Goal: Information Seeking & Learning: Get advice/opinions

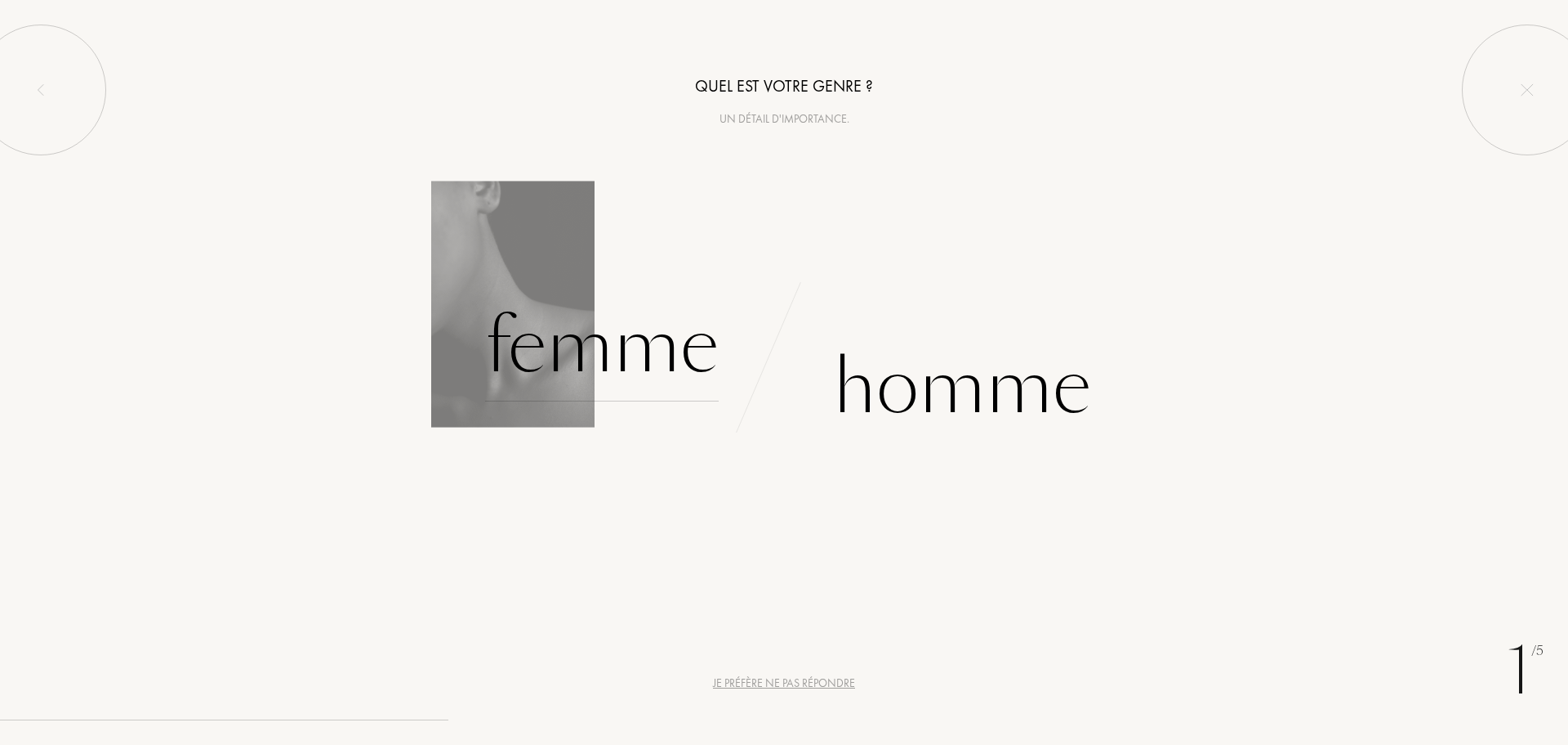
click at [565, 347] on div "Femme" at bounding box center [603, 346] width 234 height 110
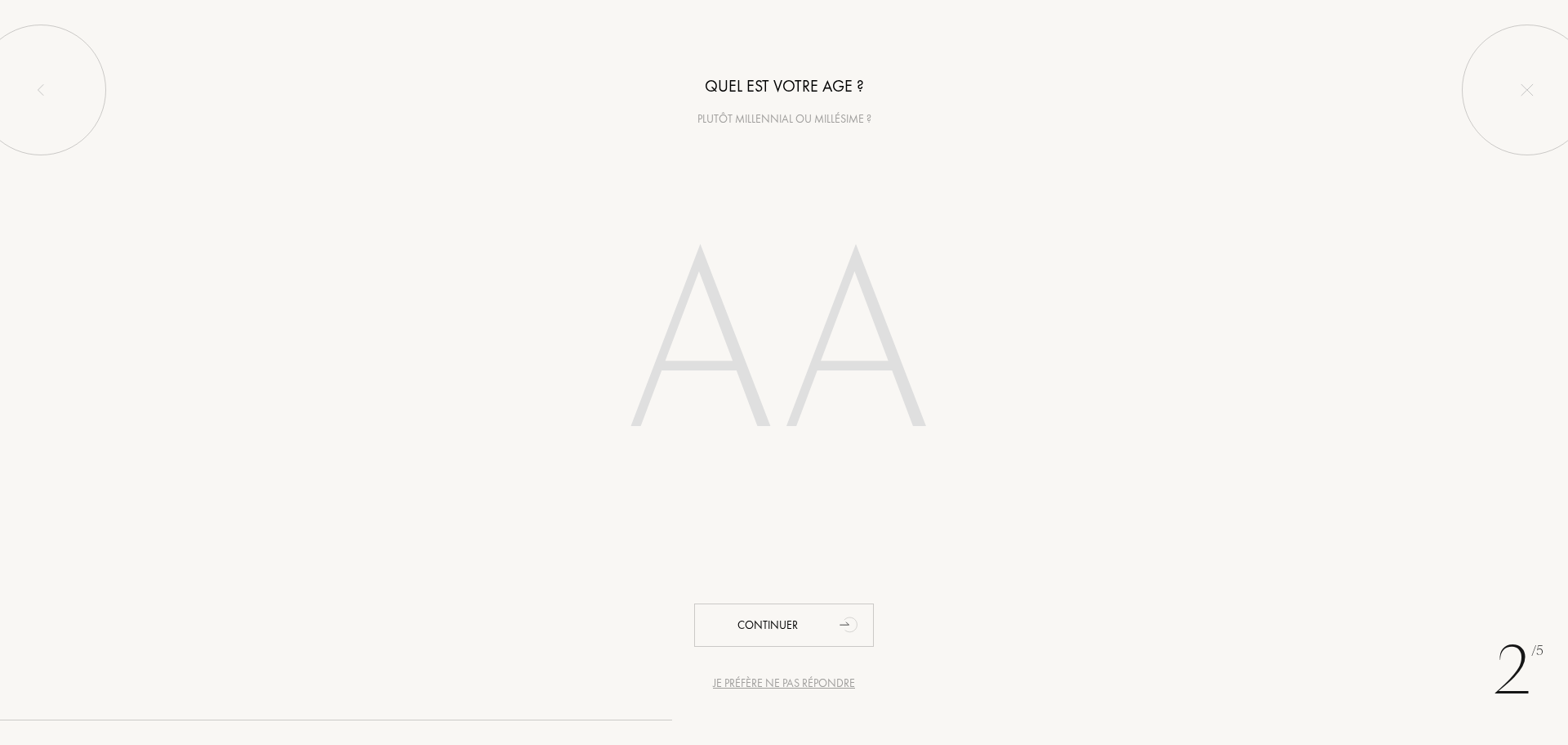
click at [758, 326] on input "number" at bounding box center [784, 350] width 466 height 331
click at [772, 360] on input "number" at bounding box center [784, 350] width 466 height 331
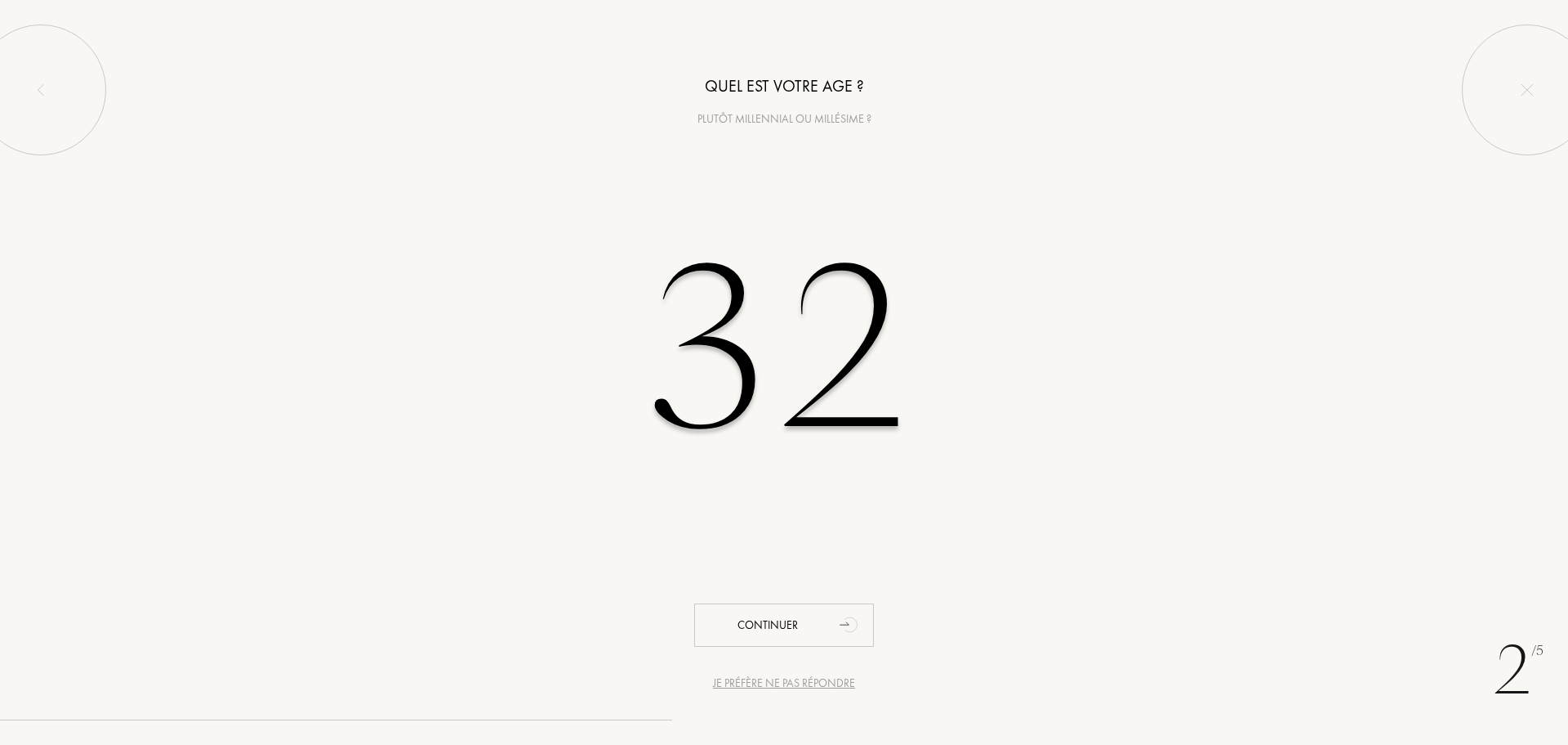
type input "32"
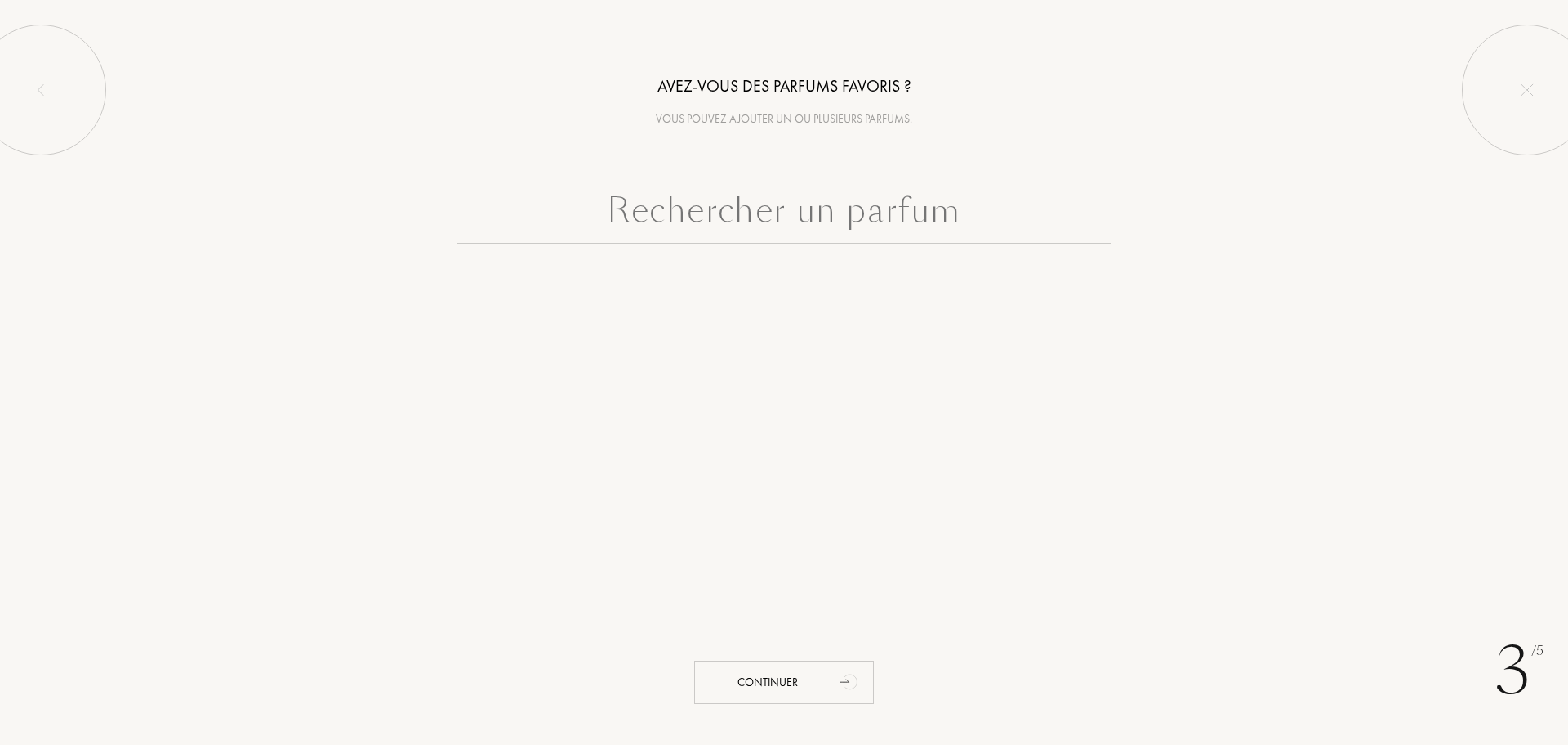
click at [850, 234] on input "text" at bounding box center [784, 214] width 654 height 59
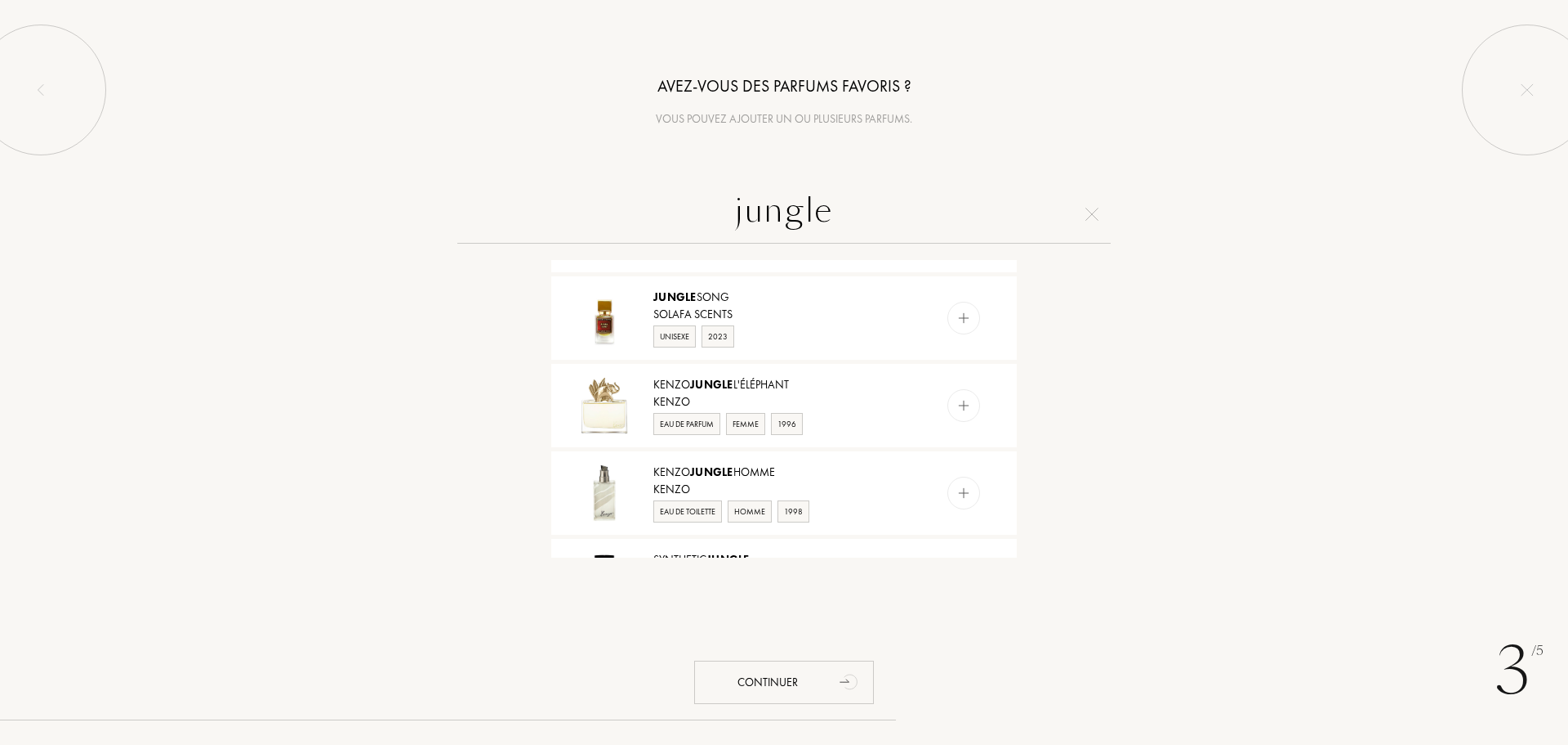
scroll to position [981, 0]
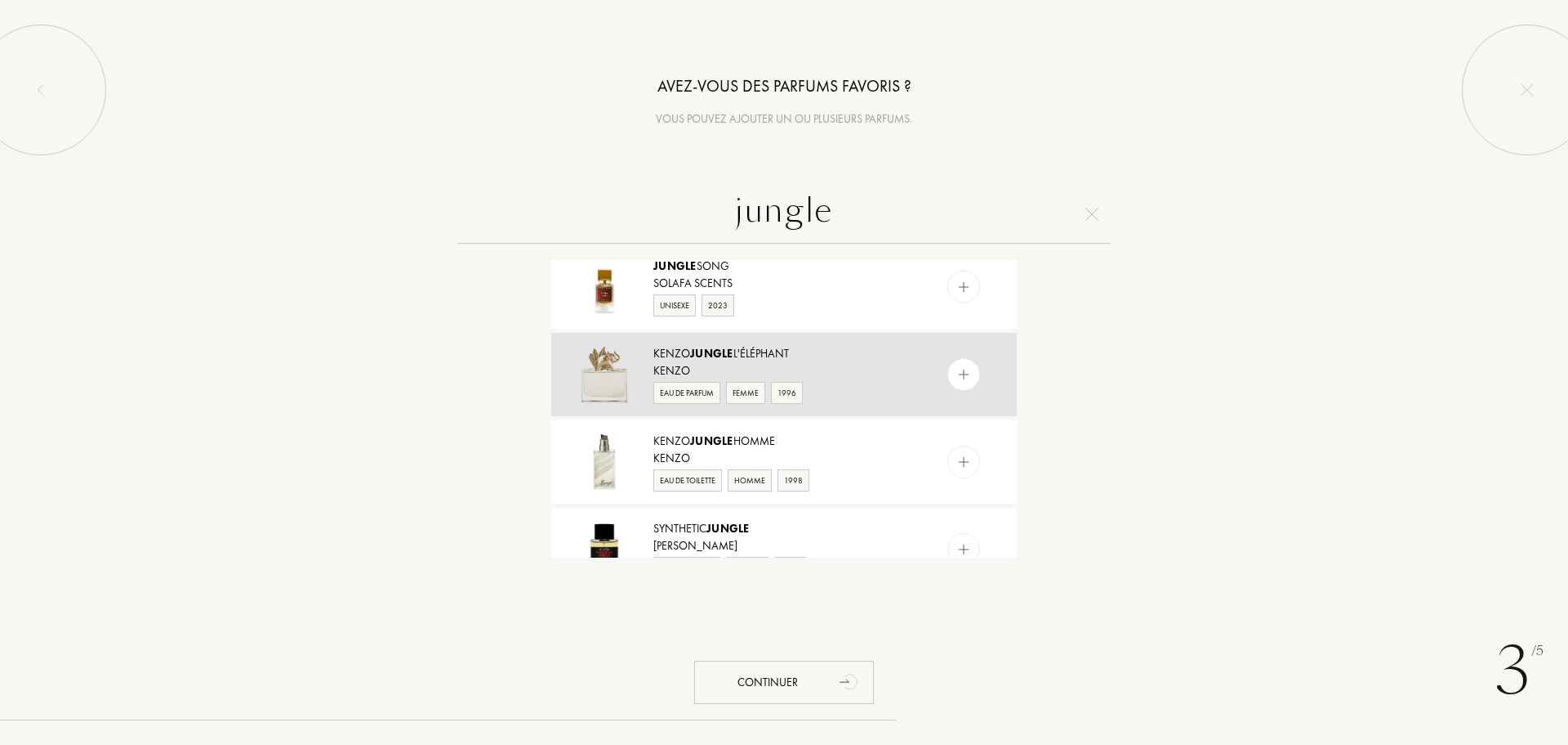
type input "jungle"
click at [764, 360] on div "Kenzo Jungle L'Éléphant" at bounding box center [784, 353] width 260 height 17
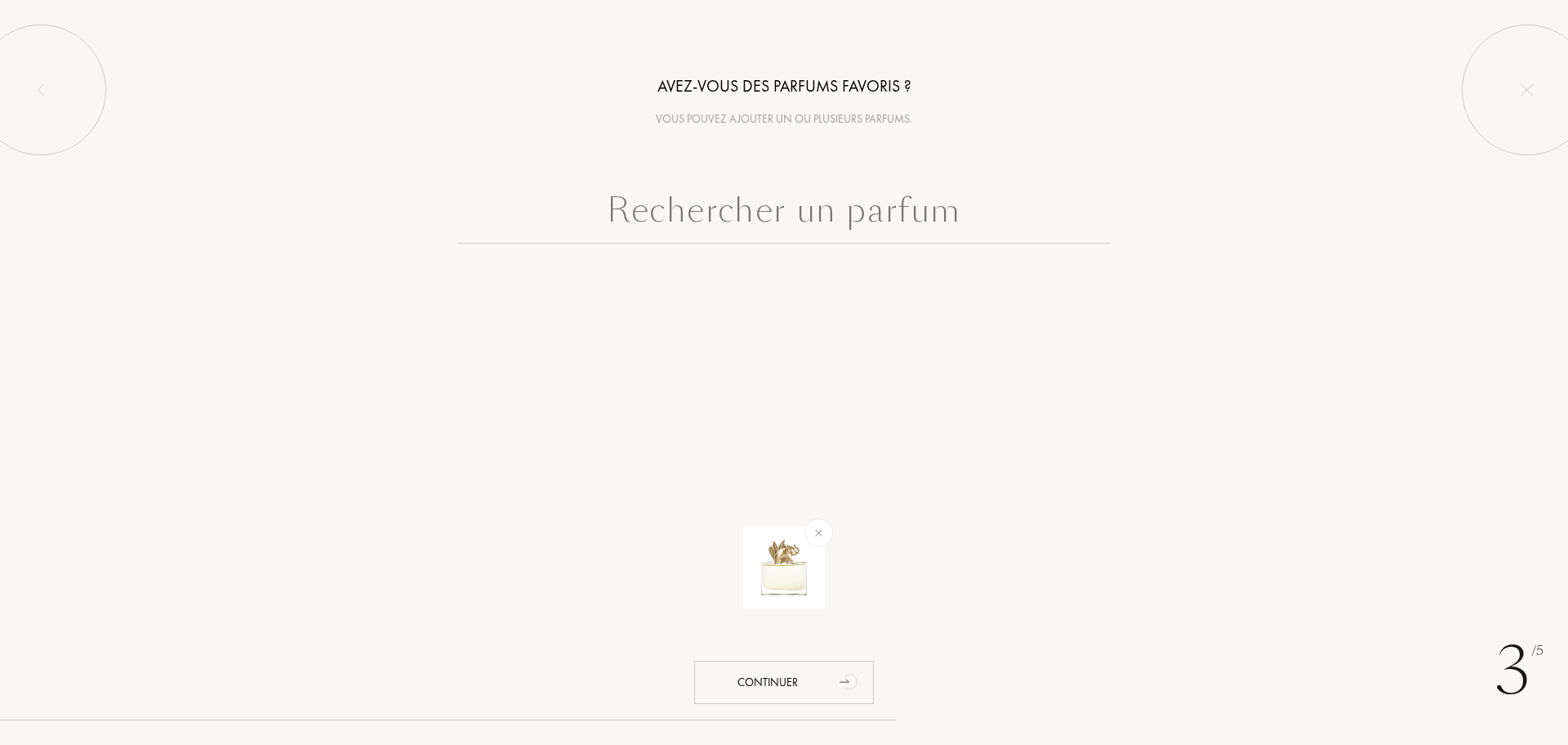
click at [804, 209] on input "text" at bounding box center [784, 214] width 654 height 59
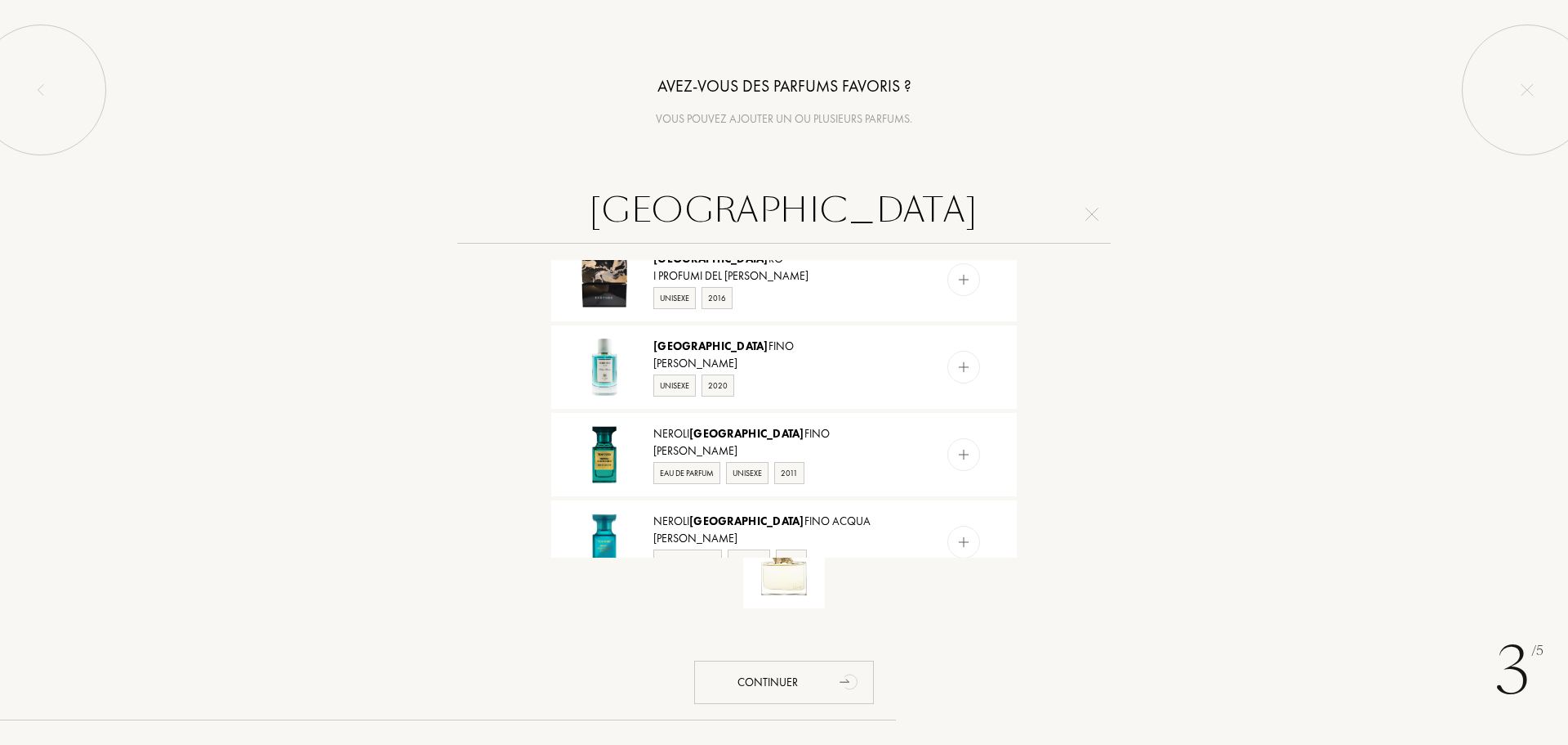
scroll to position [736, 0]
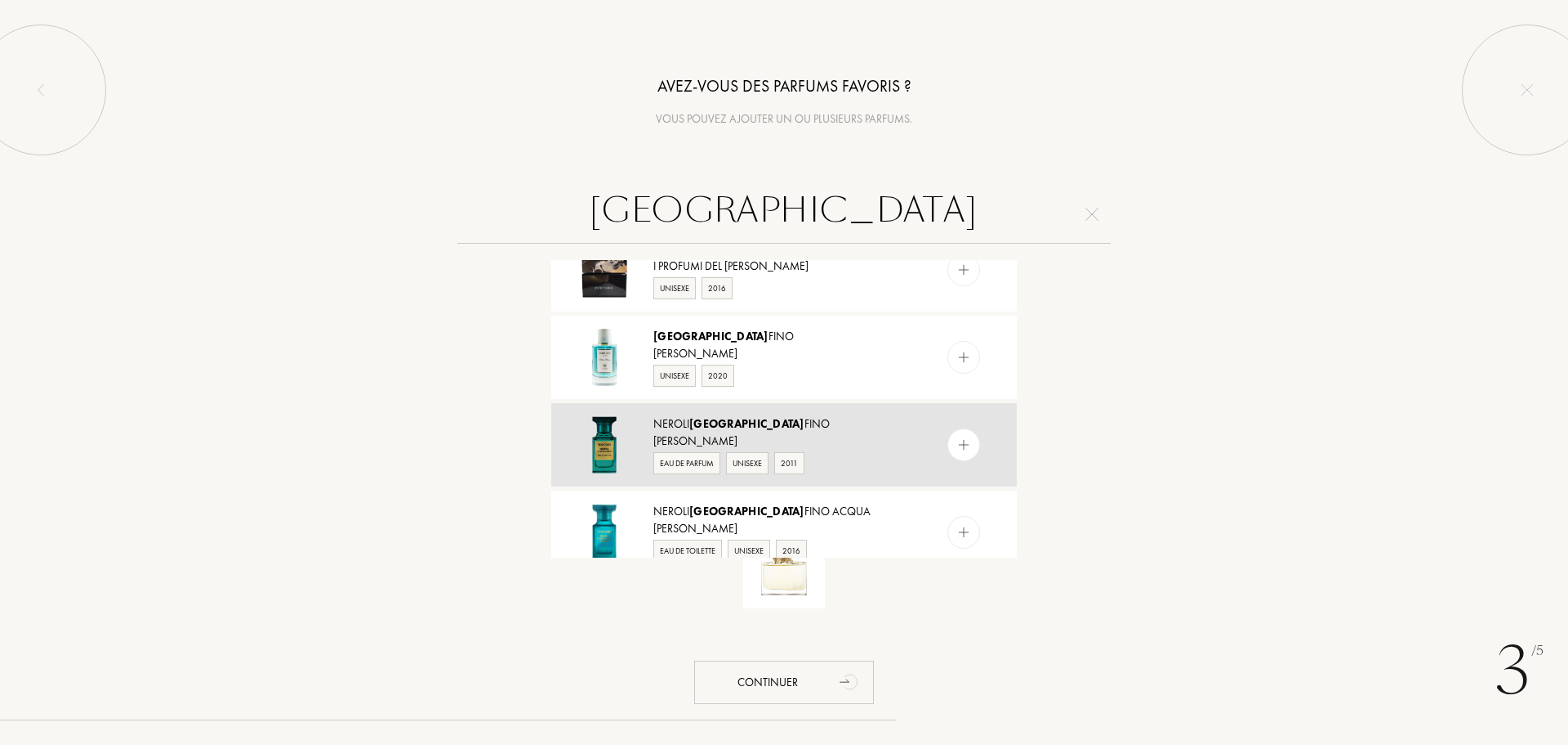
type input "porto"
click at [764, 425] on div "Neroli Porto fino" at bounding box center [784, 423] width 260 height 17
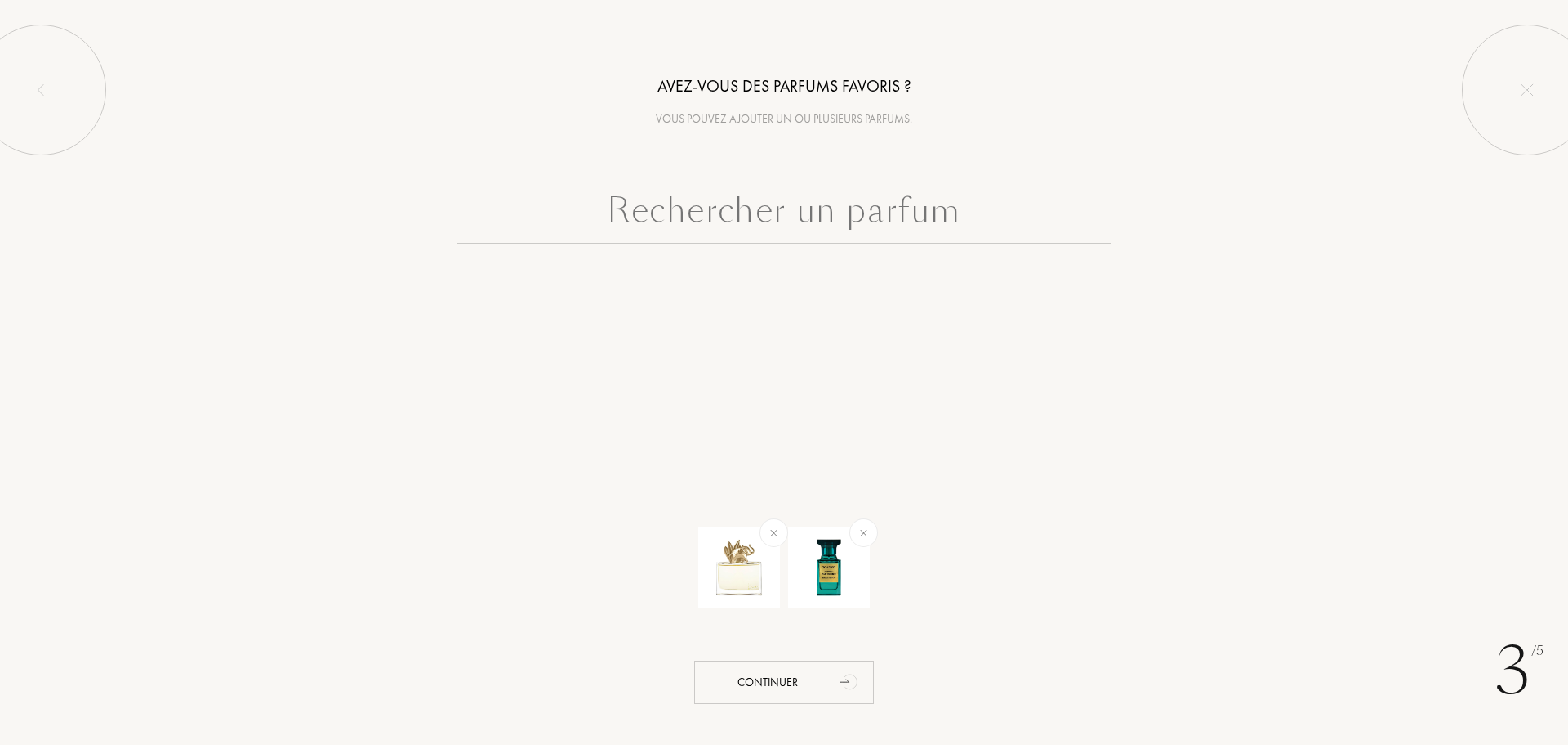
click at [799, 222] on input "text" at bounding box center [784, 214] width 654 height 59
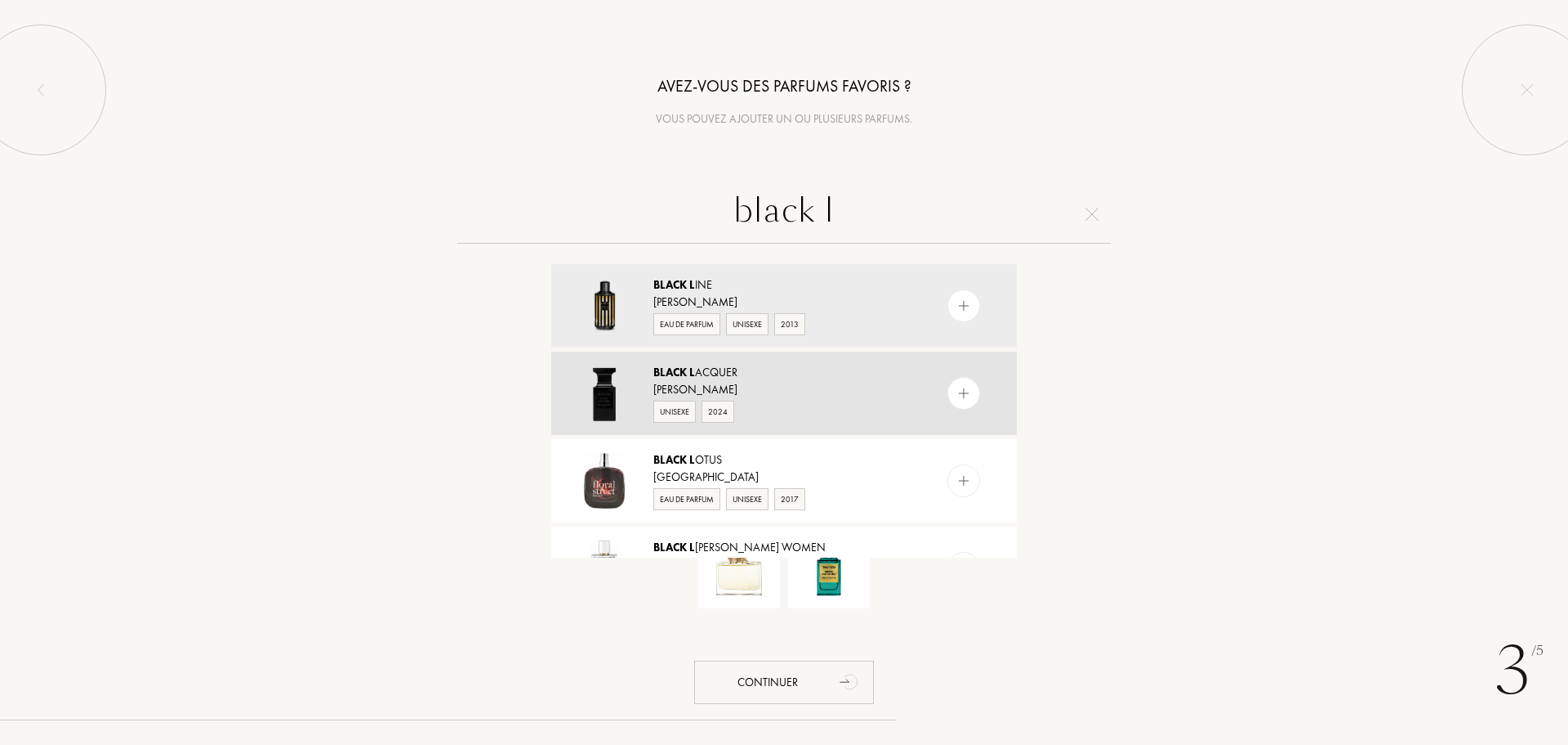
type input "black l"
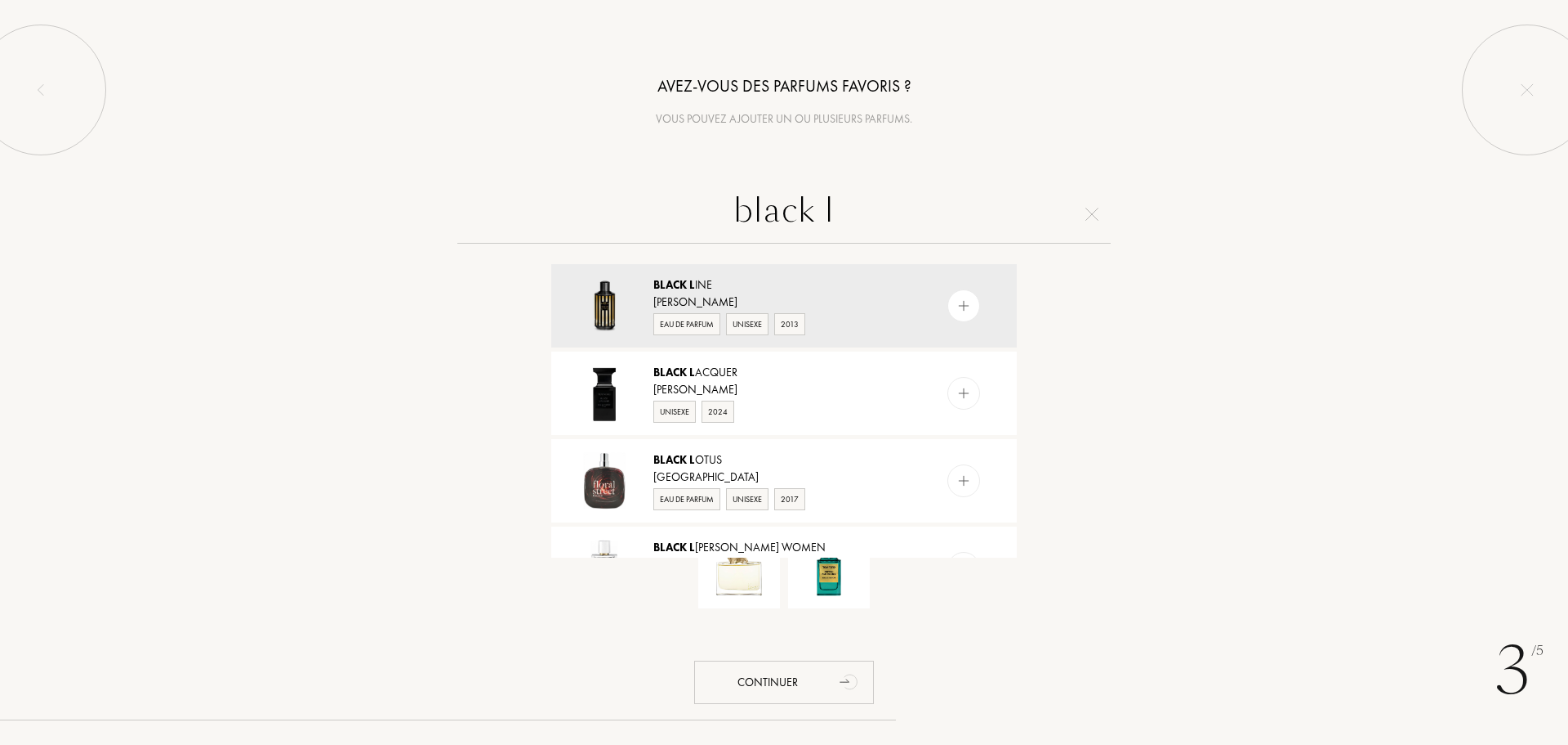
click at [750, 390] on div "[PERSON_NAME]" at bounding box center [784, 389] width 260 height 17
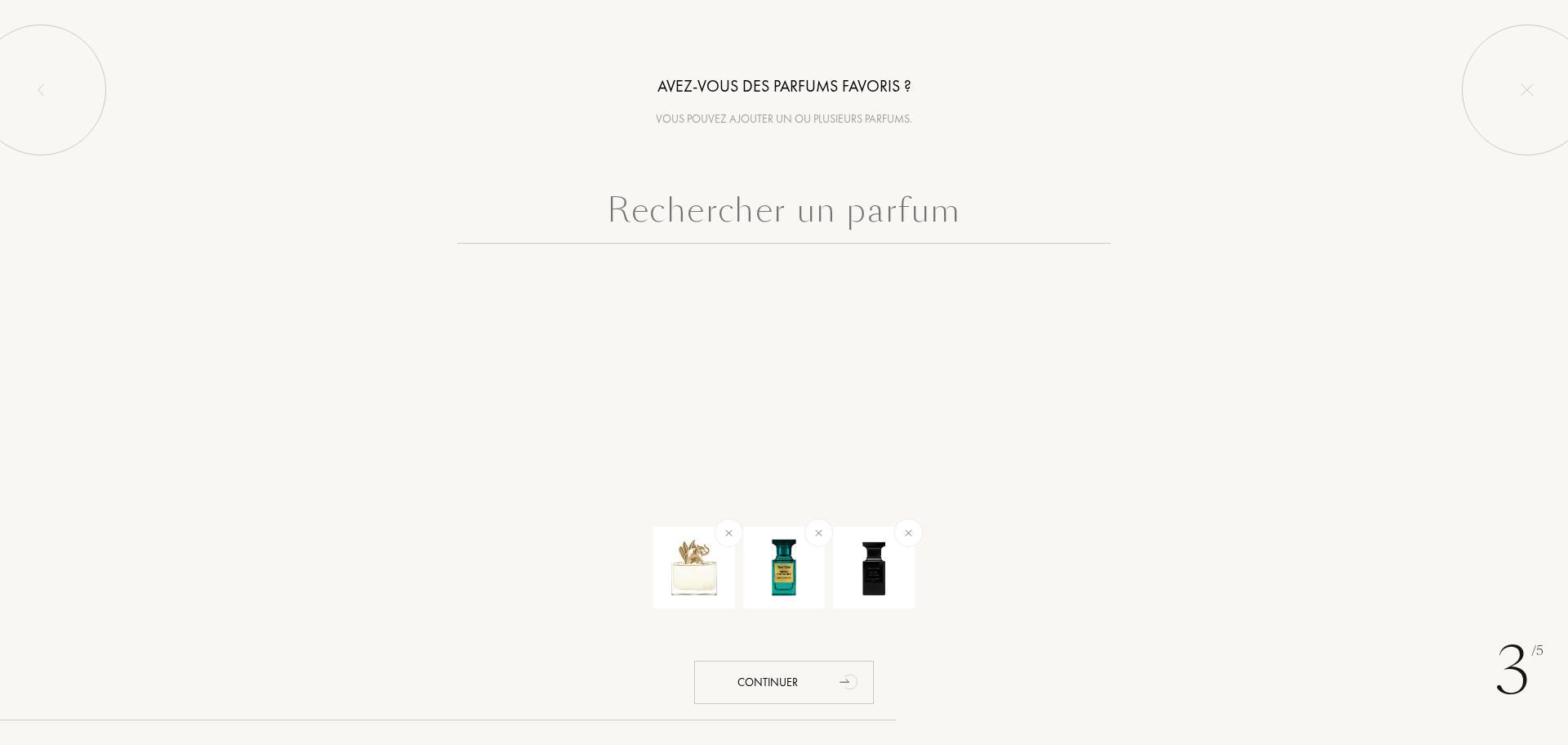
click at [705, 206] on input "text" at bounding box center [784, 214] width 654 height 59
click at [687, 195] on input "text" at bounding box center [784, 214] width 654 height 59
click at [675, 239] on input "text" at bounding box center [784, 214] width 654 height 59
click at [843, 672] on icon "animation" at bounding box center [850, 681] width 33 height 33
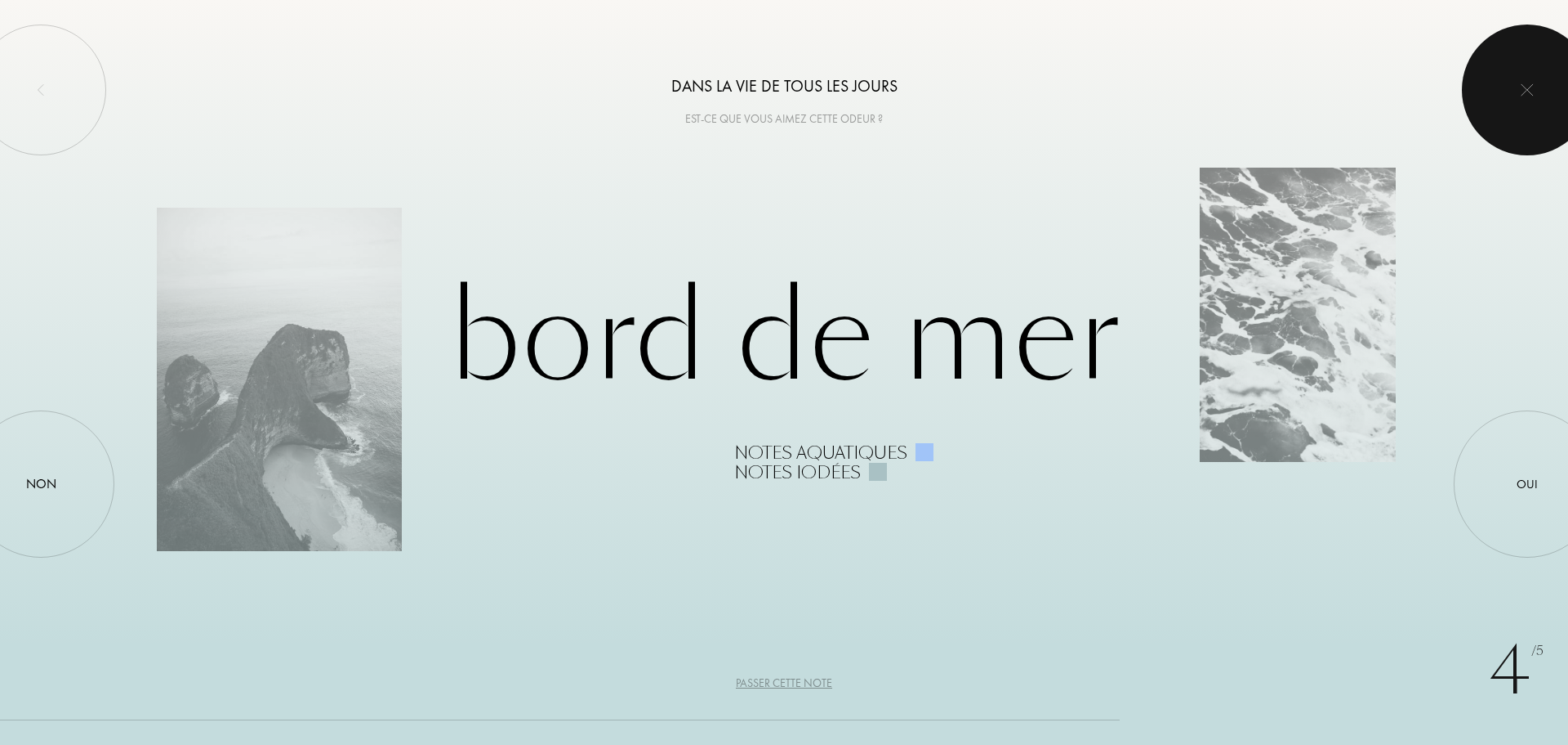
click at [1496, 82] on div at bounding box center [1527, 90] width 131 height 131
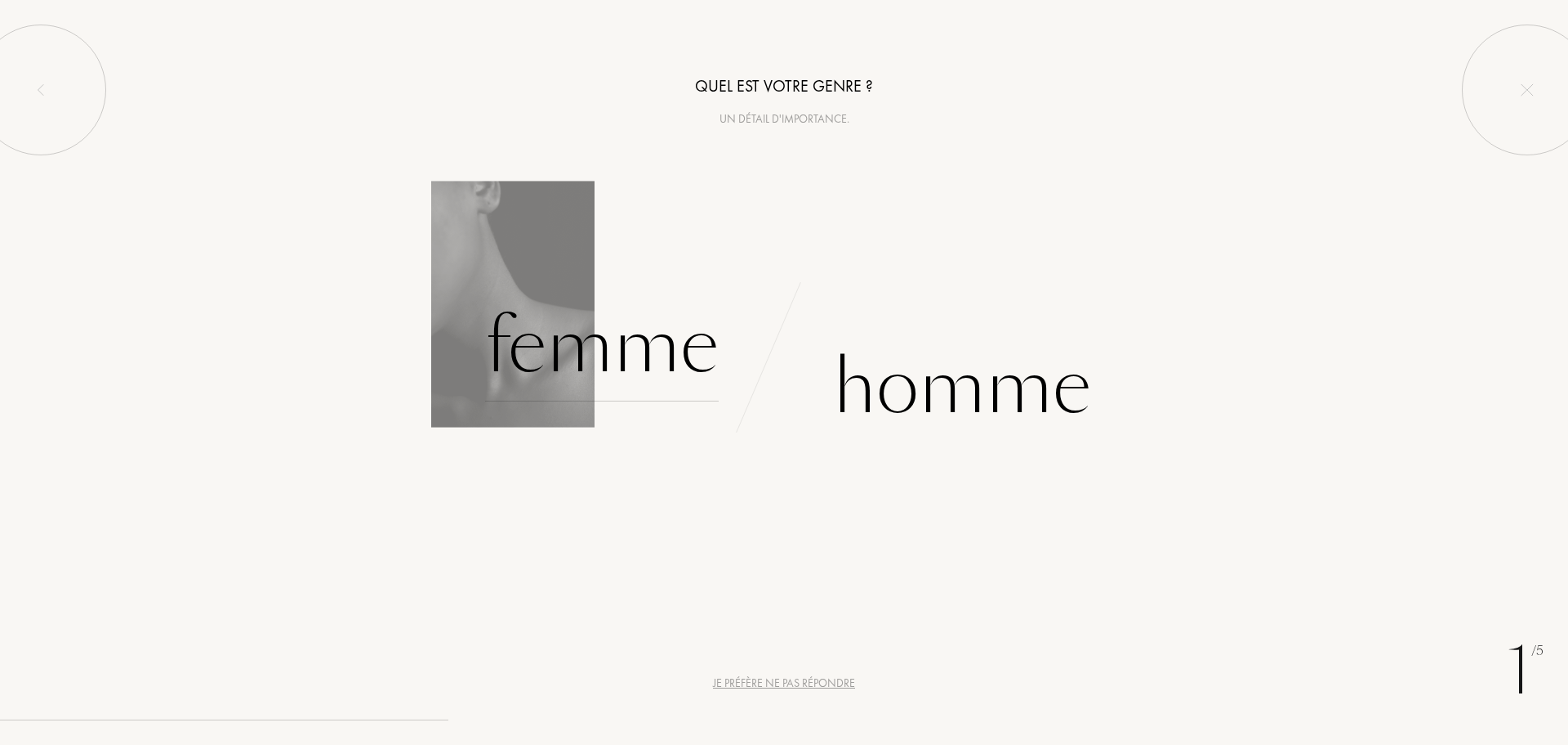
click at [639, 338] on div "Femme" at bounding box center [603, 346] width 234 height 110
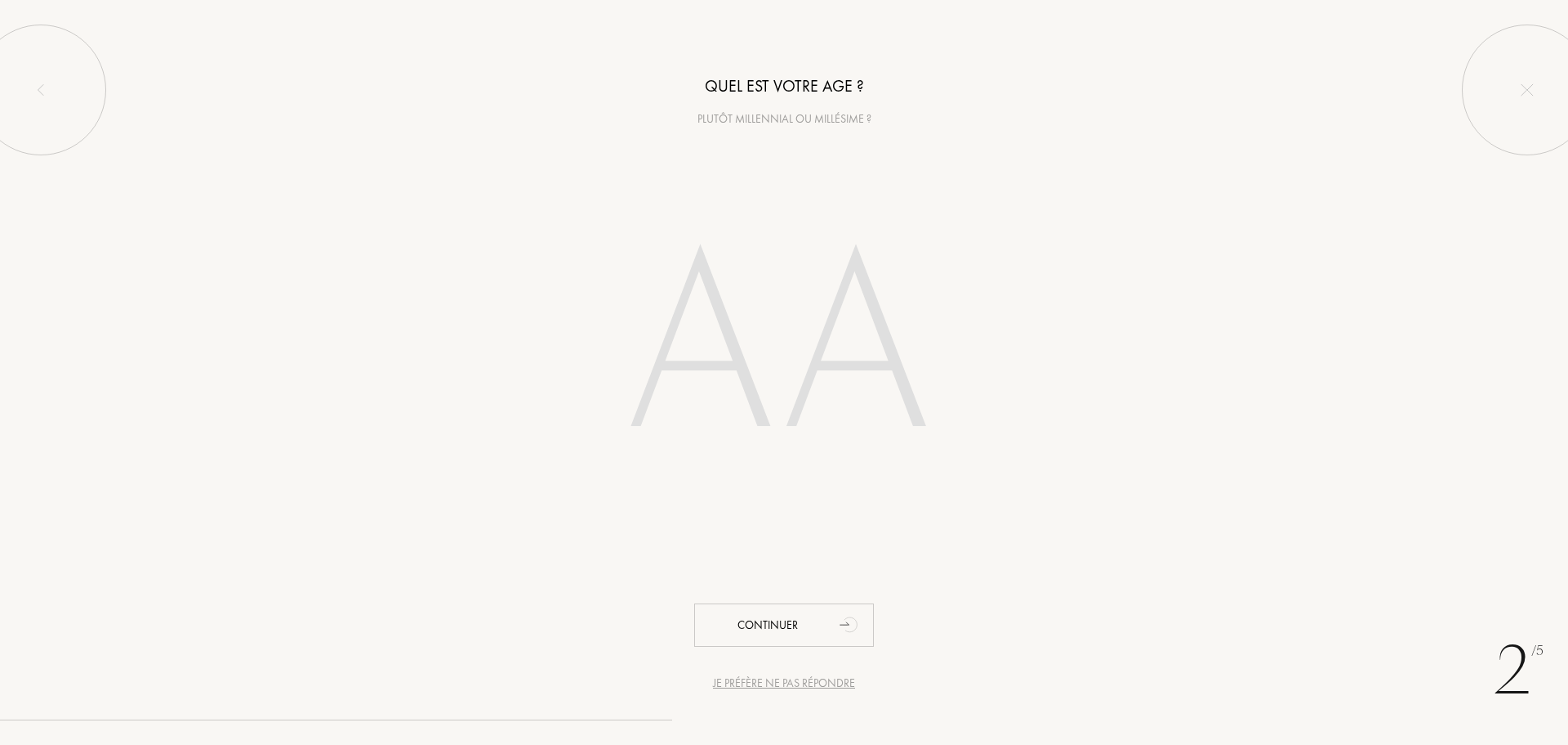
click at [745, 363] on input "number" at bounding box center [784, 350] width 466 height 331
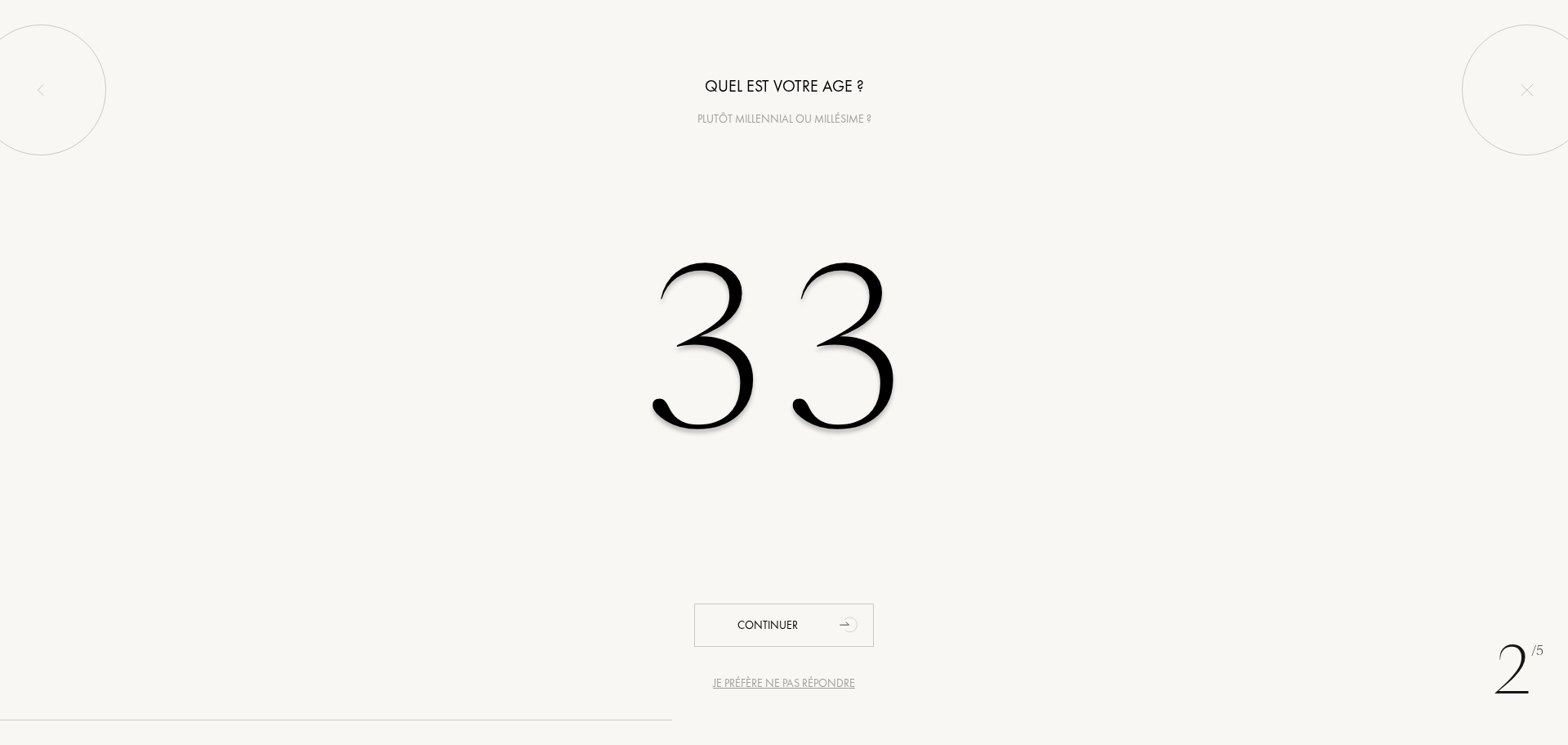
type input "33"
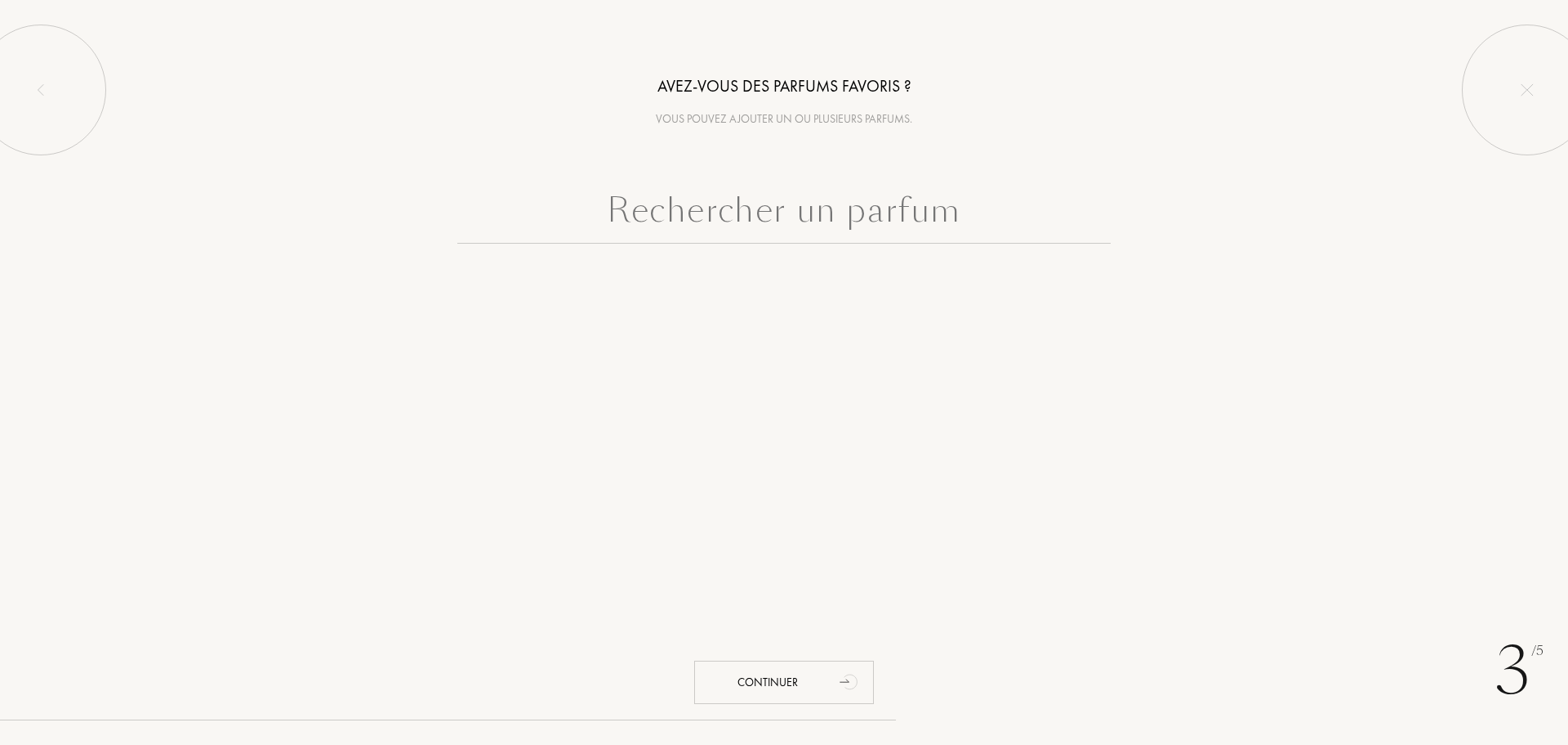
click at [704, 199] on input "text" at bounding box center [784, 214] width 654 height 59
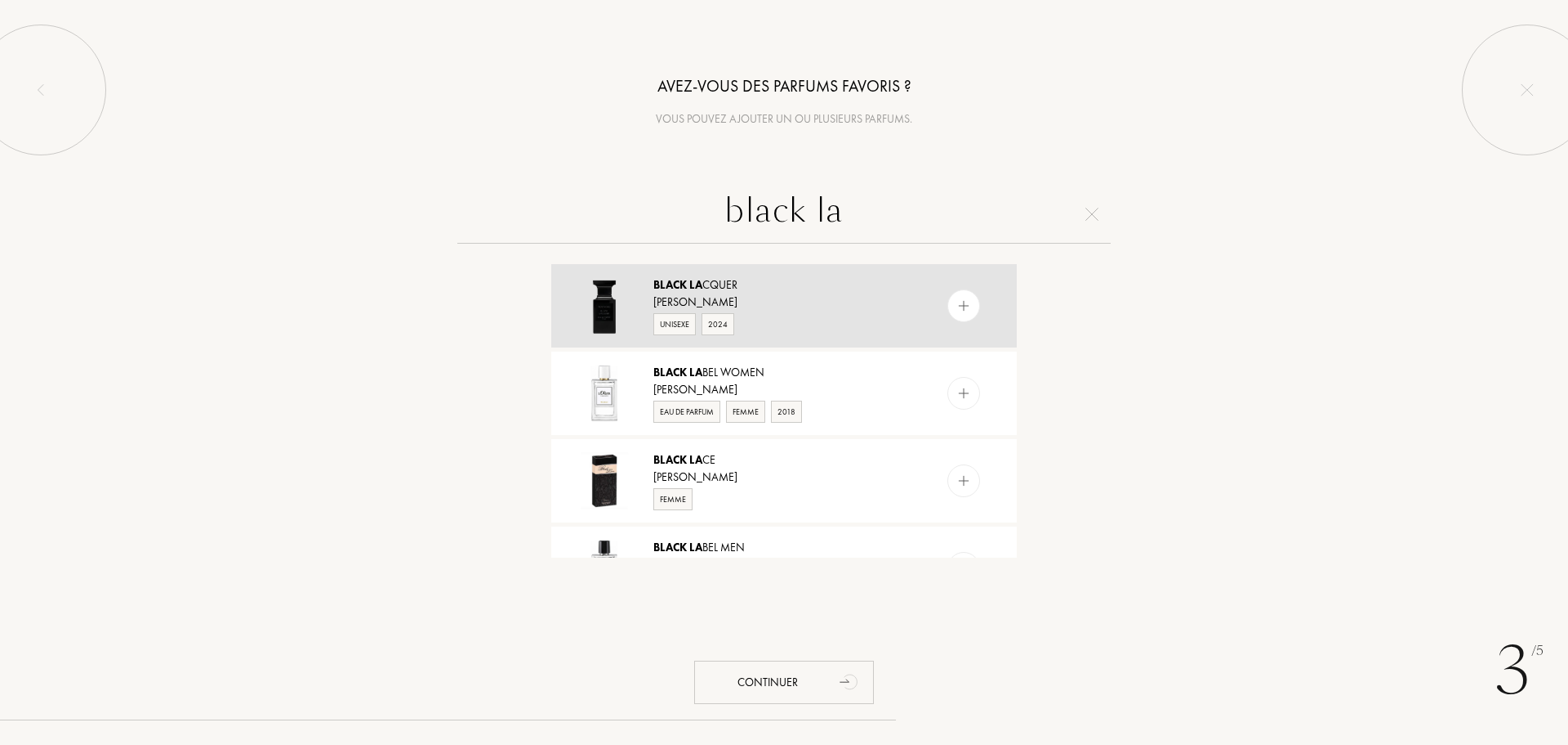
type input "black la"
click at [718, 288] on div "Black La cquer" at bounding box center [784, 284] width 260 height 17
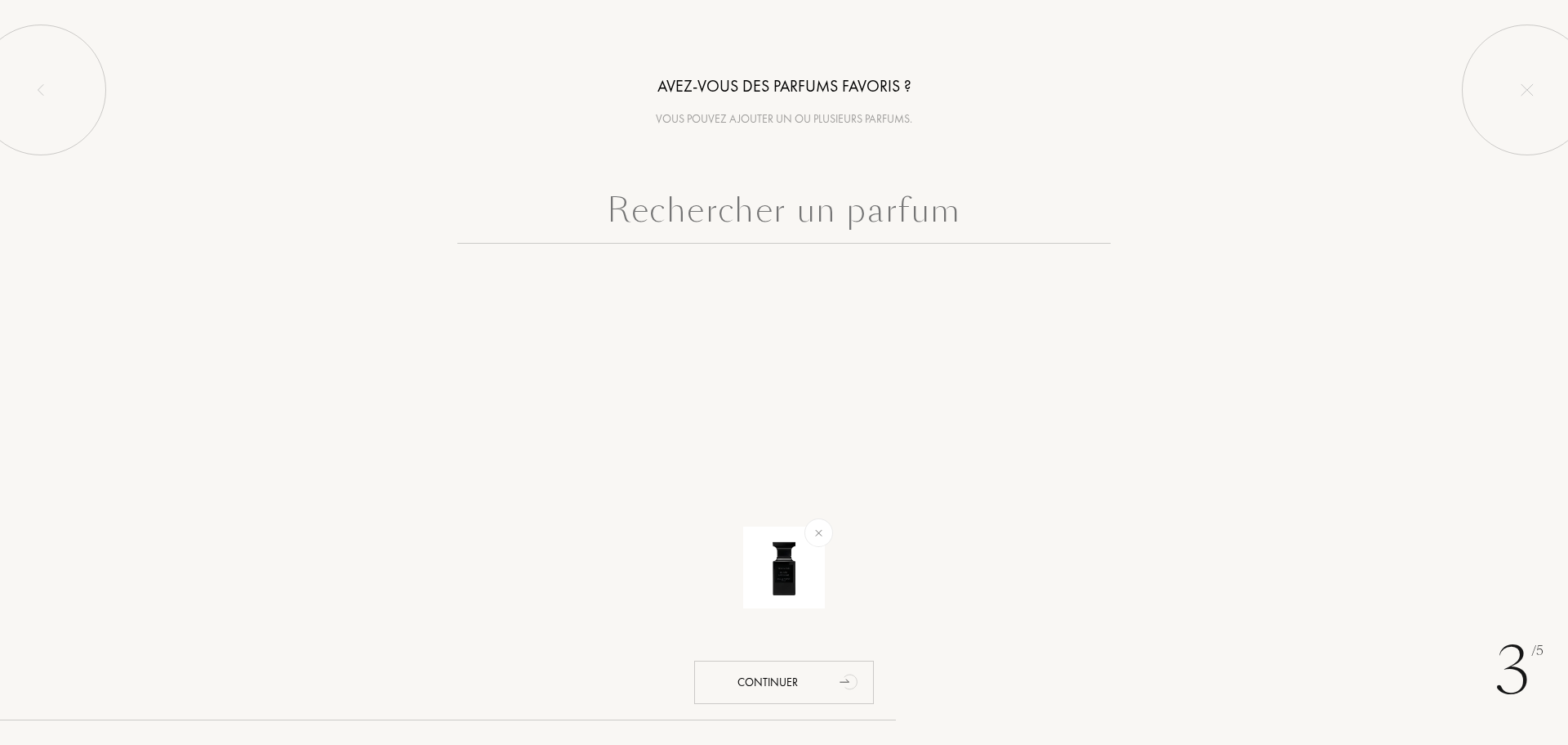
click at [759, 195] on input "text" at bounding box center [784, 214] width 654 height 59
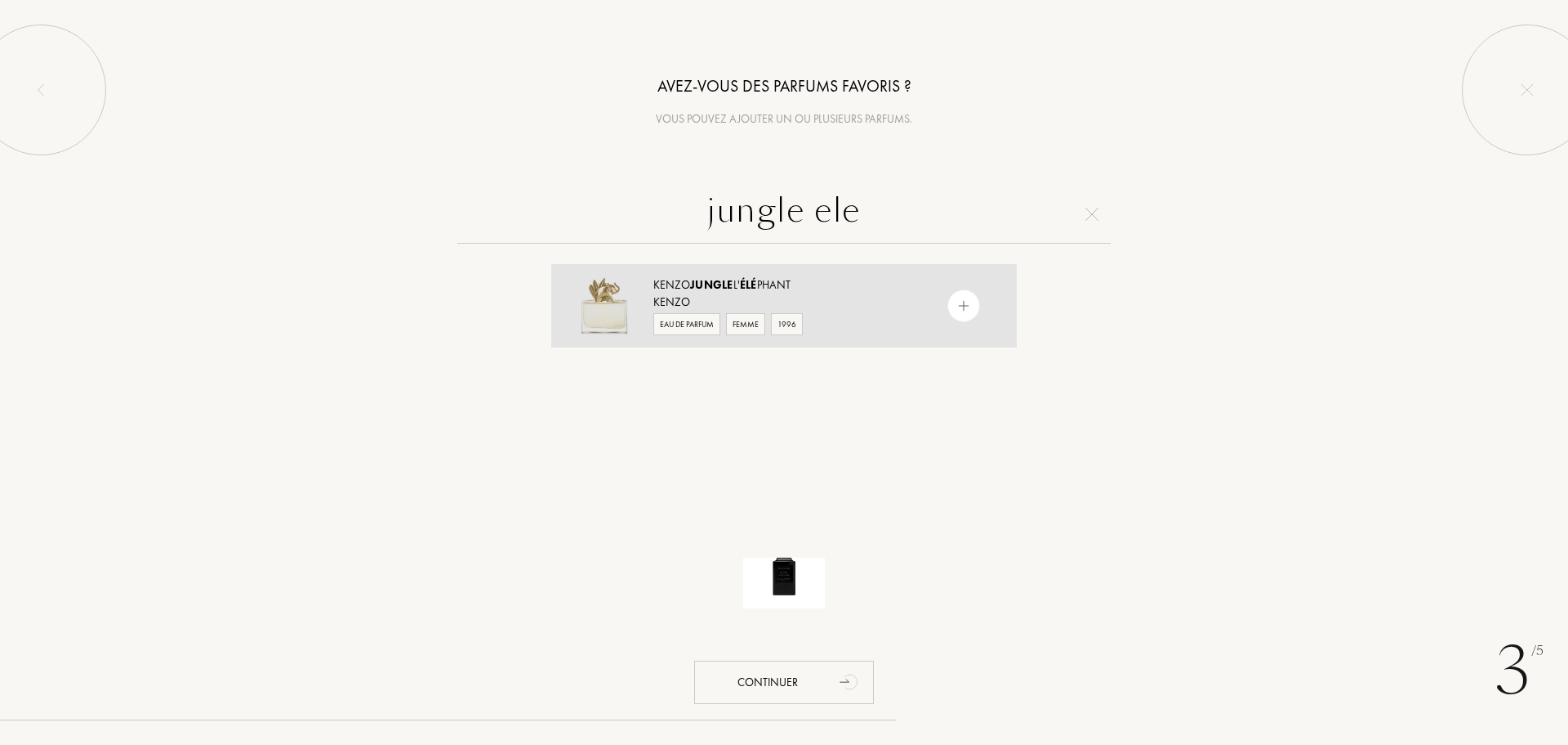
type input "jungle ele"
click at [762, 284] on div "Kenzo Jungle L' Élé phant" at bounding box center [784, 284] width 260 height 17
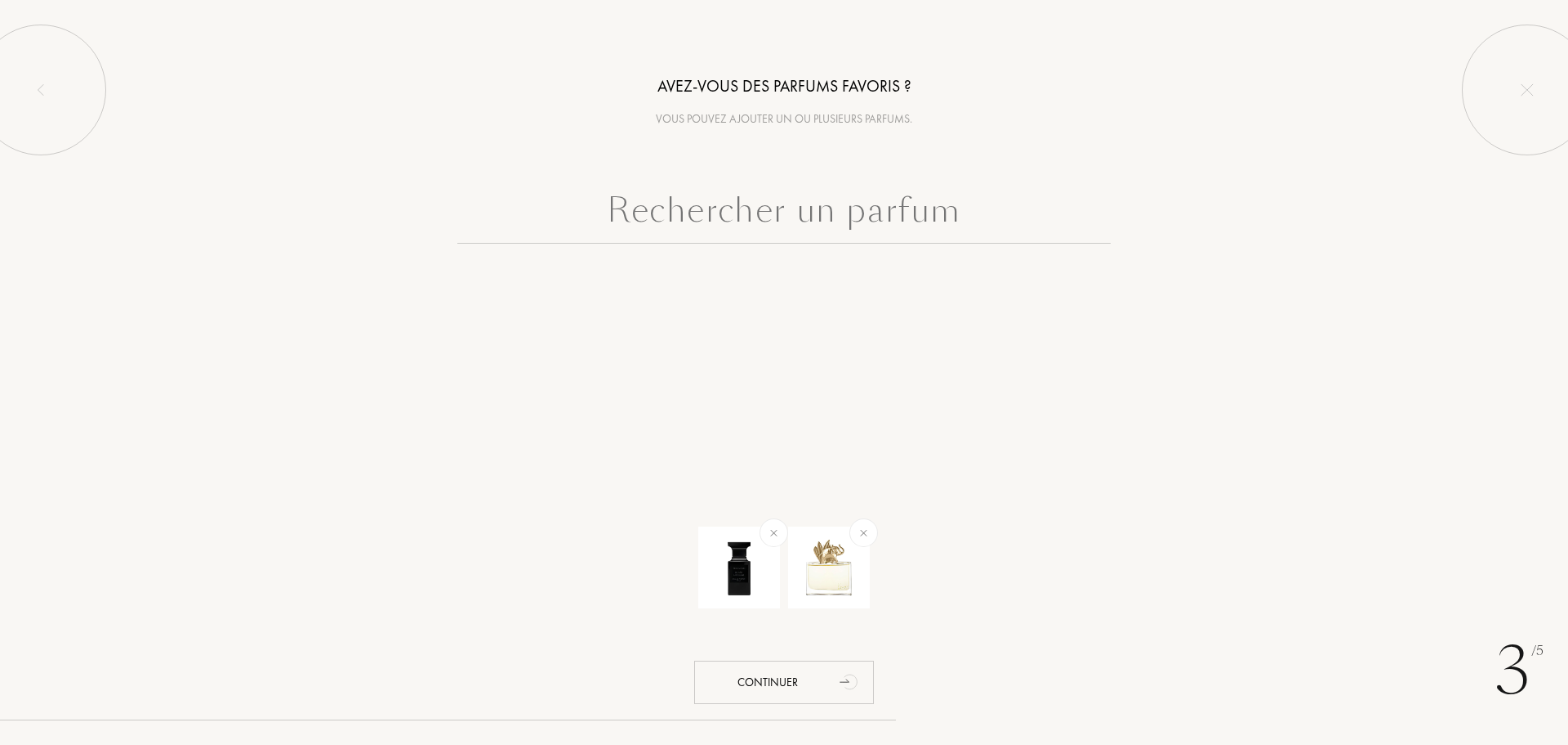
click at [763, 230] on input "text" at bounding box center [784, 214] width 654 height 59
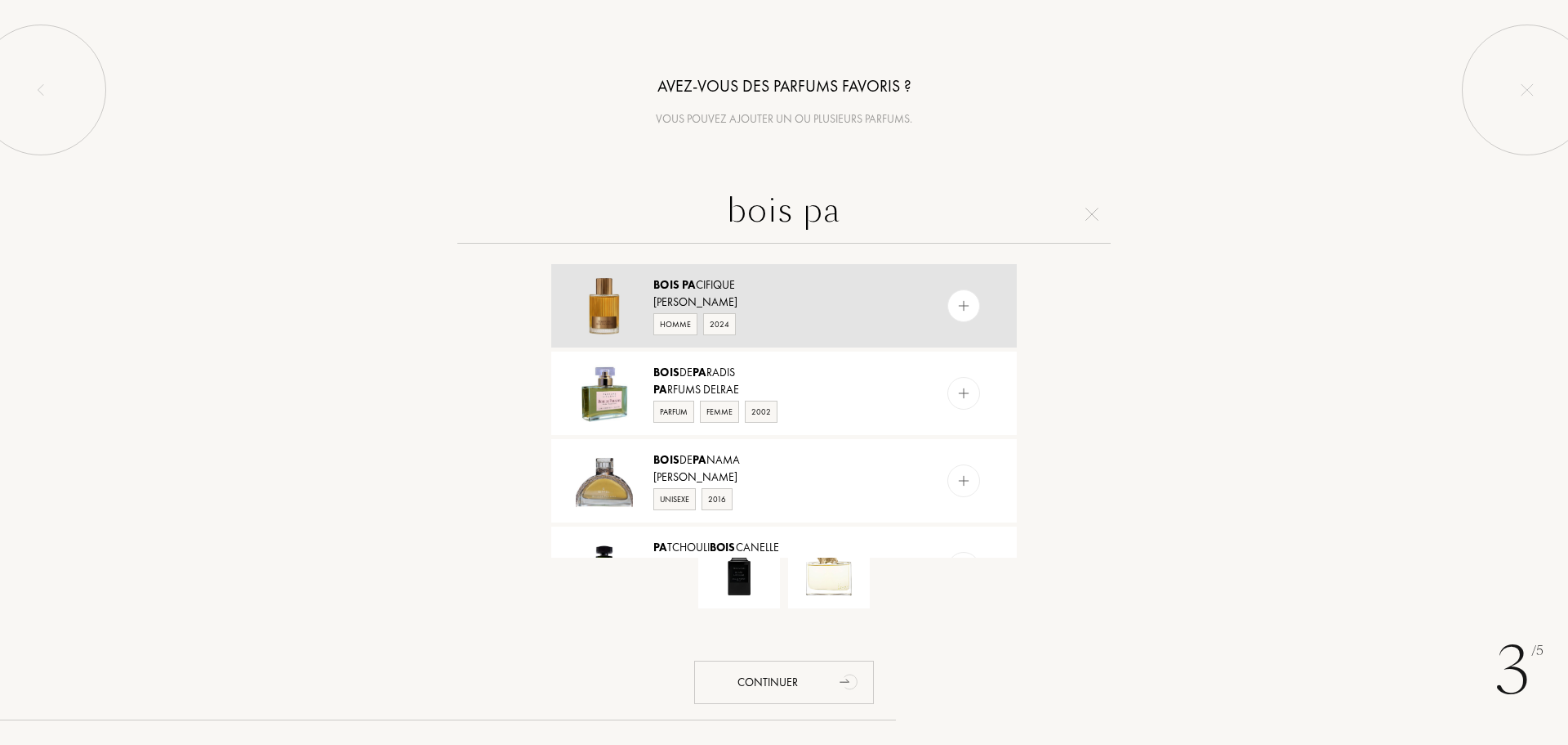
type input "bois pa"
click at [834, 293] on div "Tom Ford" at bounding box center [784, 301] width 260 height 17
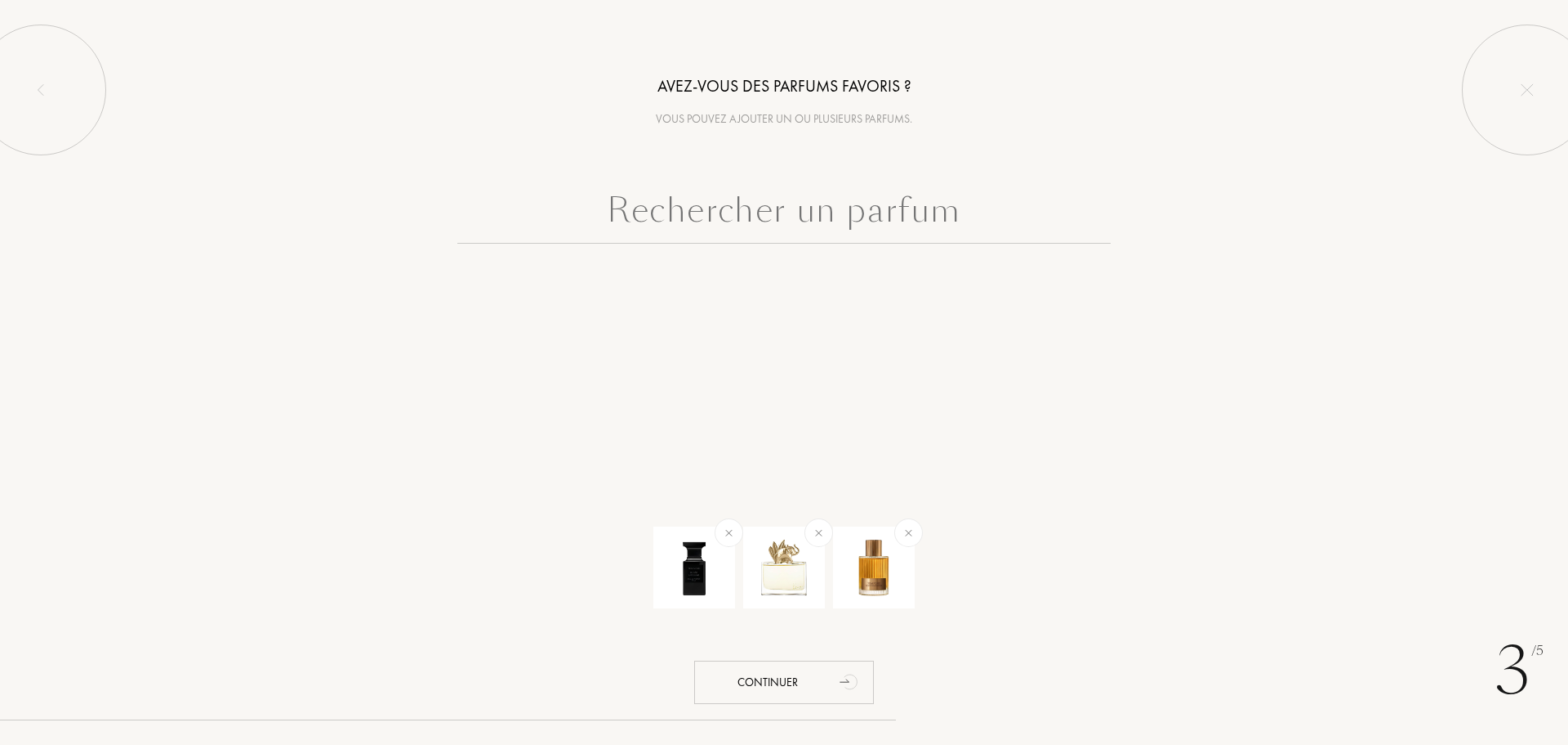
click at [807, 216] on input "text" at bounding box center [784, 214] width 654 height 59
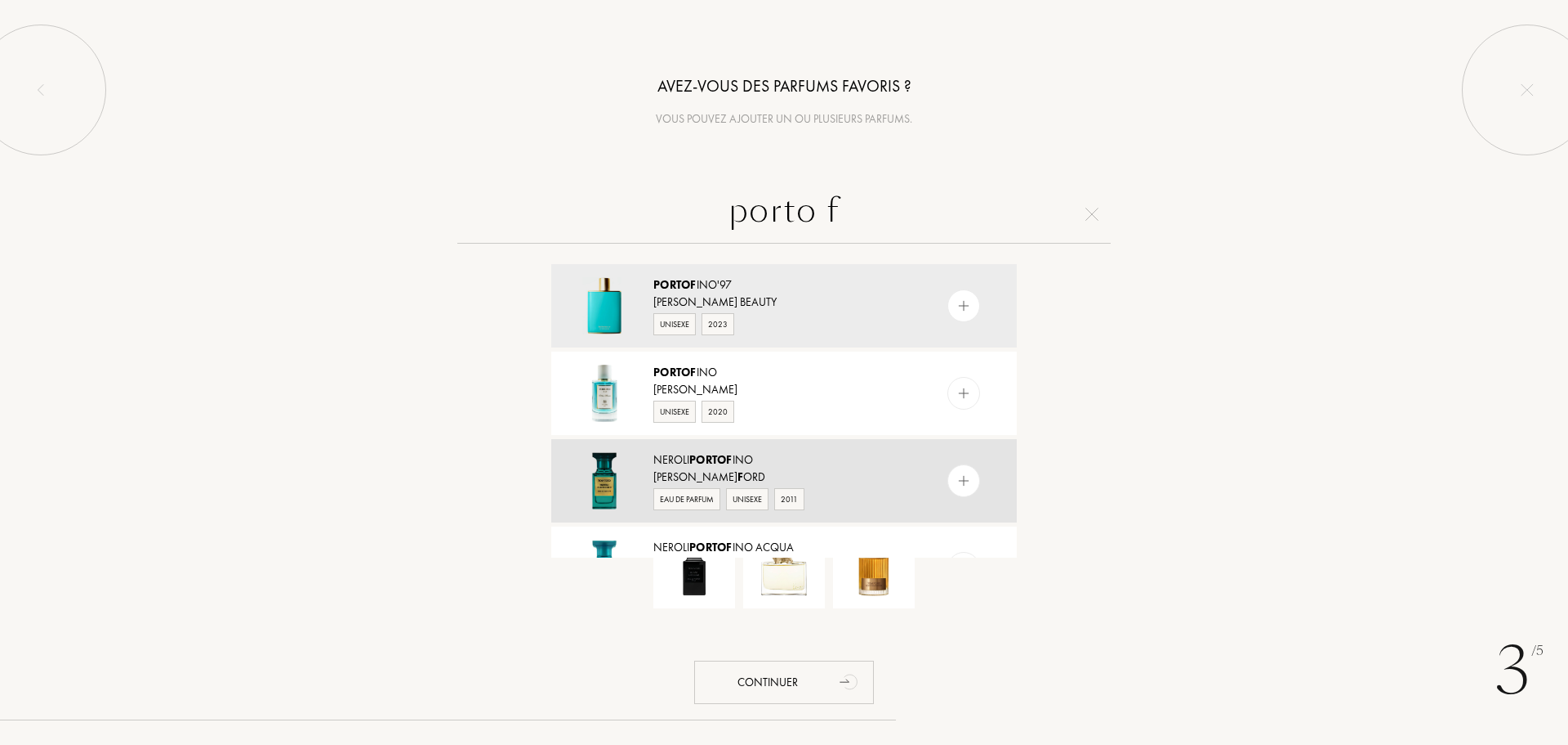
type input "porto f"
click at [740, 451] on div "Neroli Portof ino" at bounding box center [784, 459] width 260 height 17
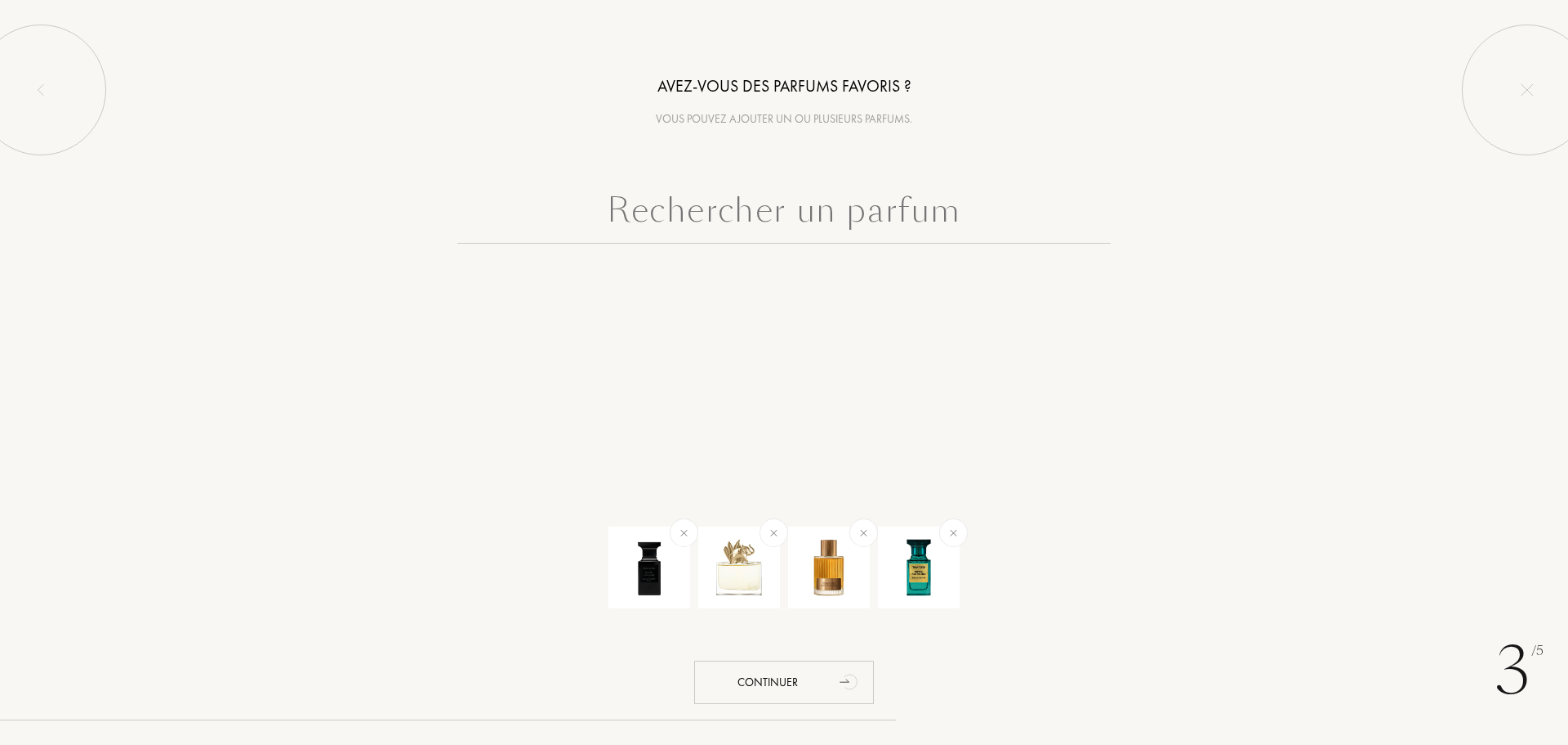
click at [750, 221] on input "text" at bounding box center [784, 214] width 654 height 59
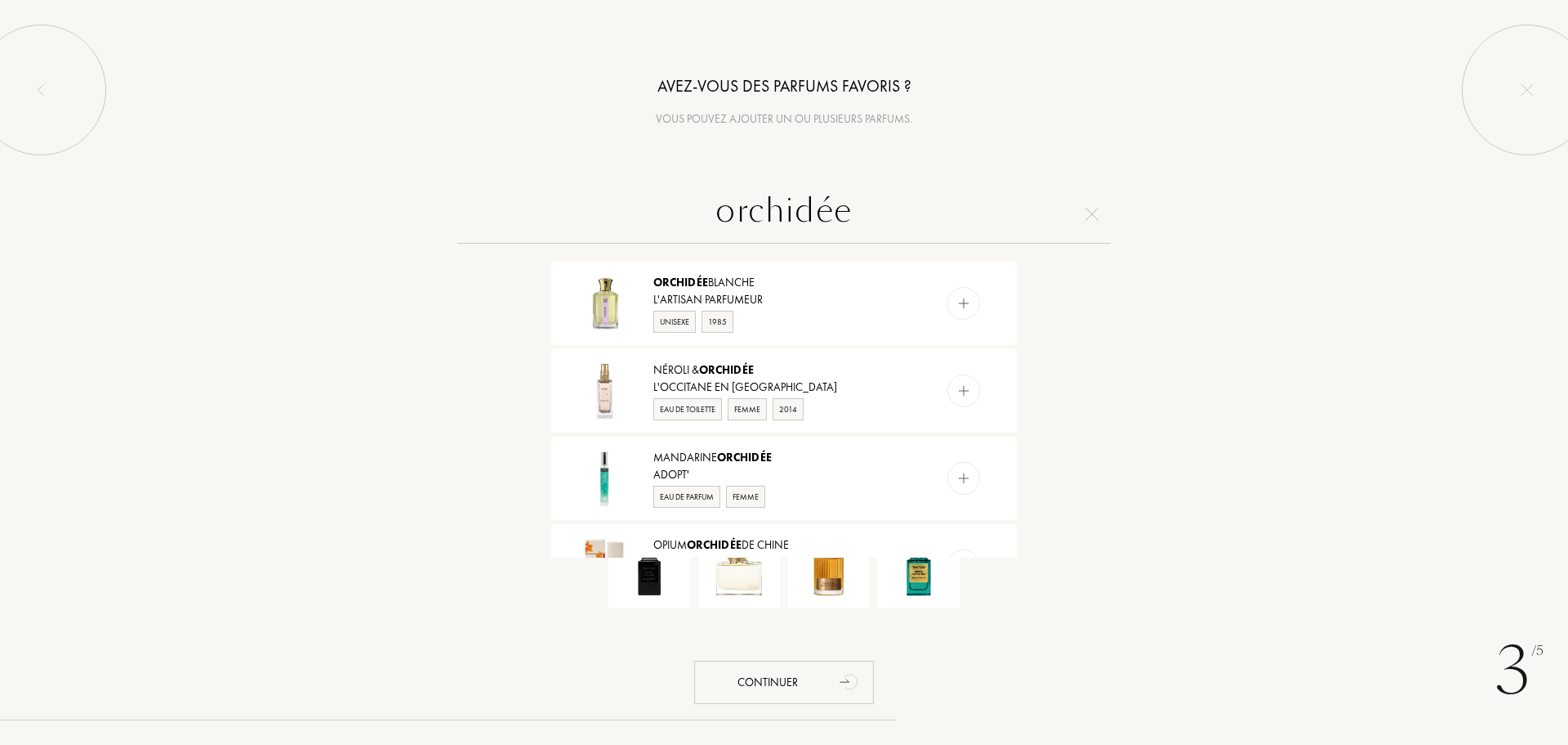
scroll to position [817, 0]
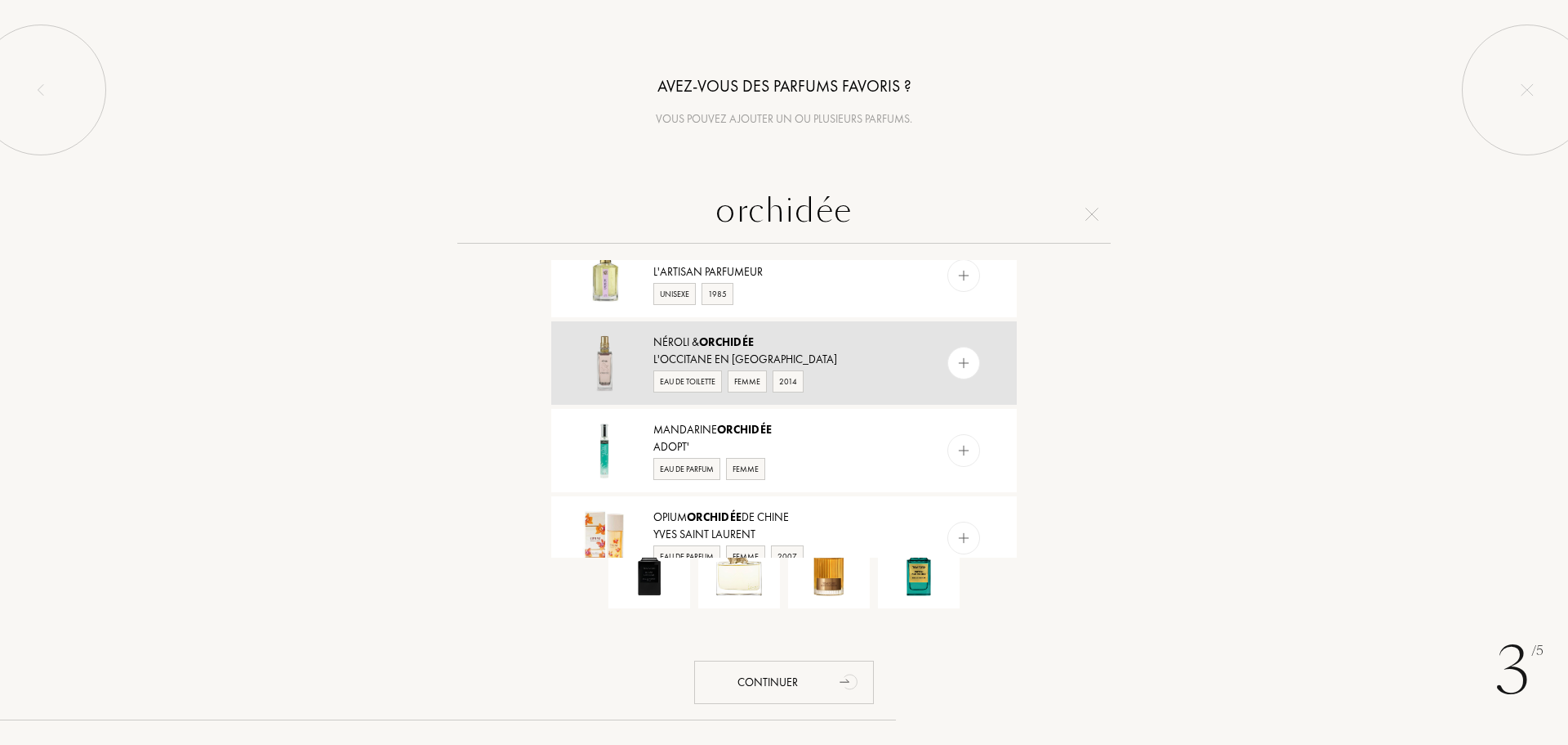
type input "orchidée"
click at [725, 350] on div "Néroli & Orchidée" at bounding box center [784, 341] width 260 height 17
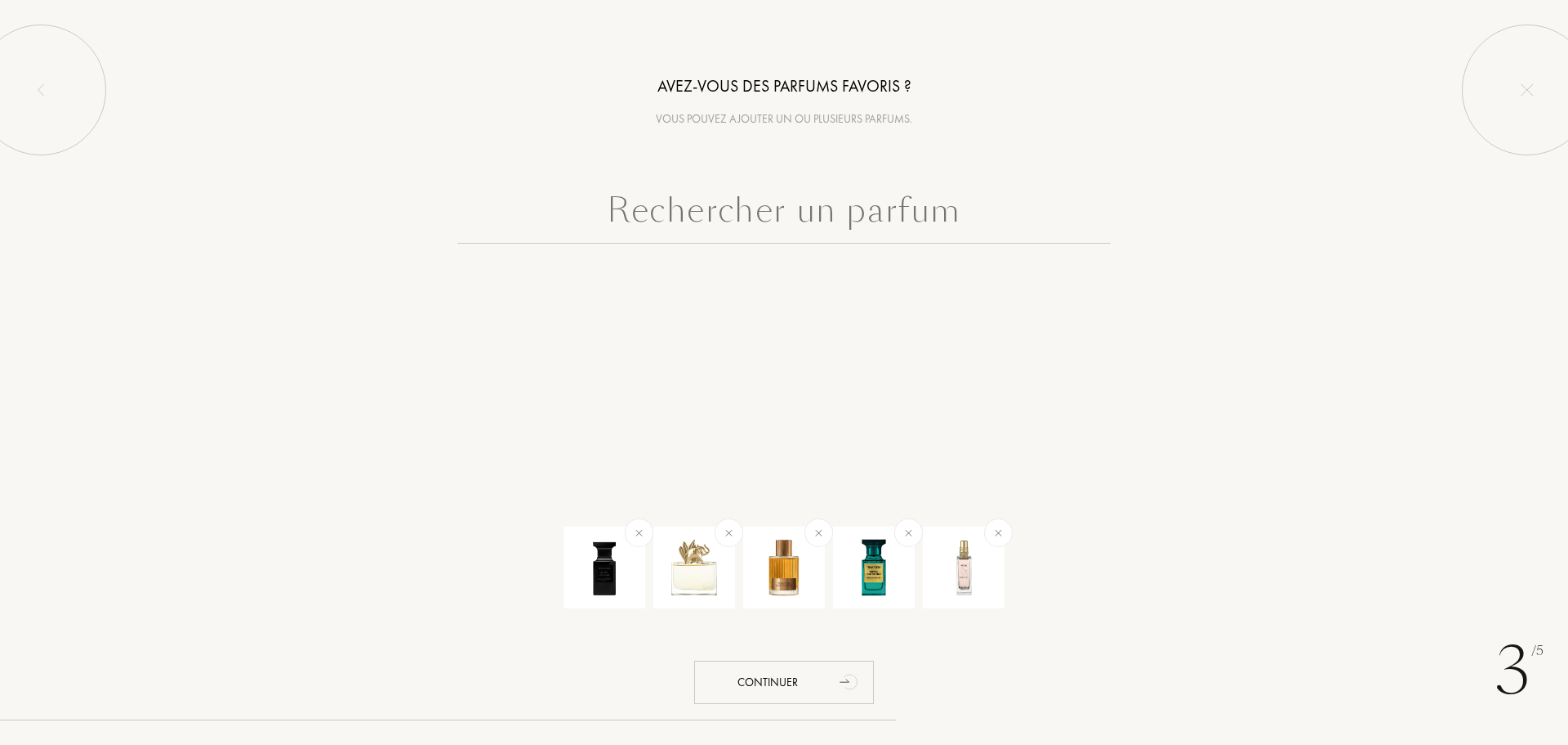
click at [833, 195] on input "text" at bounding box center [784, 214] width 654 height 59
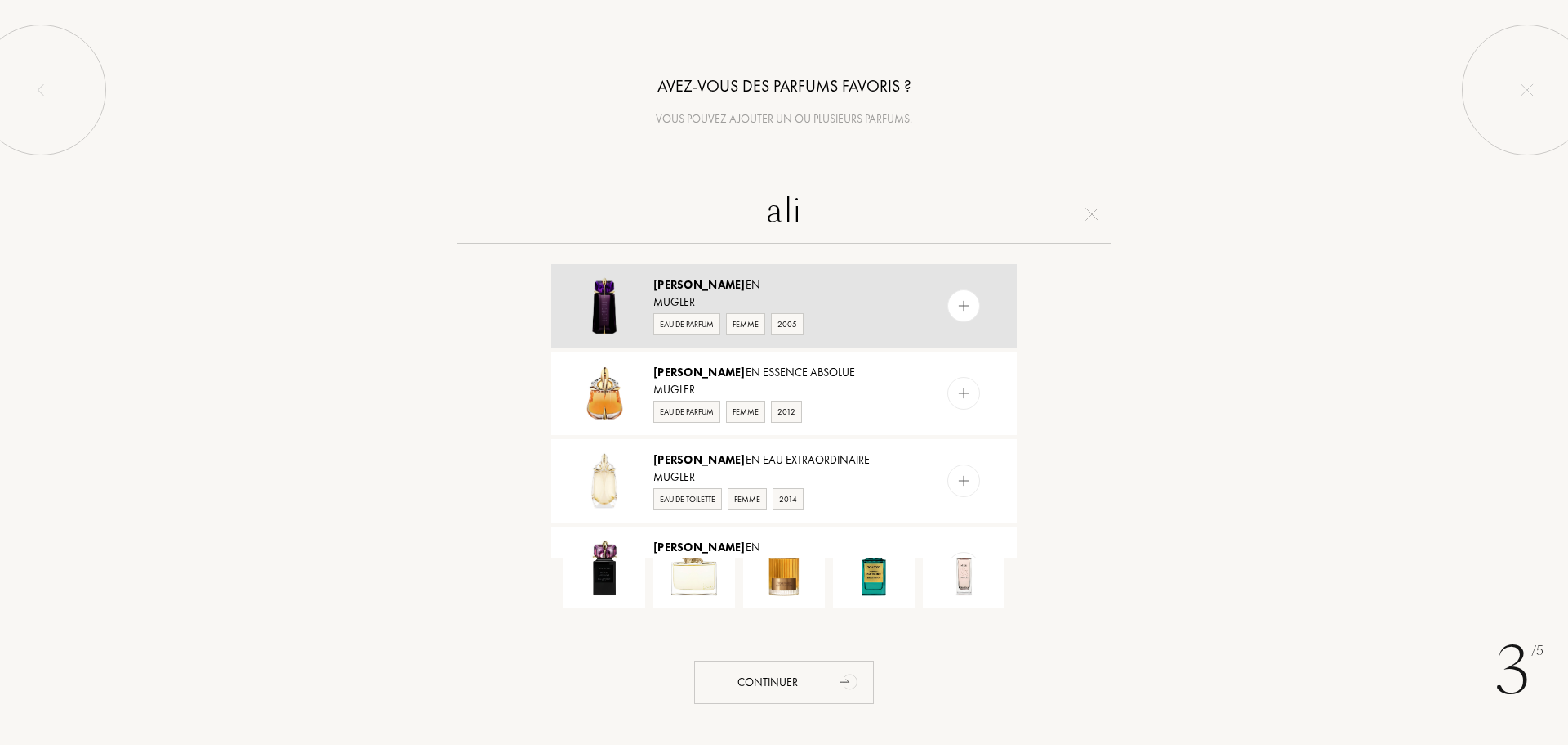
type input "ali"
click at [700, 302] on div "Mugler" at bounding box center [784, 301] width 260 height 17
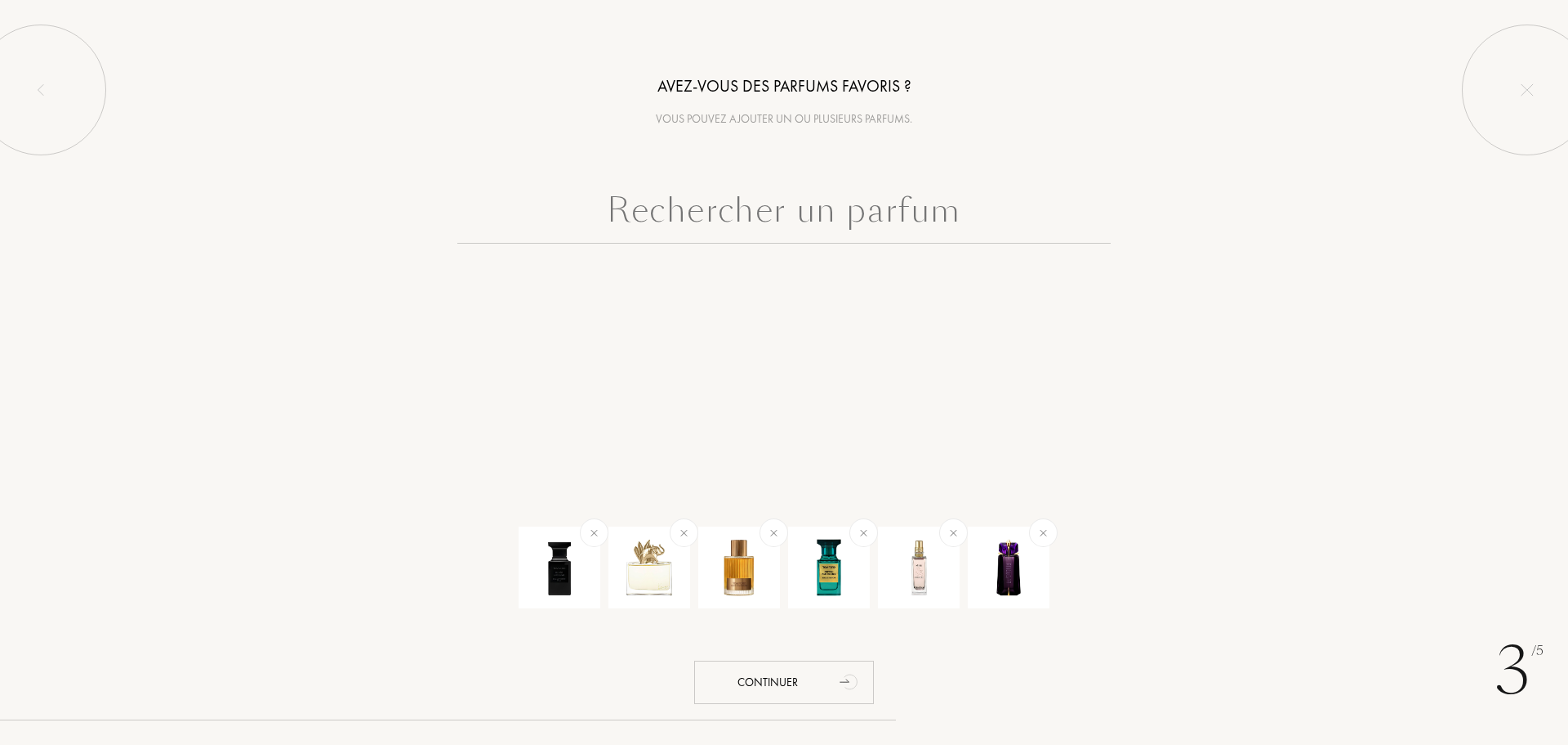
click at [808, 222] on input "text" at bounding box center [784, 214] width 654 height 59
click at [829, 687] on div "Continuer" at bounding box center [784, 681] width 180 height 43
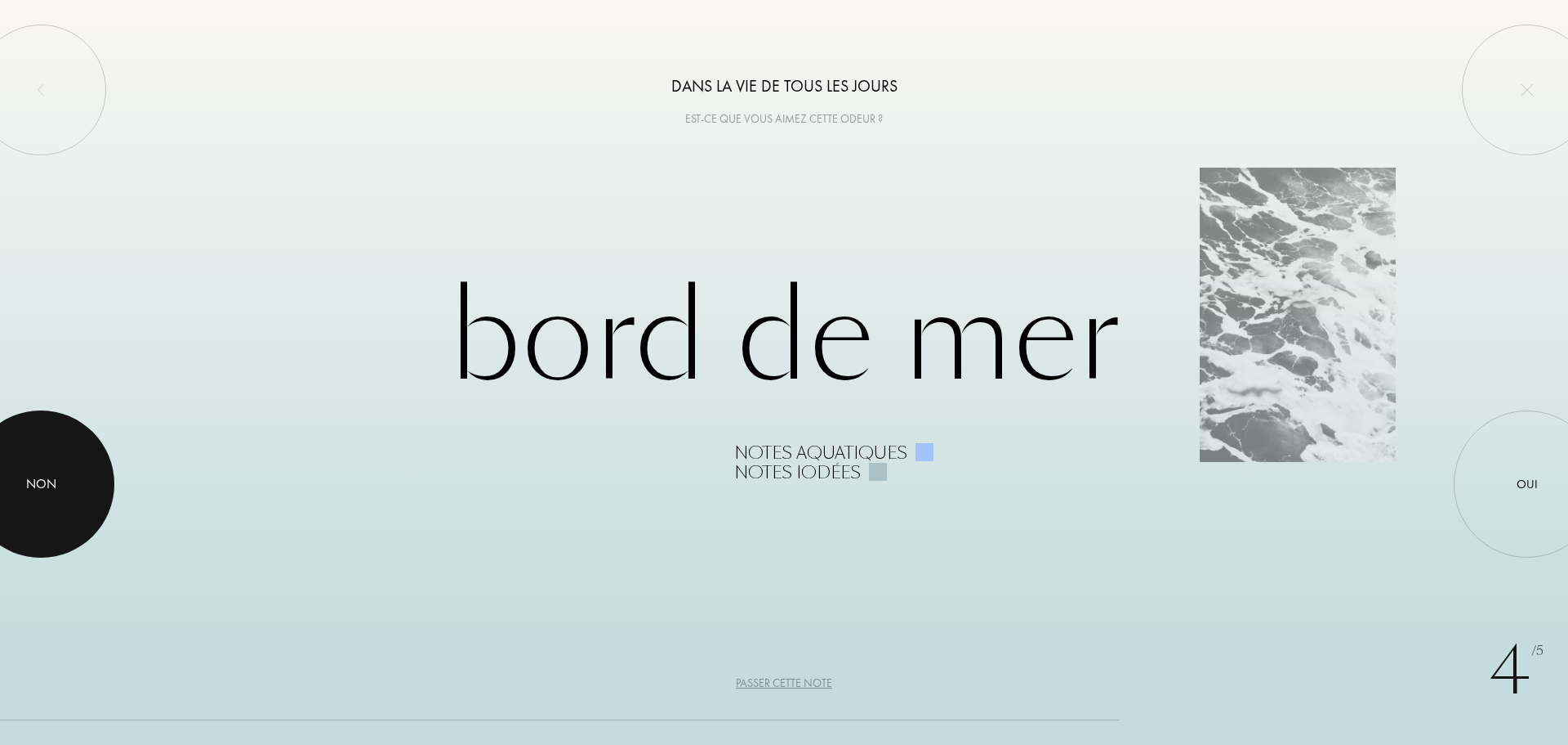
click at [18, 451] on div at bounding box center [40, 483] width 147 height 147
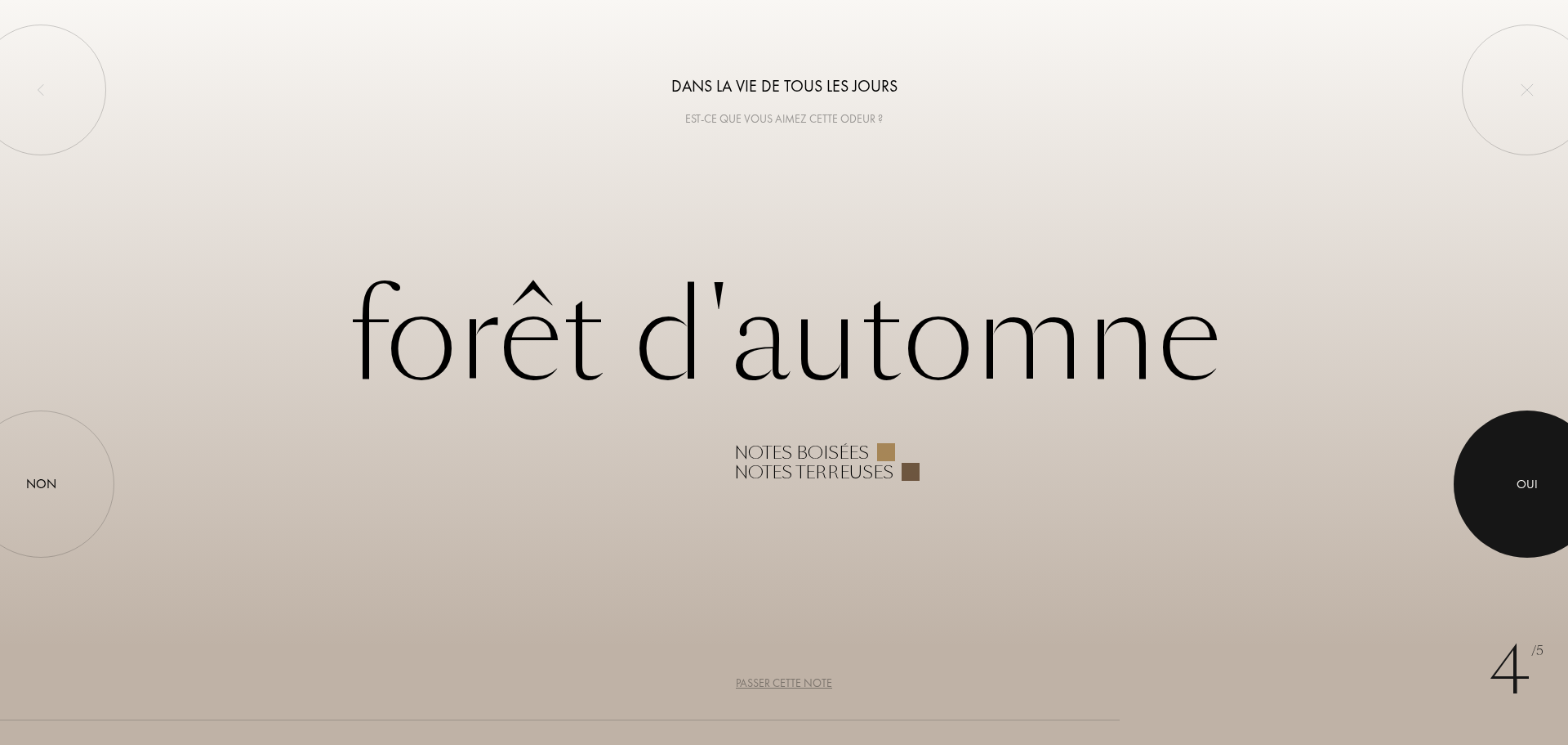
click at [1552, 495] on div at bounding box center [1527, 483] width 147 height 147
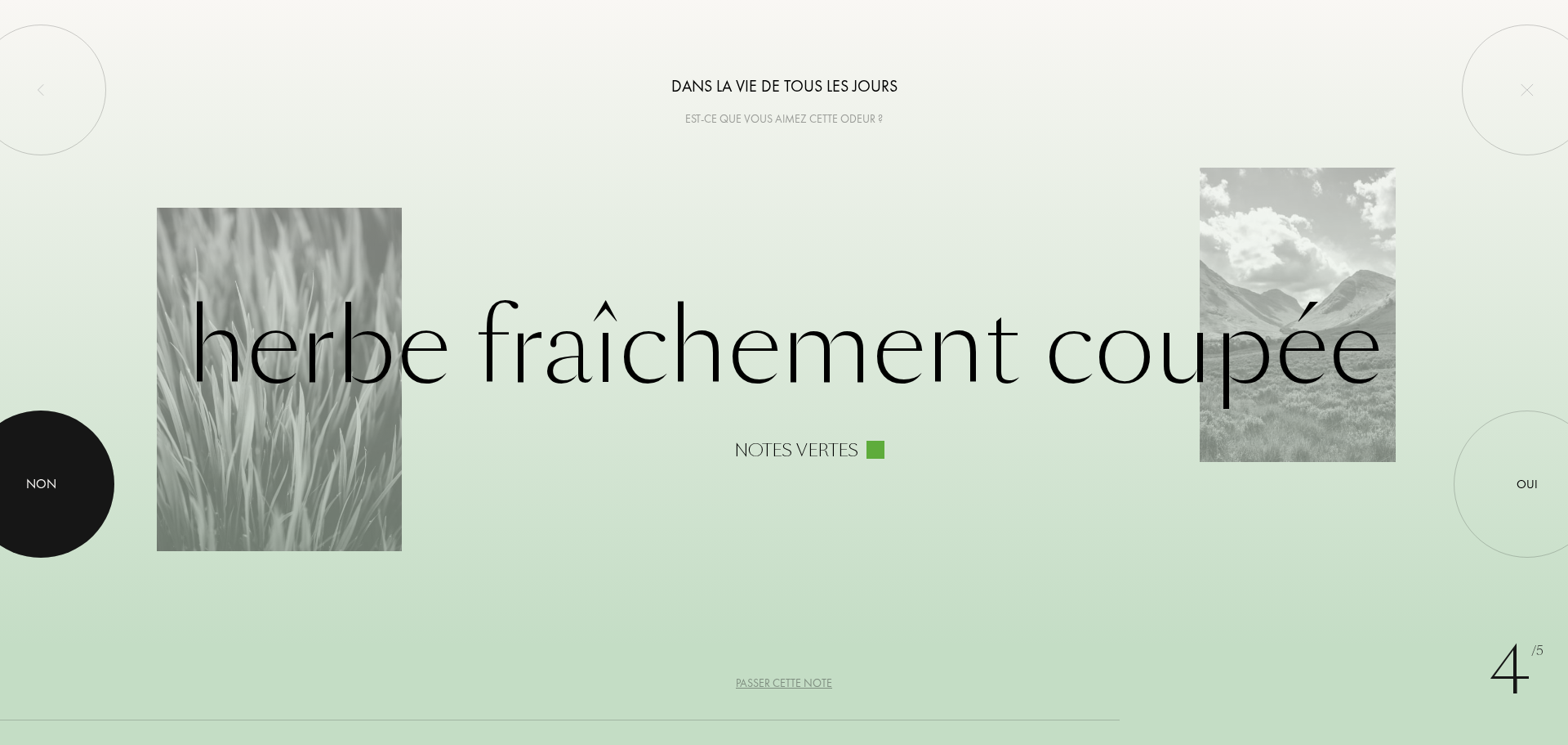
click at [42, 458] on div at bounding box center [40, 483] width 147 height 147
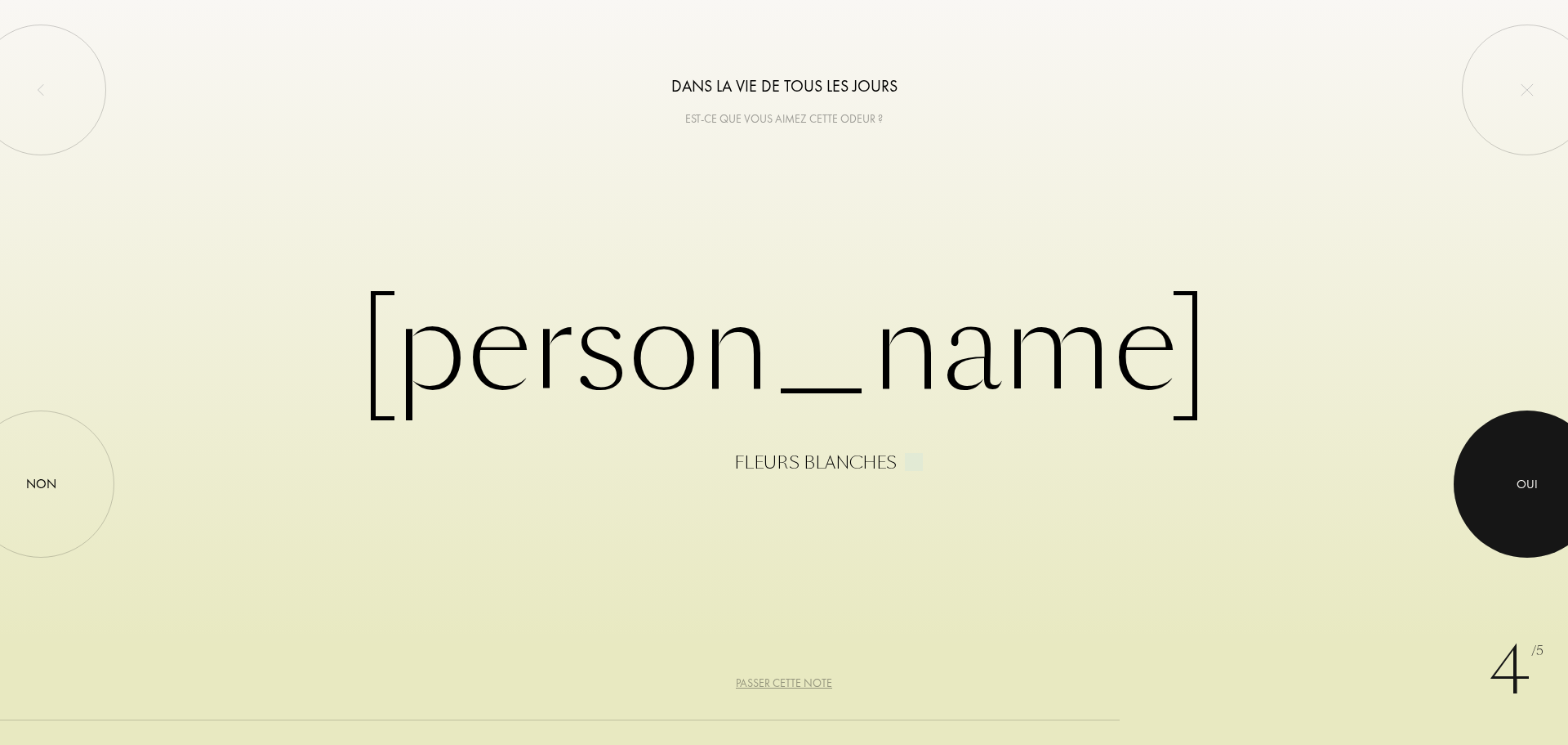
click at [1492, 496] on div at bounding box center [1527, 483] width 147 height 147
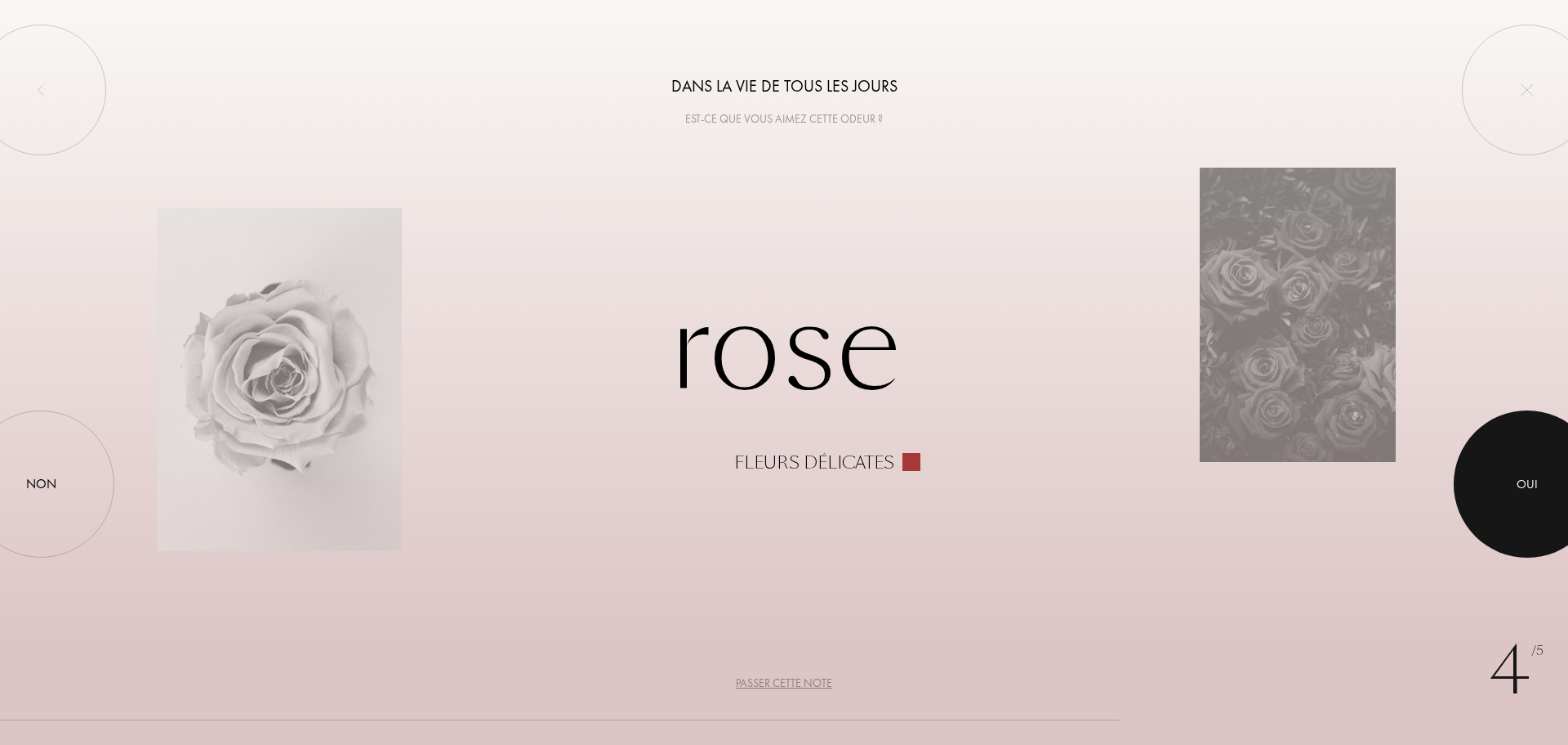
click at [1568, 498] on div at bounding box center [1527, 483] width 147 height 147
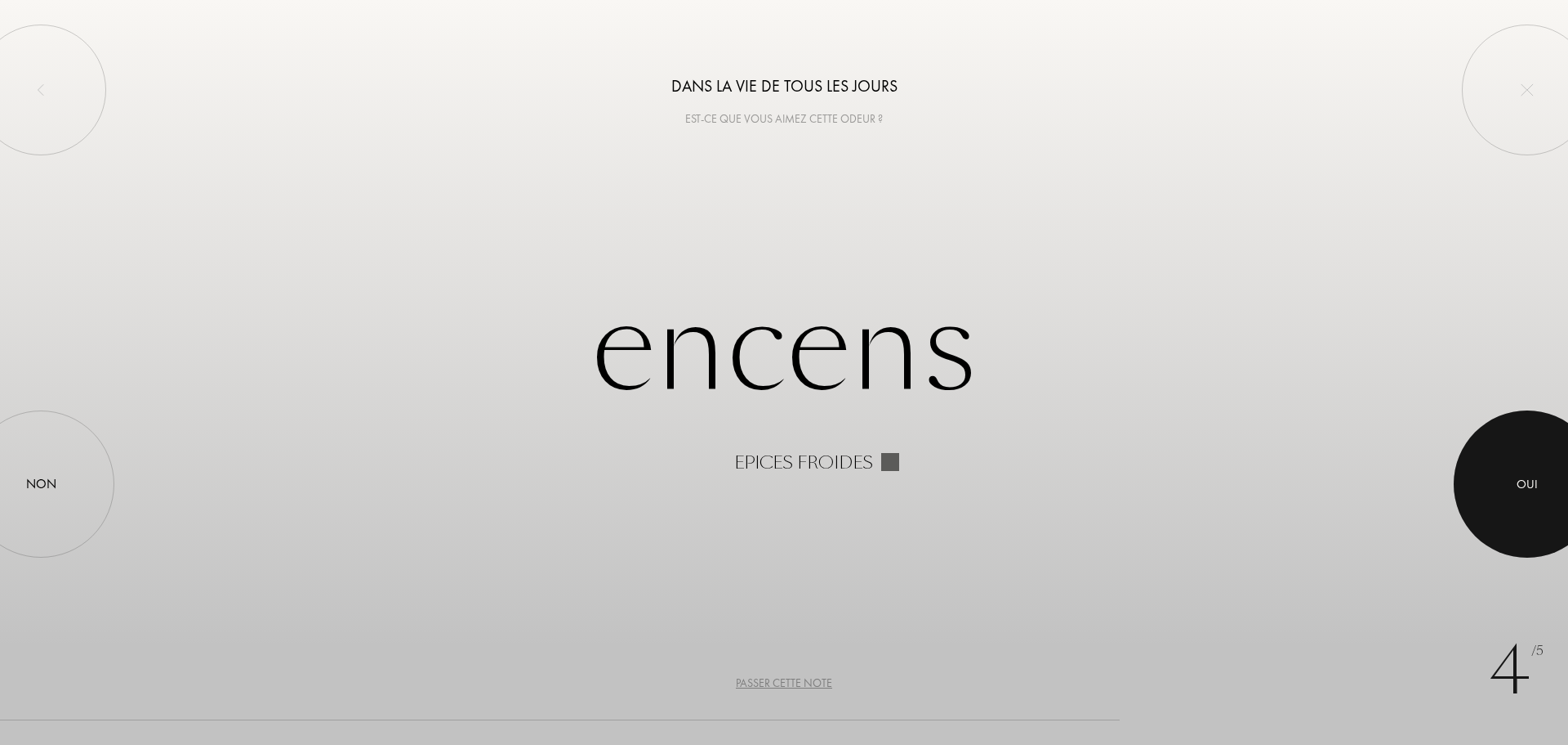
click at [1509, 457] on div at bounding box center [1527, 483] width 147 height 147
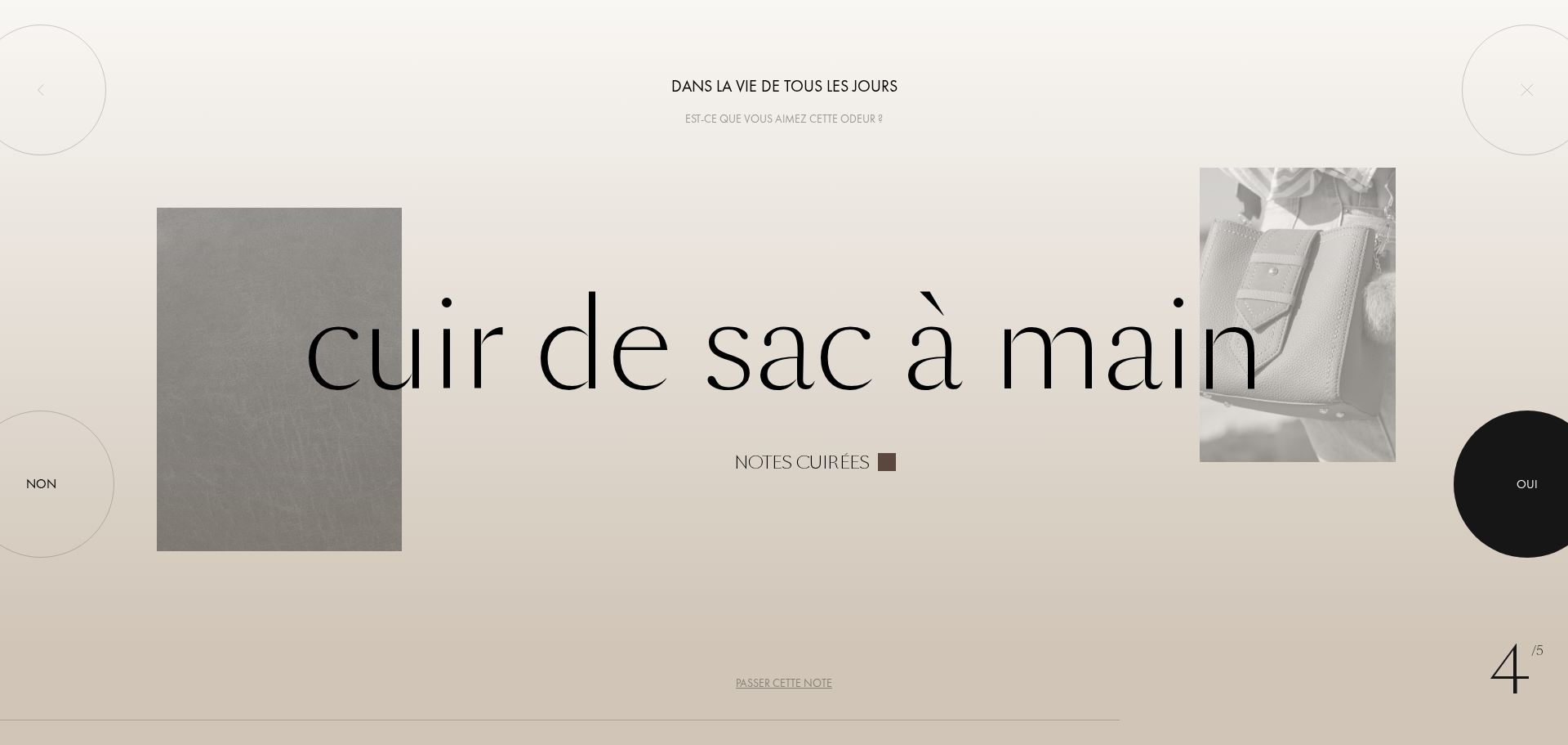
click at [1502, 465] on div "Oui" at bounding box center [1527, 483] width 147 height 147
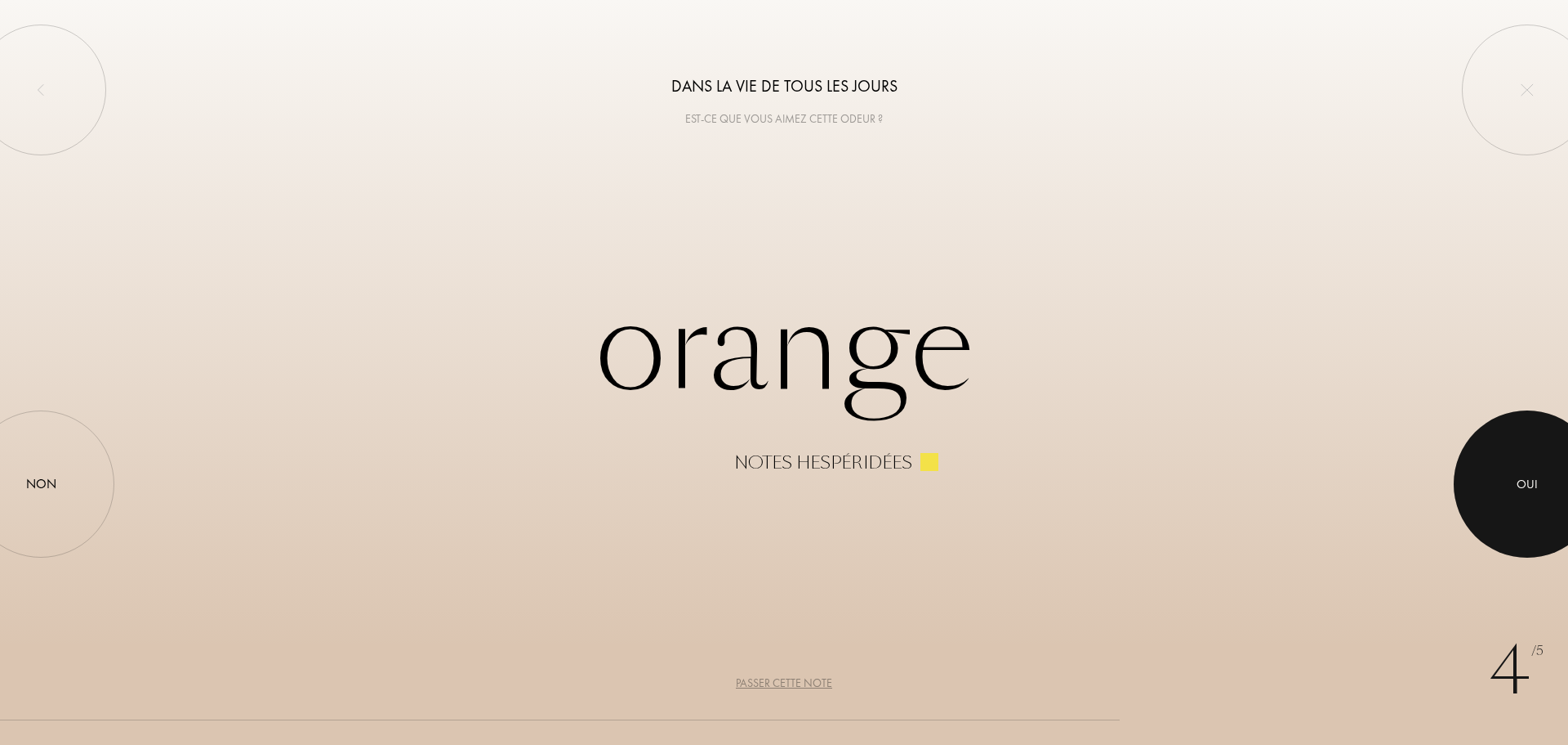
click at [1496, 457] on div at bounding box center [1527, 483] width 147 height 147
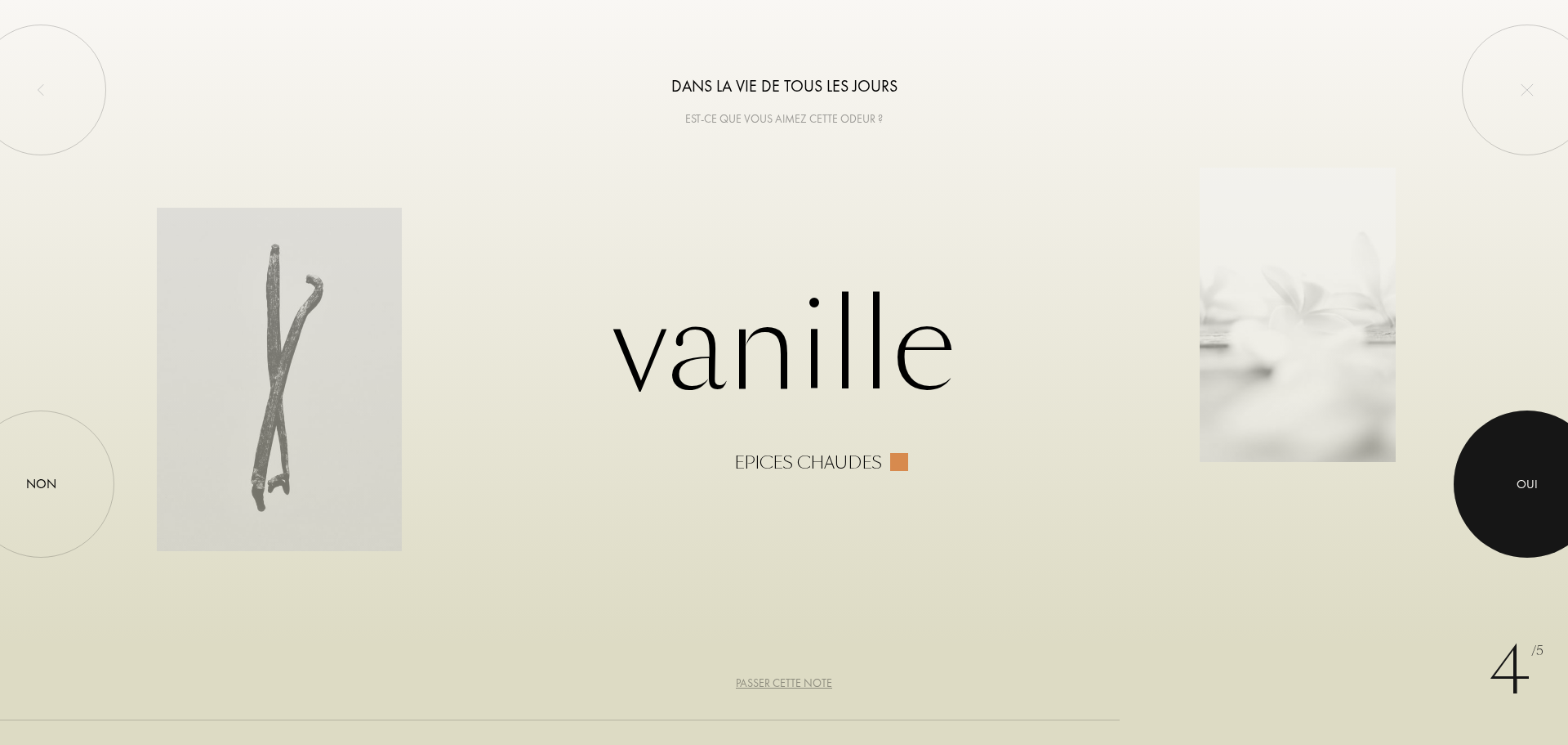
click at [1509, 495] on div at bounding box center [1527, 483] width 147 height 147
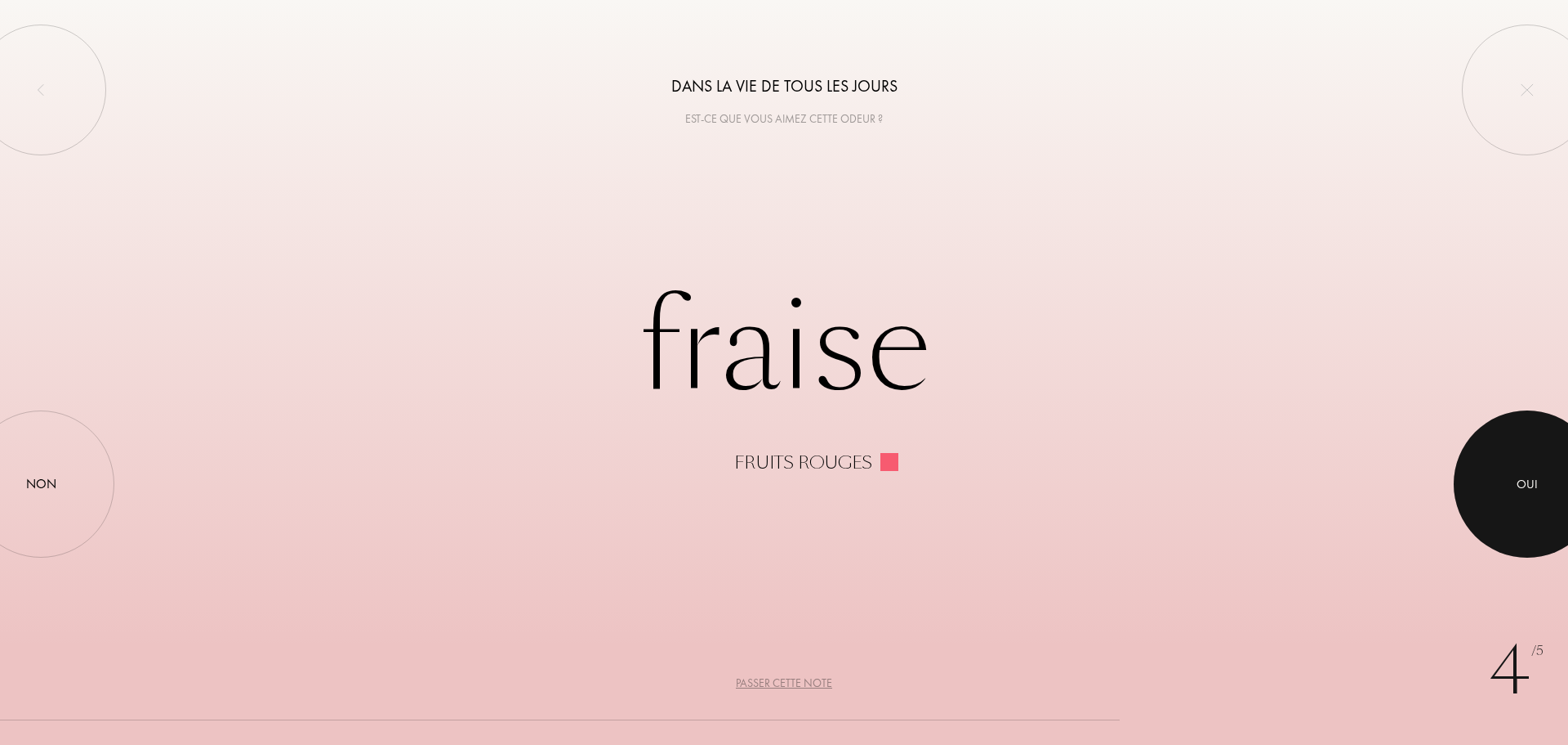
click at [1509, 495] on div at bounding box center [1527, 483] width 147 height 147
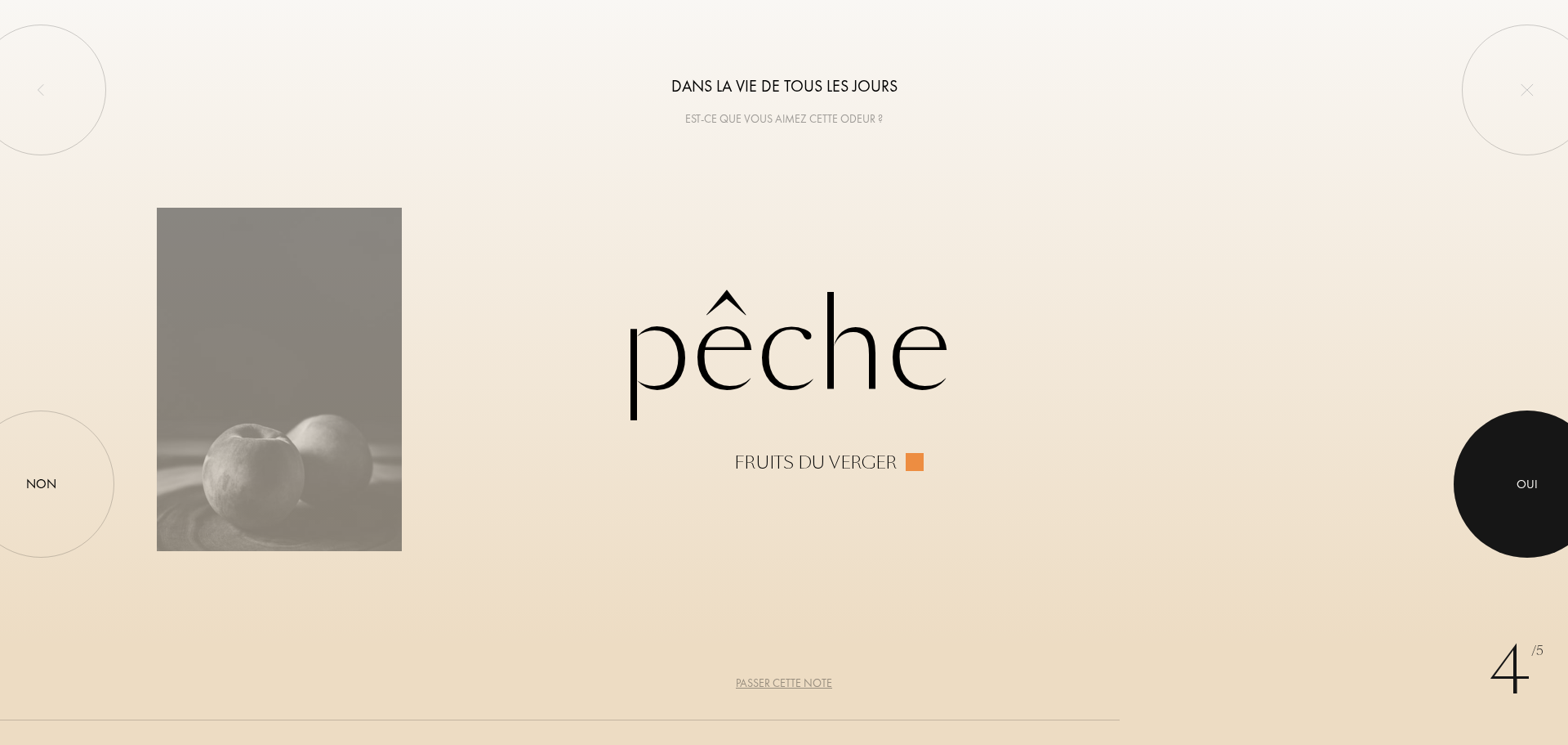
click at [1509, 495] on div at bounding box center [1527, 483] width 147 height 147
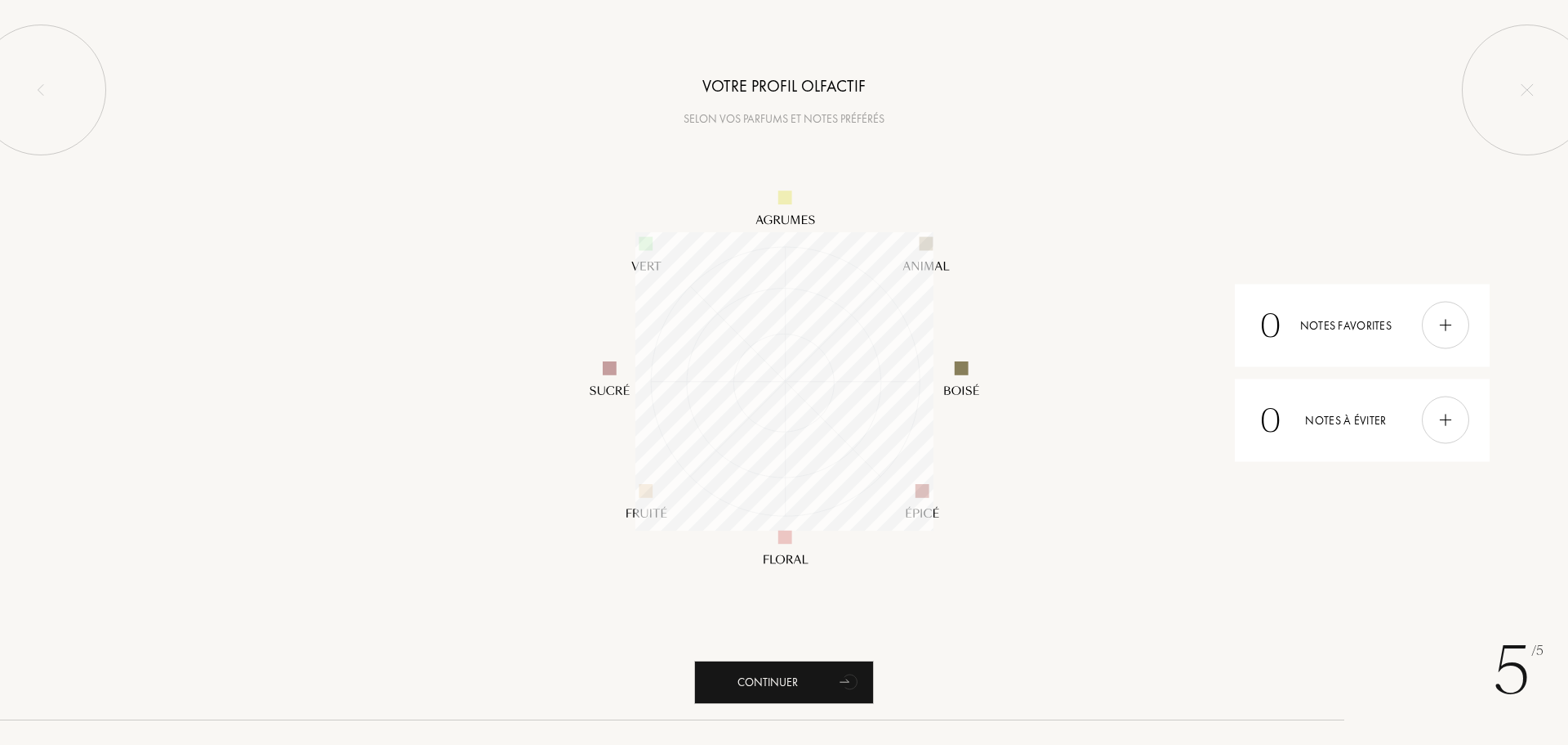
scroll to position [298, 298]
click at [1447, 325] on img at bounding box center [1446, 325] width 18 height 18
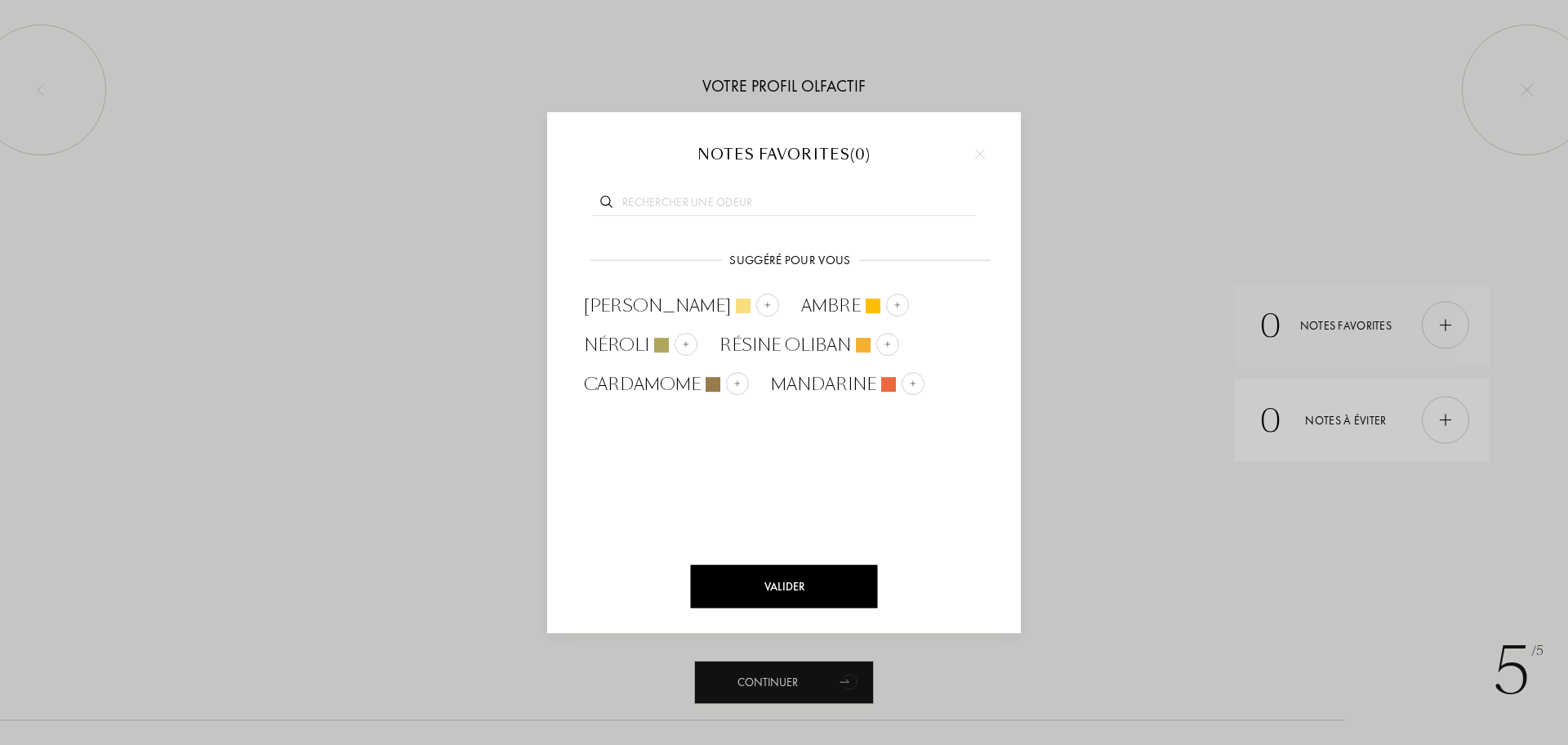
click at [1447, 325] on div at bounding box center [784, 372] width 1568 height 745
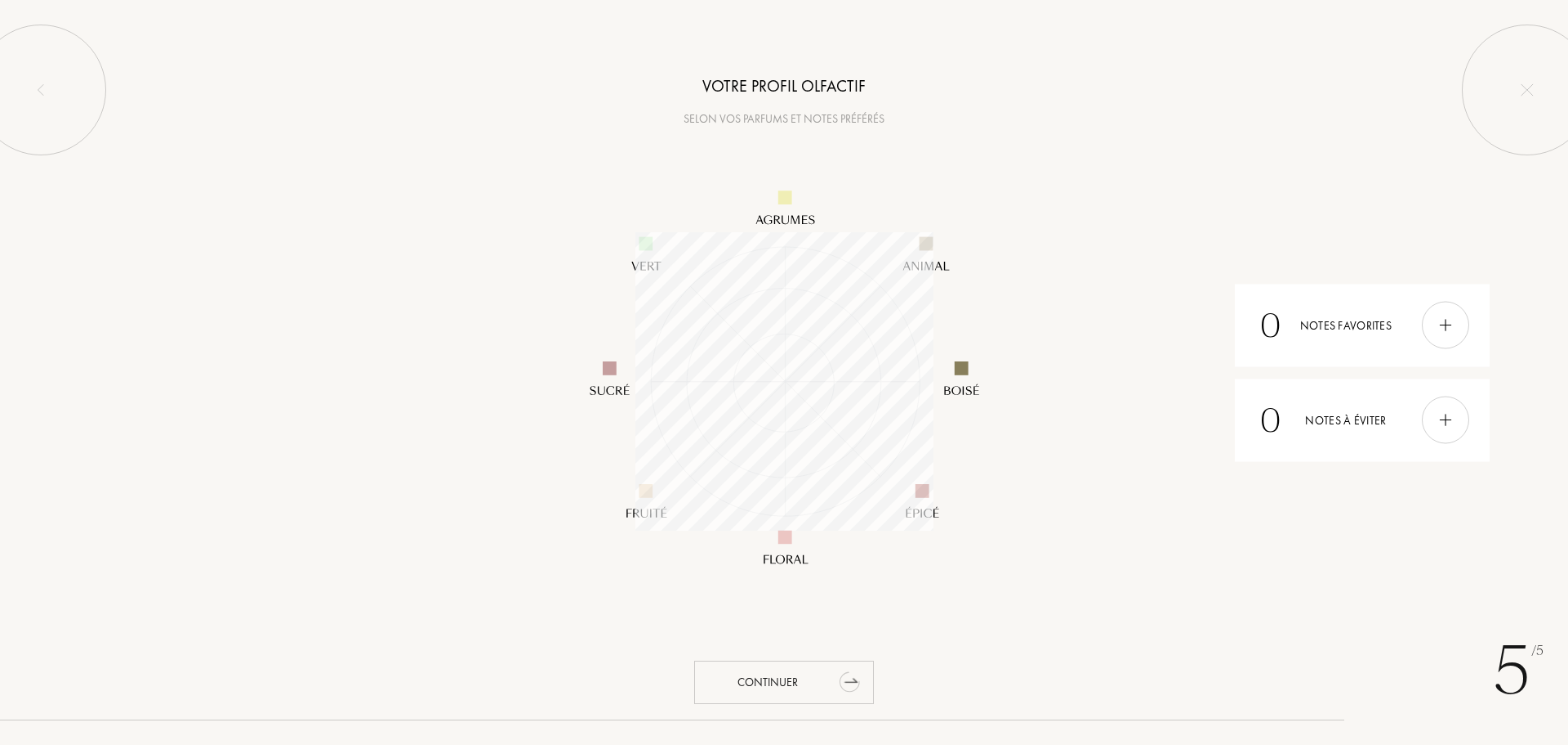
click at [820, 689] on div "Continuer" at bounding box center [784, 681] width 180 height 43
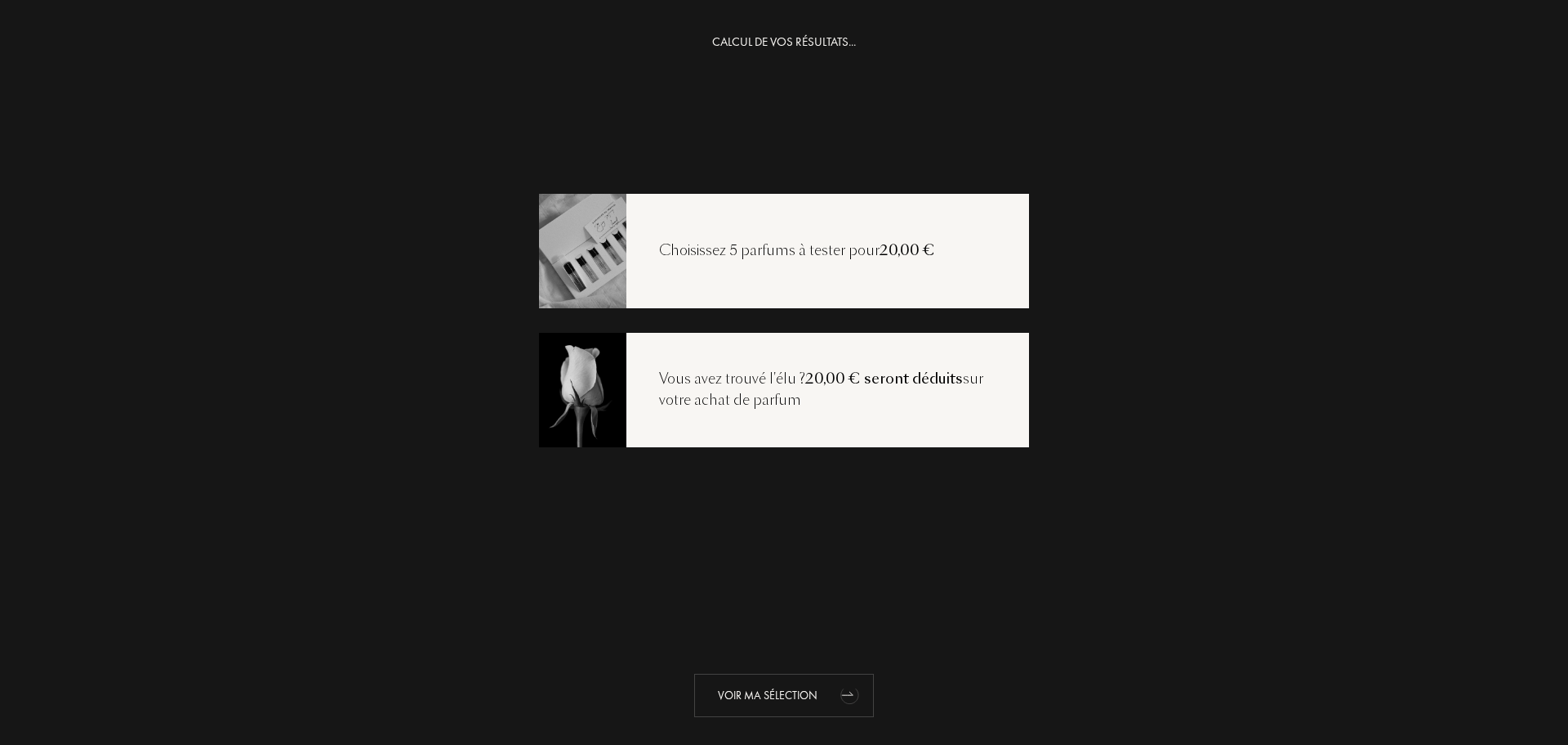
click at [784, 683] on div "Voir ma sélection" at bounding box center [784, 695] width 180 height 43
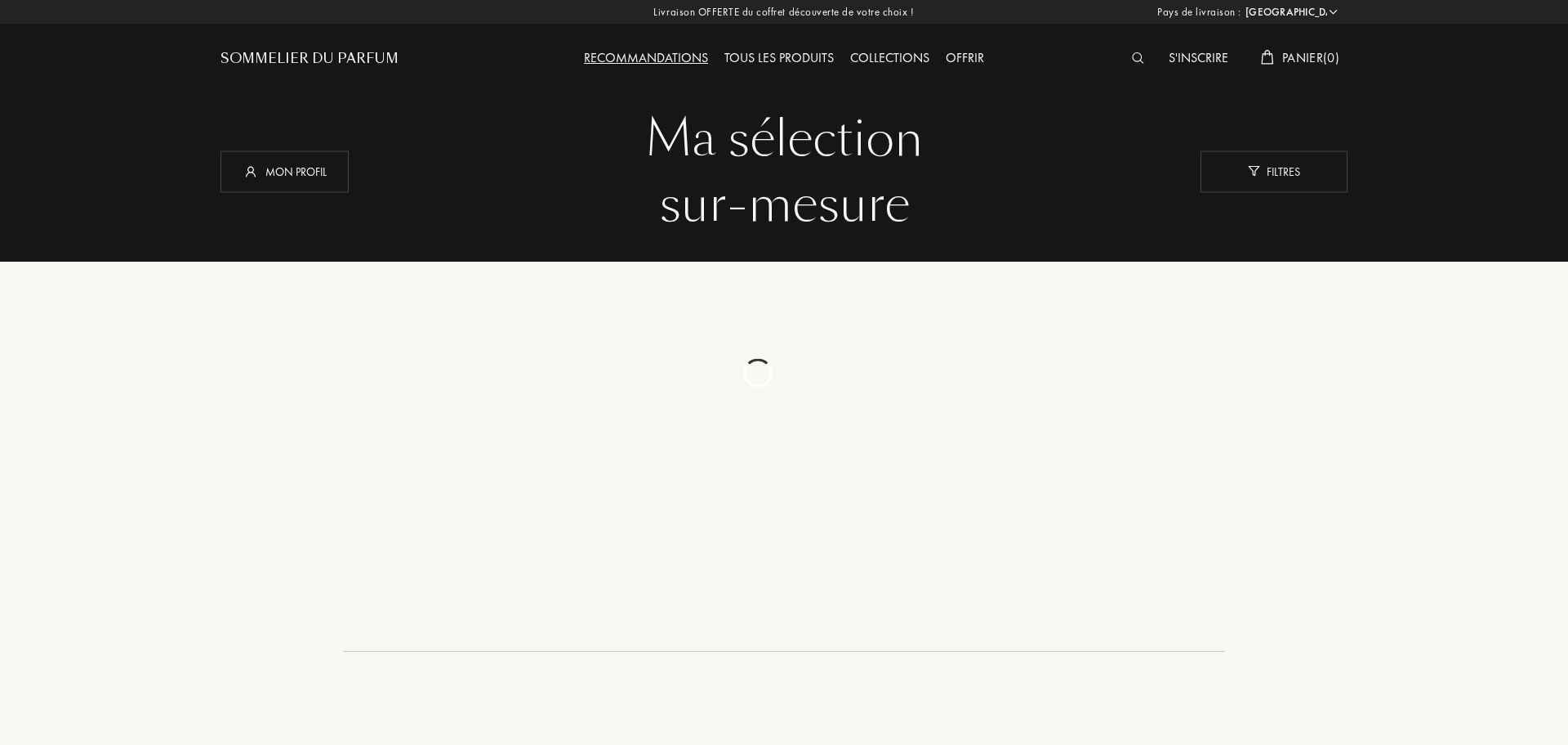
select select "FR"
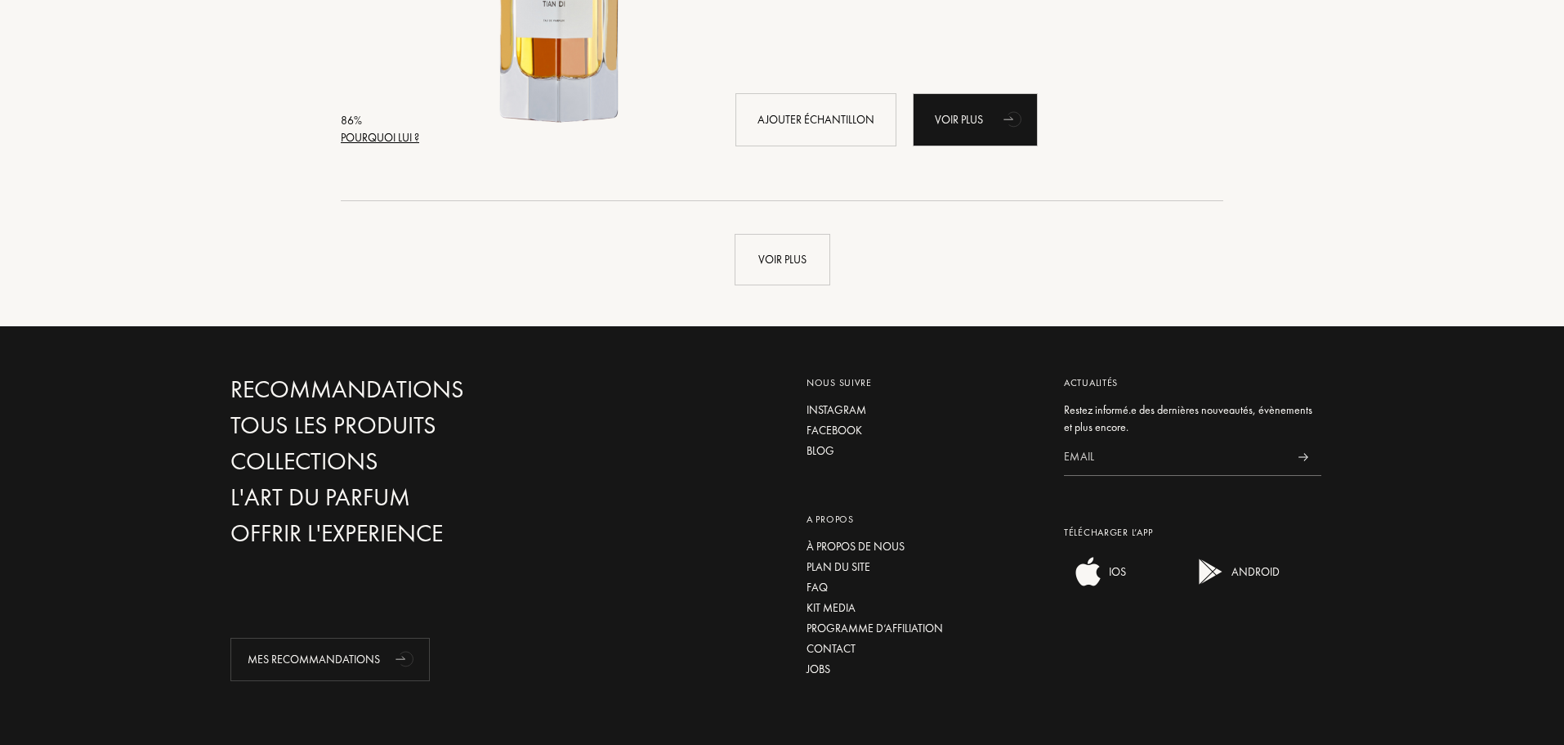
scroll to position [3923, 0]
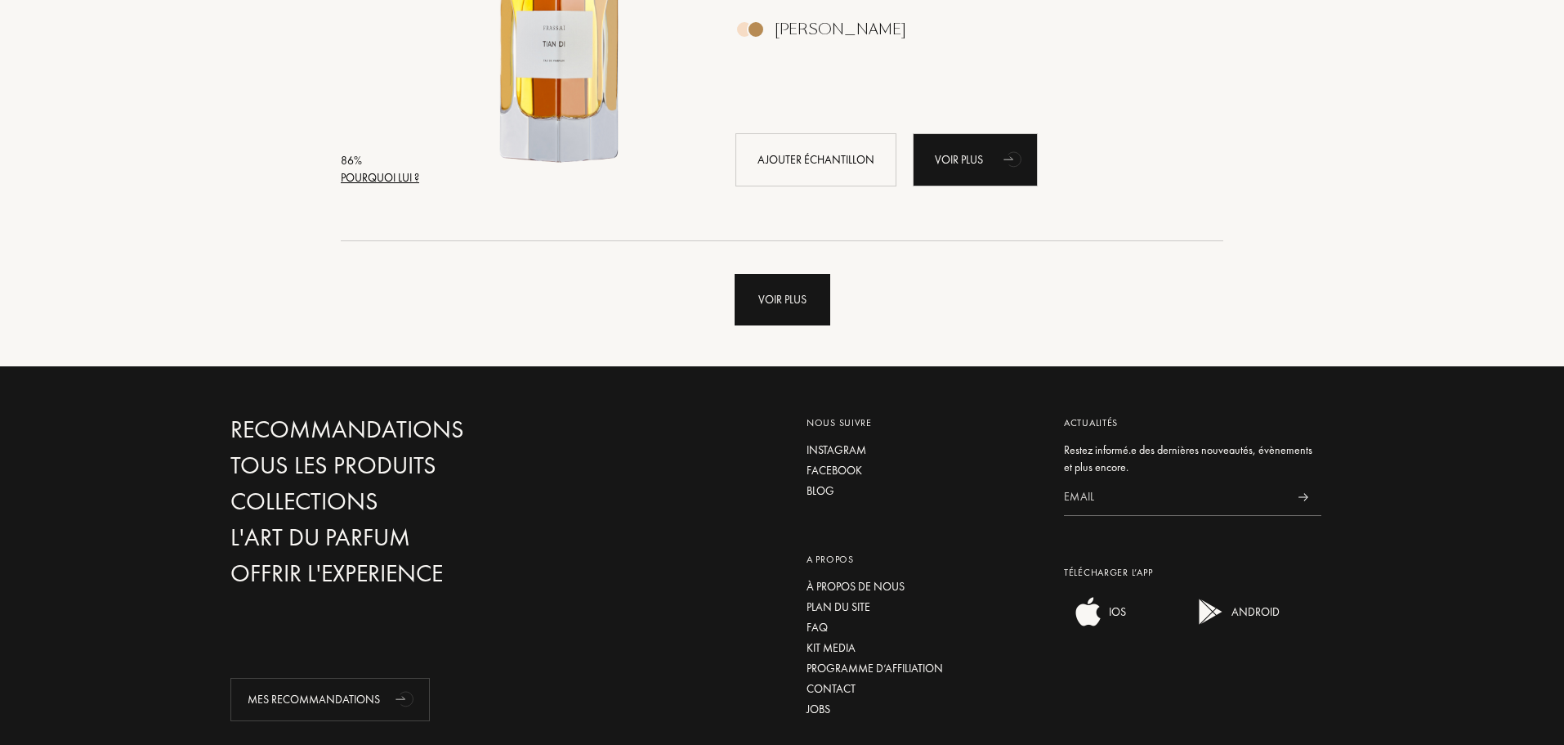
click at [786, 303] on div "Voir plus" at bounding box center [783, 299] width 96 height 51
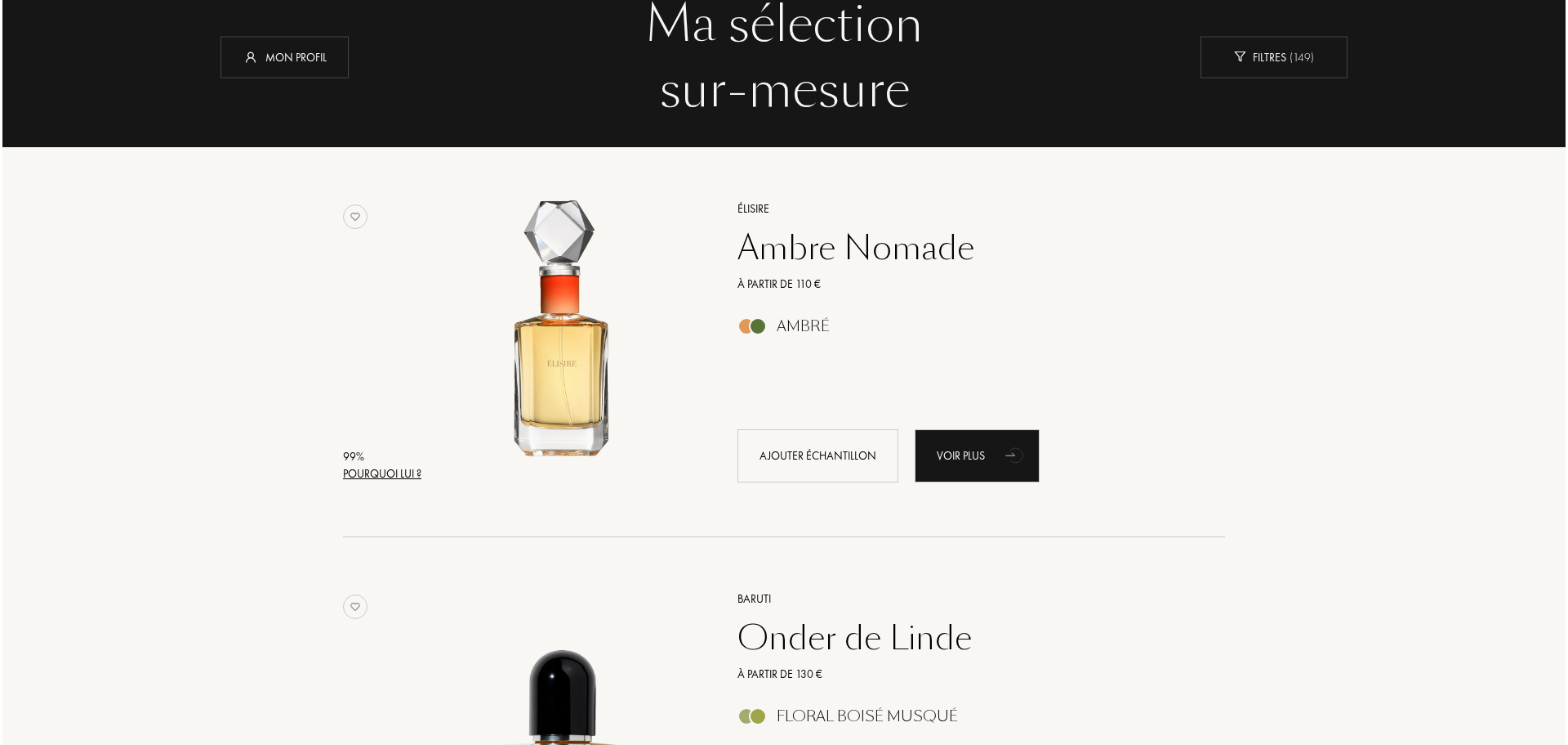
scroll to position [0, 0]
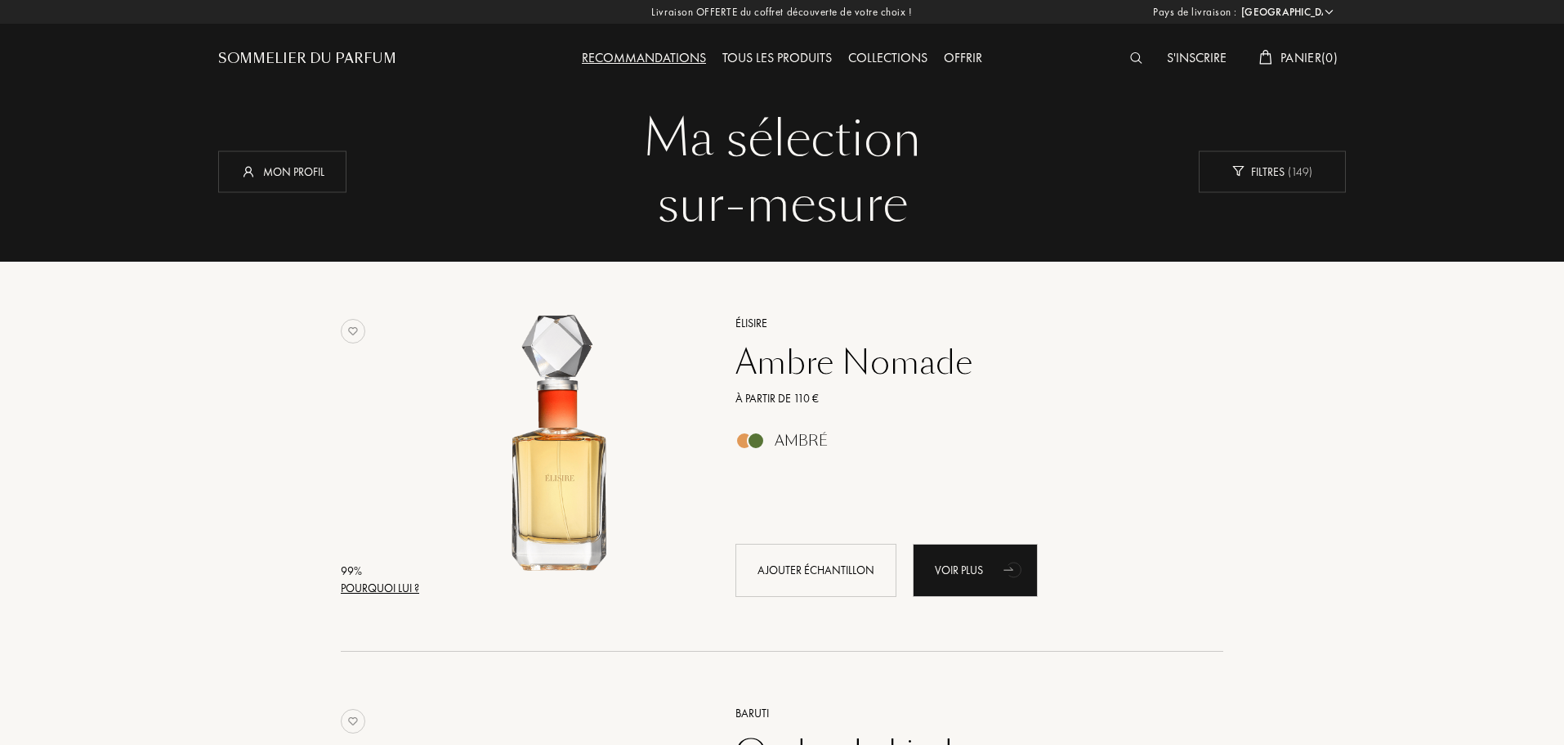
click at [370, 579] on div "99 %" at bounding box center [380, 570] width 78 height 17
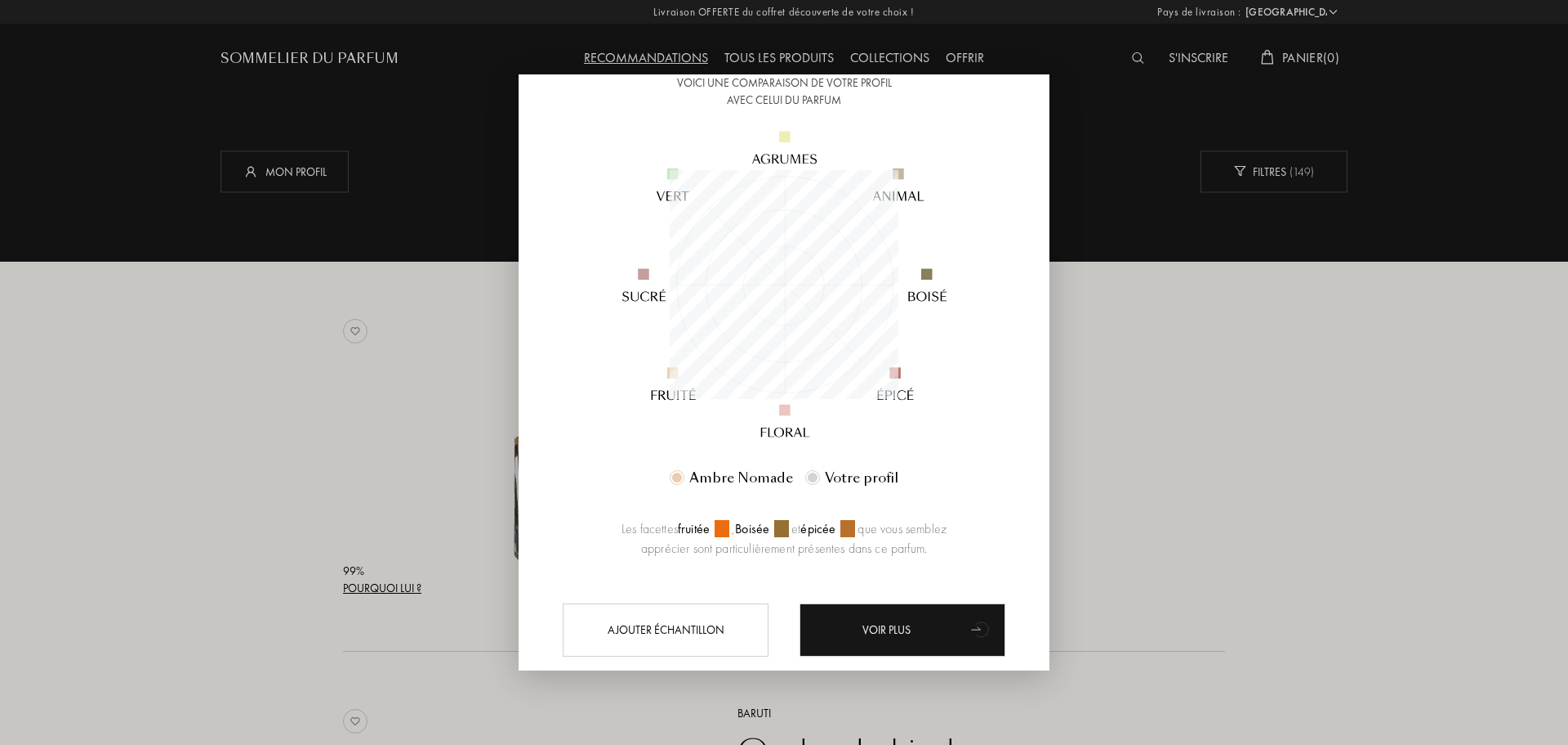
scroll to position [163, 0]
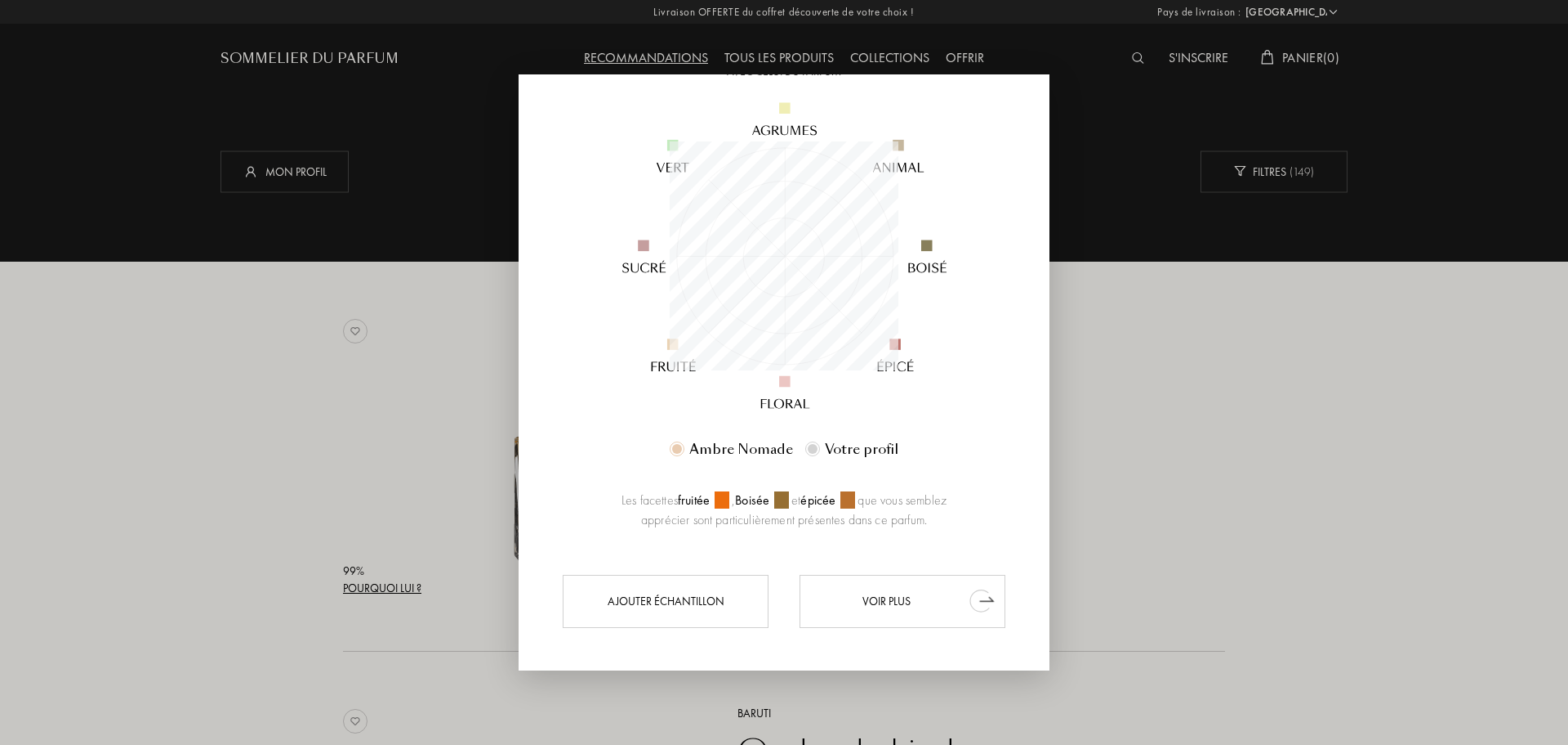
click at [942, 599] on div "Voir plus" at bounding box center [902, 600] width 206 height 53
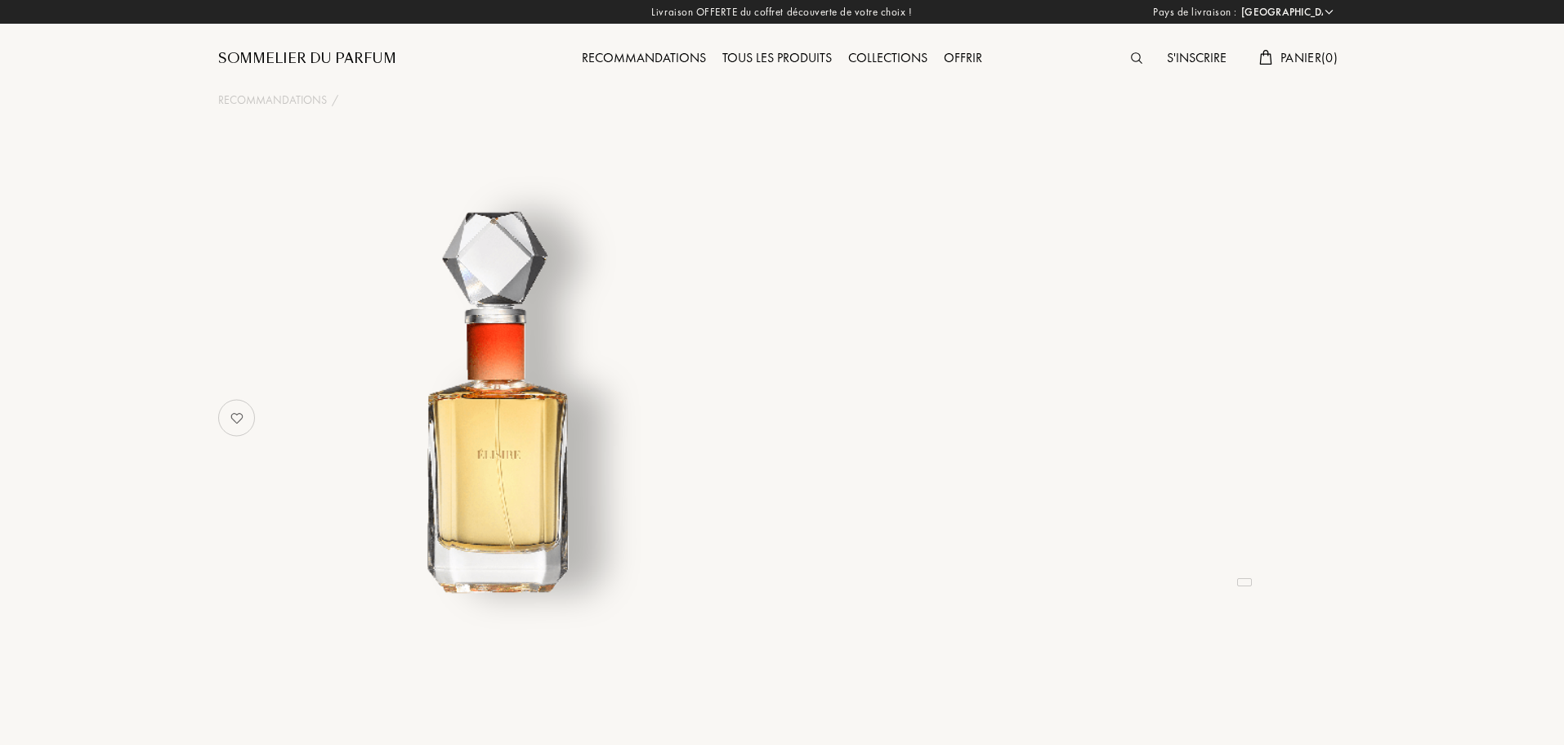
select select "FR"
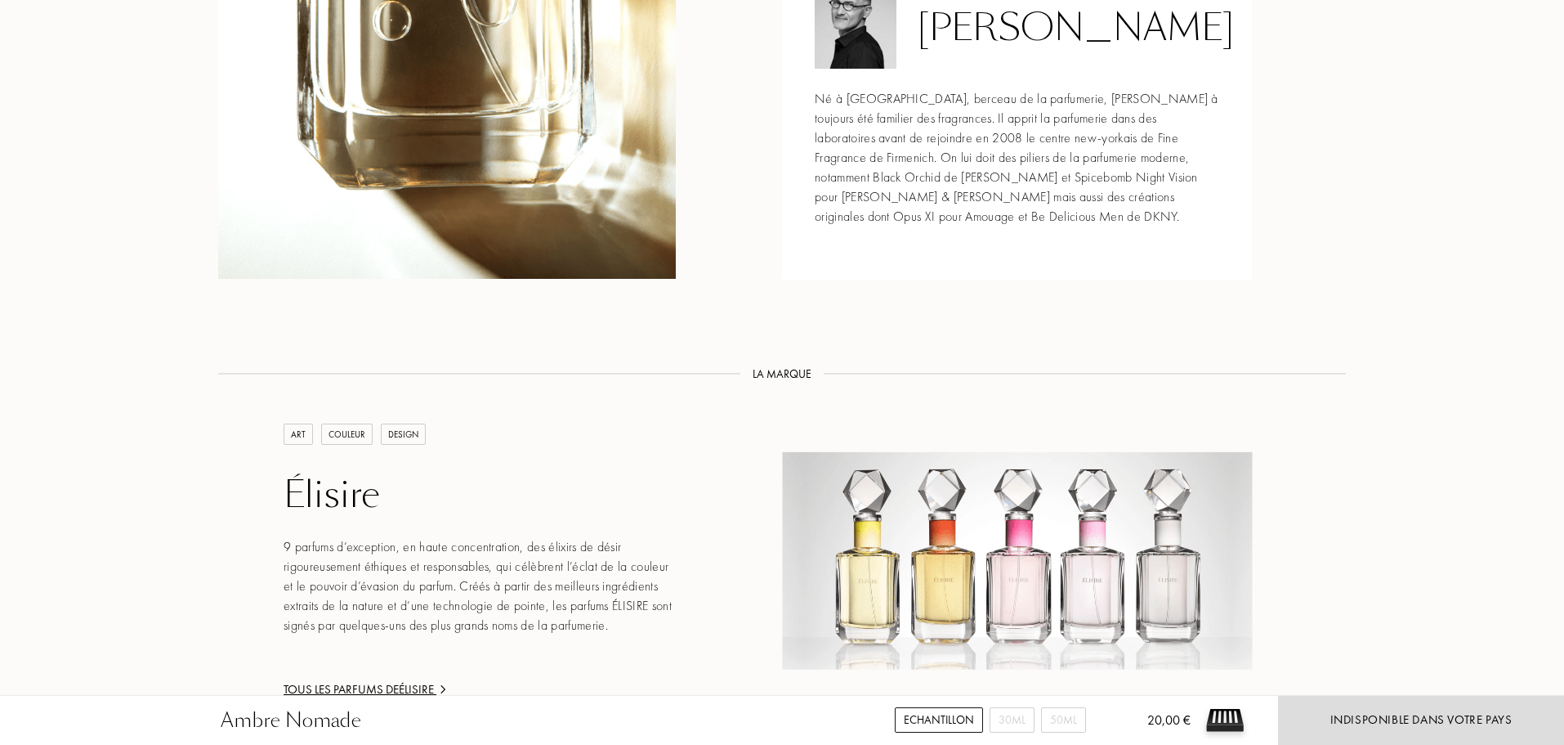
scroll to position [1962, 0]
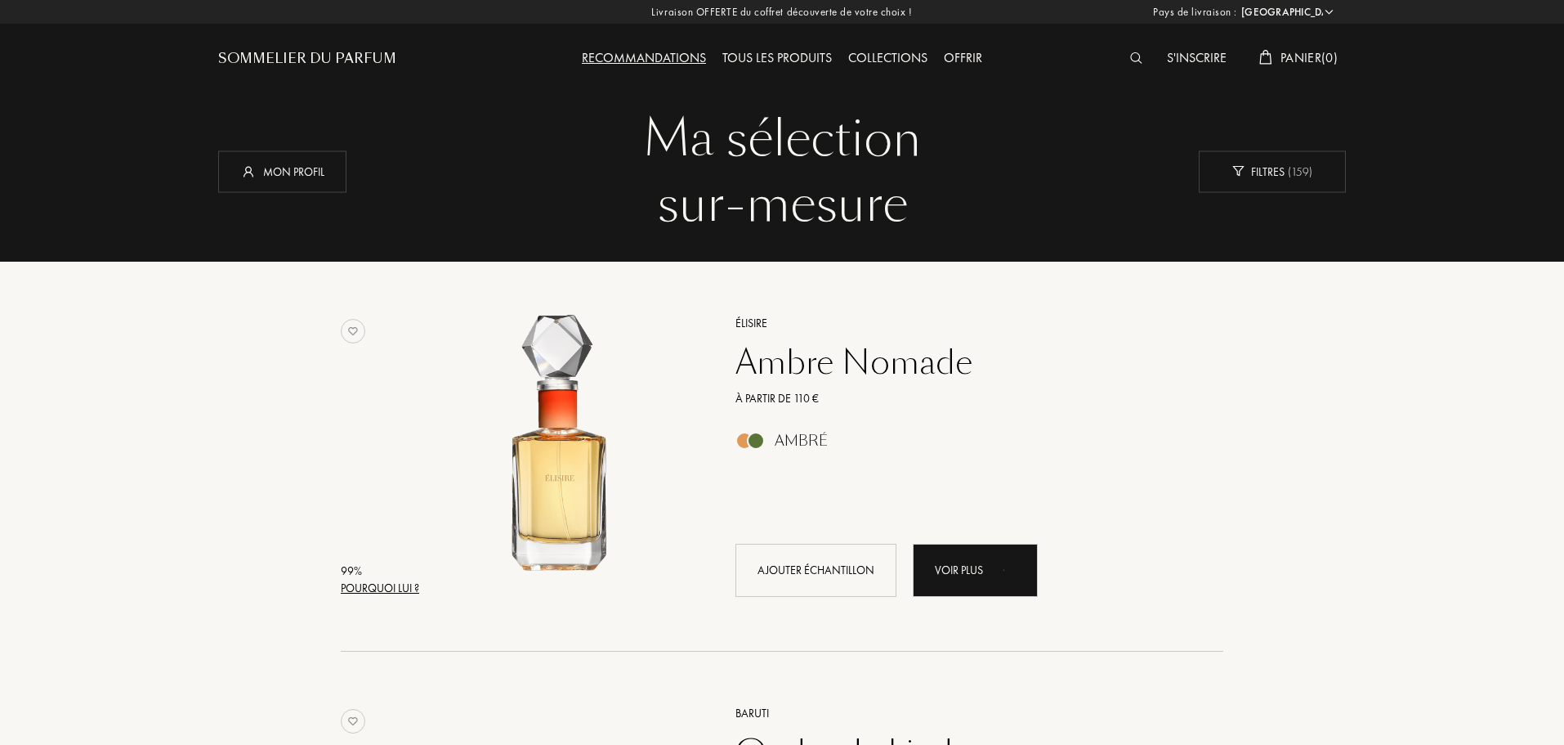
select select "FR"
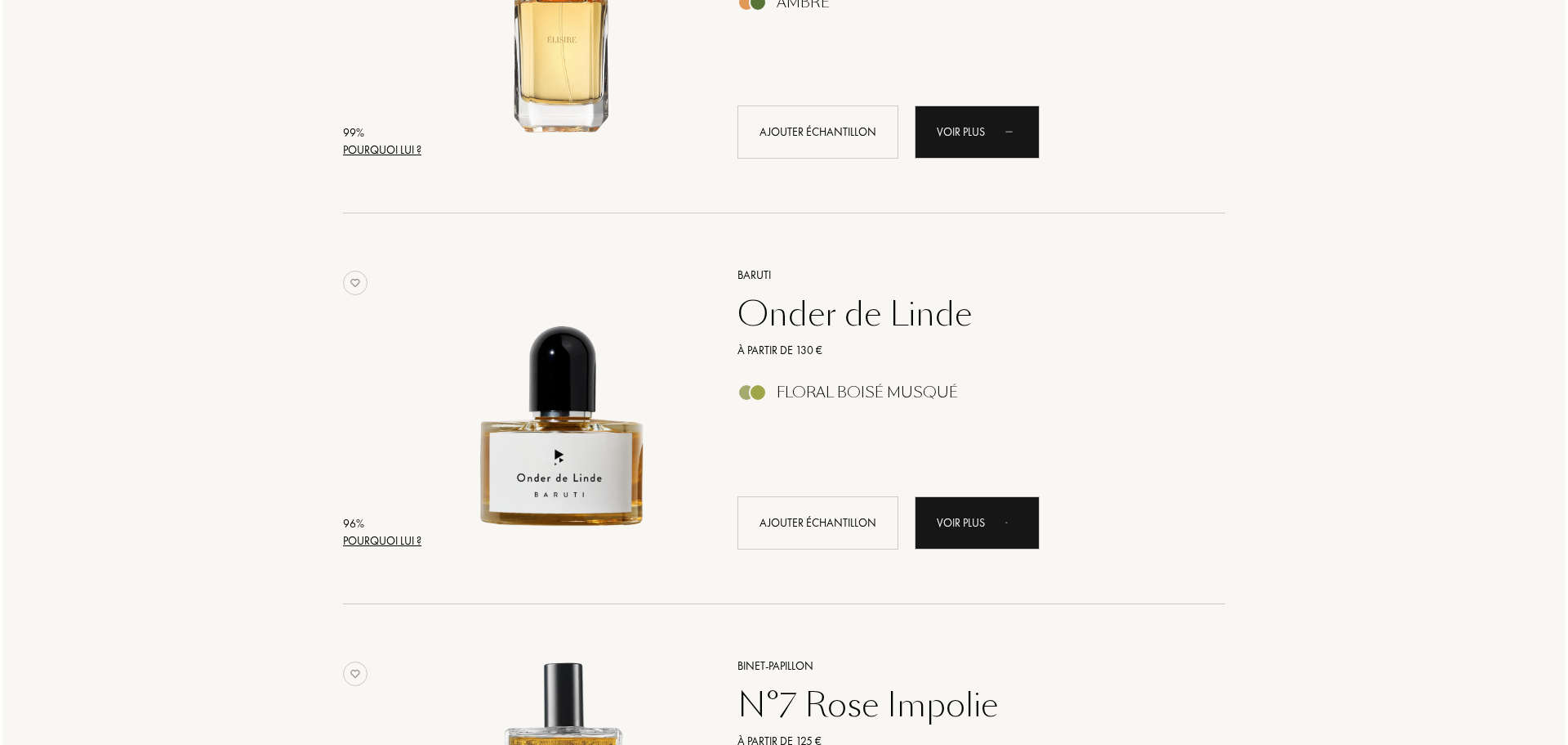
scroll to position [490, 0]
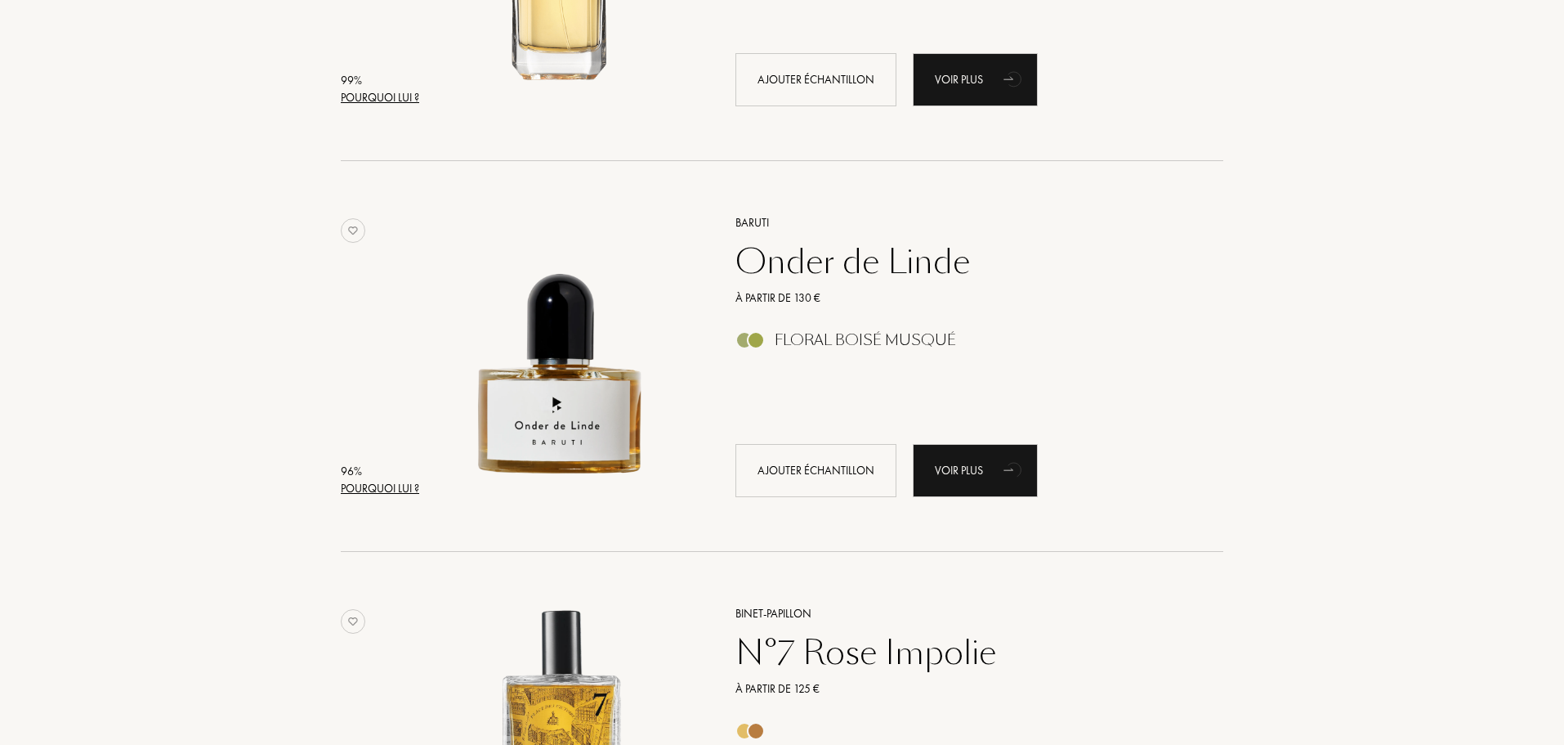
click at [372, 493] on div "Pourquoi lui ?" at bounding box center [380, 488] width 78 height 17
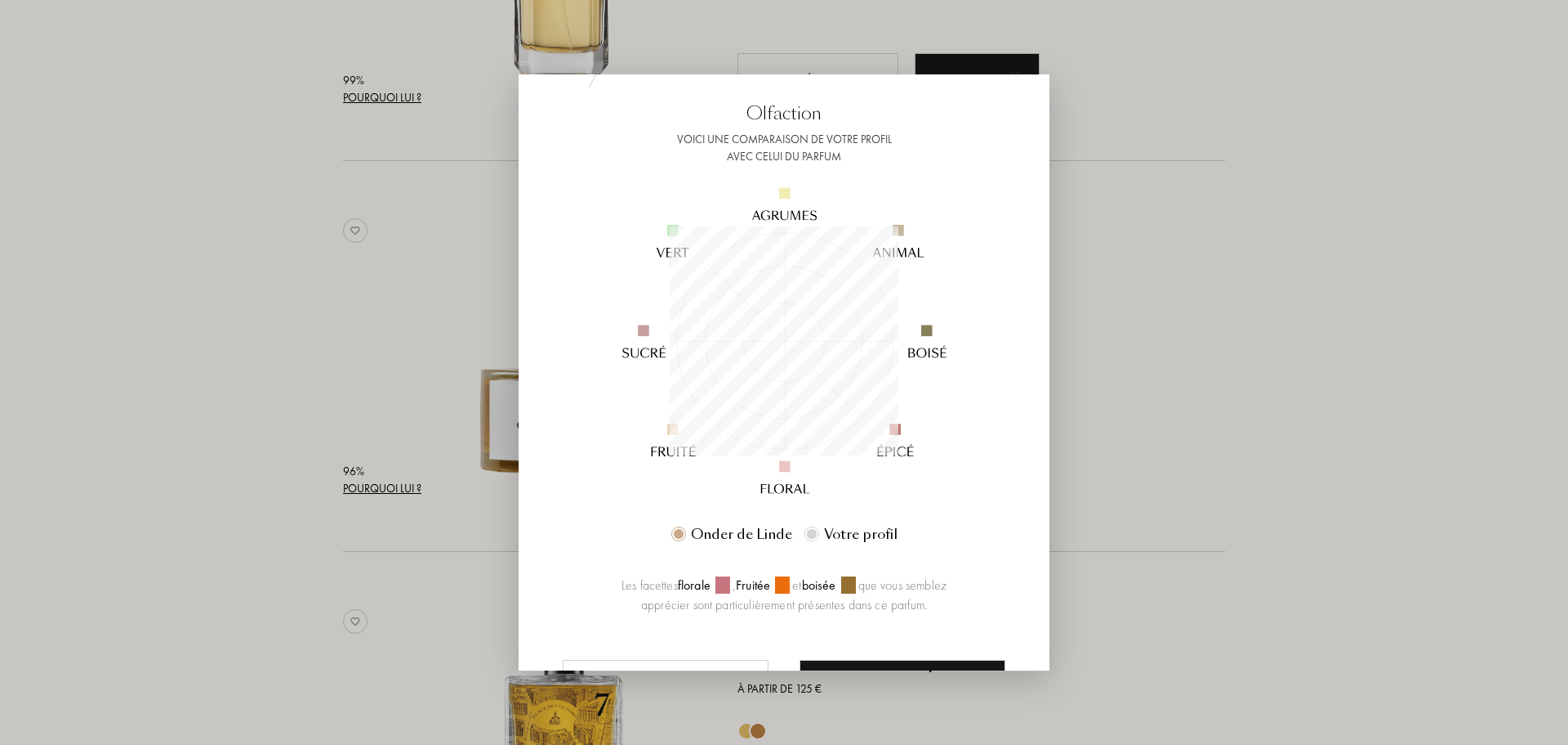
scroll to position [173, 0]
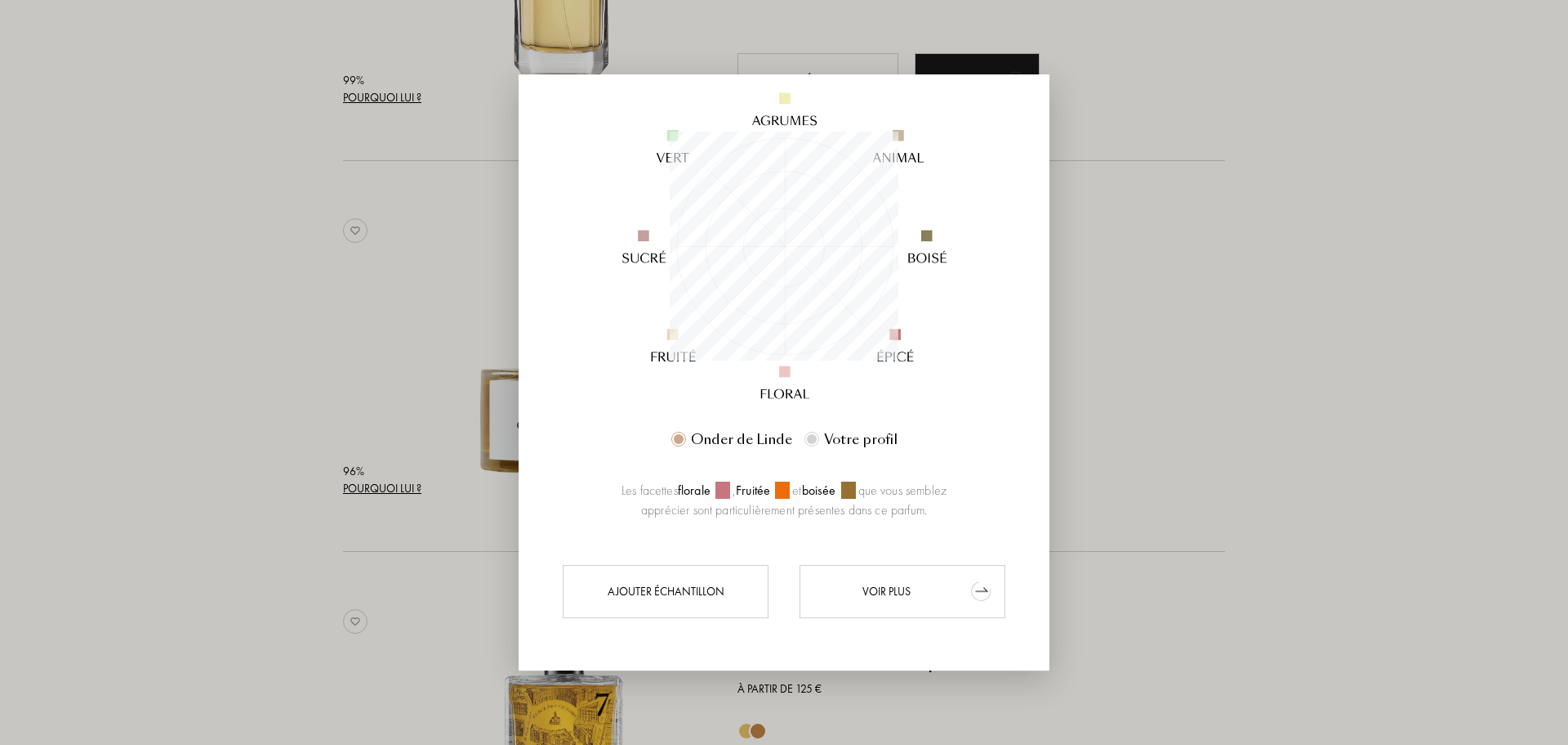
click at [886, 600] on div "Voir plus" at bounding box center [902, 590] width 206 height 53
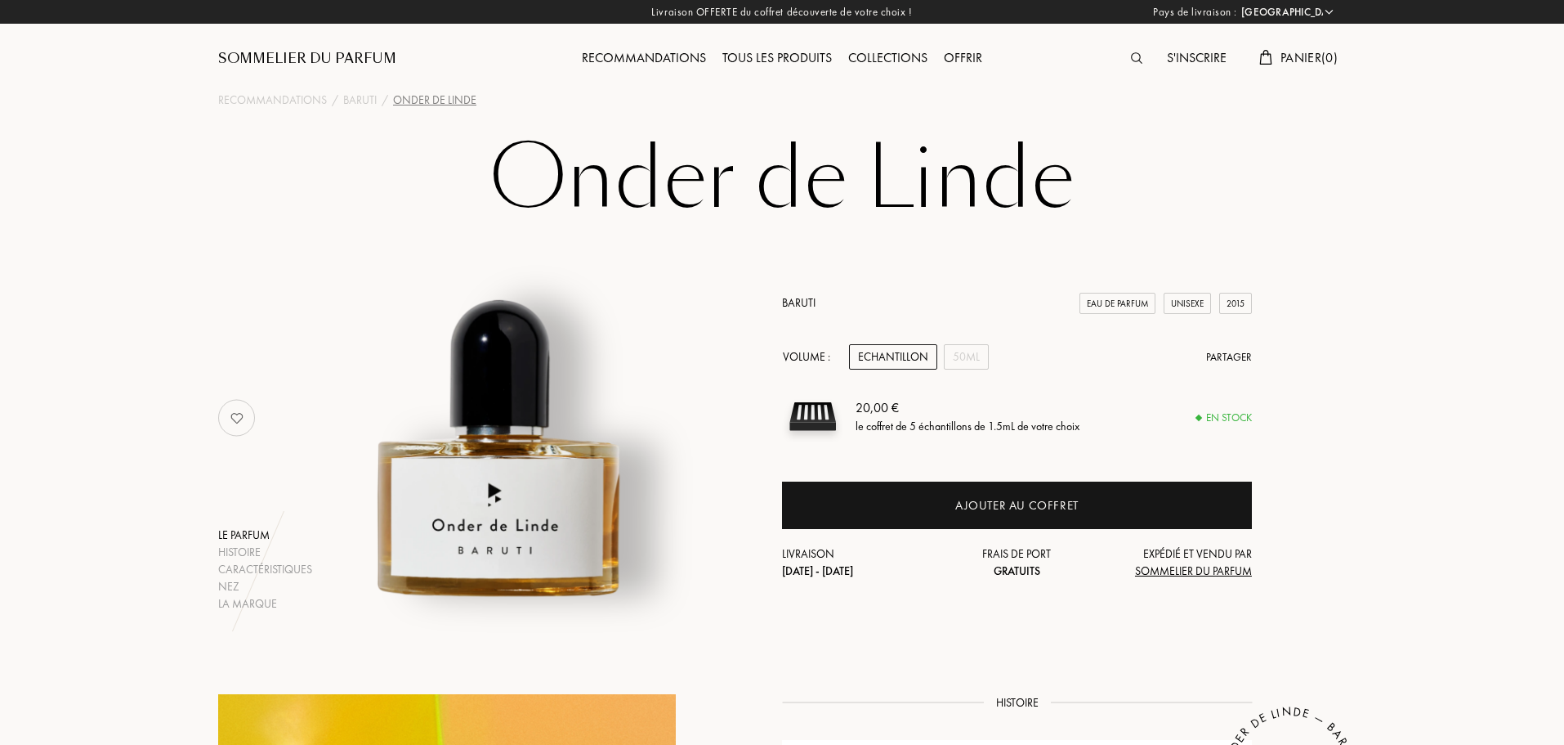
select select "FR"
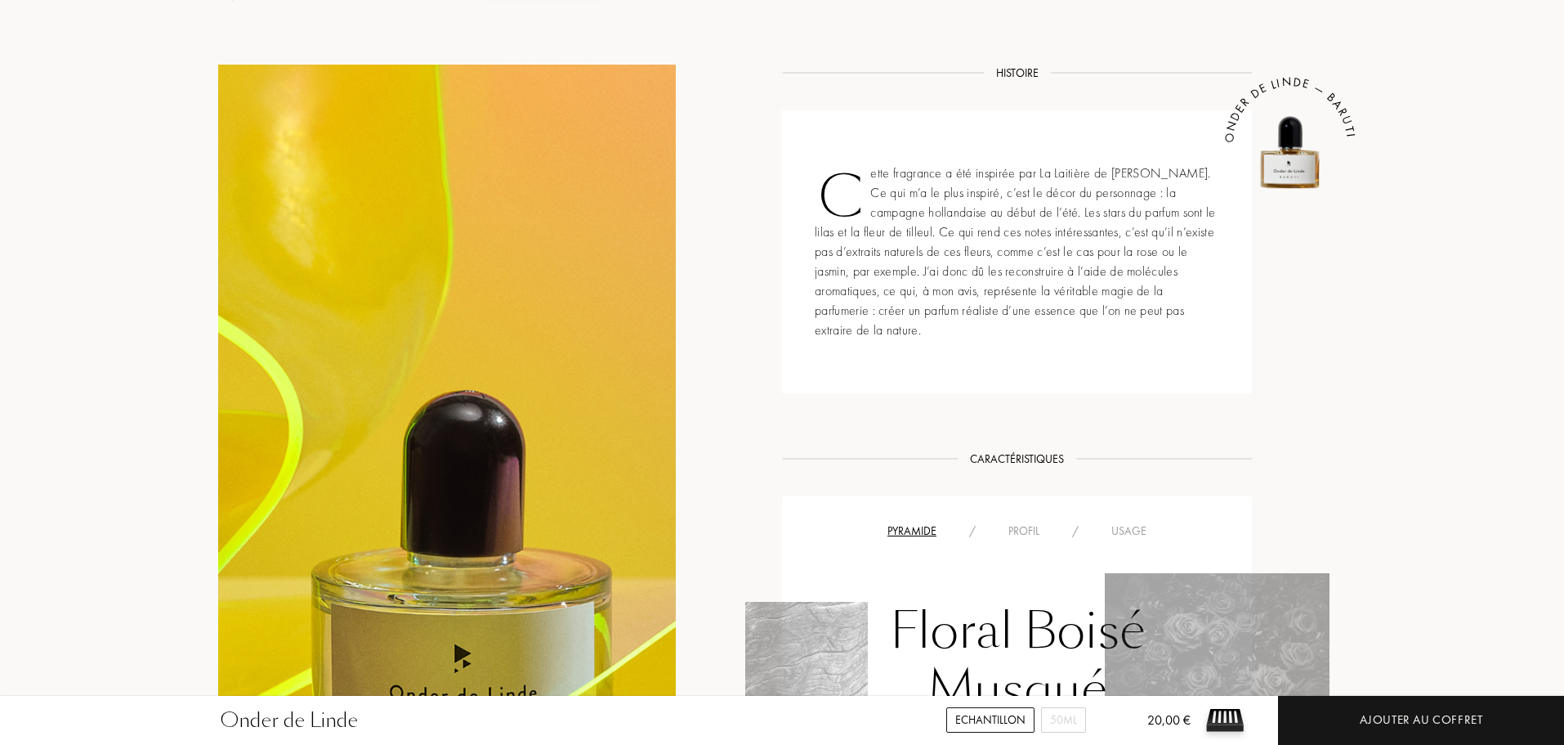
scroll to position [409, 0]
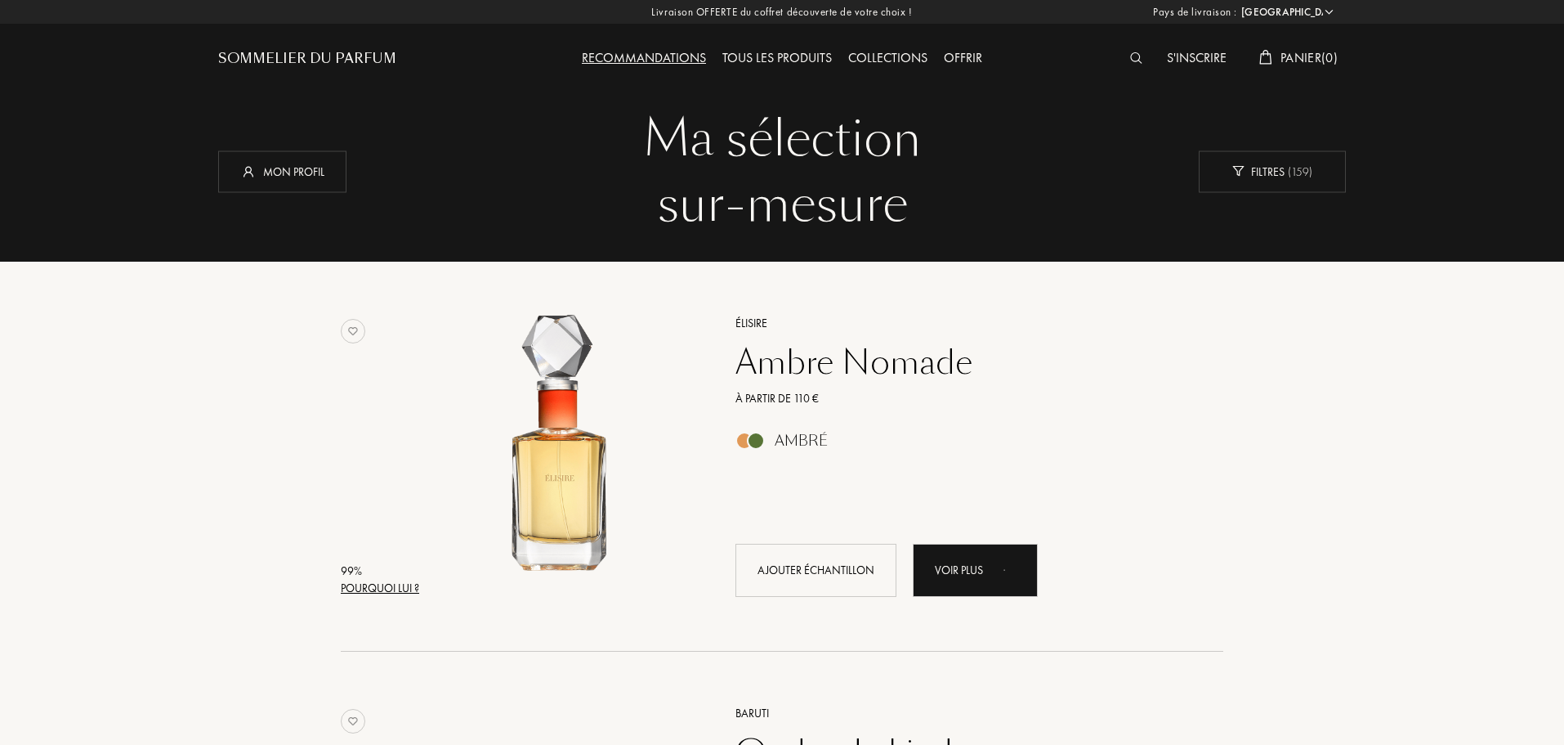
select select "FR"
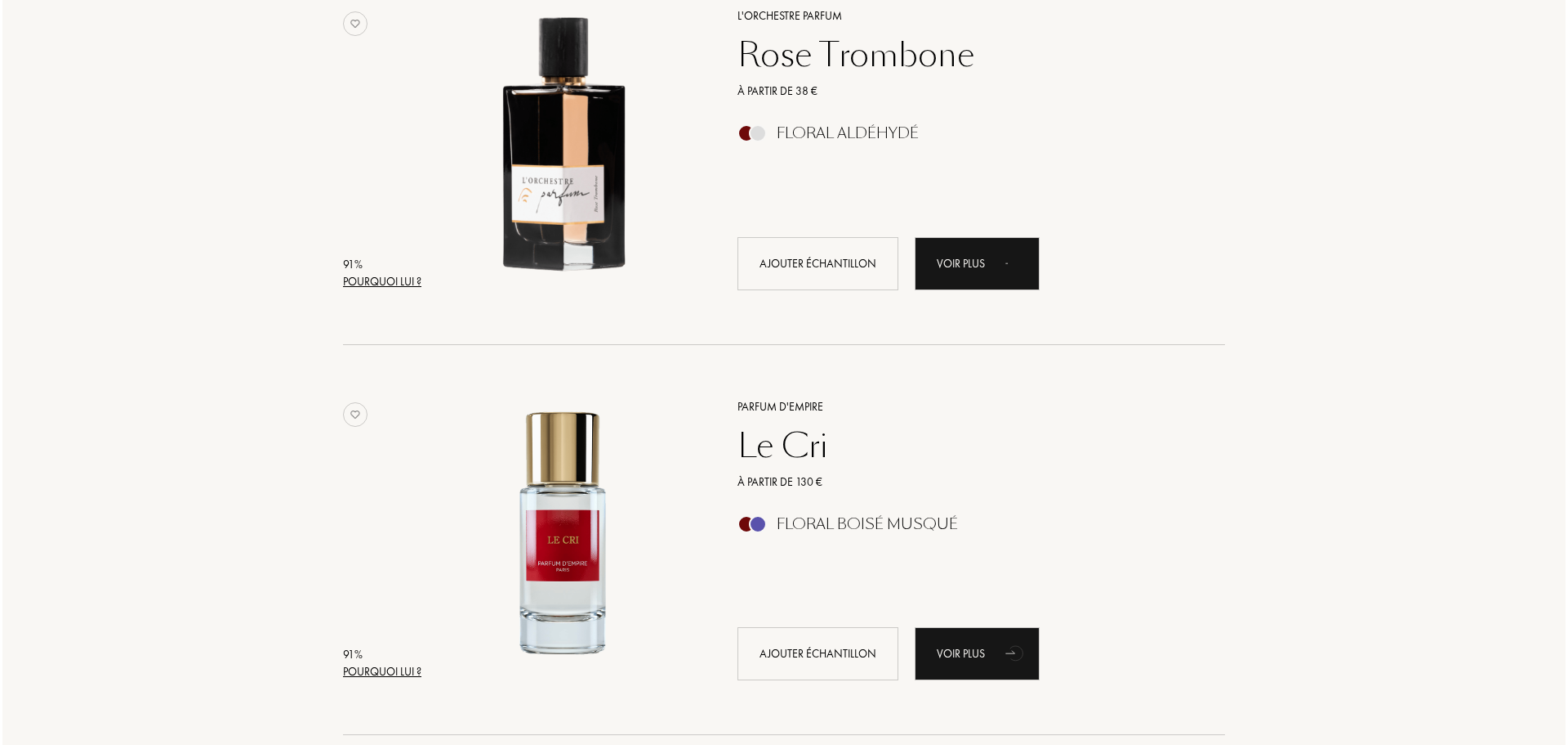
scroll to position [2534, 0]
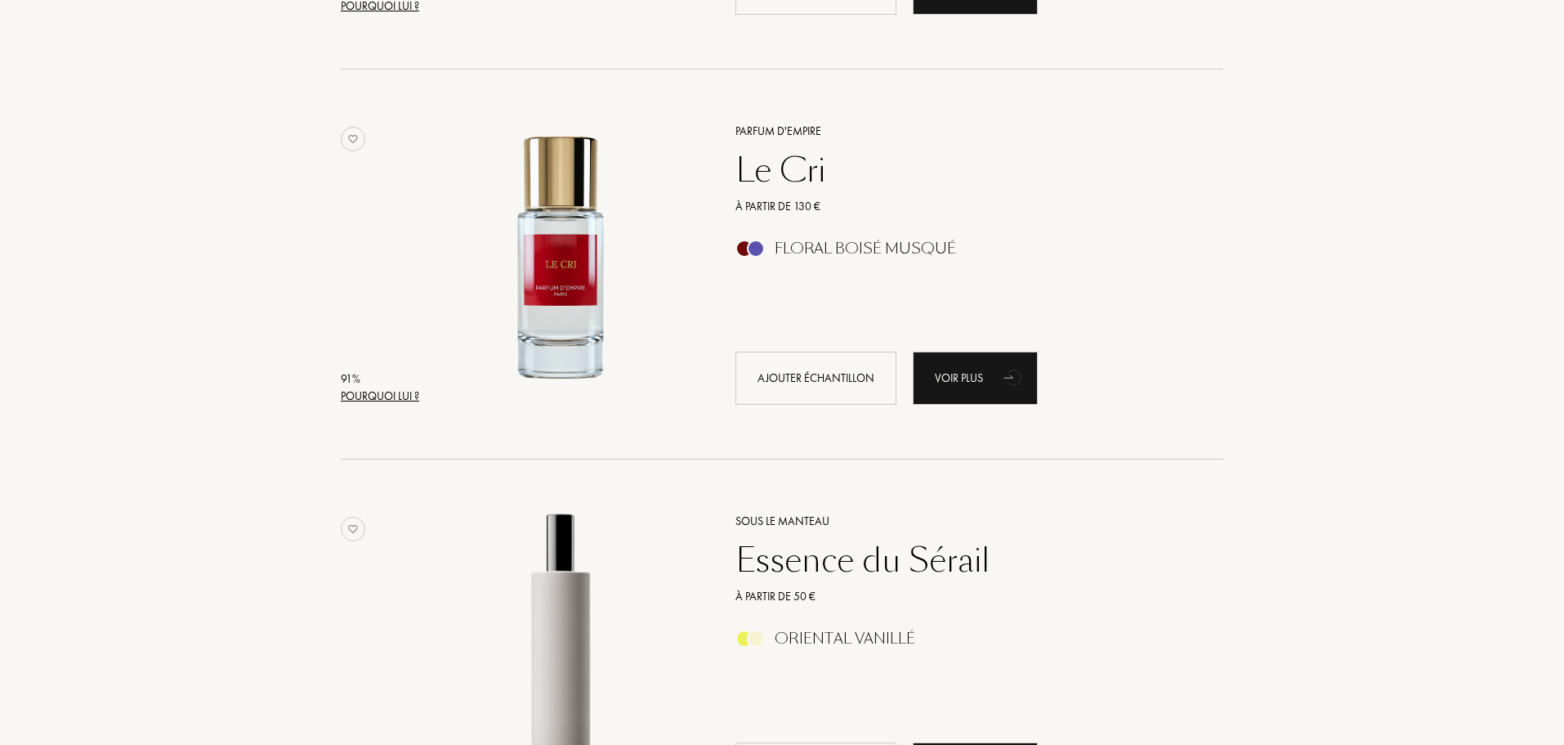
click at [410, 388] on div "Pourquoi lui ?" at bounding box center [380, 395] width 78 height 17
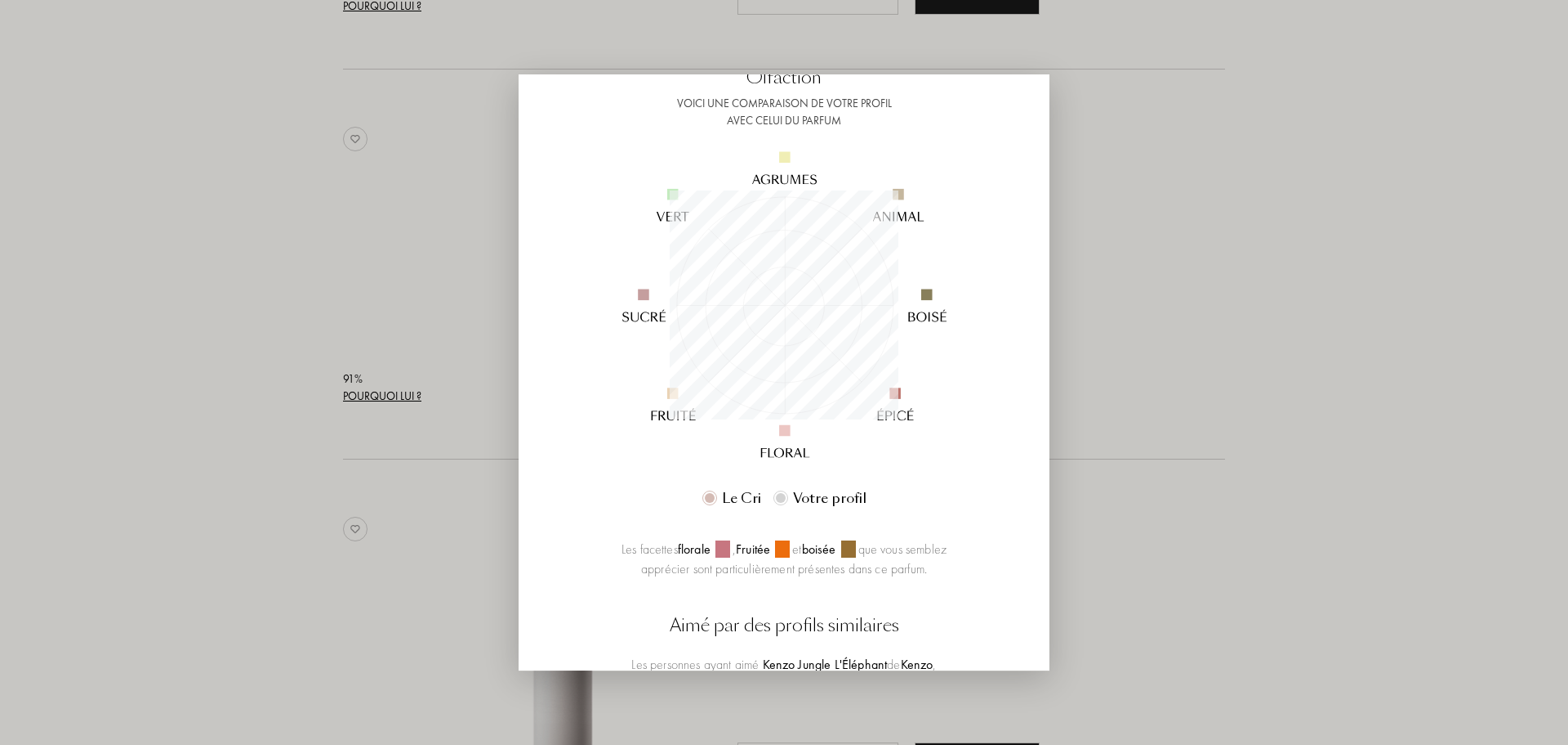
scroll to position [308, 0]
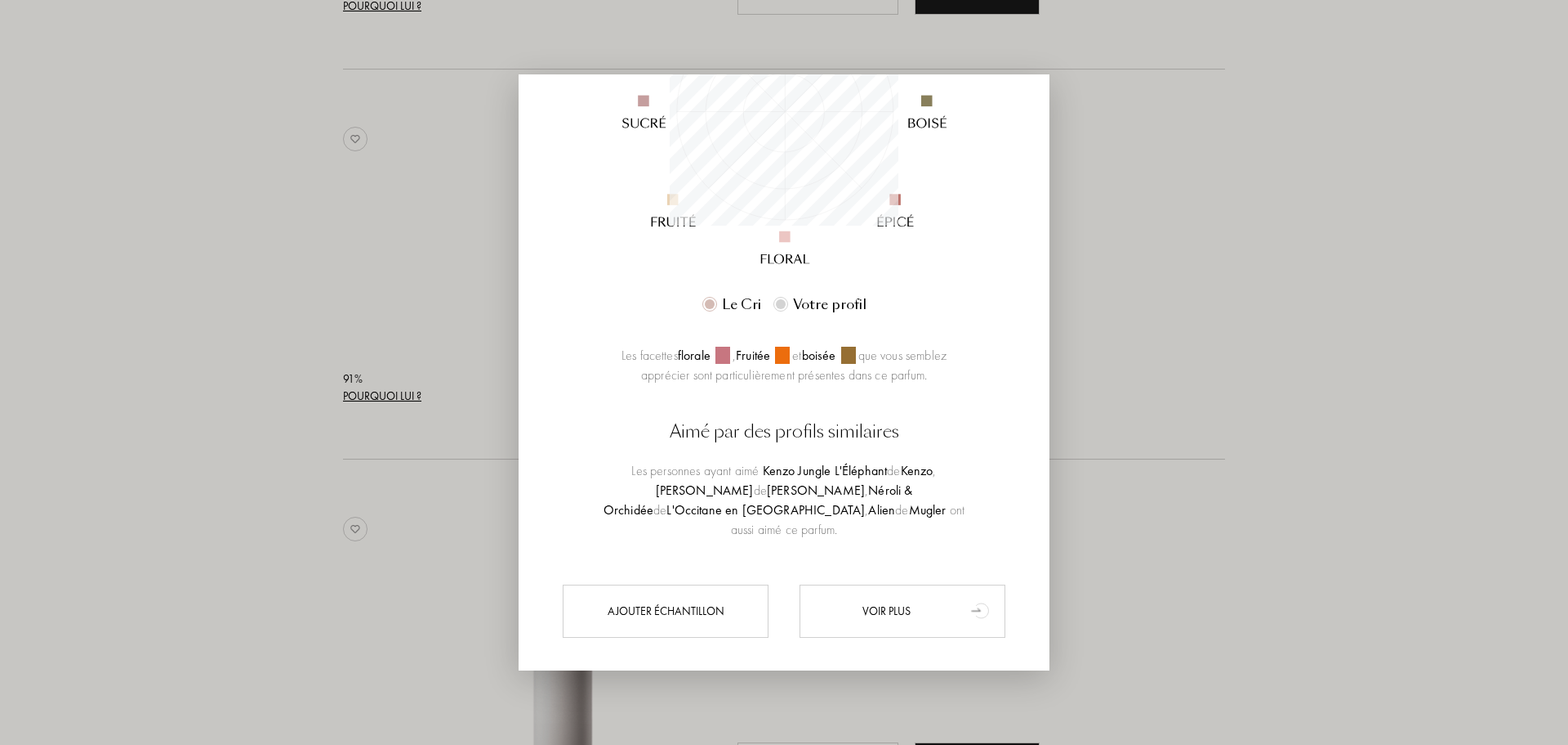
click at [873, 586] on div "Voir plus" at bounding box center [902, 610] width 206 height 53
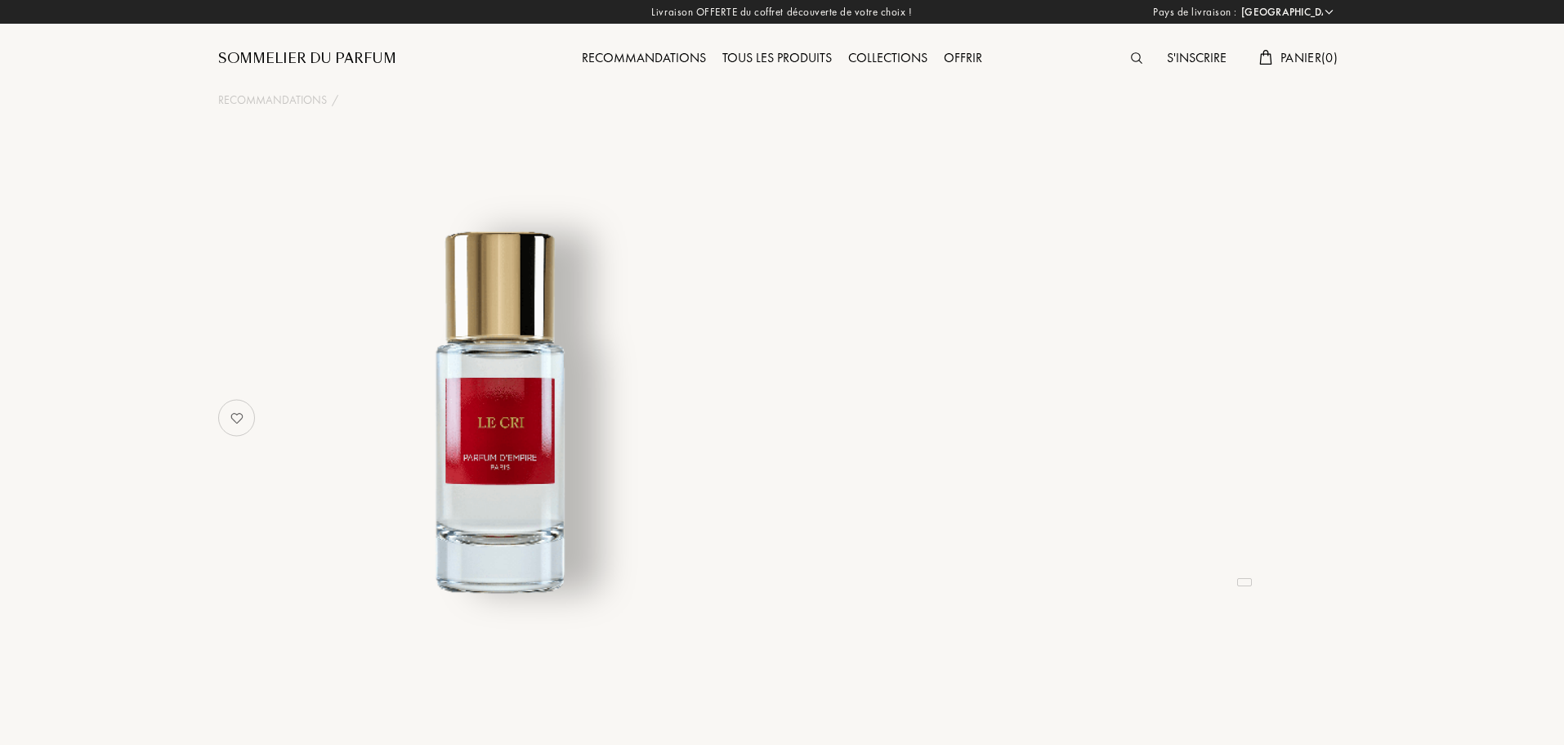
select select "FR"
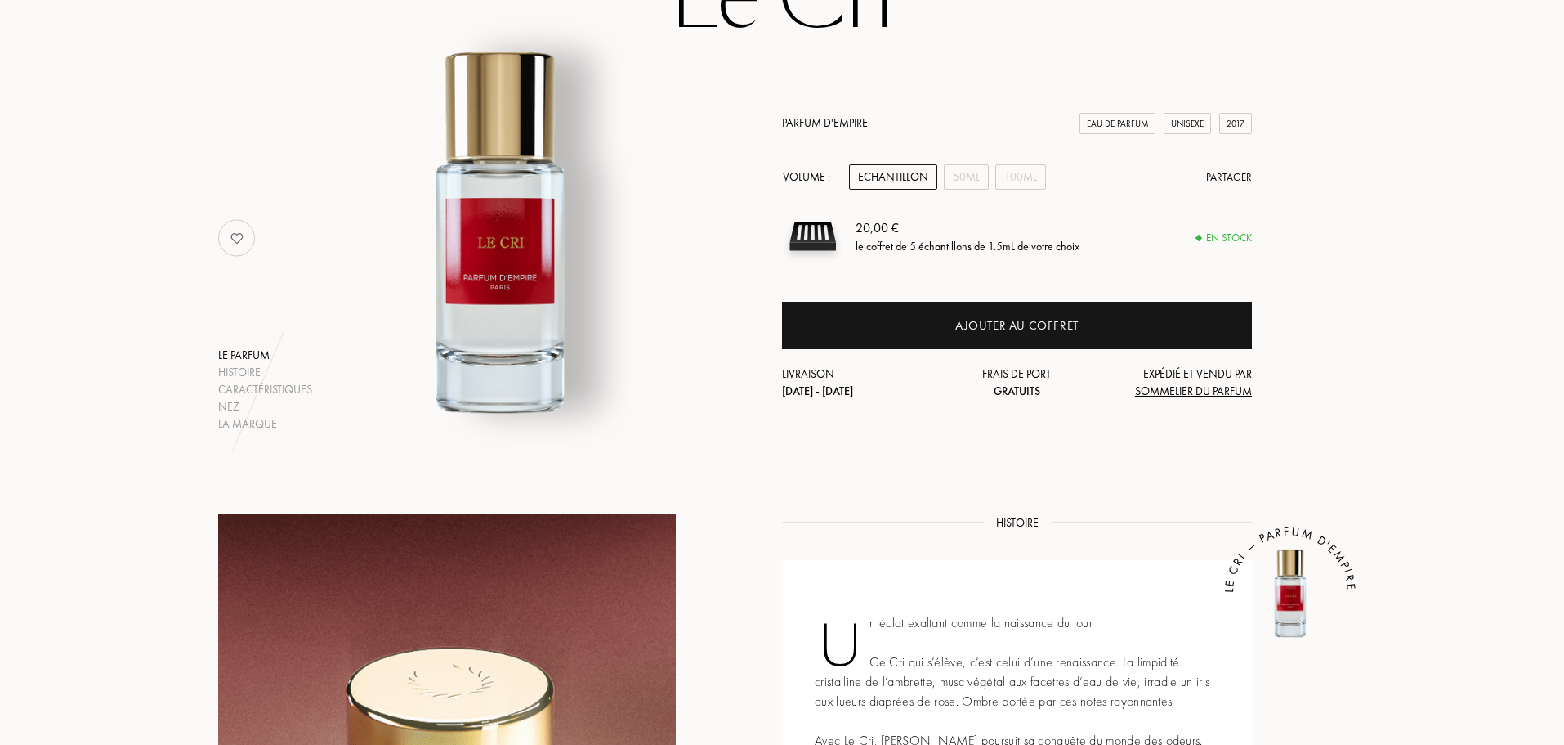
scroll to position [82, 0]
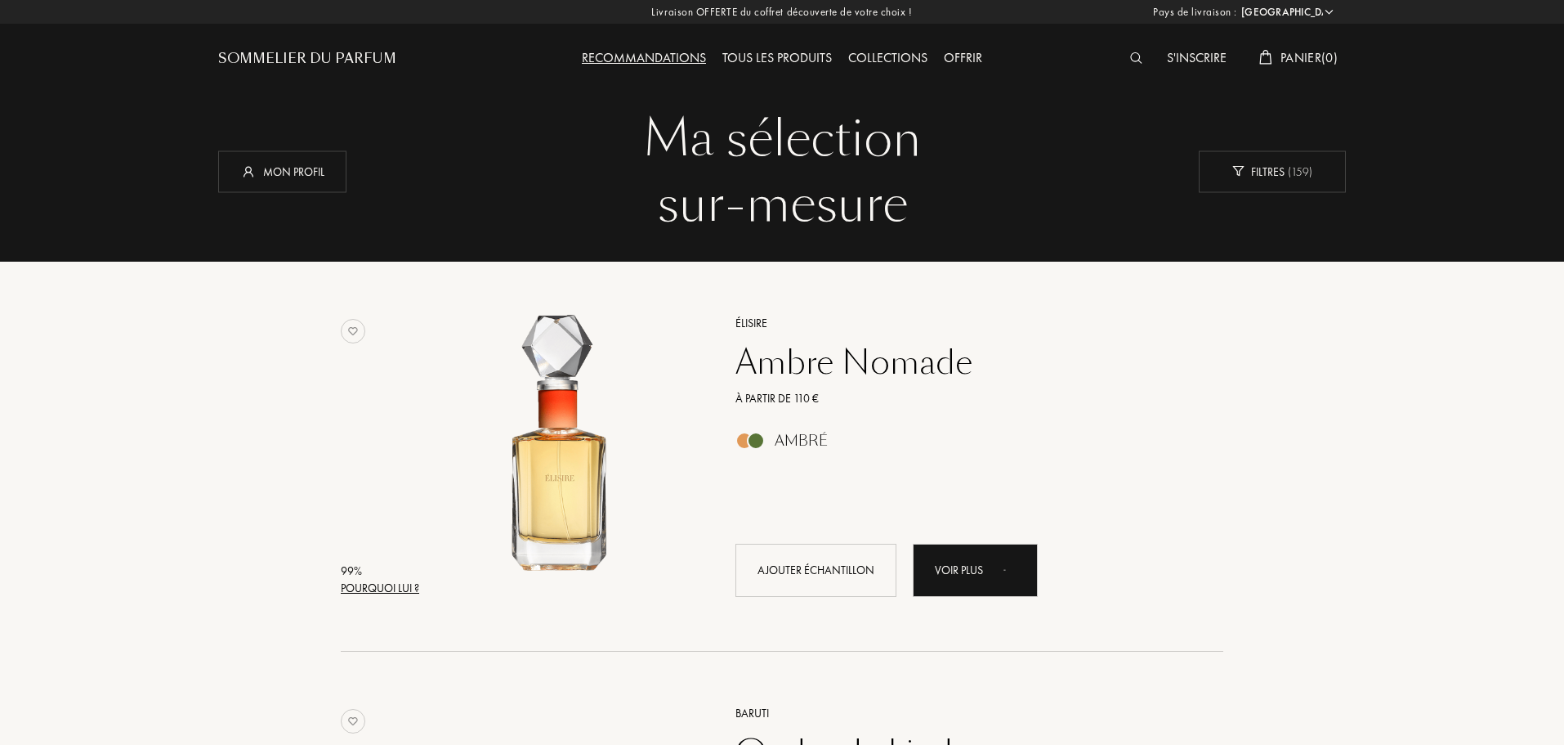
select select "FR"
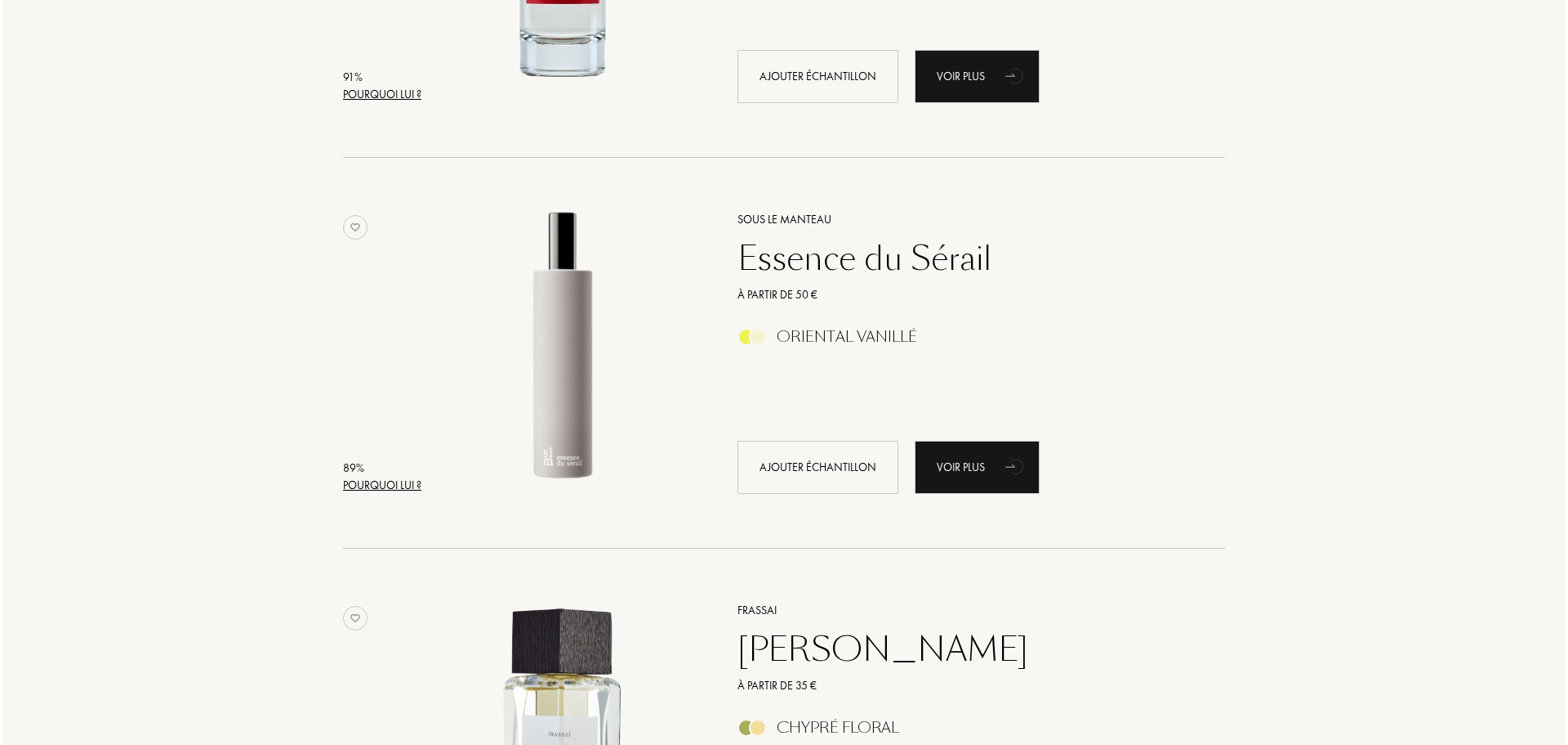
scroll to position [2779, 0]
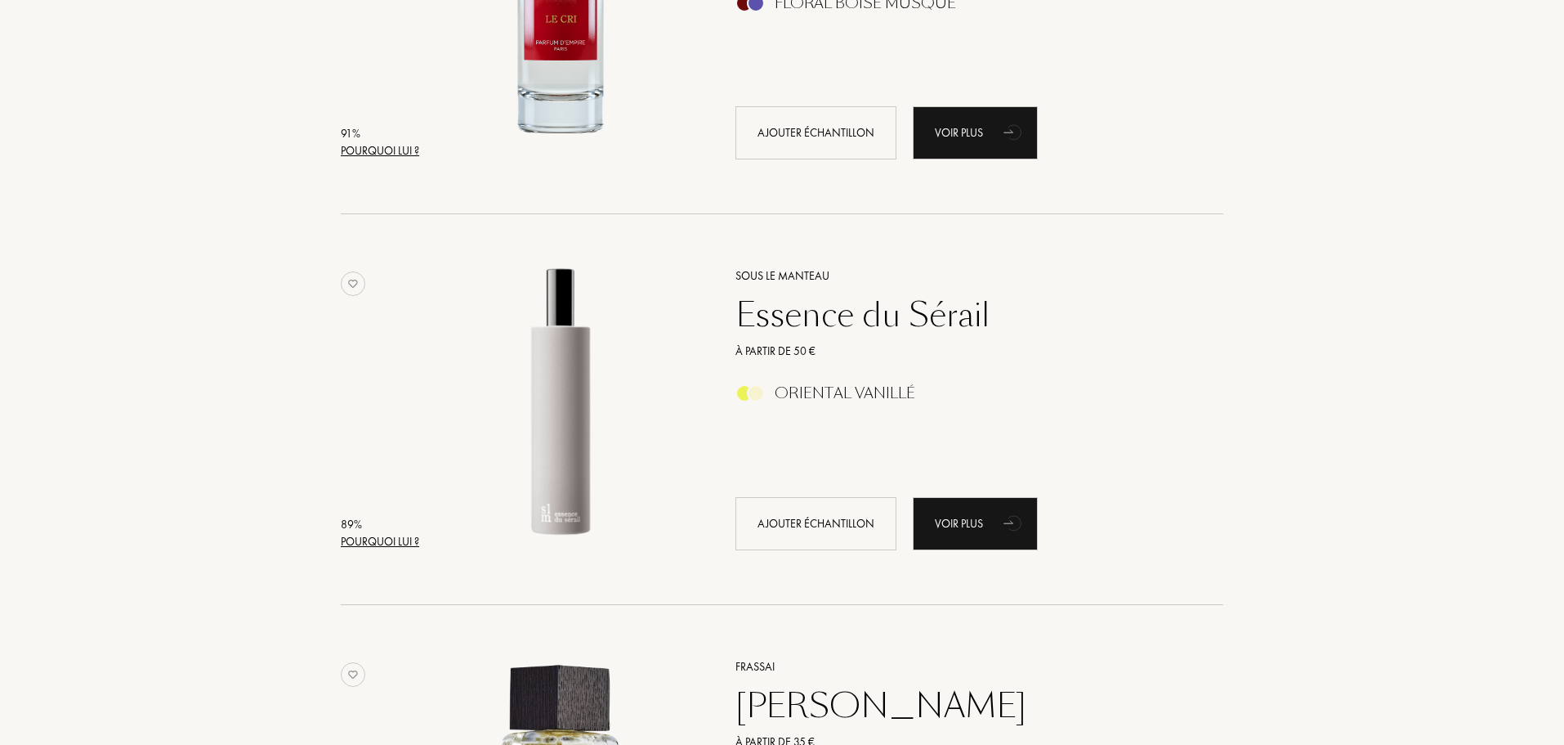
click at [377, 538] on div "Pourquoi lui ?" at bounding box center [380, 541] width 78 height 17
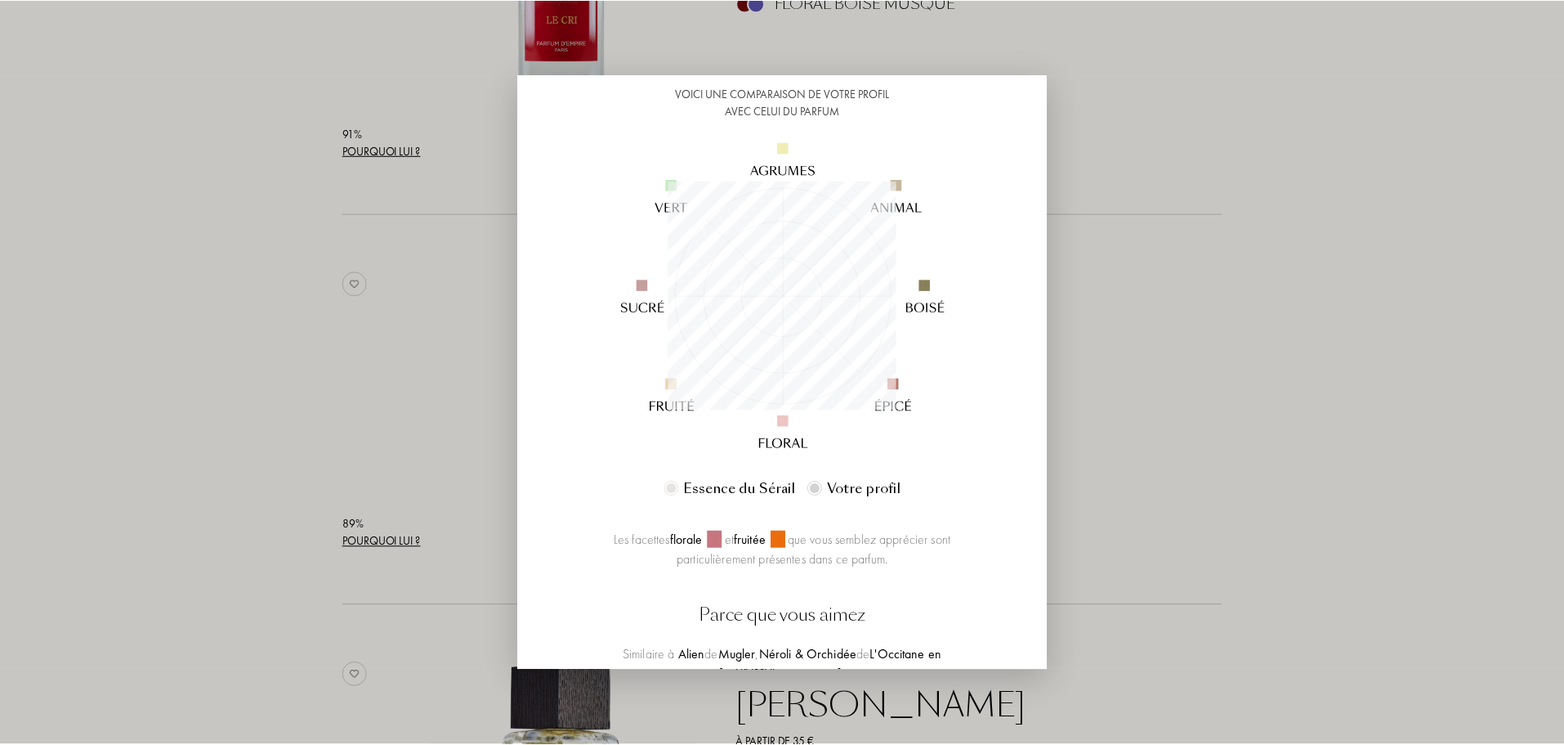
scroll to position [0, 0]
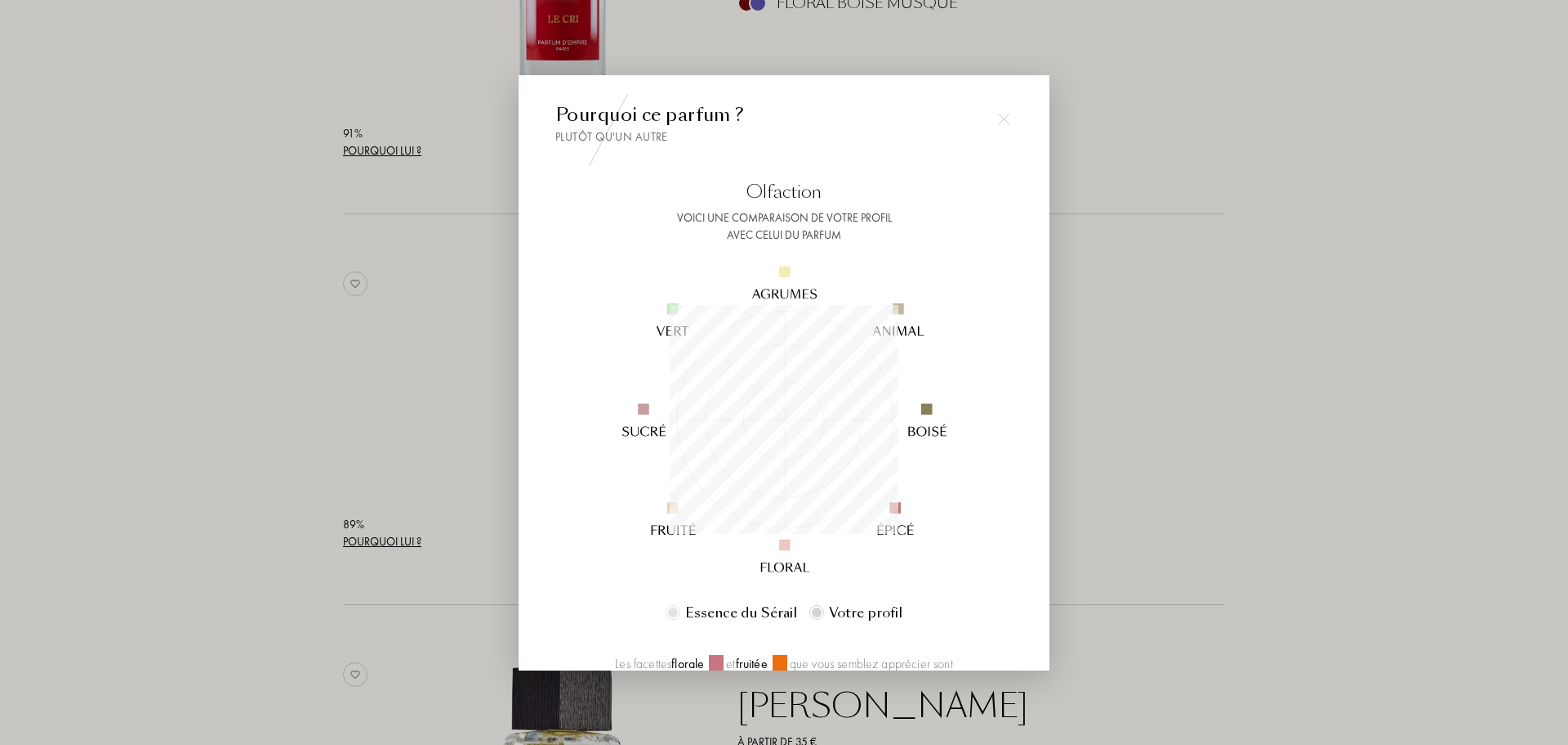
click at [1332, 351] on div at bounding box center [784, 372] width 1568 height 745
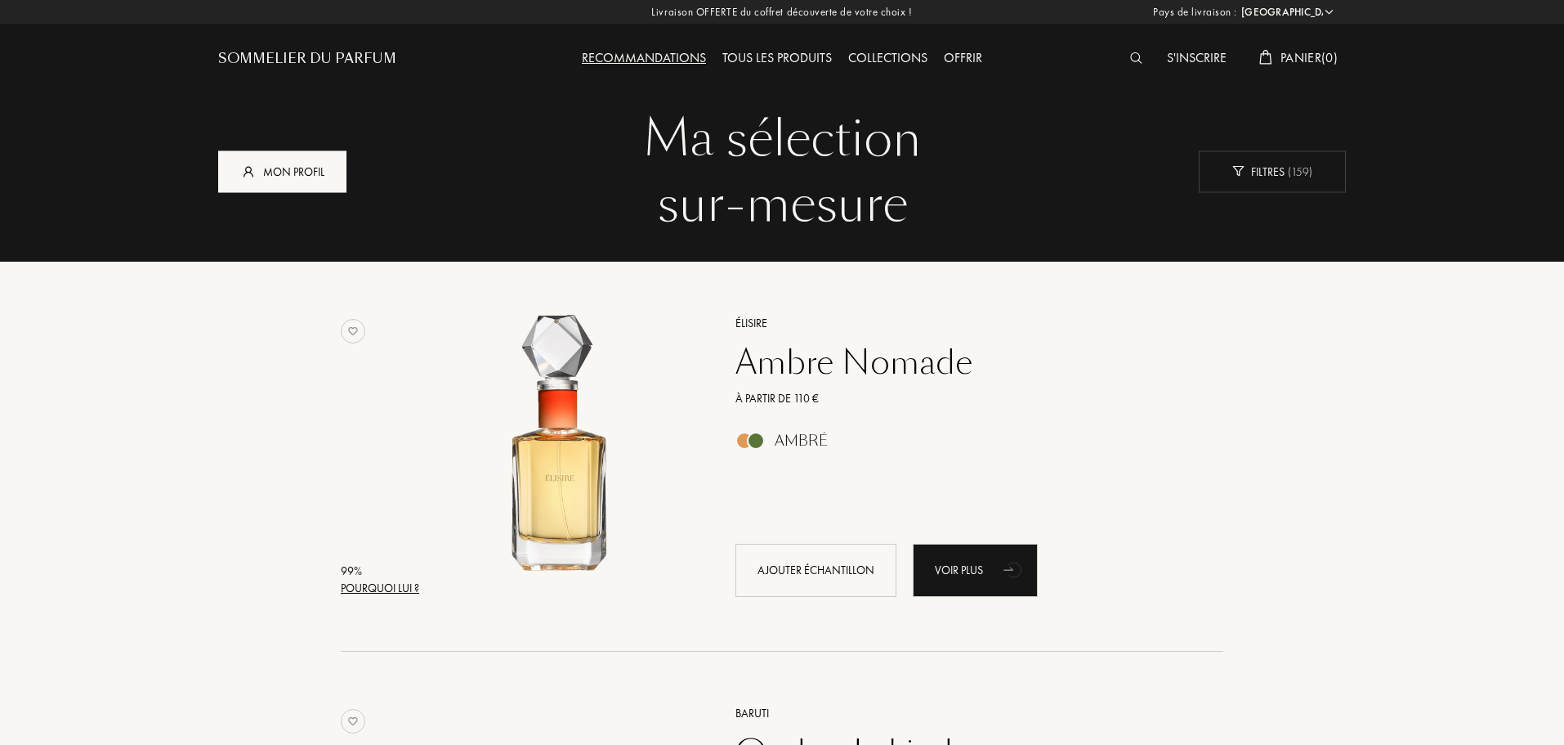
click at [246, 168] on img at bounding box center [248, 171] width 16 height 16
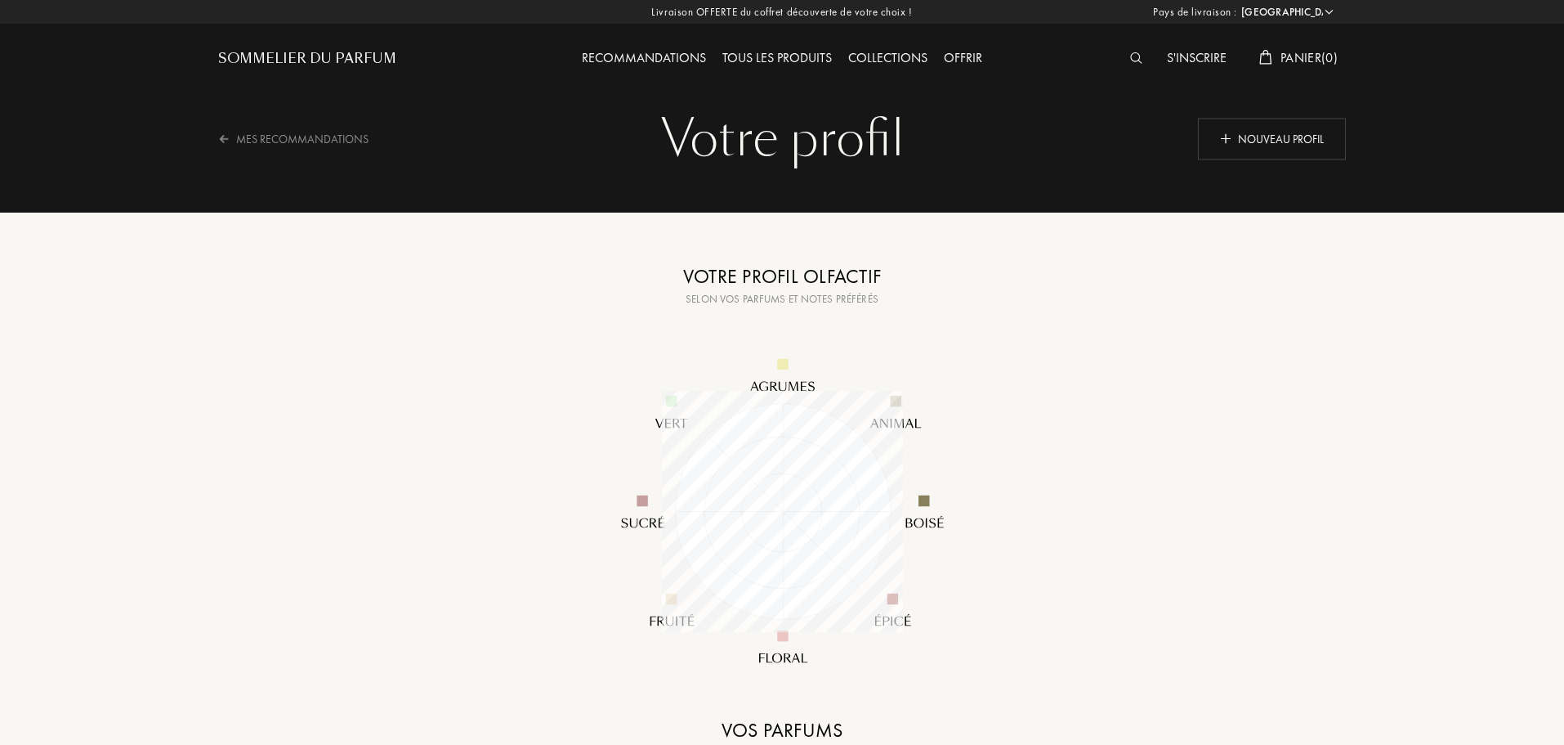
select select "FR"
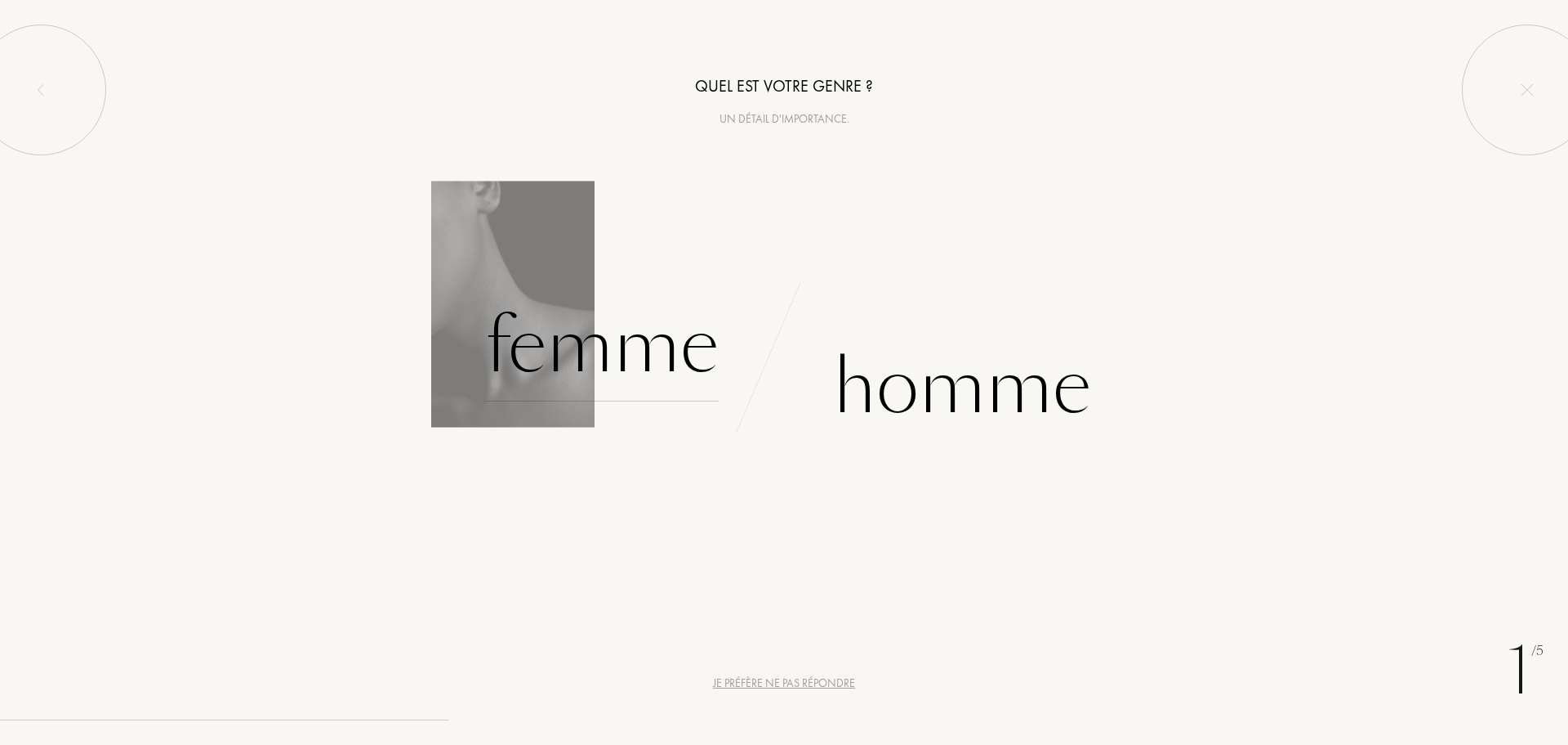
click at [626, 343] on div "Femme" at bounding box center [603, 346] width 234 height 110
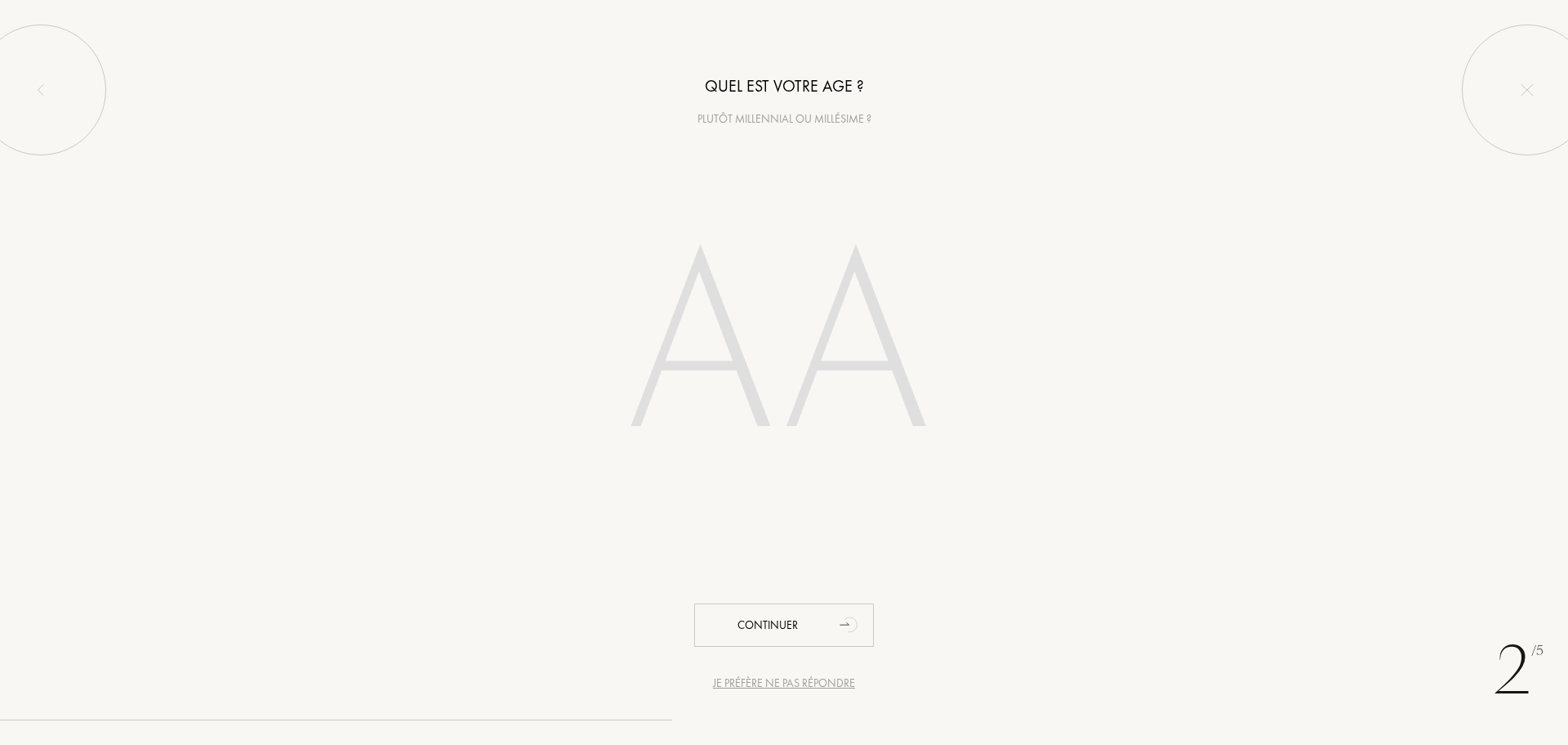
click at [798, 338] on input "number" at bounding box center [784, 350] width 466 height 331
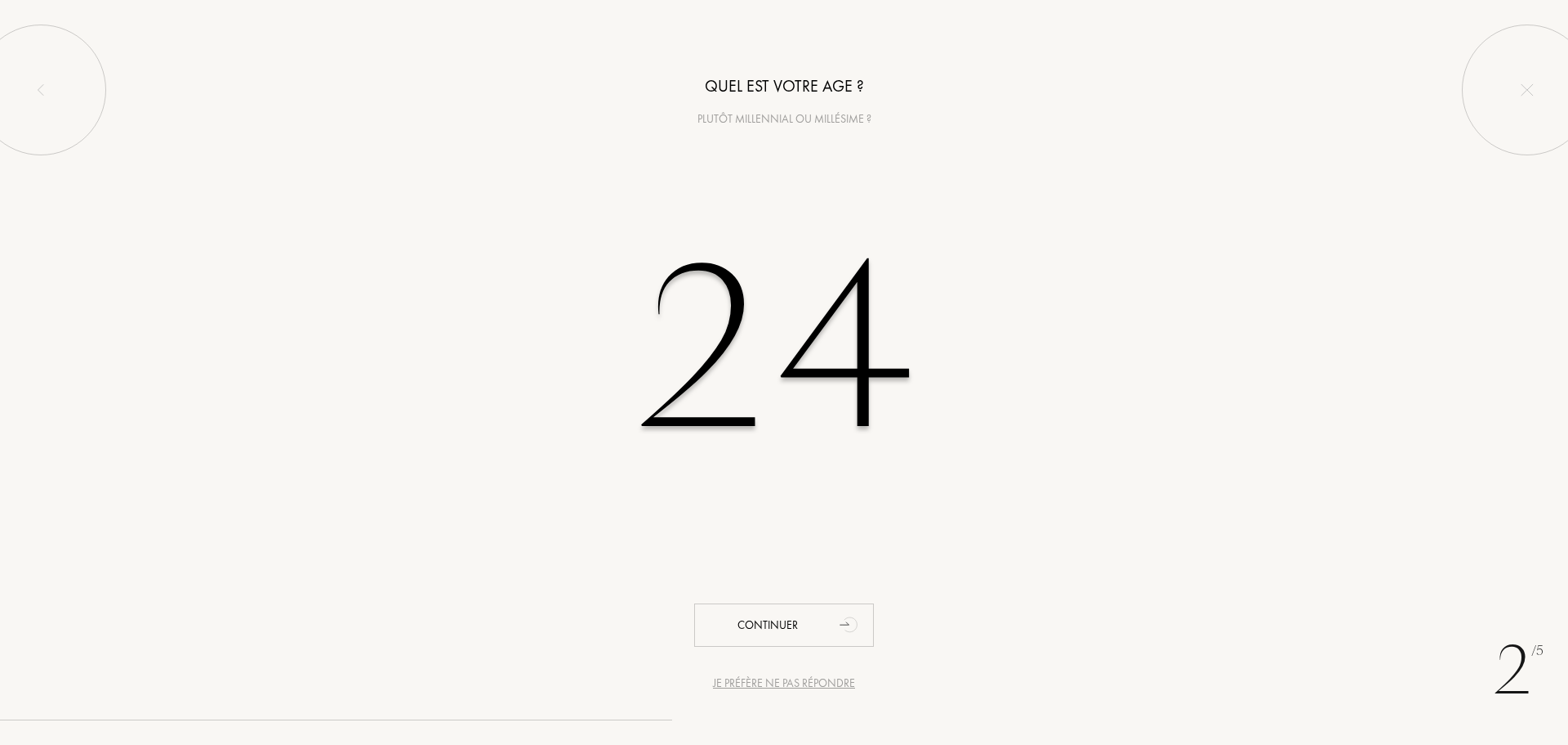
type input "24"
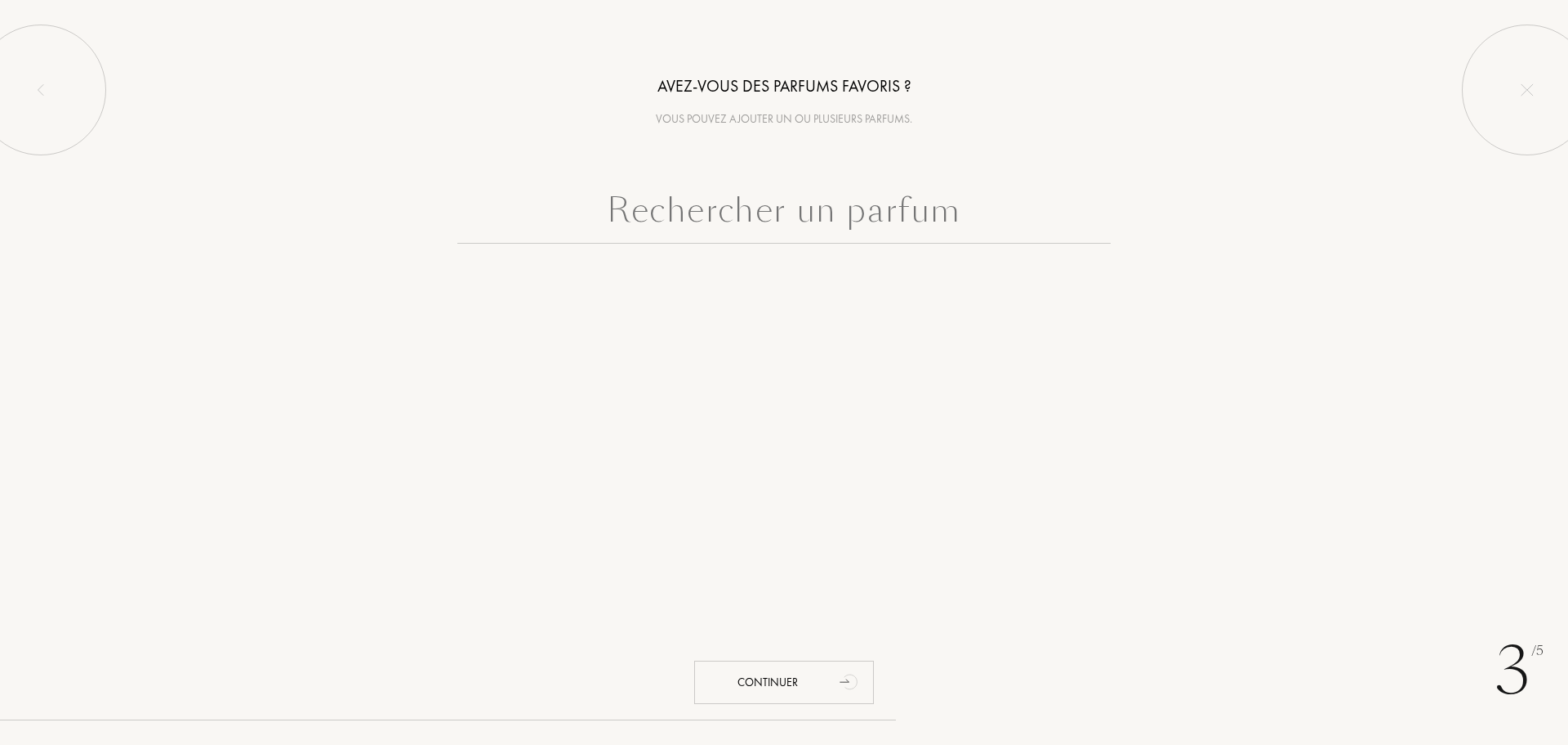
click at [742, 208] on input "text" at bounding box center [784, 214] width 654 height 59
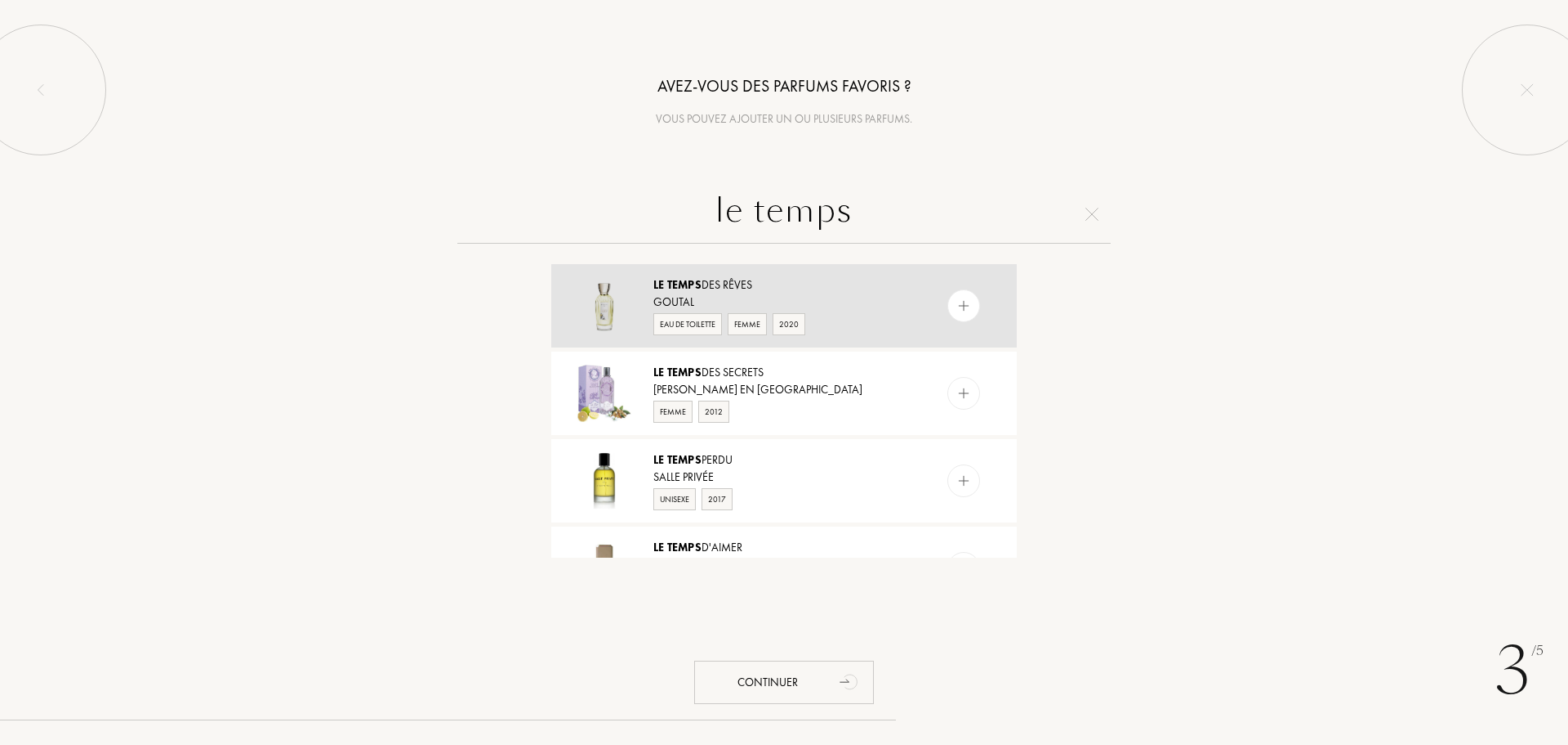
type input "le temps"
click at [696, 294] on div "Goutal" at bounding box center [784, 301] width 260 height 17
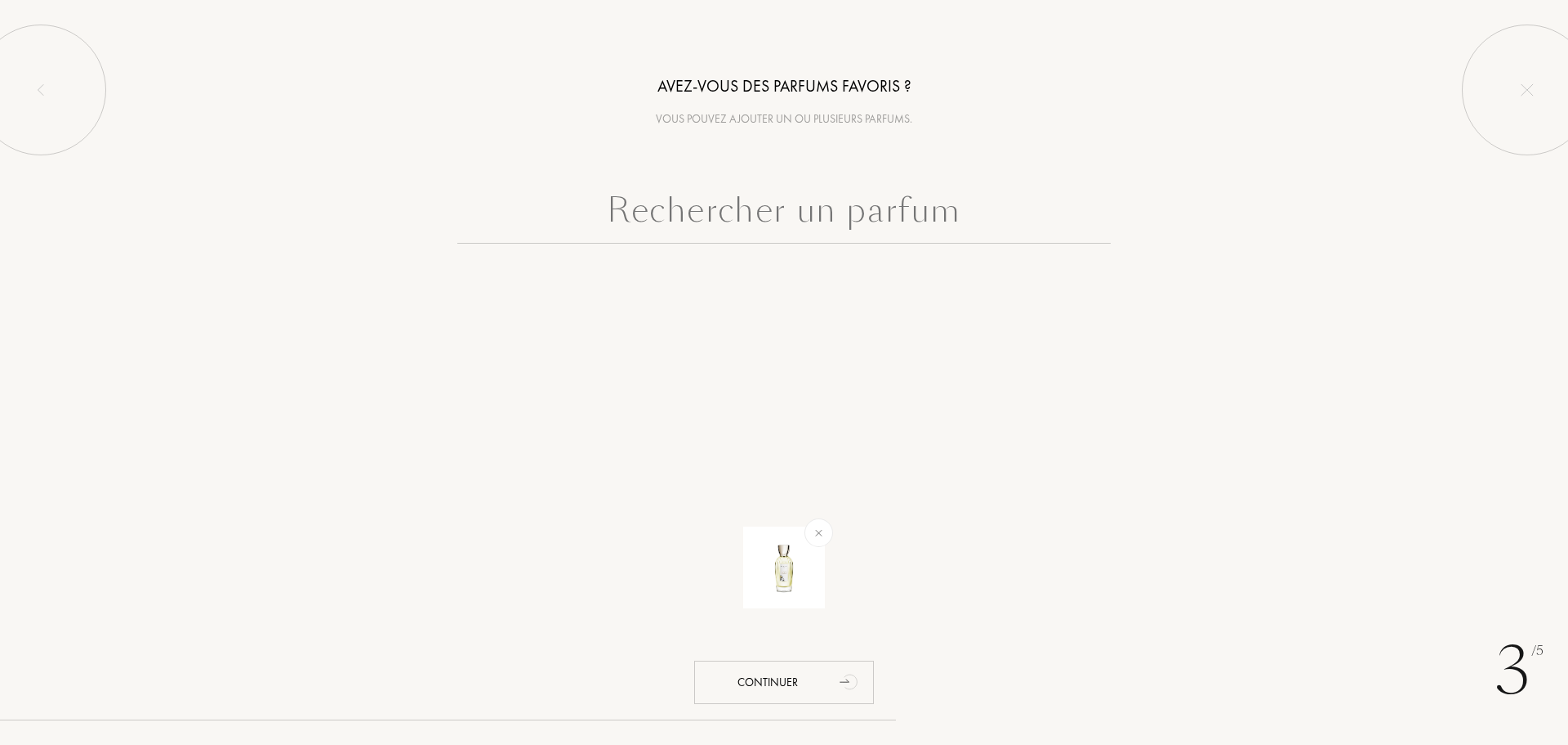
click at [707, 204] on input "text" at bounding box center [784, 214] width 654 height 59
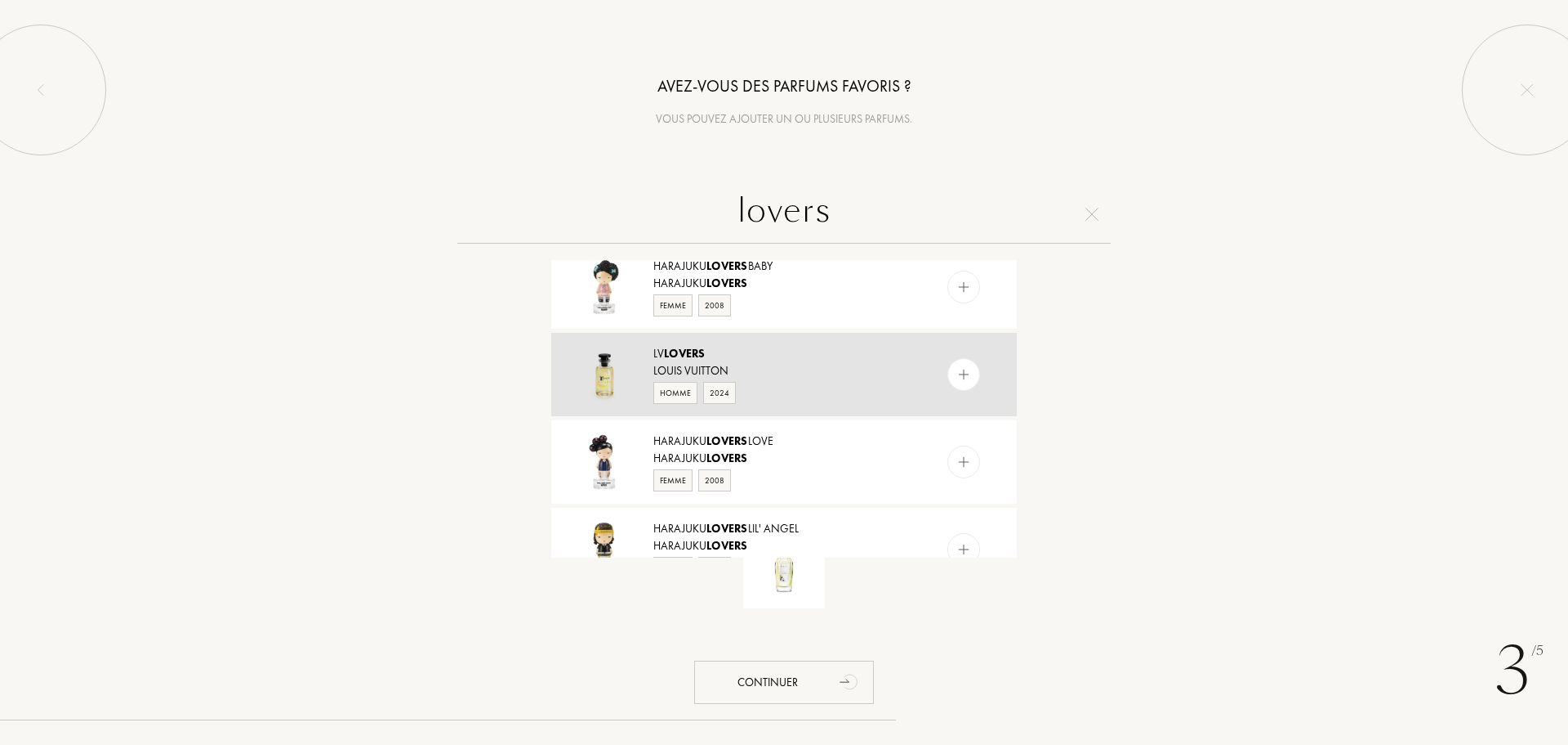
scroll to position [572, 0]
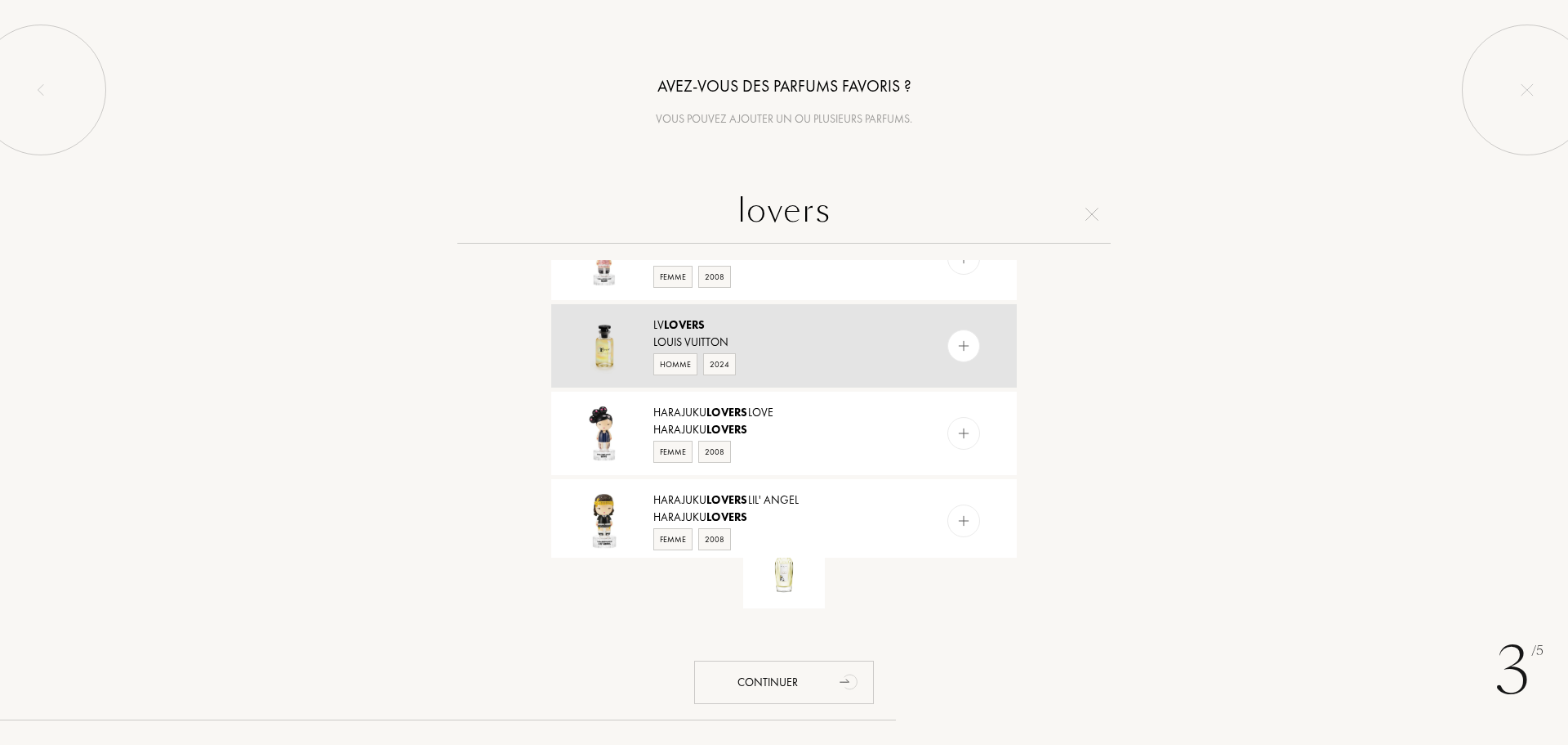
type input "lovers"
click at [745, 339] on div "Louis Vuitton" at bounding box center [784, 341] width 260 height 17
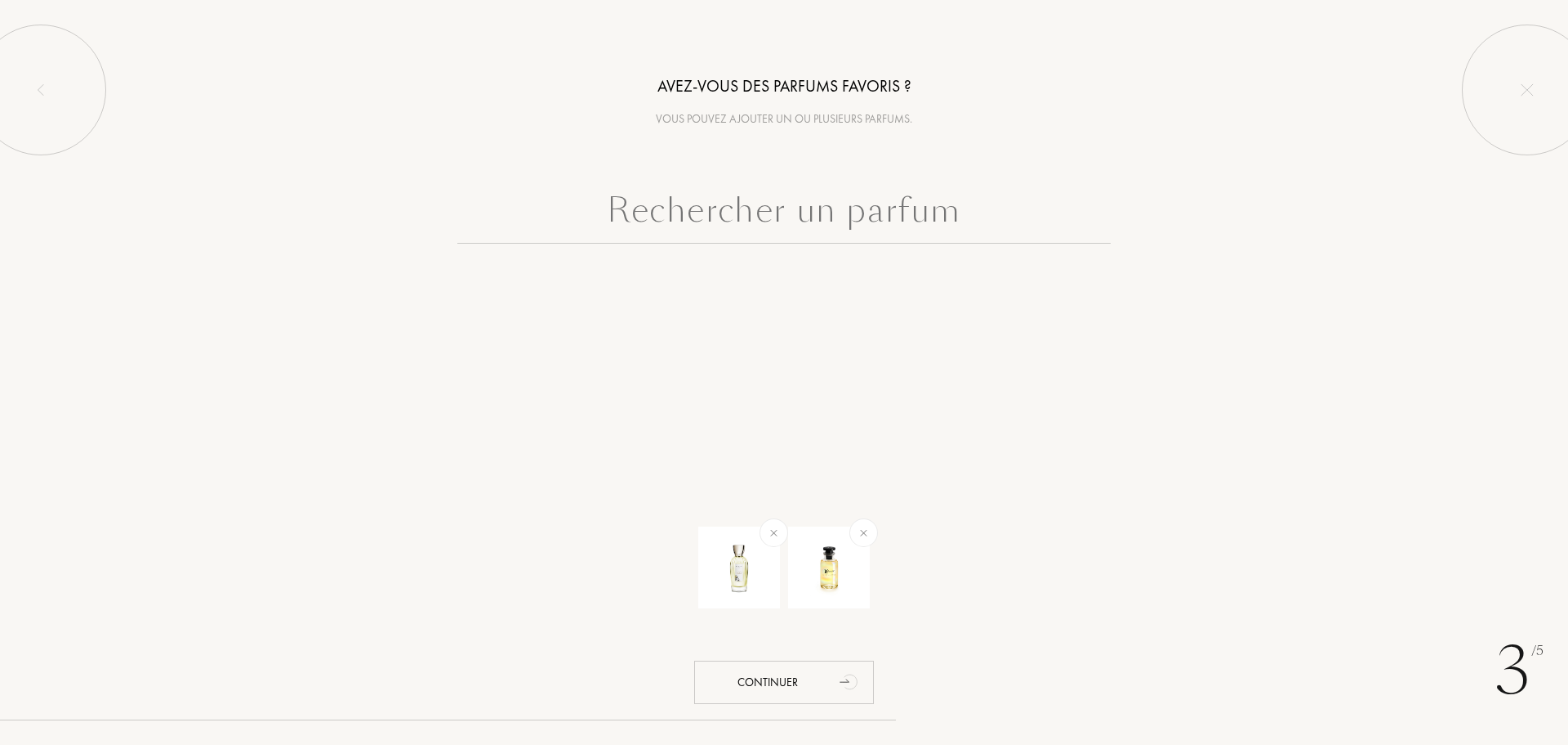
scroll to position [0, 0]
click at [722, 227] on input "text" at bounding box center [784, 214] width 654 height 59
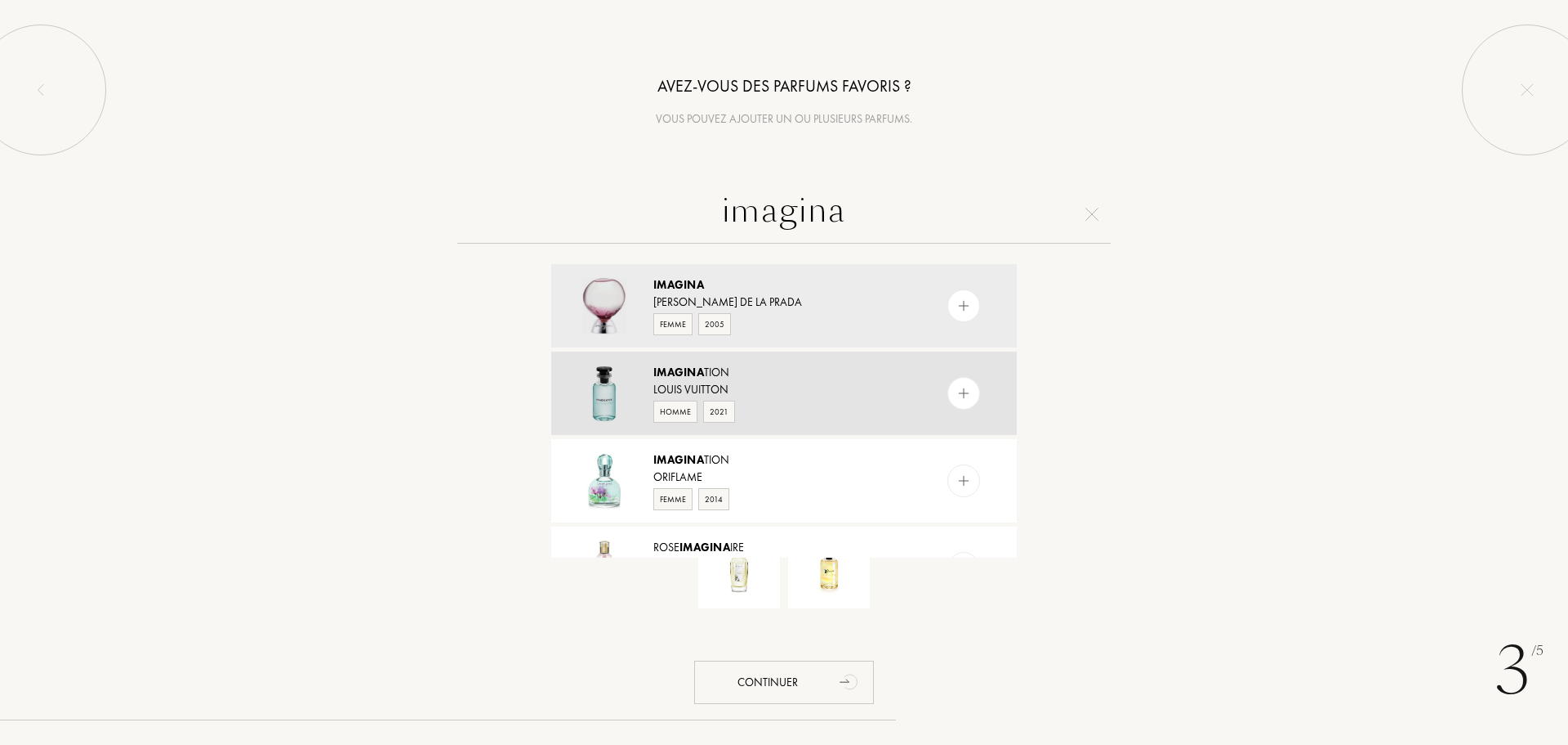
type input "imagina"
click at [672, 370] on span "Imagina" at bounding box center [679, 372] width 51 height 15
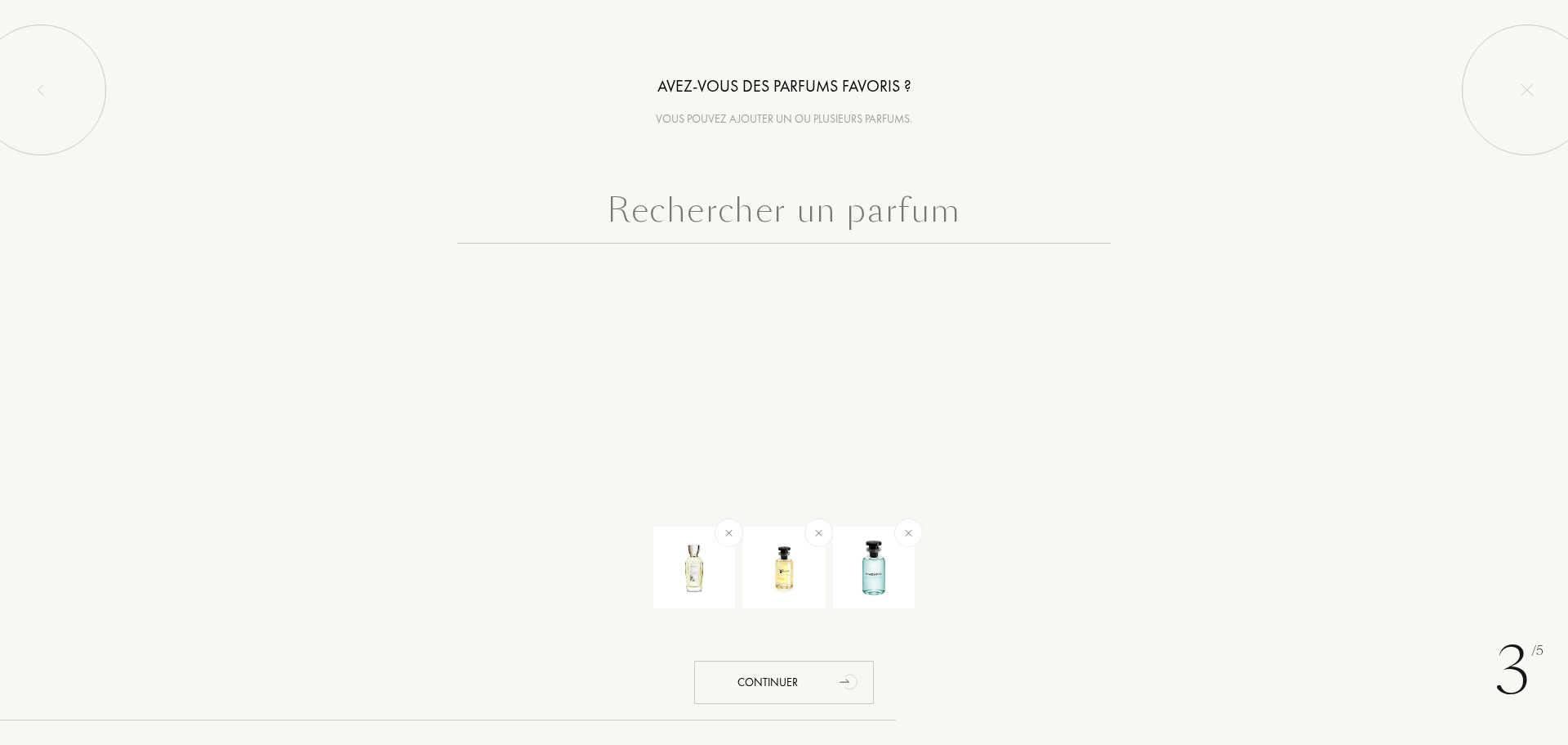
click at [716, 213] on input "text" at bounding box center [784, 214] width 654 height 59
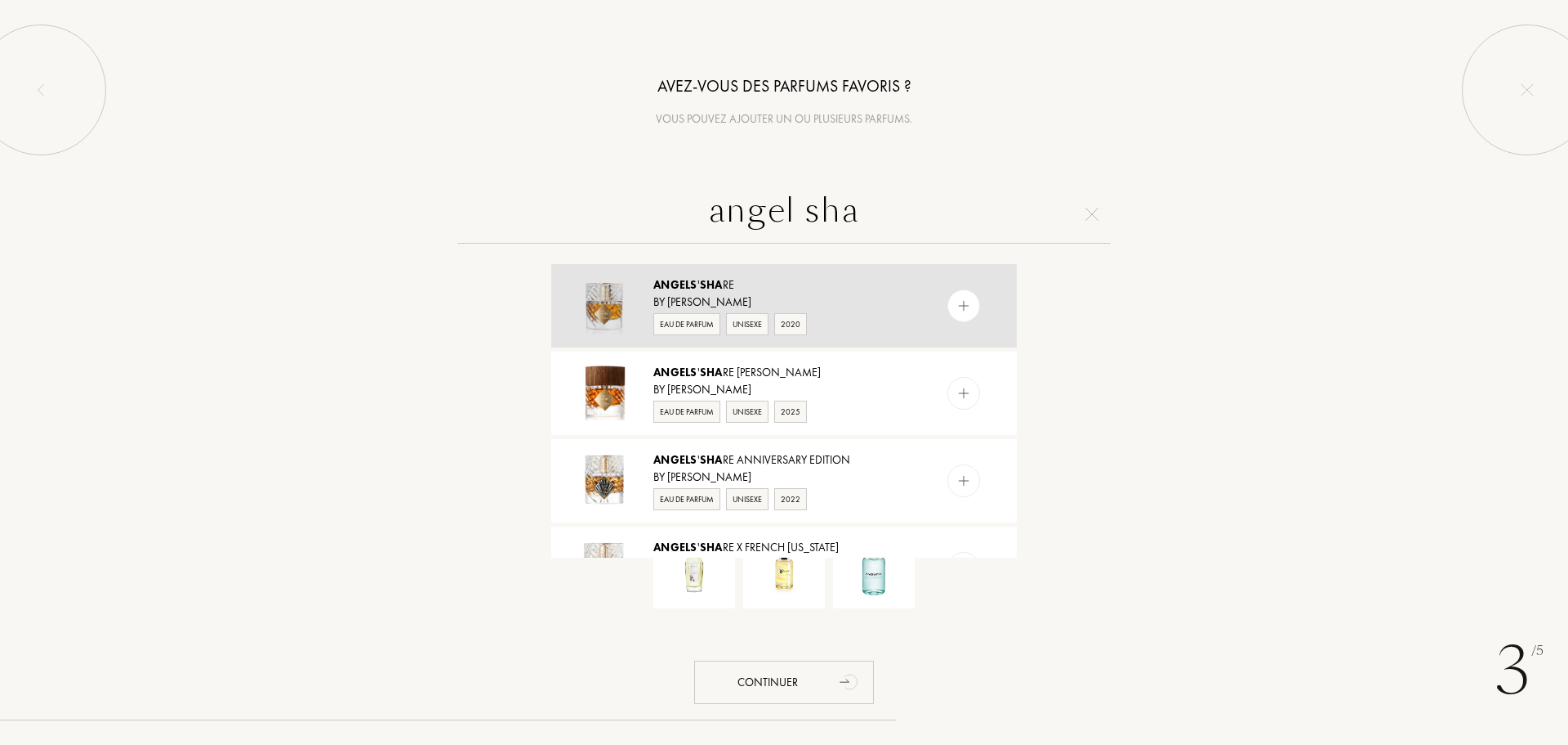
type input "angel sha"
click at [719, 287] on span "Sha" at bounding box center [711, 284] width 23 height 15
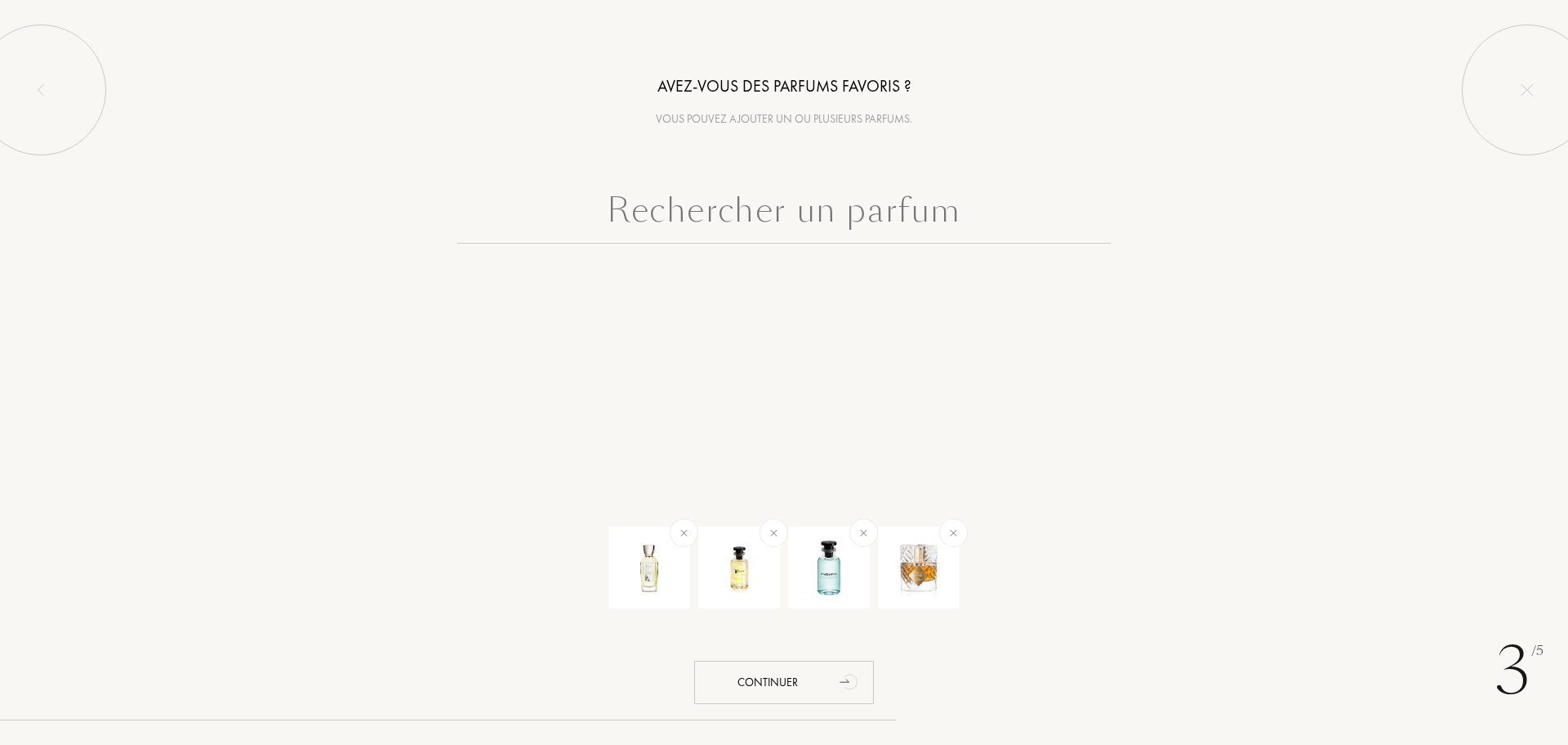
click at [763, 215] on input "text" at bounding box center [784, 214] width 654 height 59
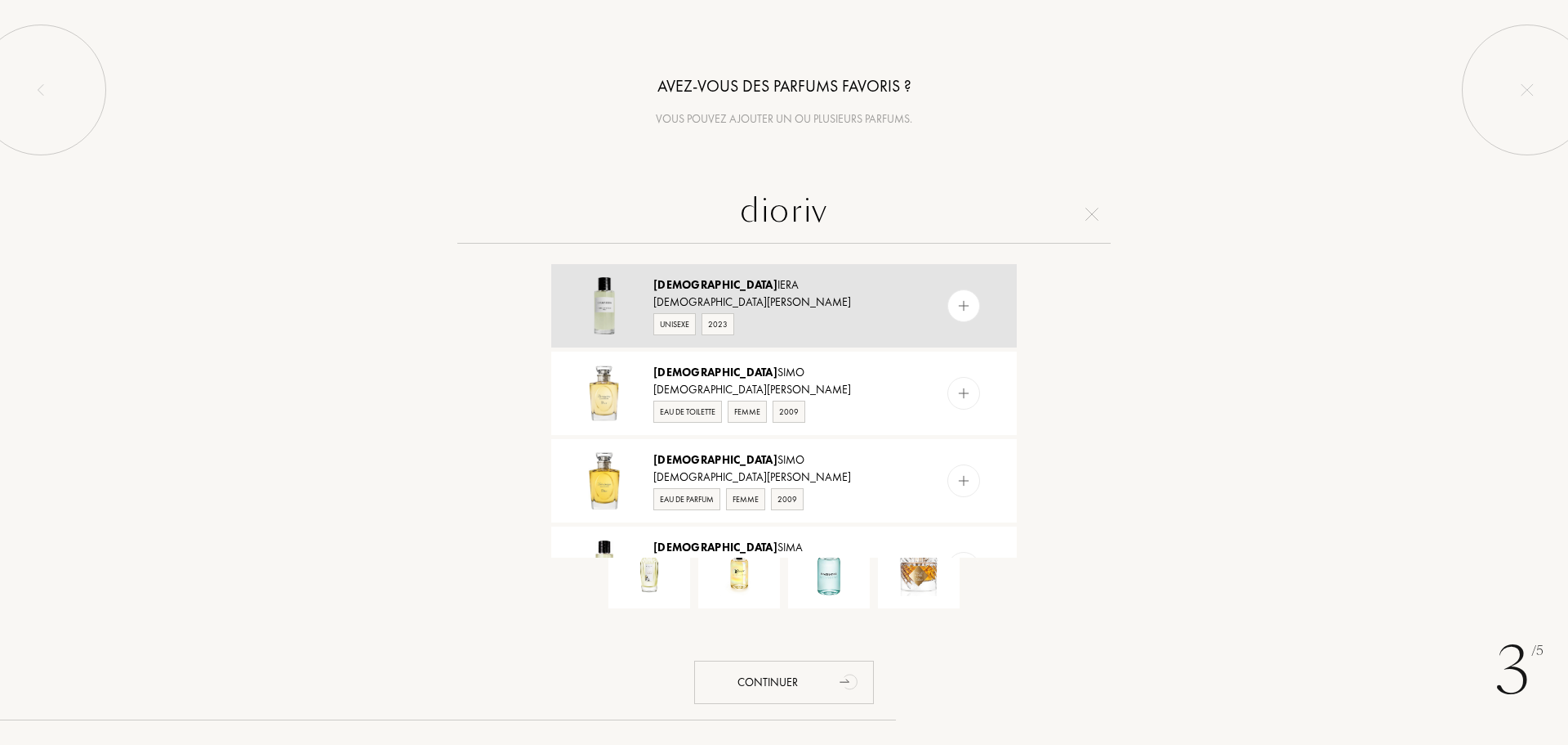
type input "dioriv"
click at [700, 296] on div "Christian Dior" at bounding box center [784, 301] width 260 height 17
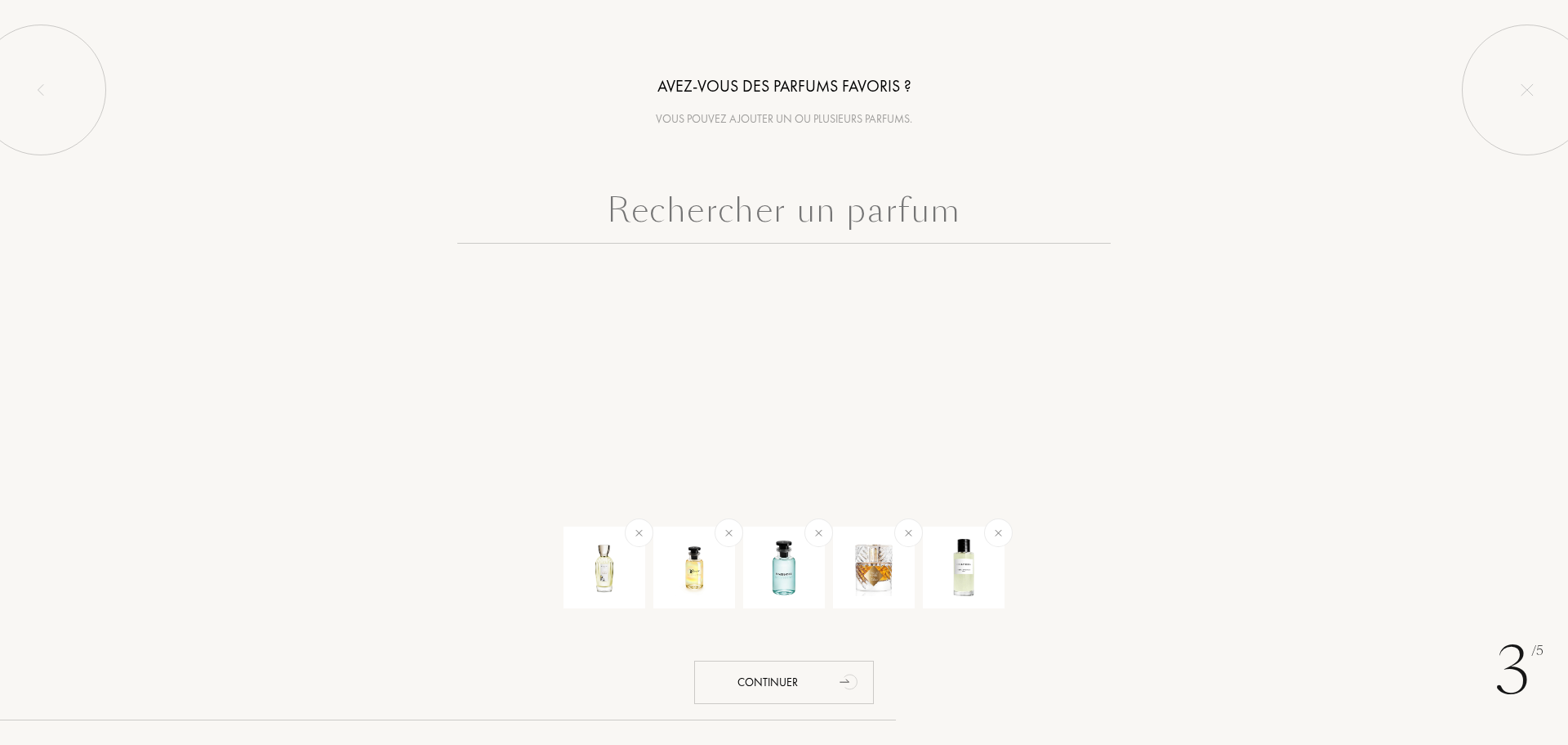
click at [733, 199] on input "text" at bounding box center [784, 214] width 654 height 59
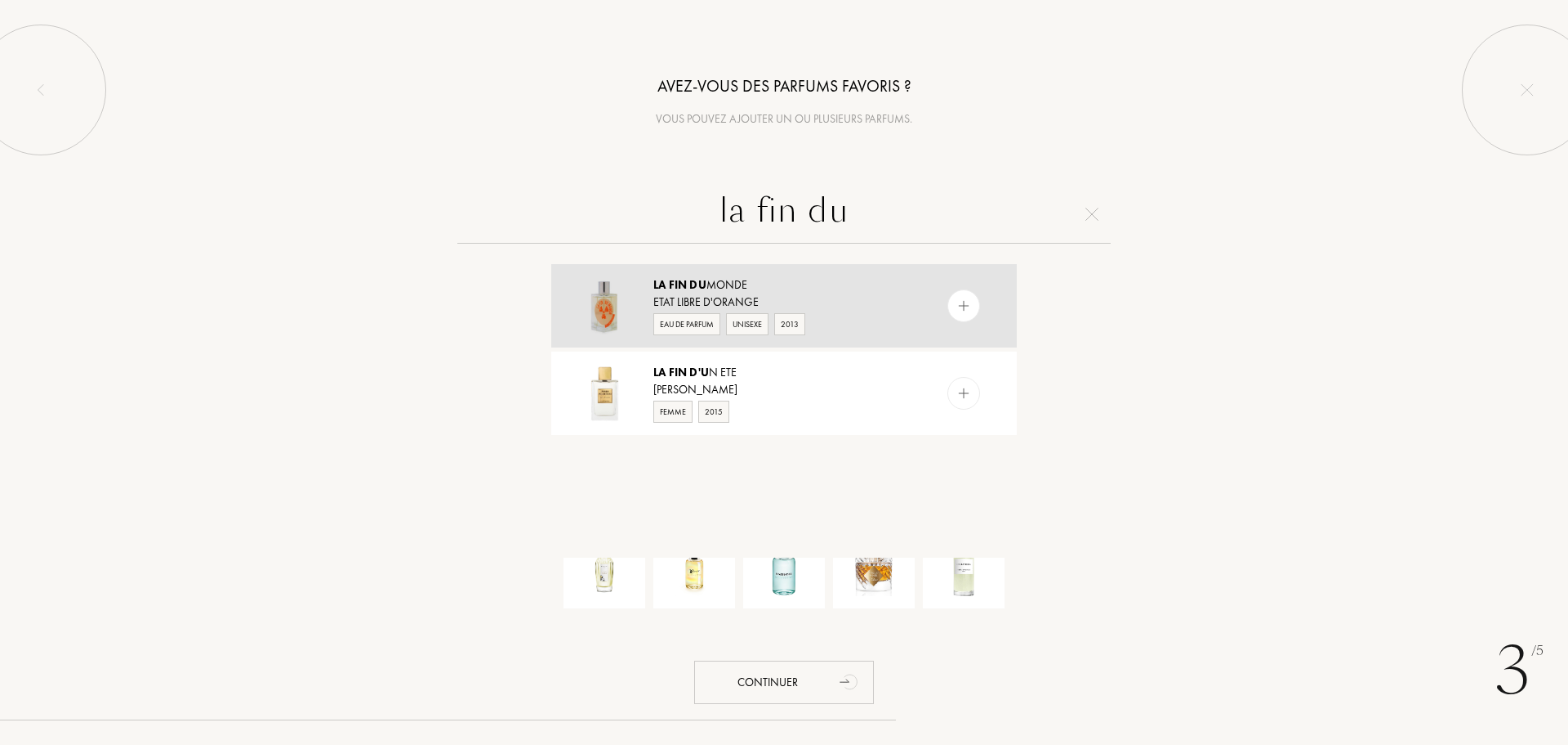
type input "la fin du"
click at [632, 280] on img at bounding box center [604, 305] width 57 height 57
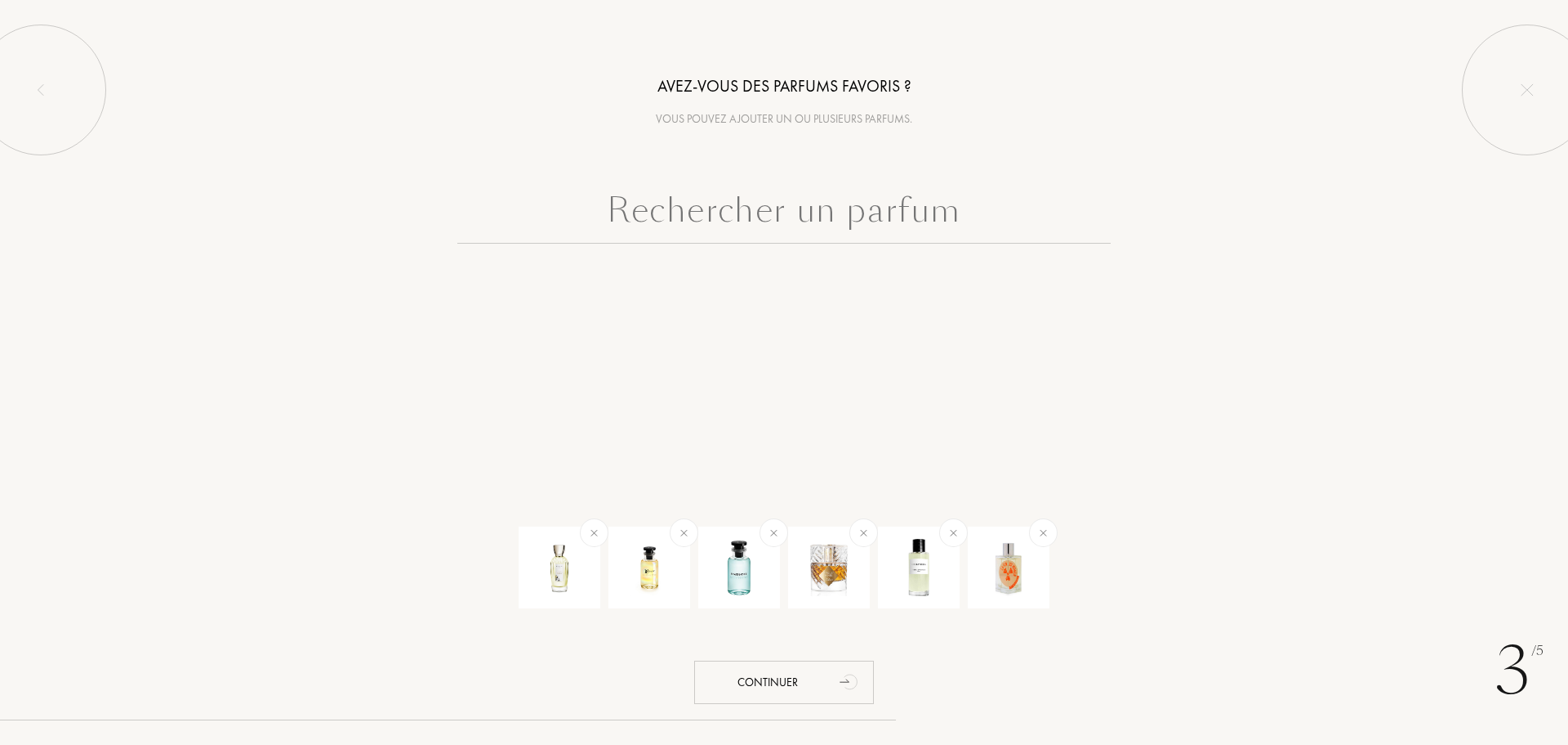
click at [720, 192] on input "text" at bounding box center [784, 214] width 654 height 59
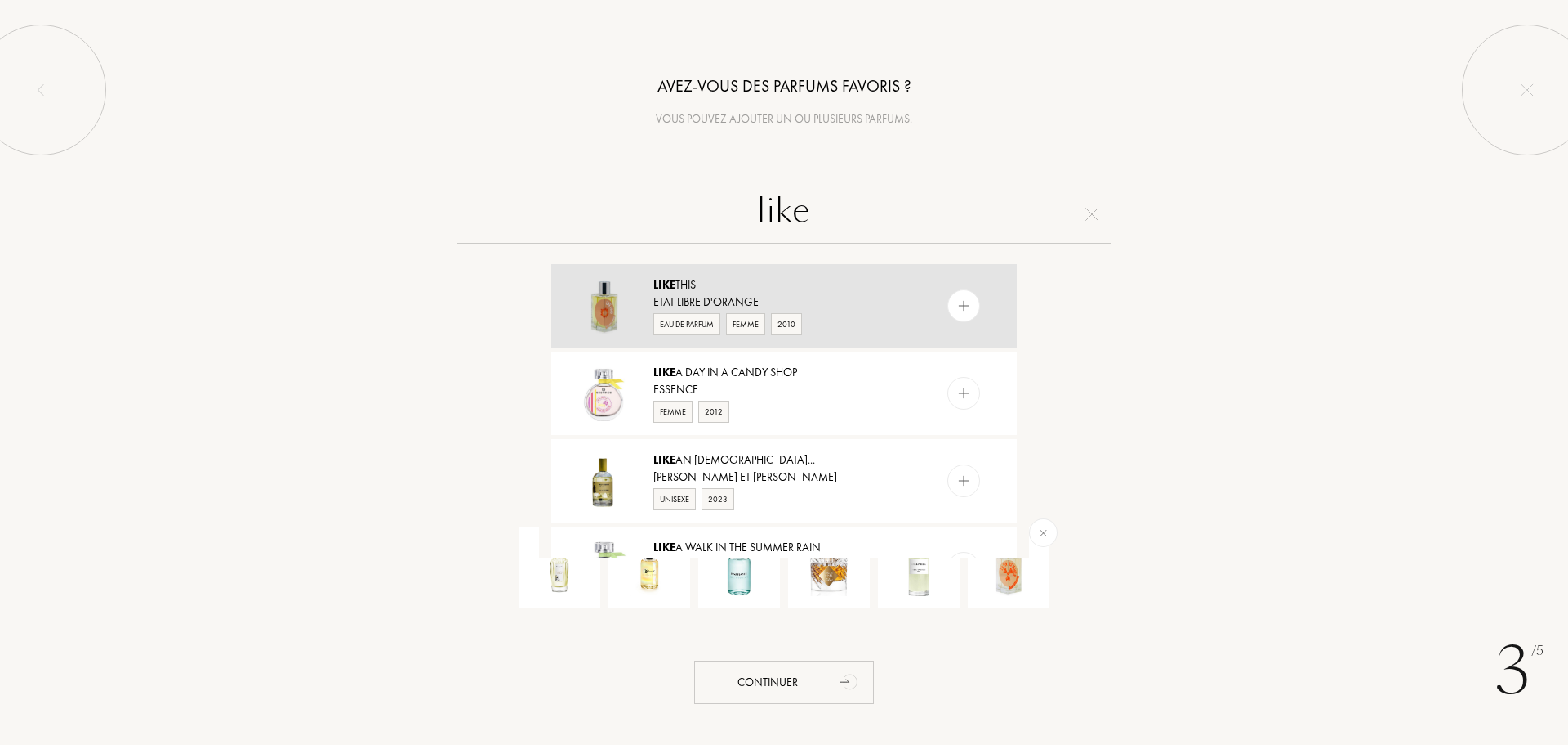
type input "like"
click at [705, 278] on div "Like This" at bounding box center [784, 284] width 260 height 17
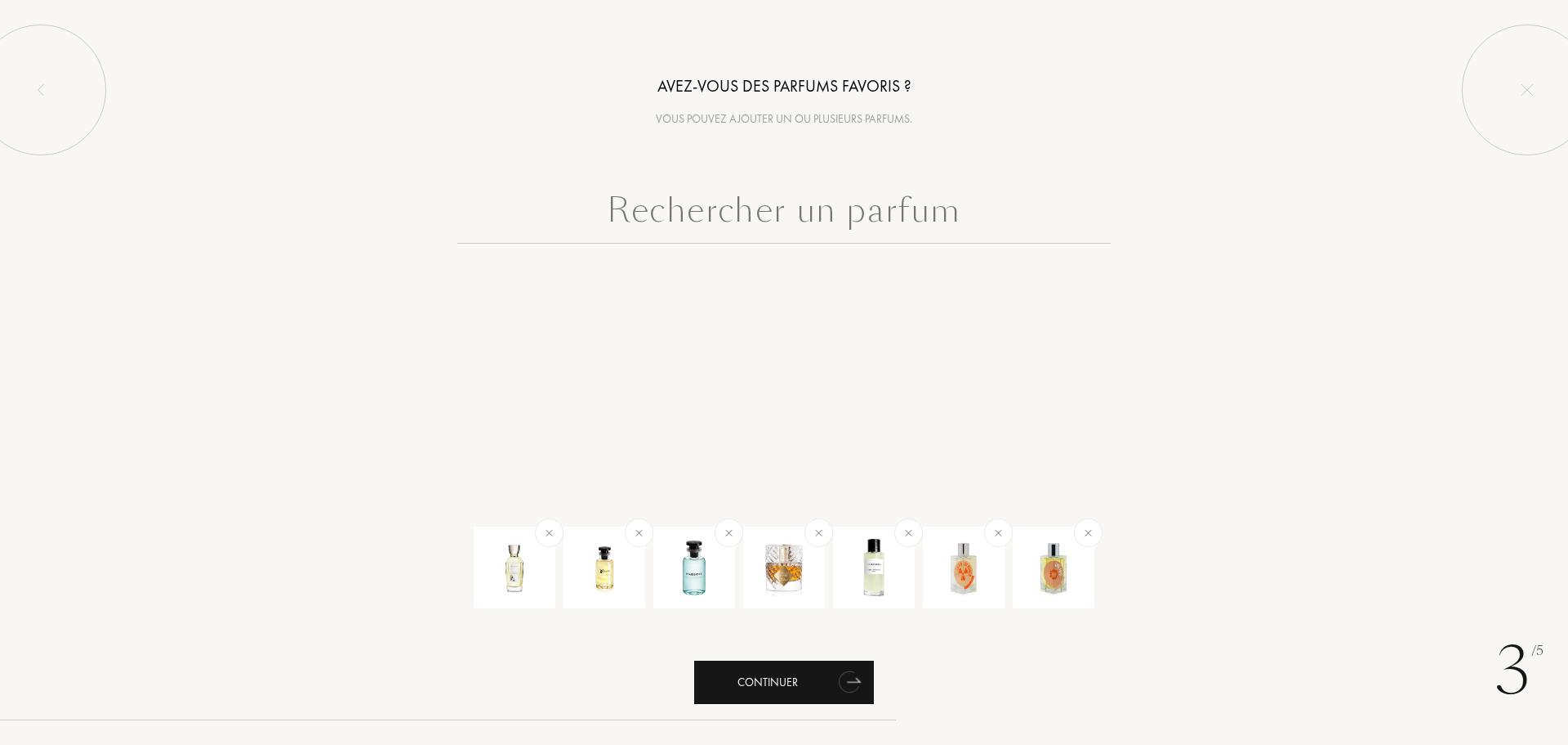
click at [817, 696] on div "Continuer" at bounding box center [784, 681] width 180 height 43
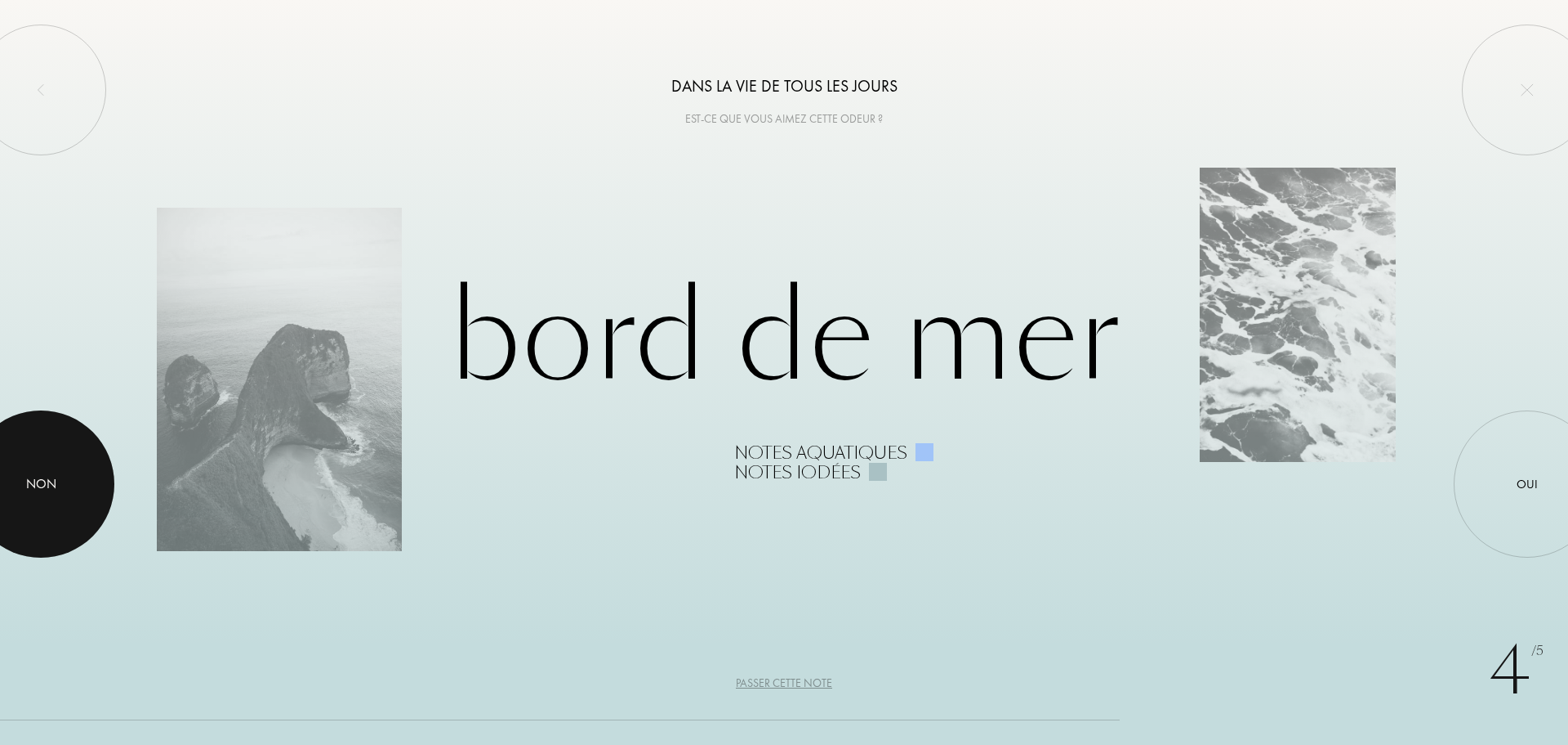
click at [56, 513] on div at bounding box center [40, 483] width 147 height 147
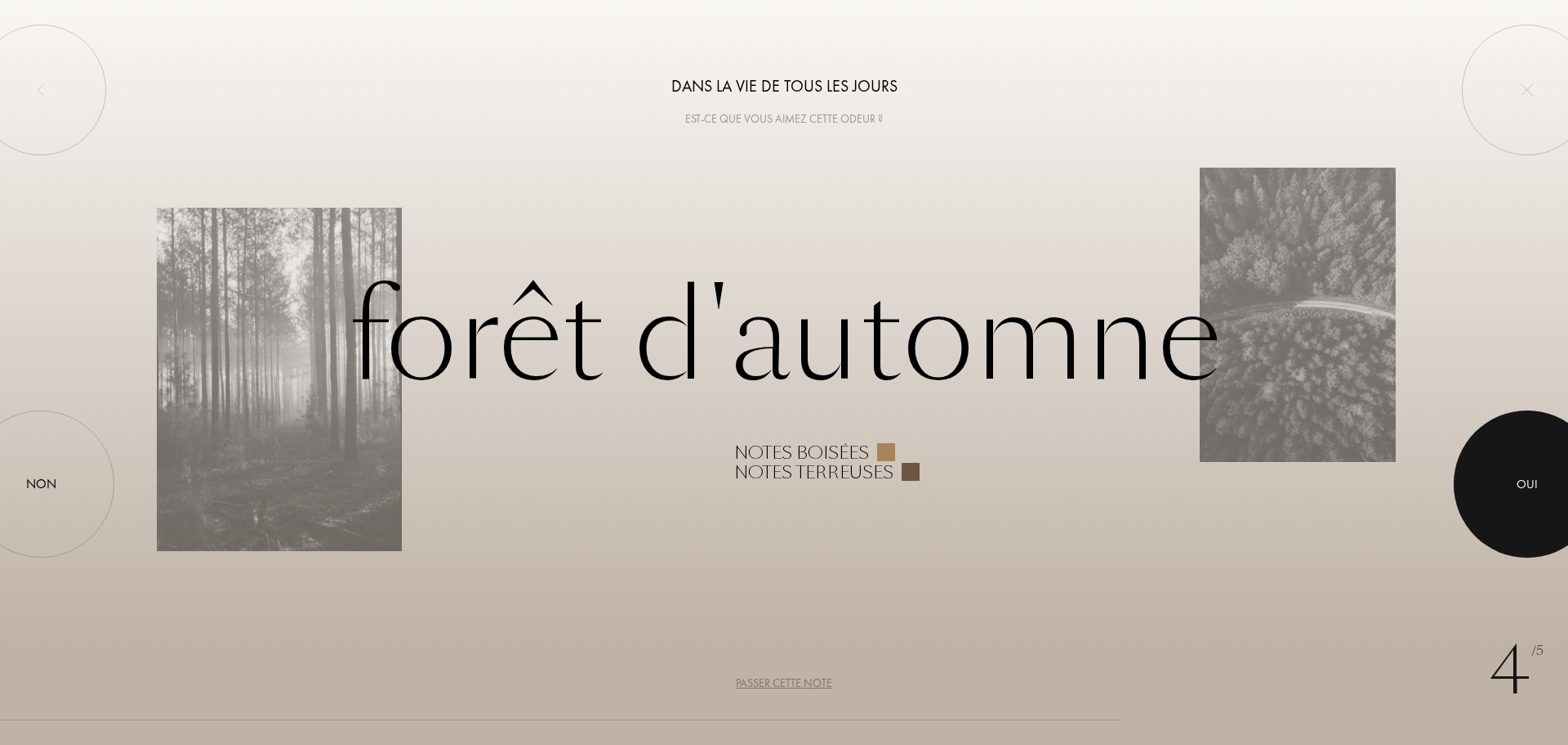
click at [1494, 486] on div at bounding box center [1527, 483] width 147 height 147
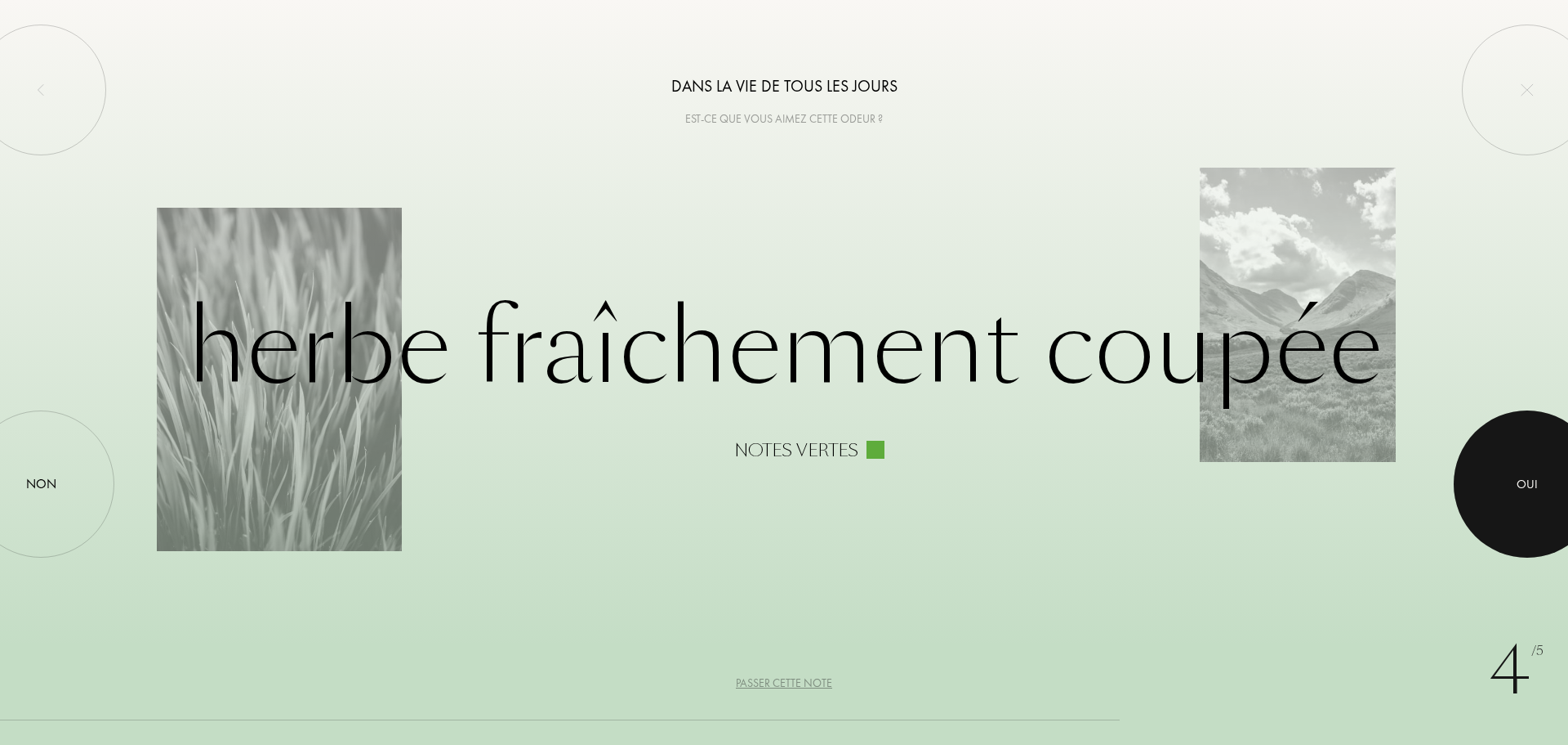
click at [1514, 484] on div at bounding box center [1527, 483] width 147 height 147
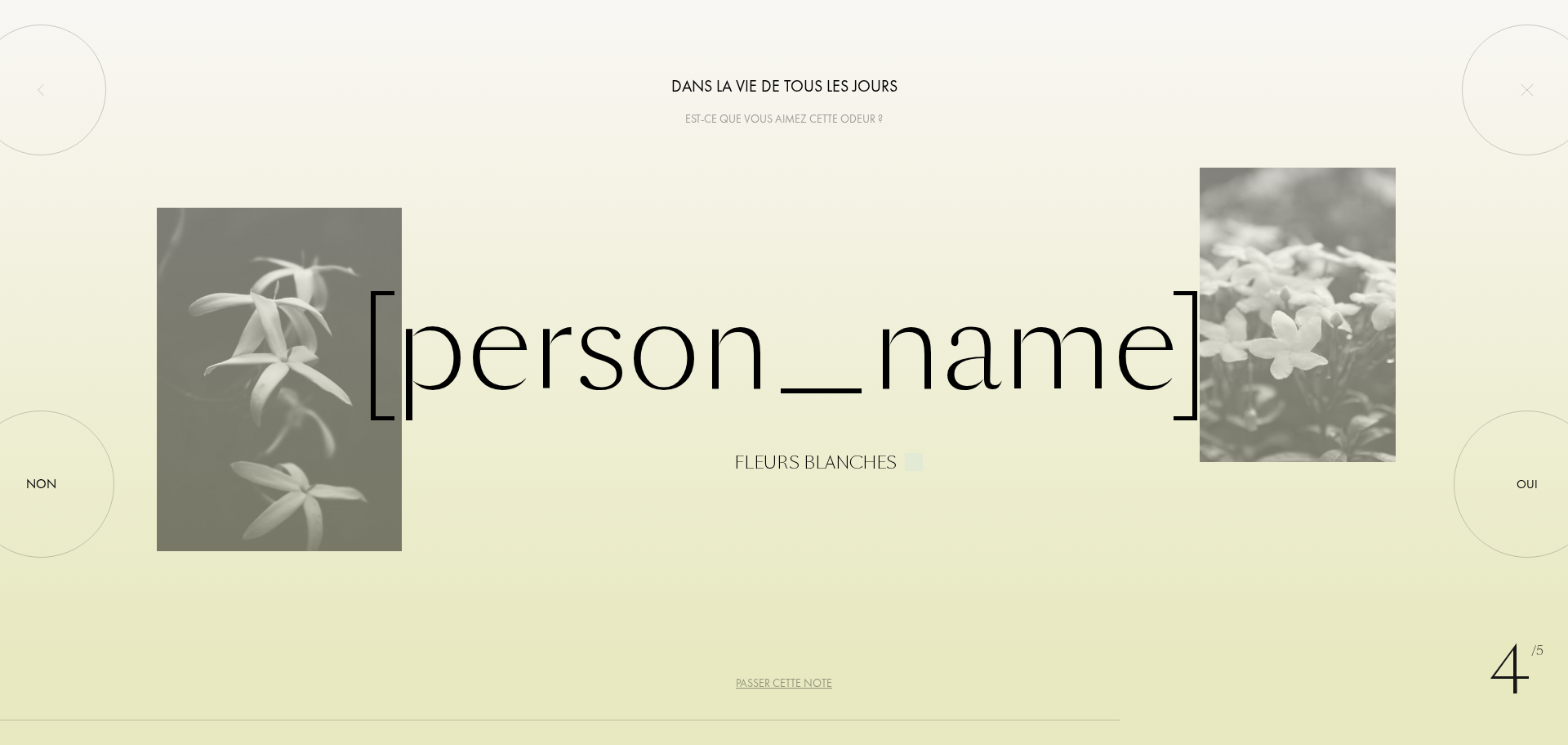
click at [802, 682] on div "Passer cette note" at bounding box center [784, 682] width 96 height 17
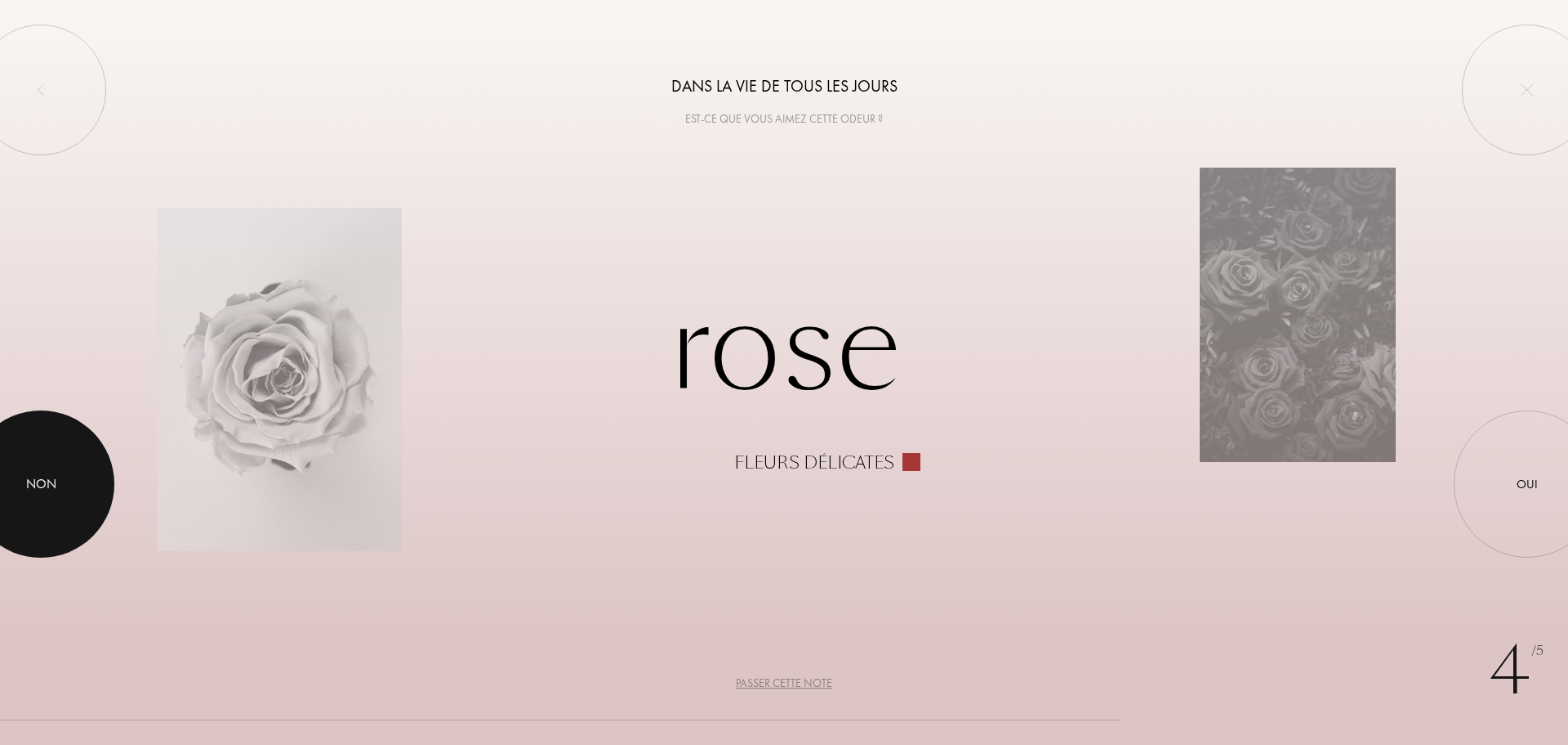
click at [76, 510] on div at bounding box center [40, 483] width 147 height 147
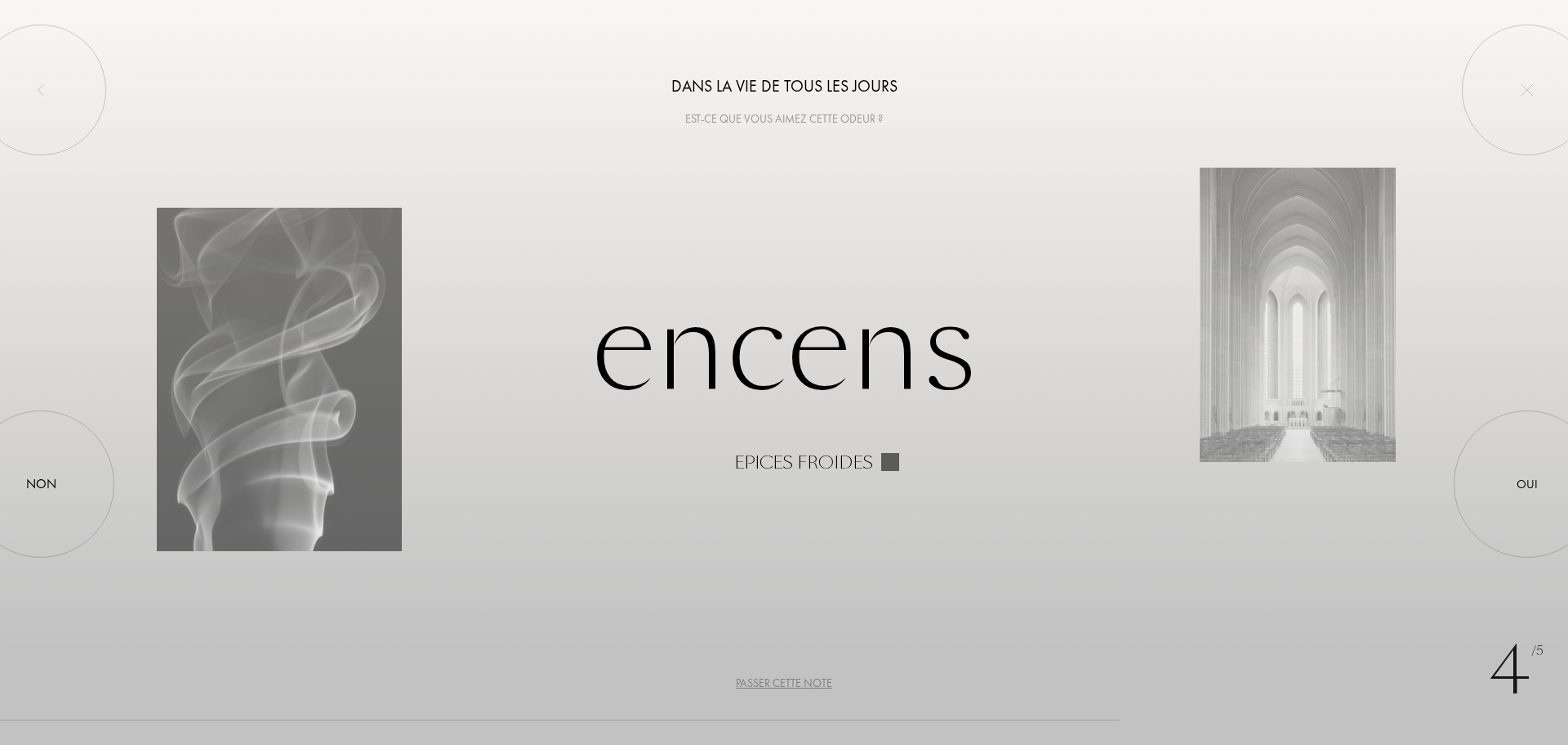
click at [810, 678] on div "Passer cette note" at bounding box center [784, 682] width 96 height 17
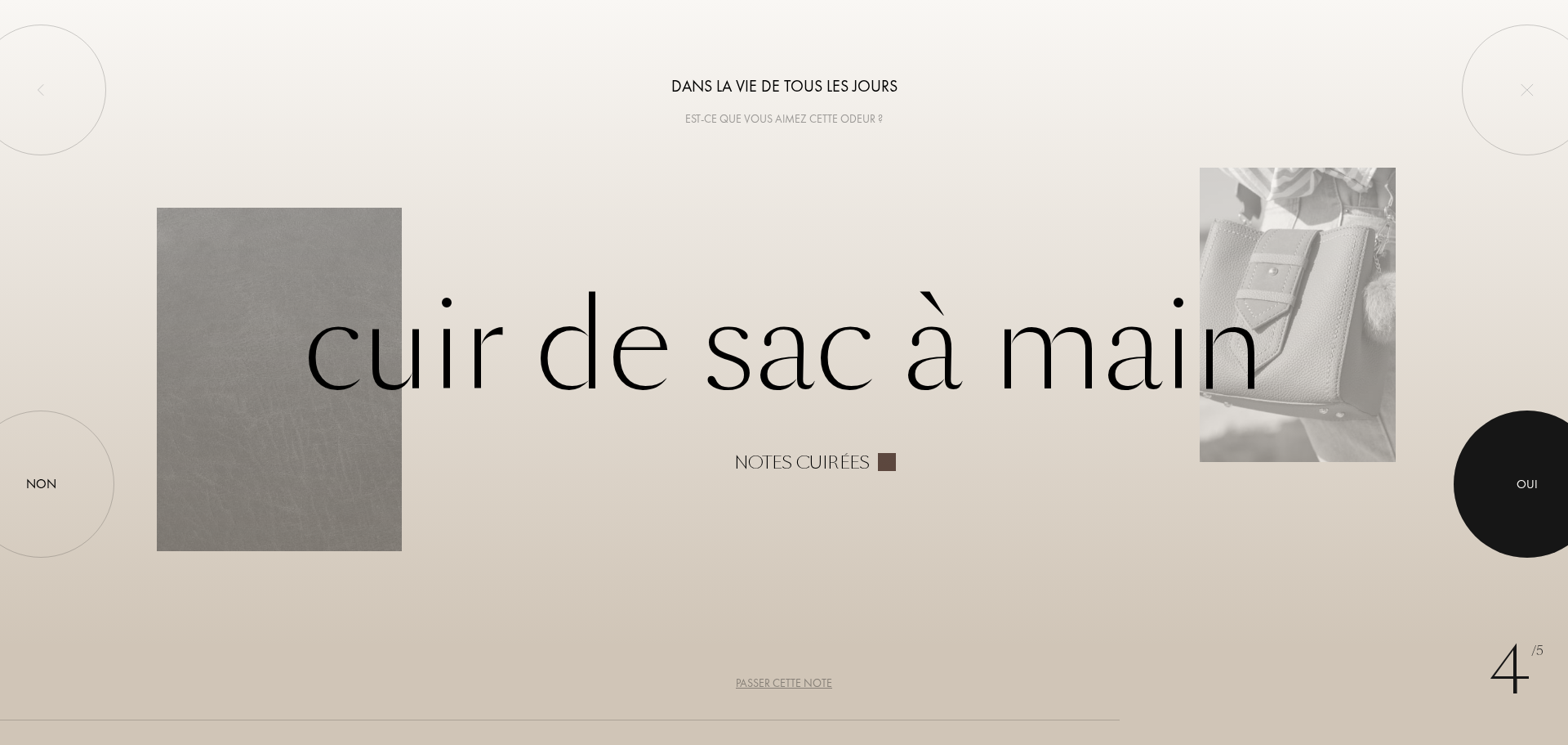
click at [1550, 455] on div at bounding box center [1527, 483] width 147 height 147
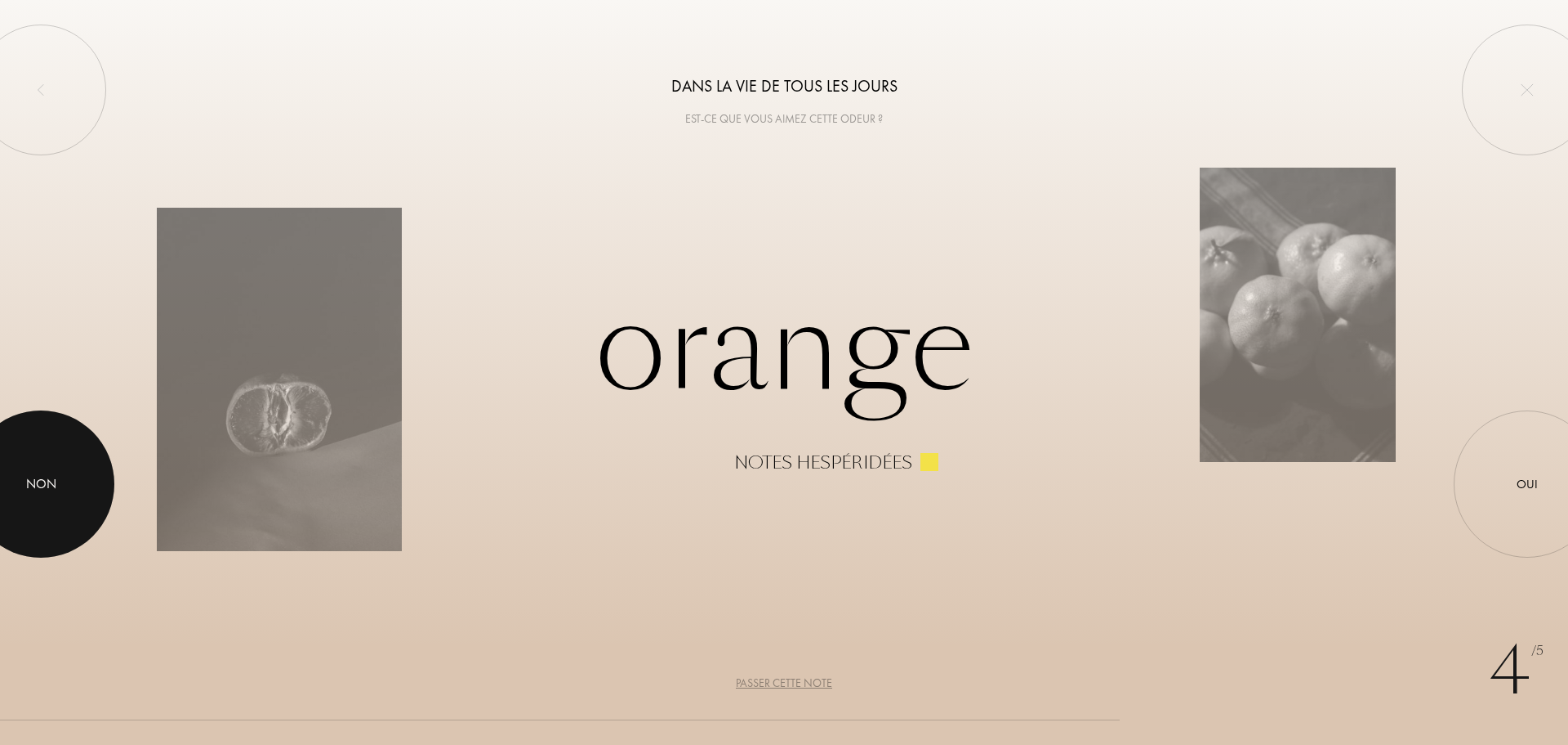
click at [51, 496] on div at bounding box center [40, 483] width 147 height 147
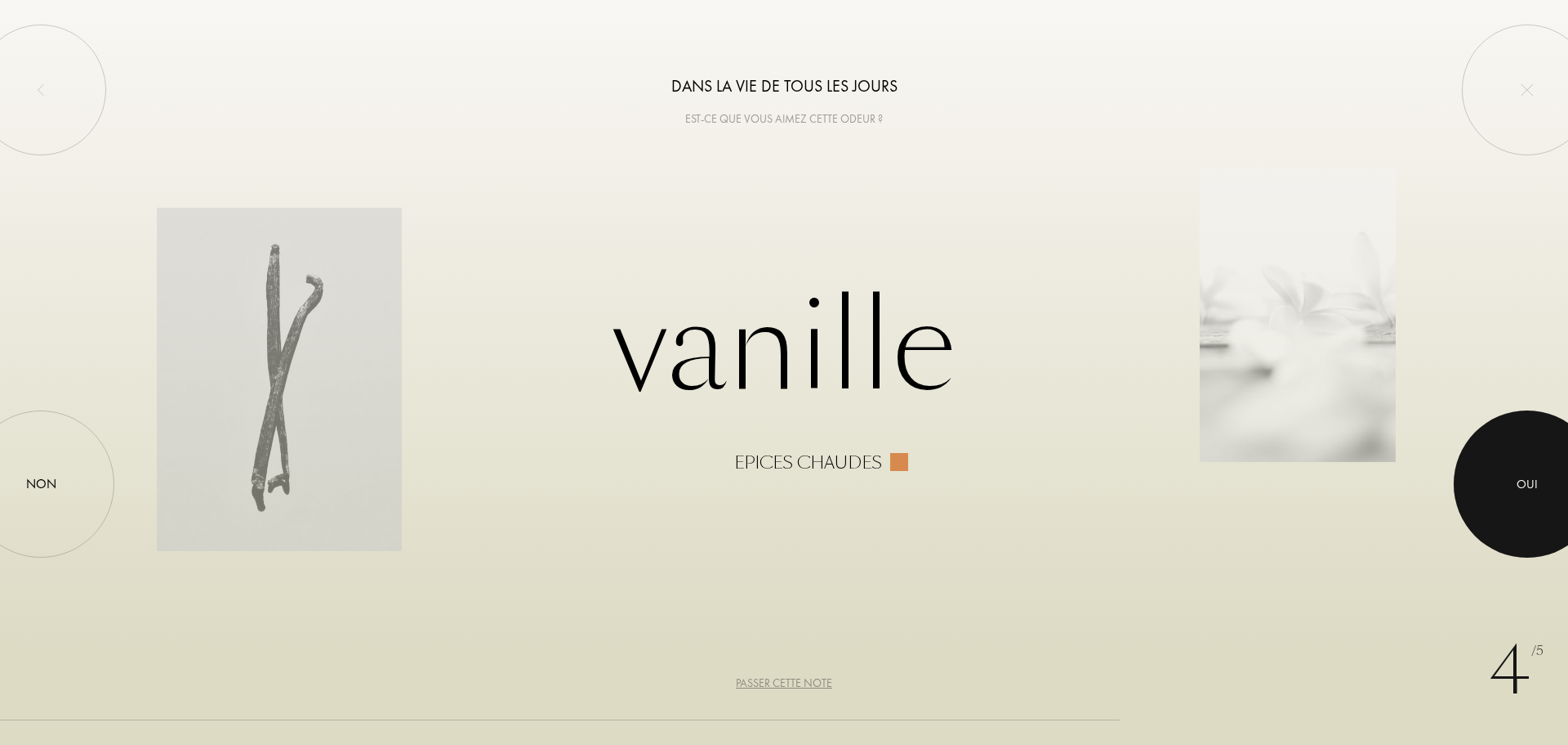
click at [1536, 475] on div "Oui" at bounding box center [1527, 484] width 21 height 19
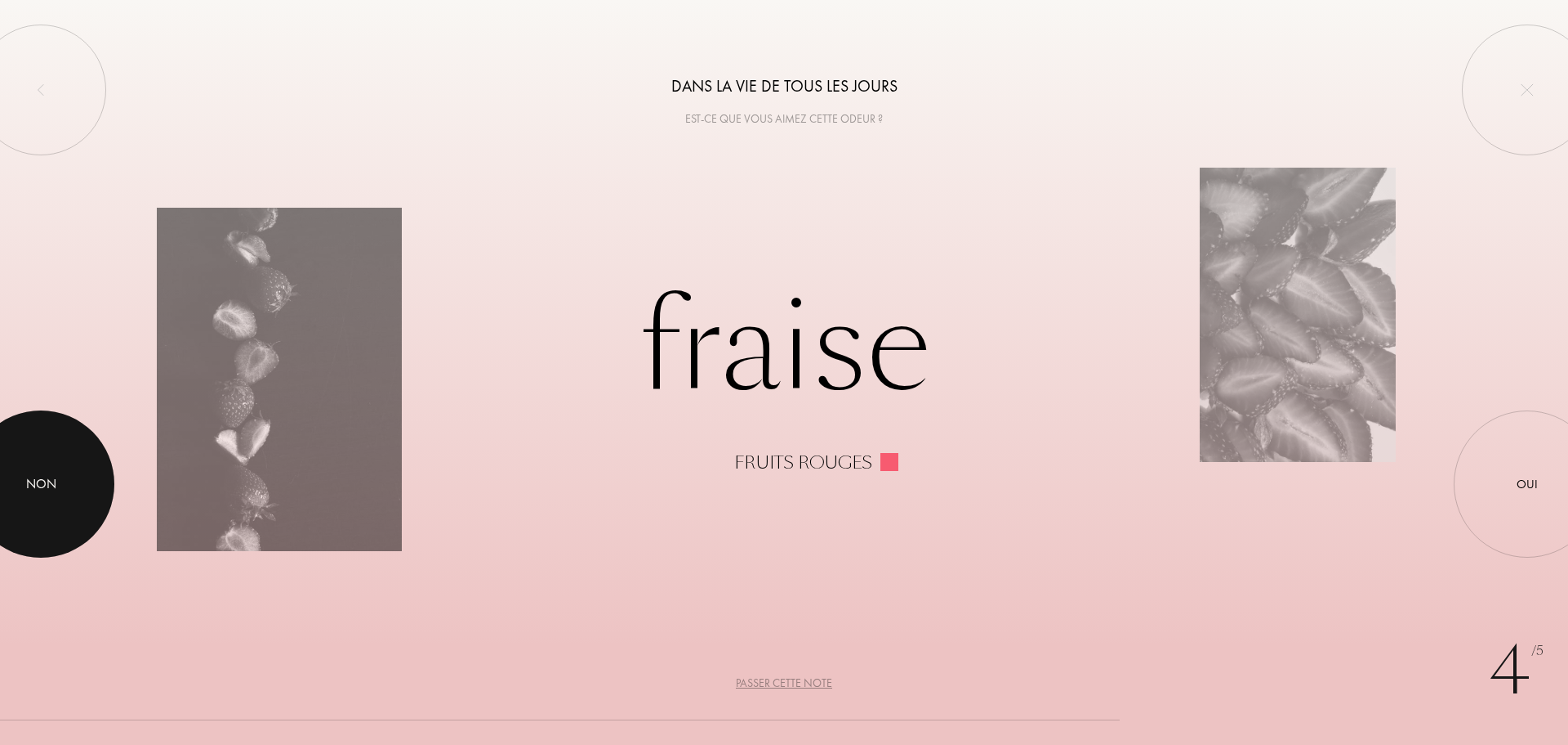
click at [45, 486] on div "Non" at bounding box center [41, 484] width 30 height 20
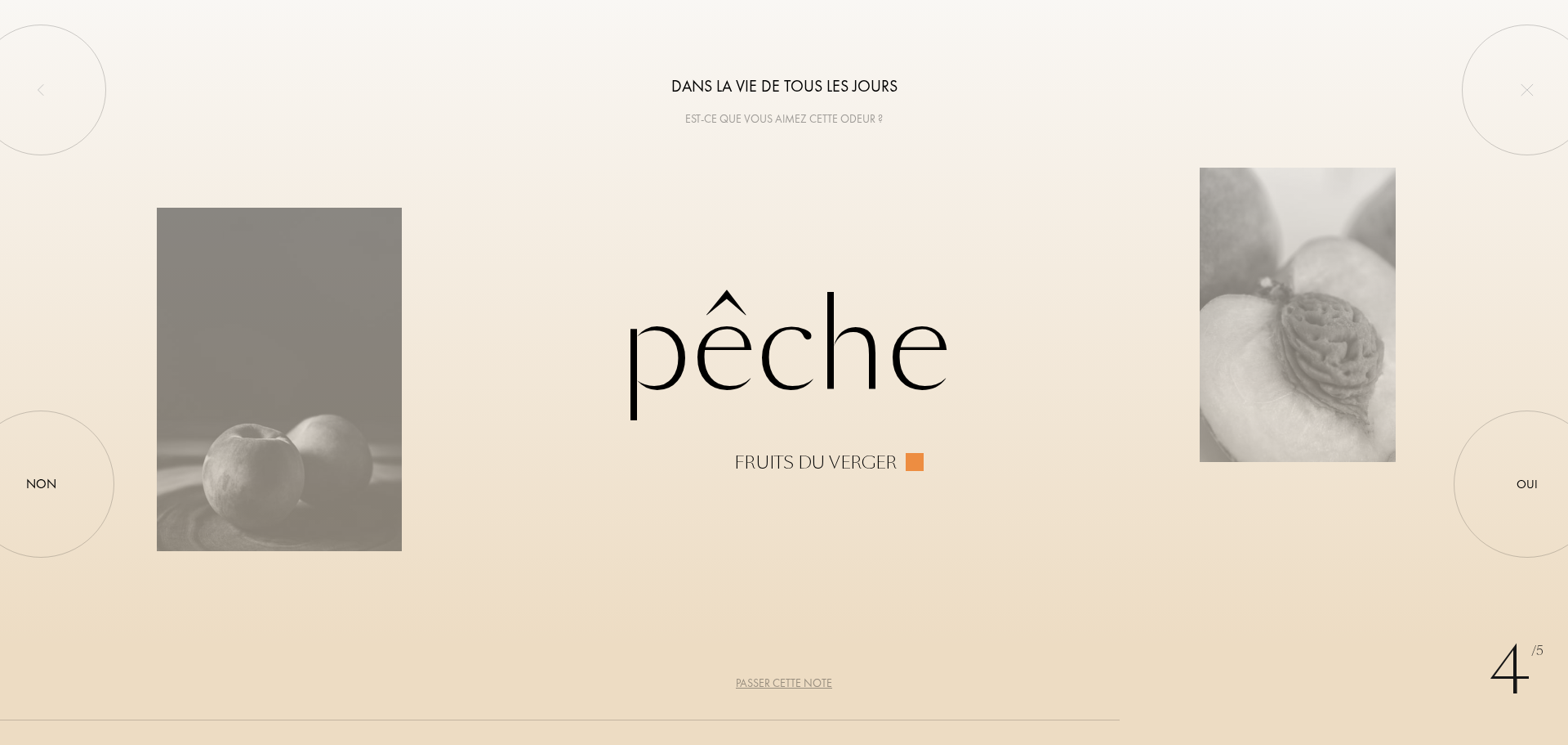
click at [810, 683] on div "Passer cette note" at bounding box center [784, 682] width 96 height 17
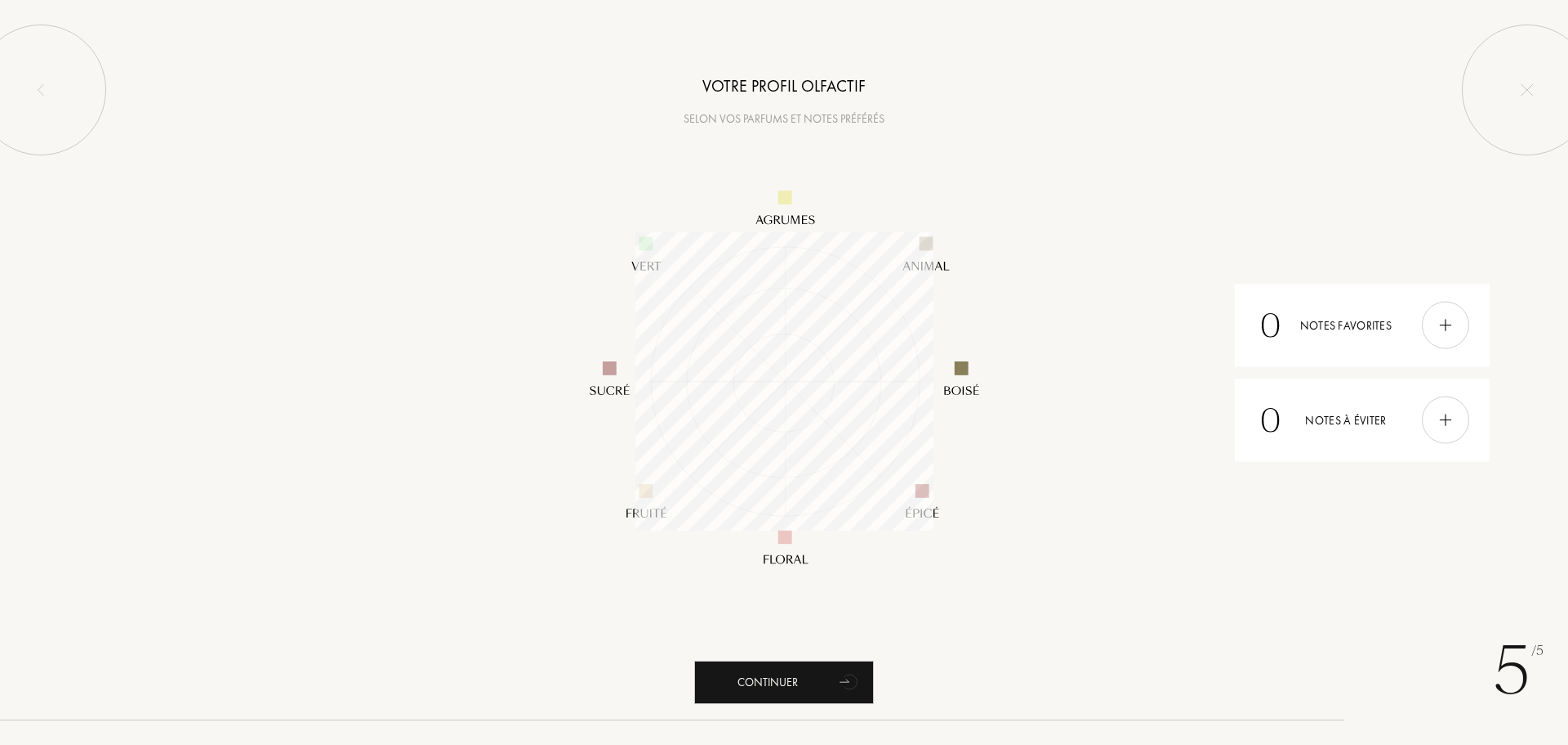
scroll to position [298, 298]
click at [772, 680] on div "Continuer" at bounding box center [784, 681] width 180 height 43
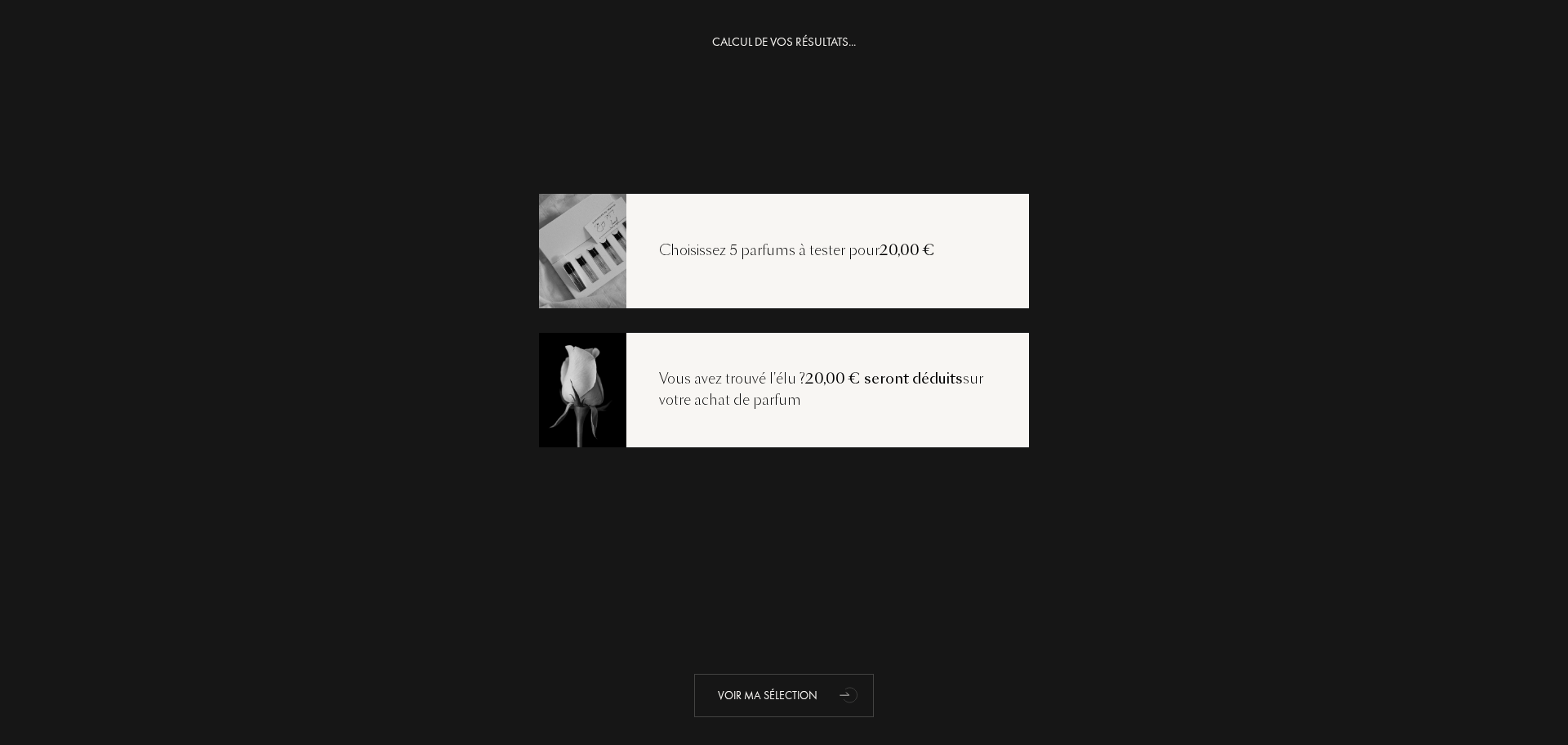
click at [772, 674] on div "Voir ma sélection" at bounding box center [784, 695] width 180 height 43
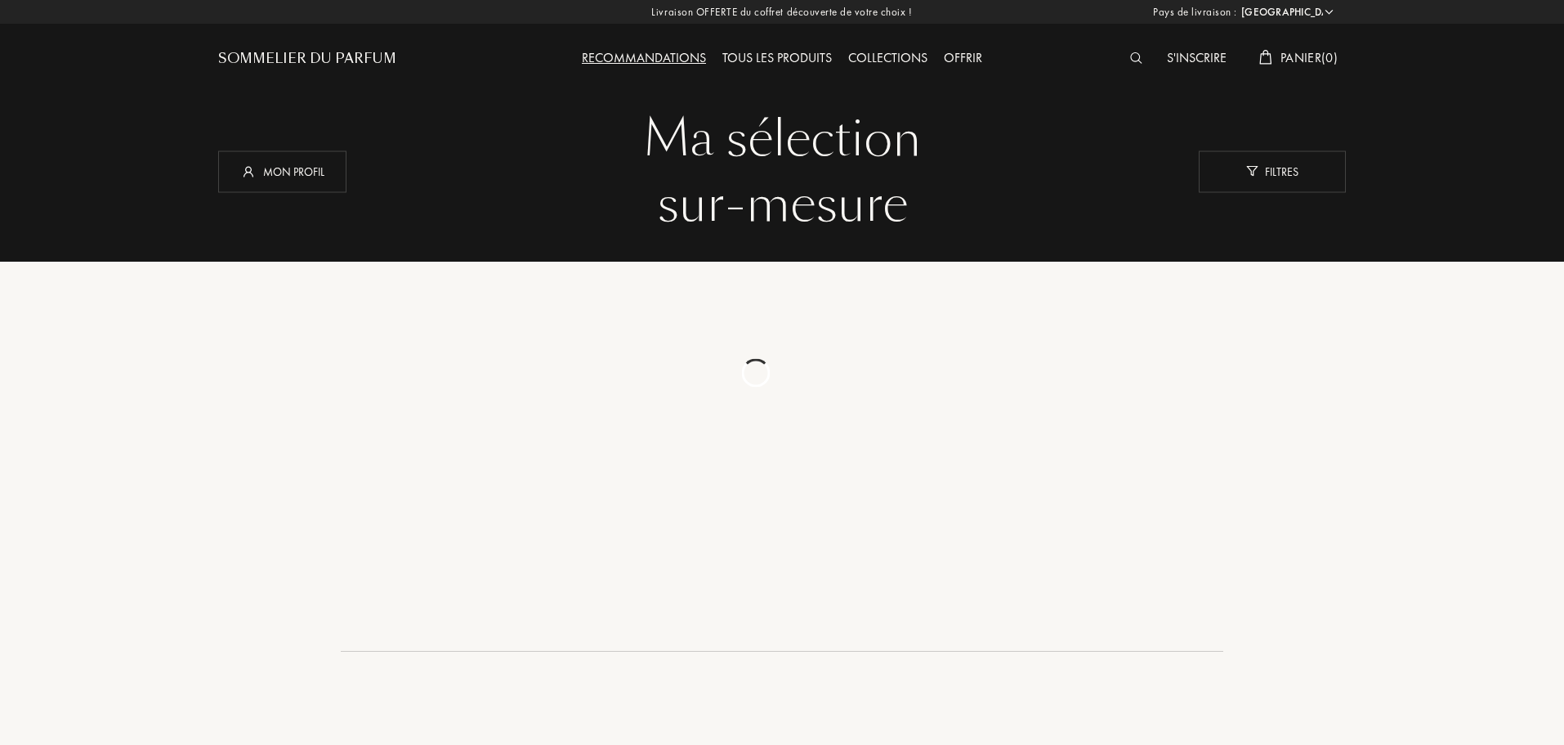
select select "FR"
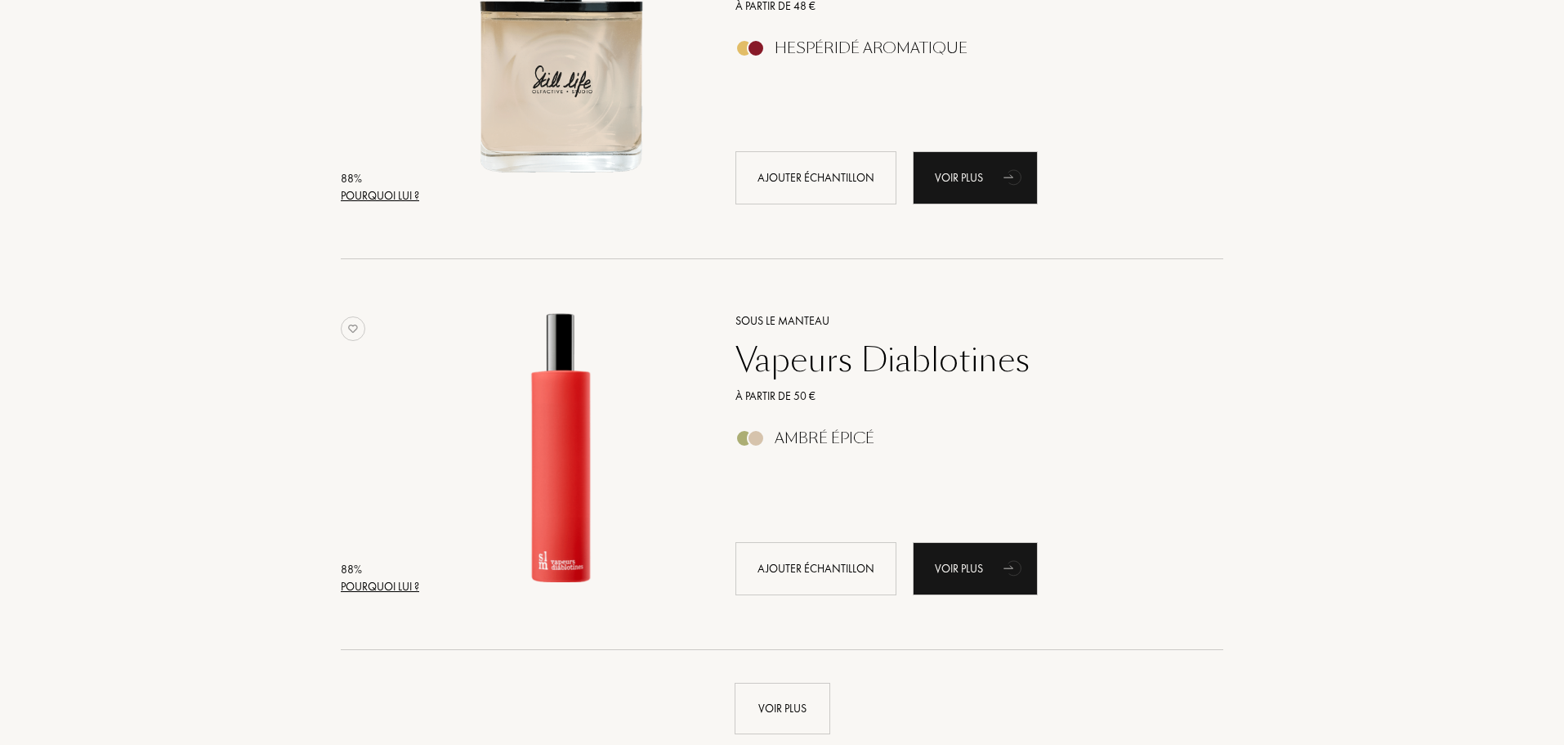
scroll to position [4005, 0]
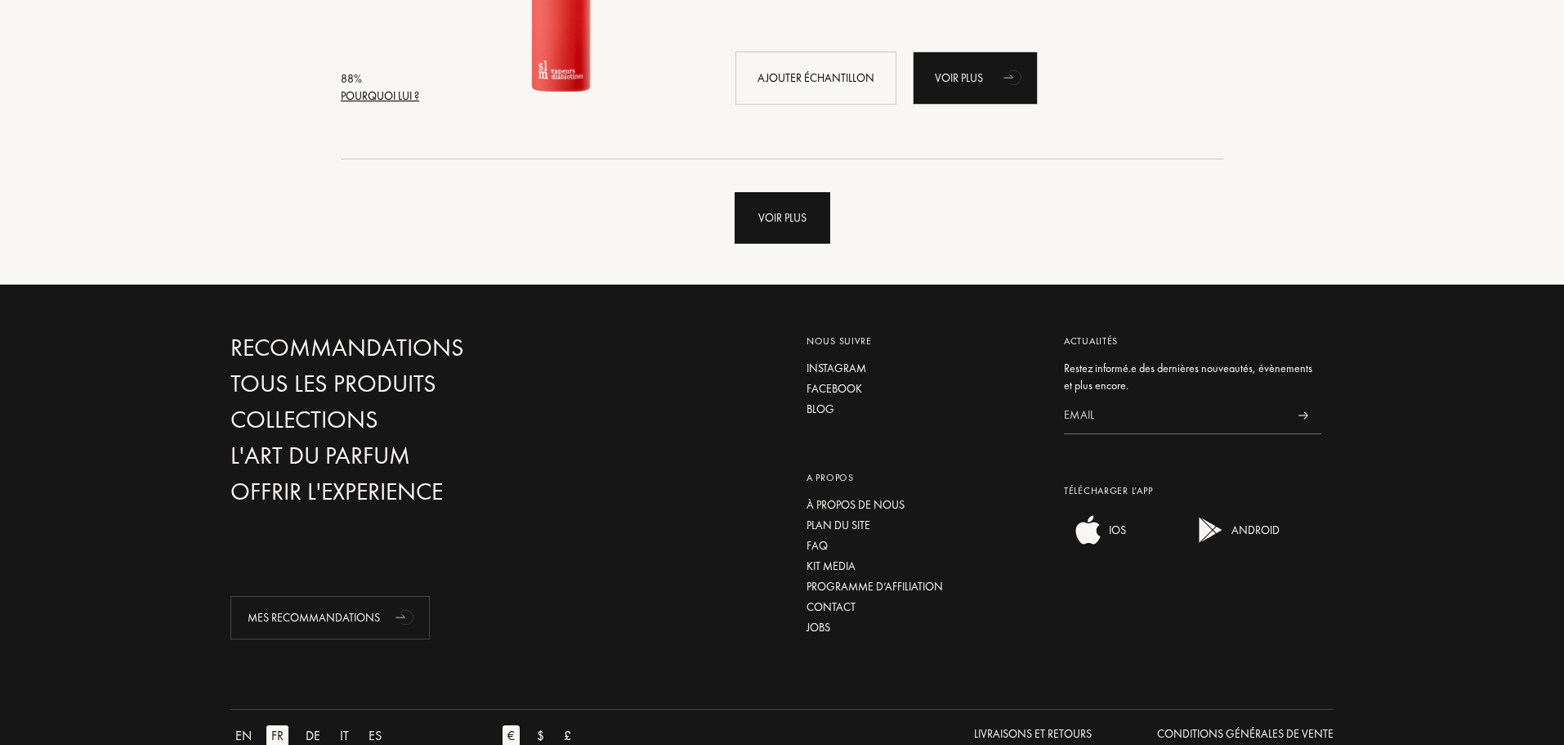
click at [786, 239] on div "Voir plus" at bounding box center [783, 217] width 96 height 51
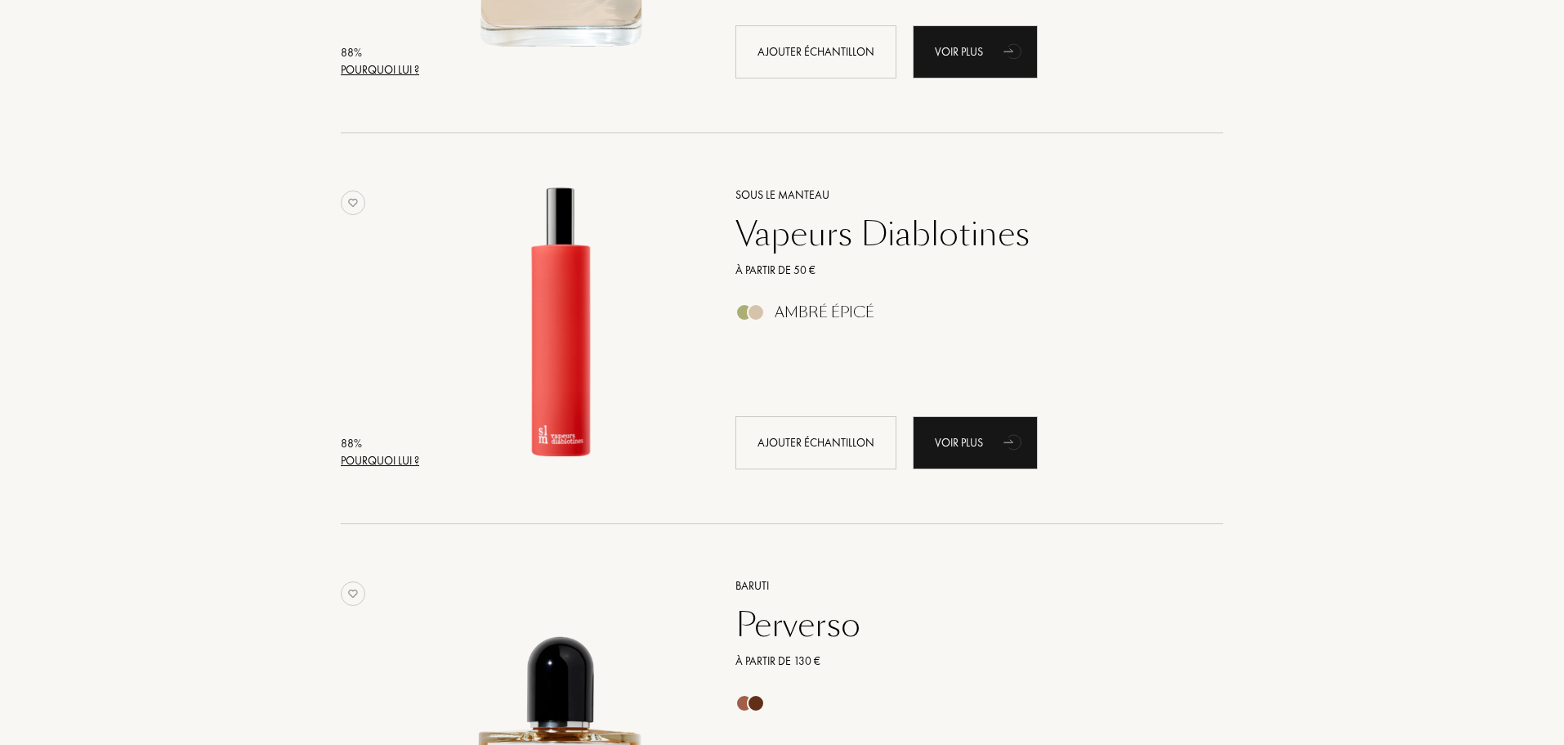
scroll to position [3596, 0]
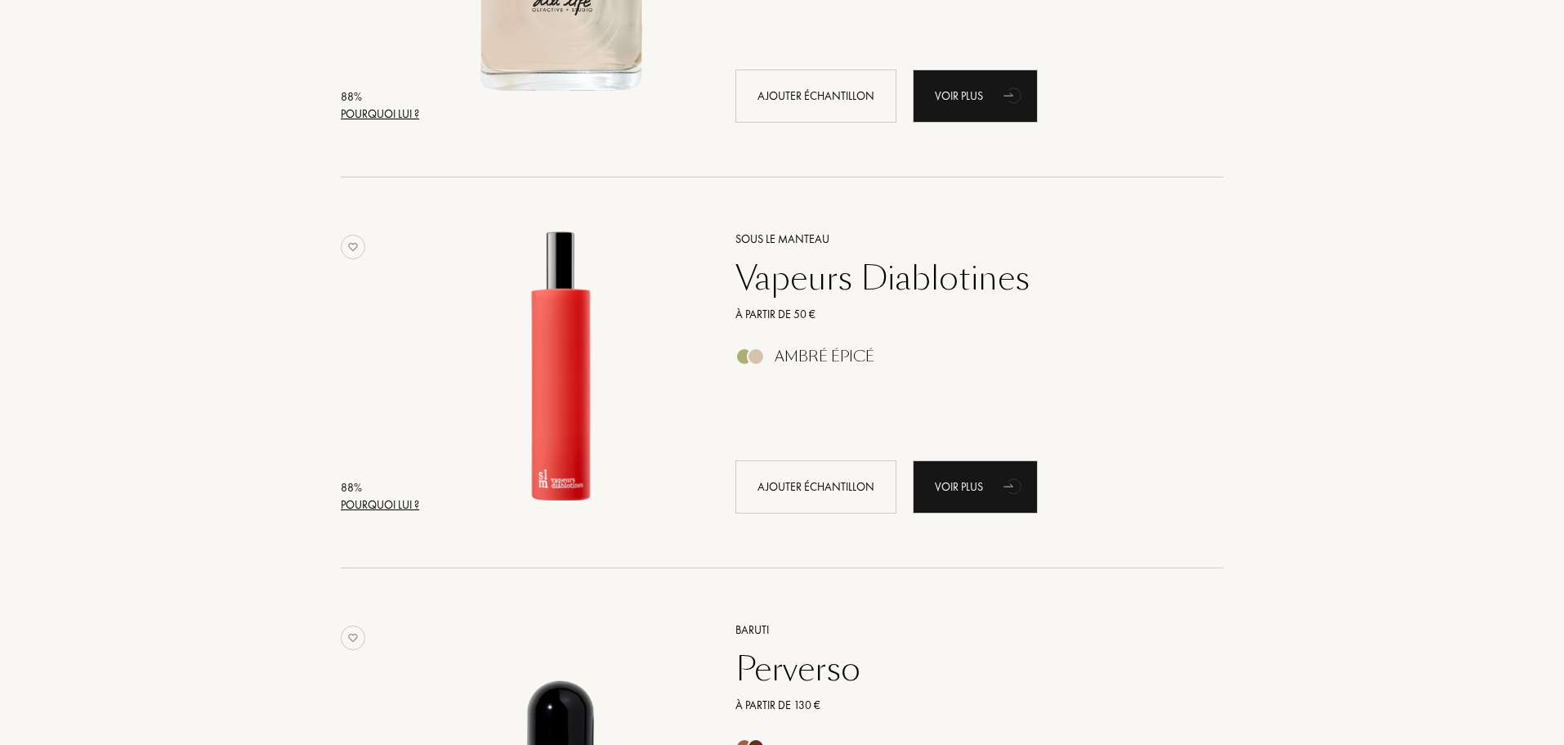
click at [774, 236] on div "Sous le Manteau" at bounding box center [961, 238] width 477 height 17
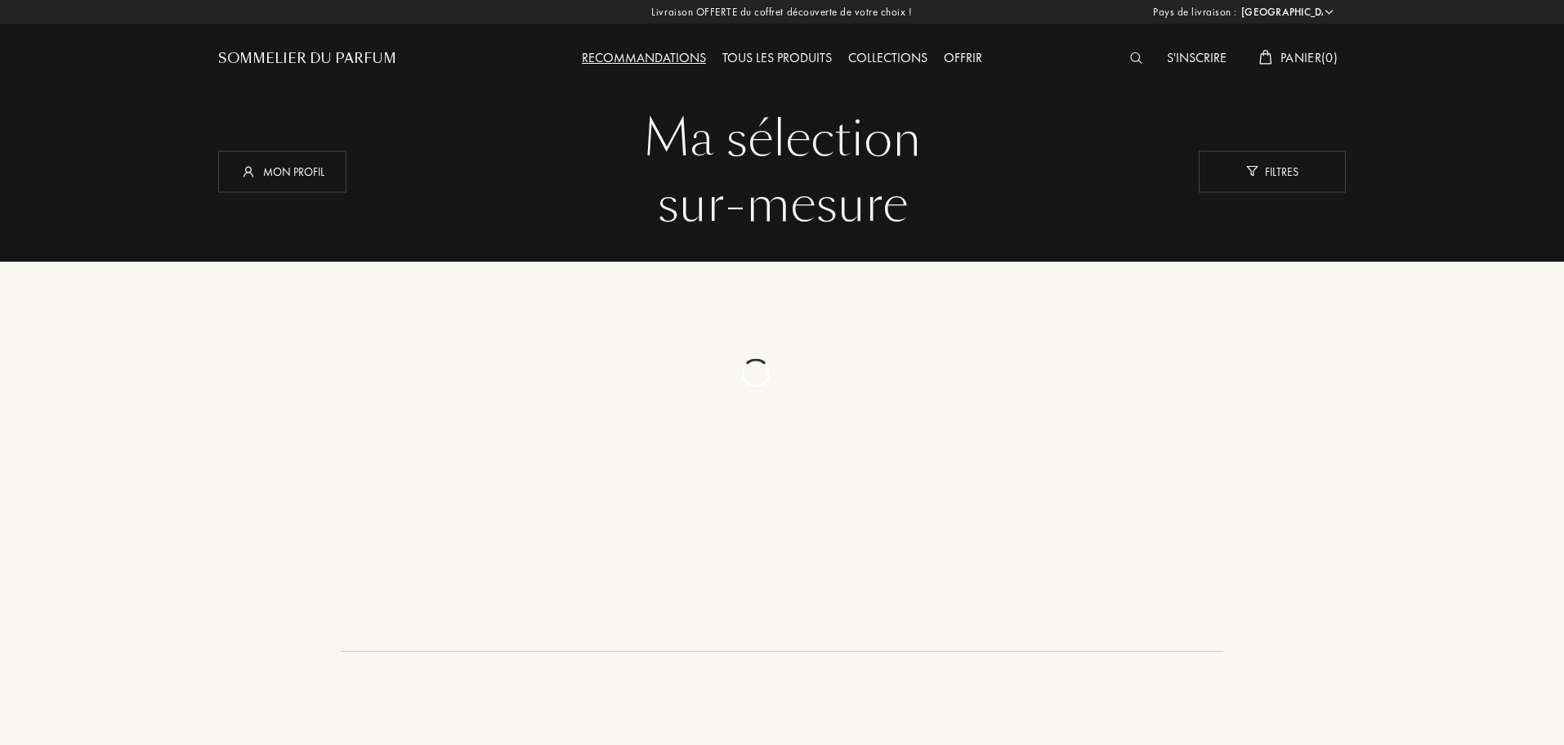
select select "FR"
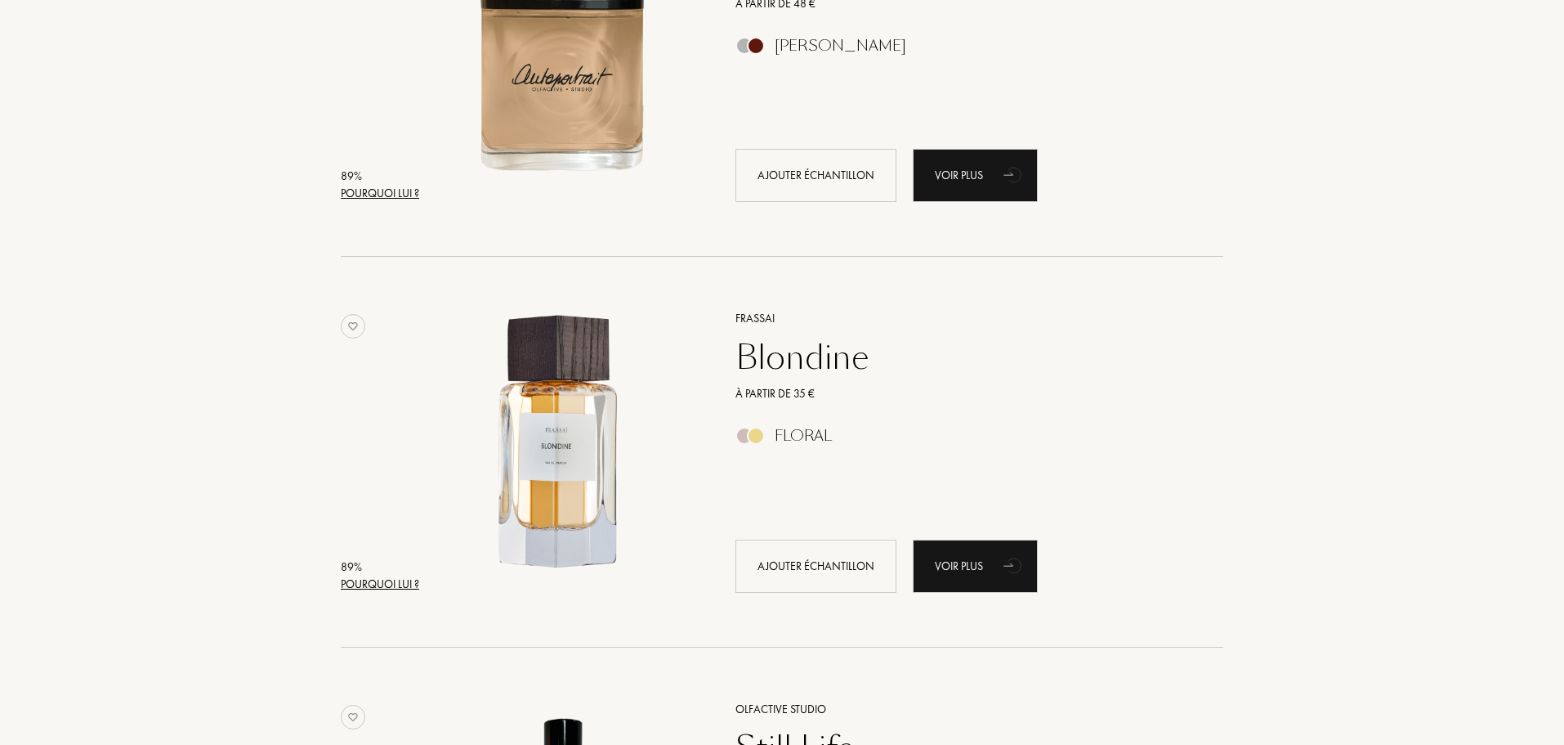
scroll to position [2697, 0]
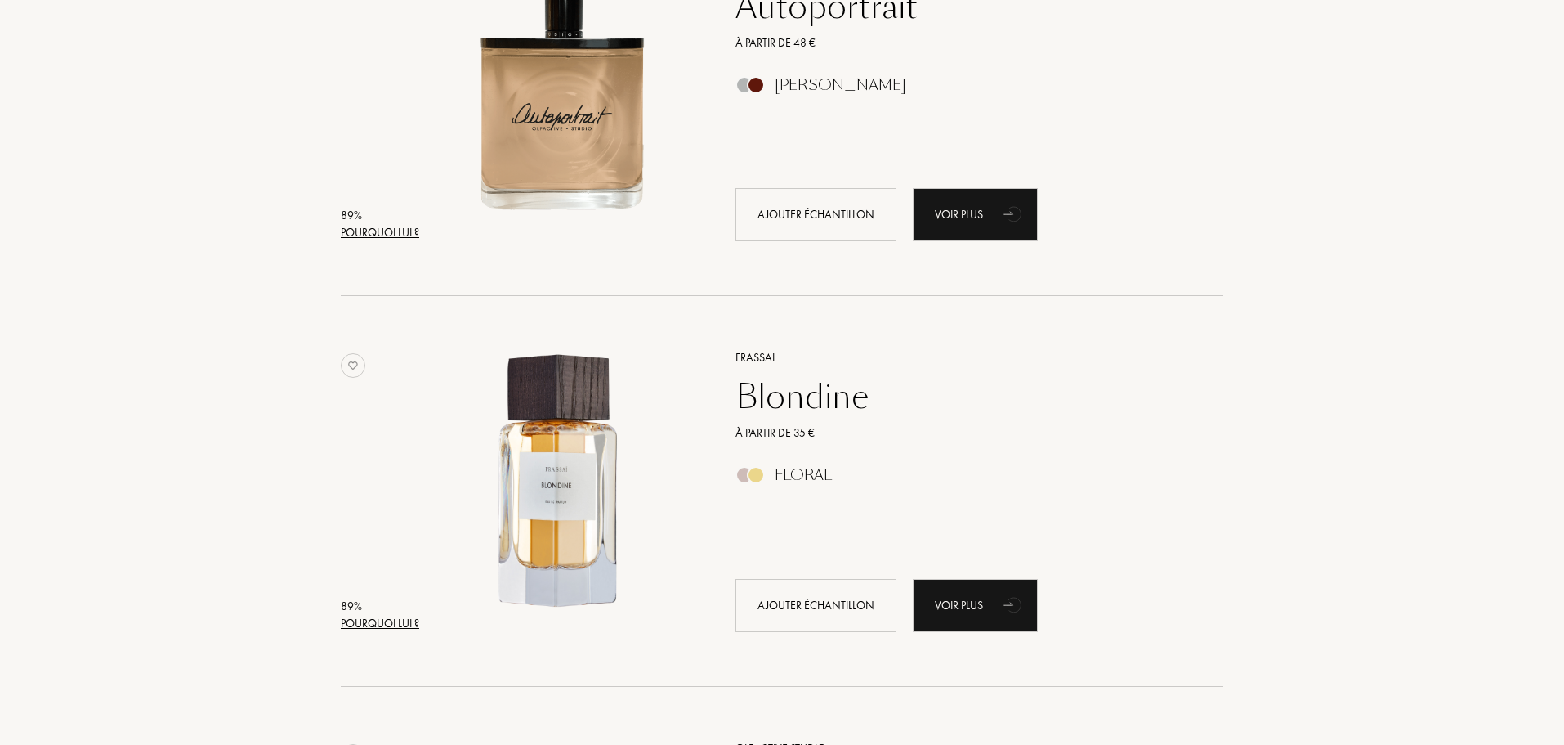
click at [763, 351] on div "Frassai" at bounding box center [961, 357] width 477 height 17
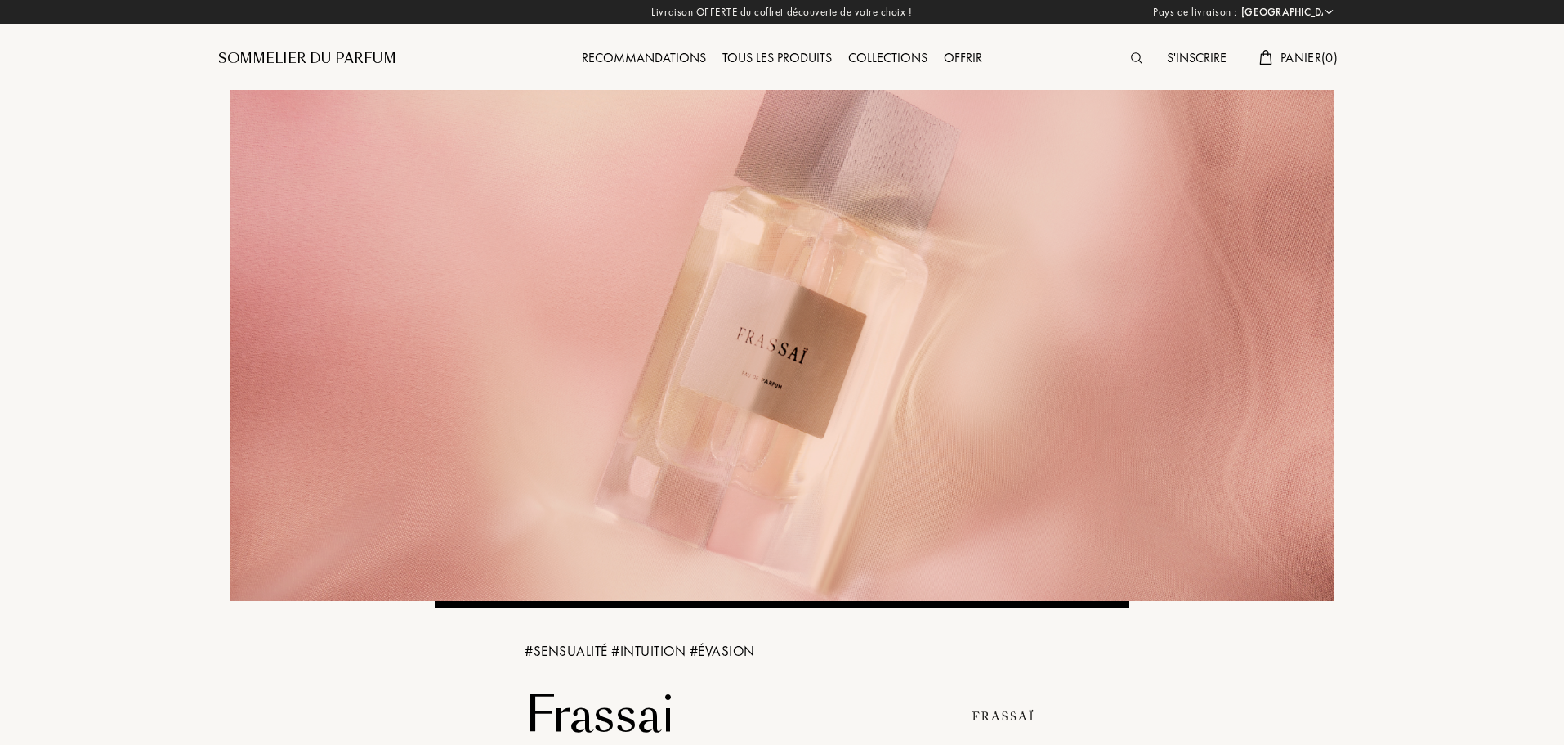
select select "FR"
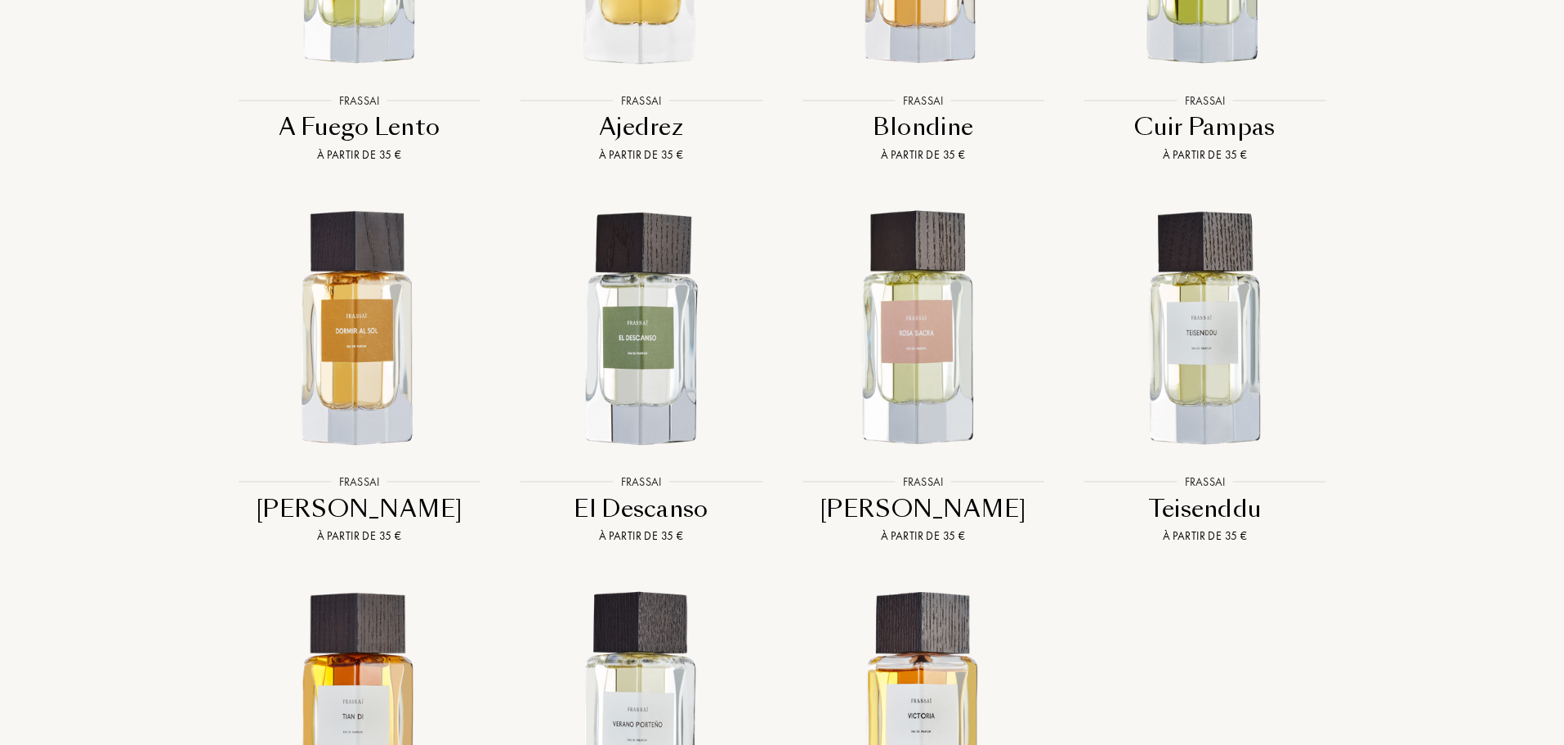
scroll to position [1716, 0]
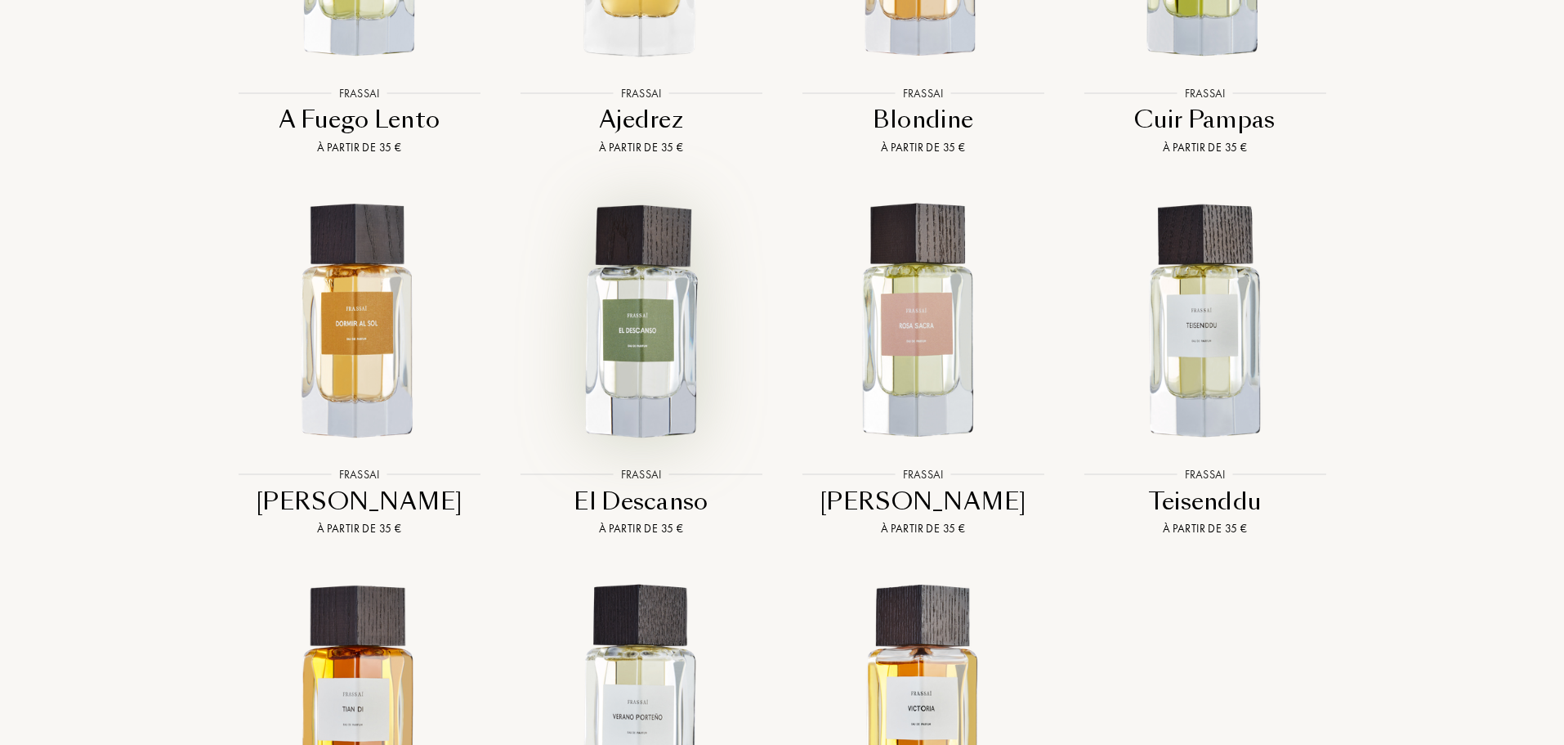
click at [676, 351] on img at bounding box center [641, 322] width 254 height 254
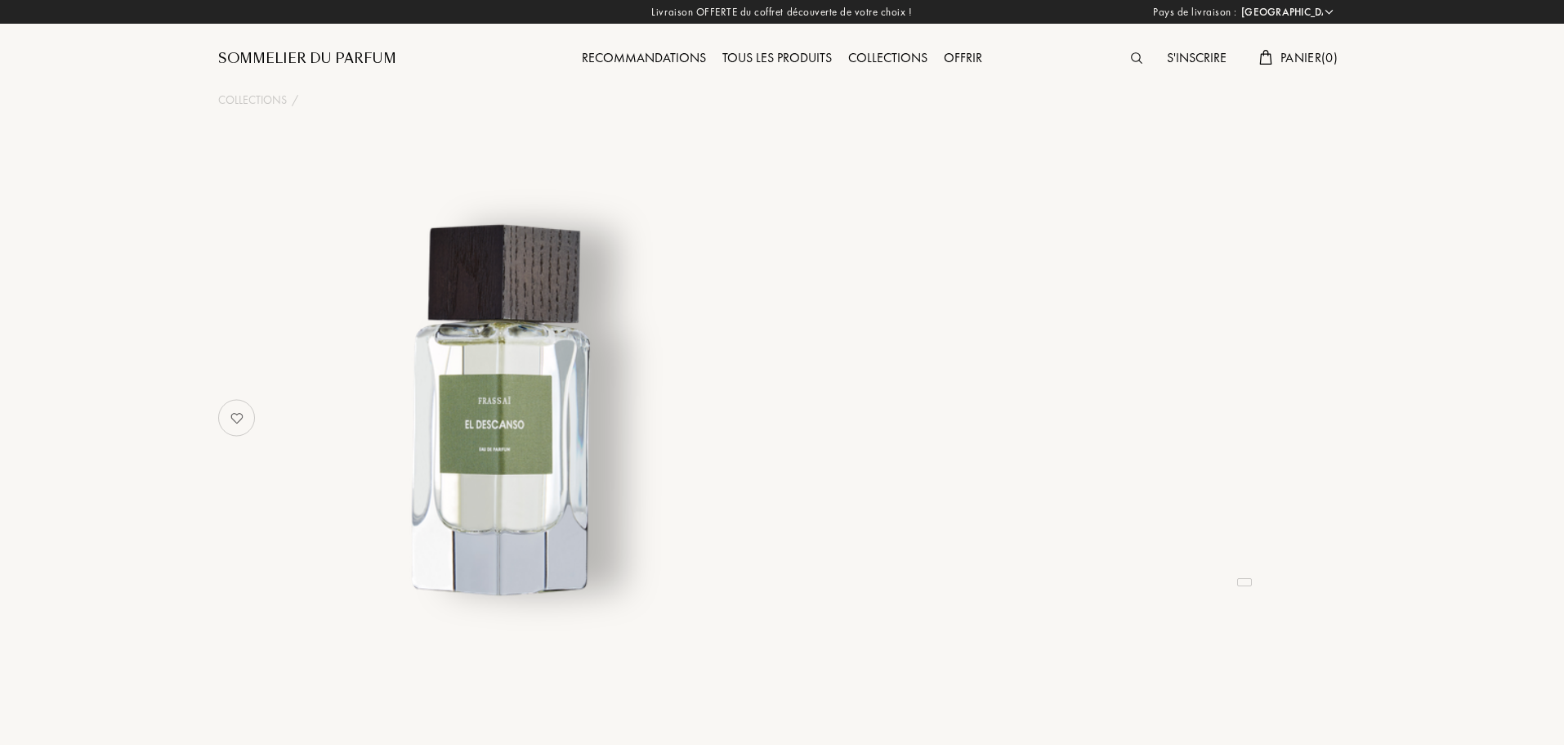
select select "FR"
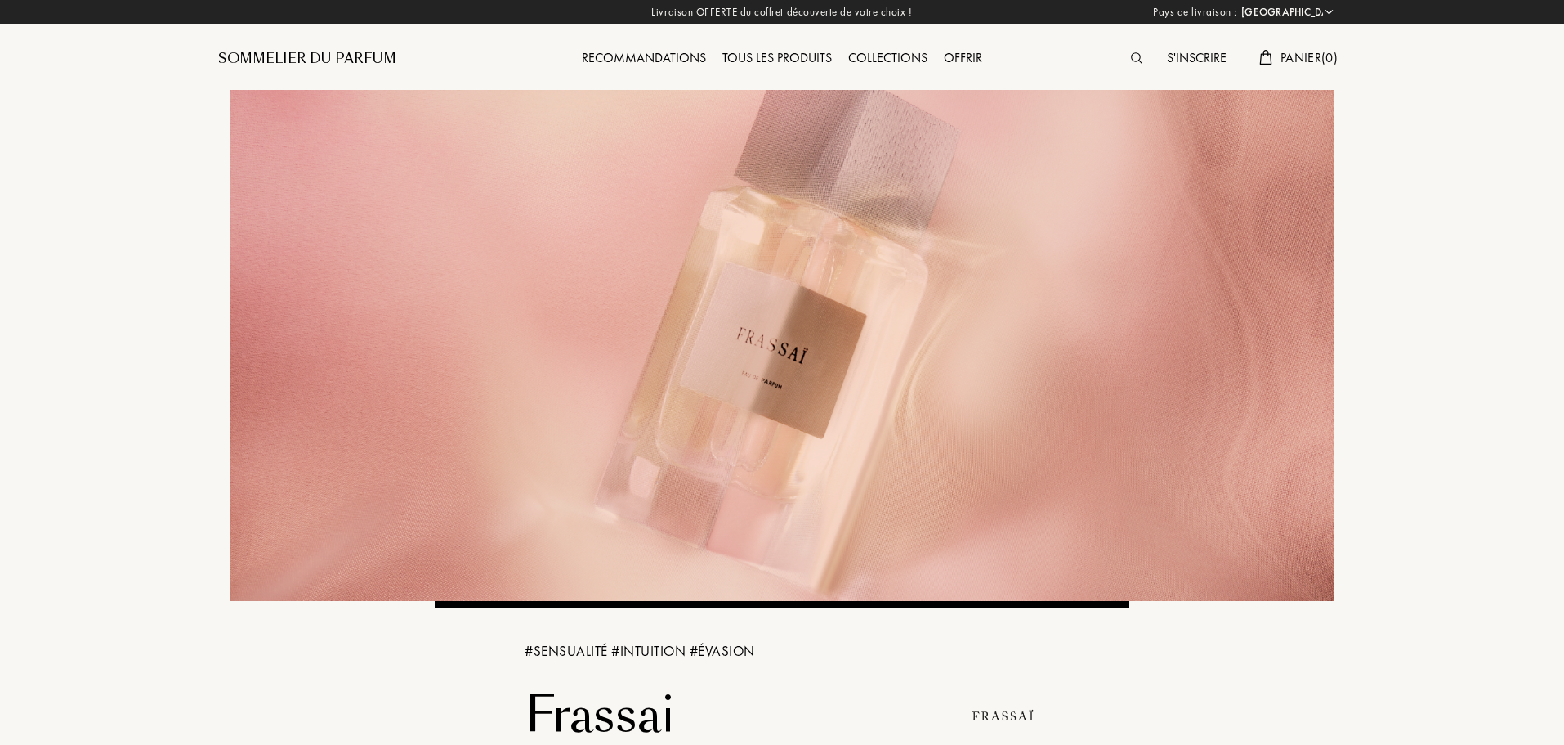
select select "FR"
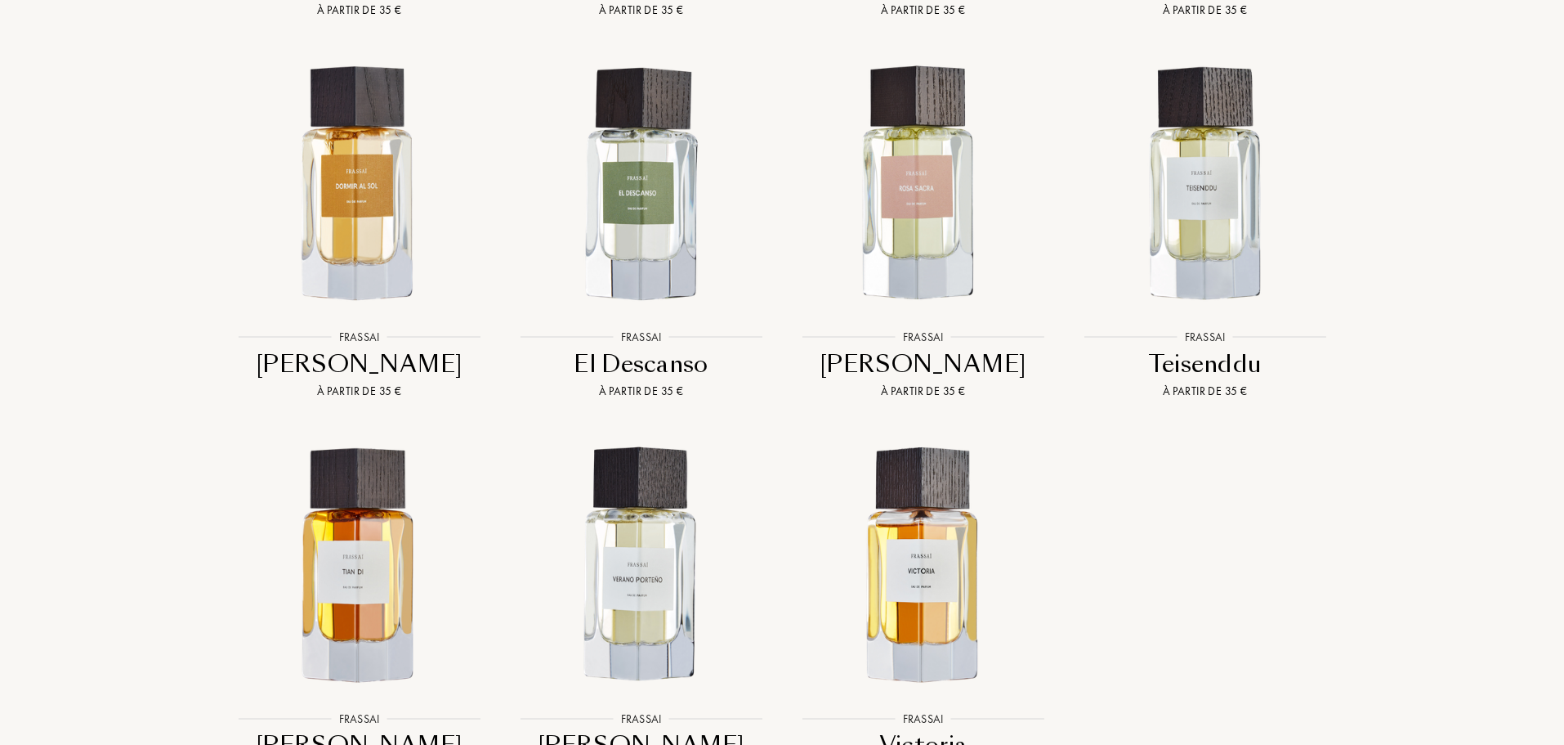
scroll to position [1962, 0]
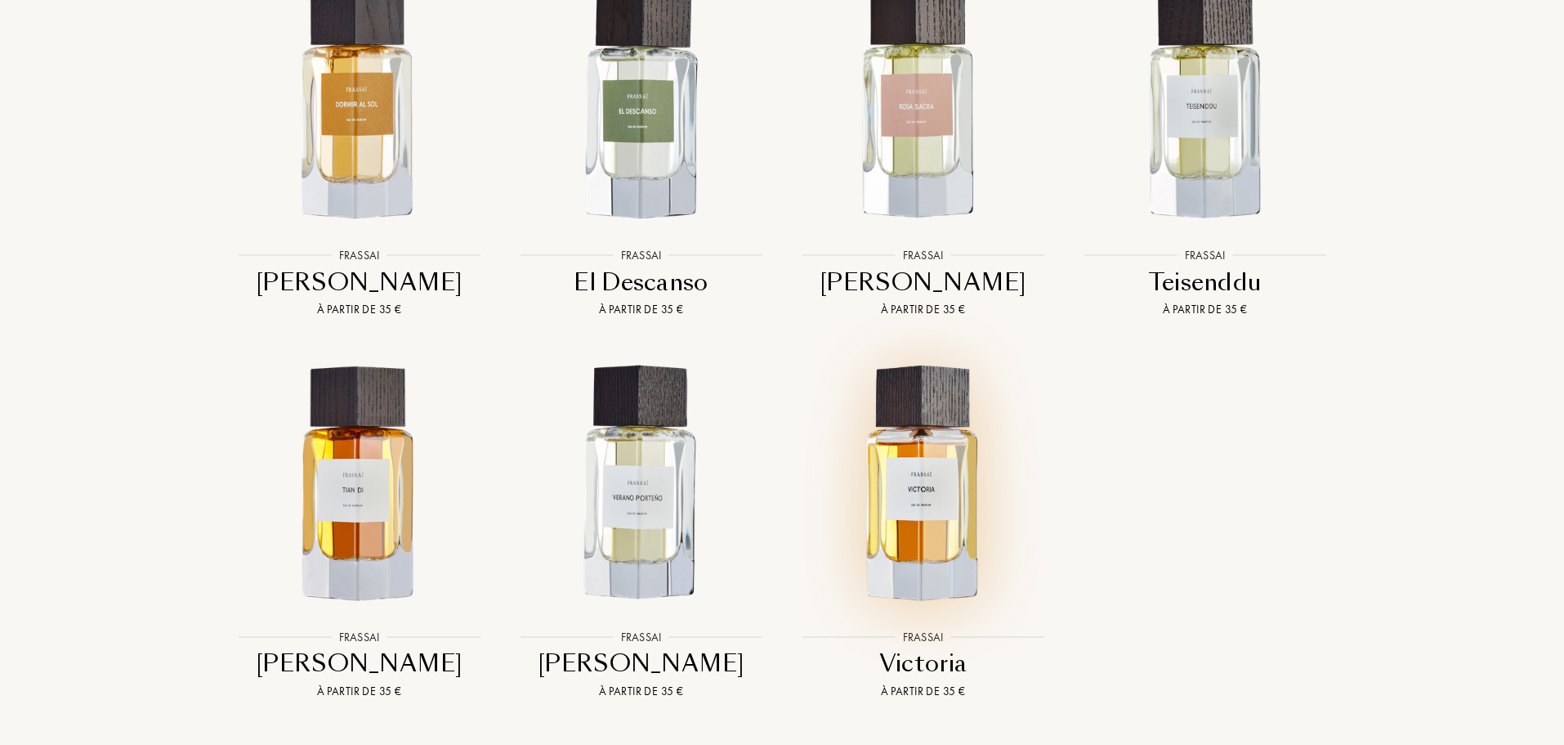
click at [895, 481] on img at bounding box center [923, 483] width 254 height 254
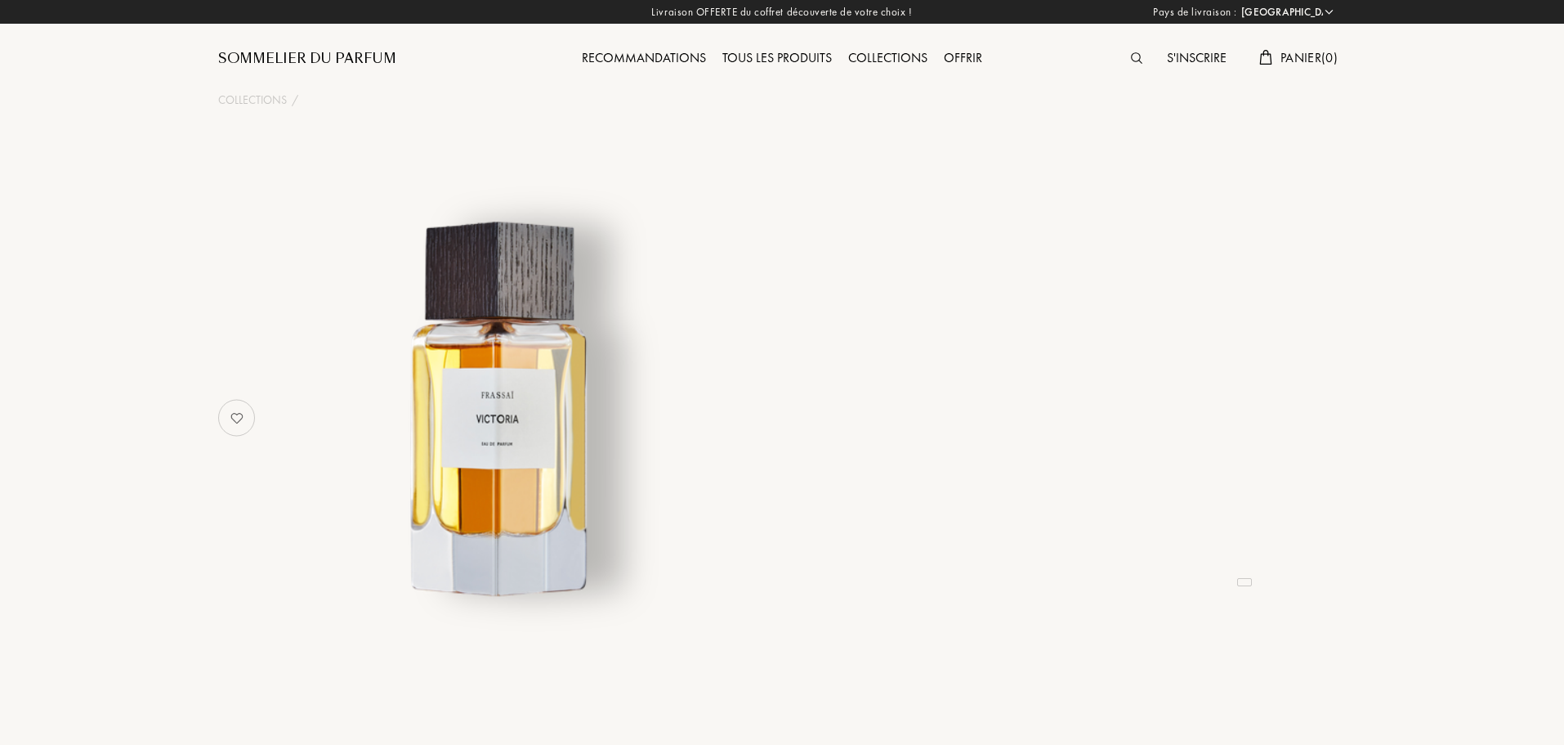
select select "FR"
